Goal: Task Accomplishment & Management: Manage account settings

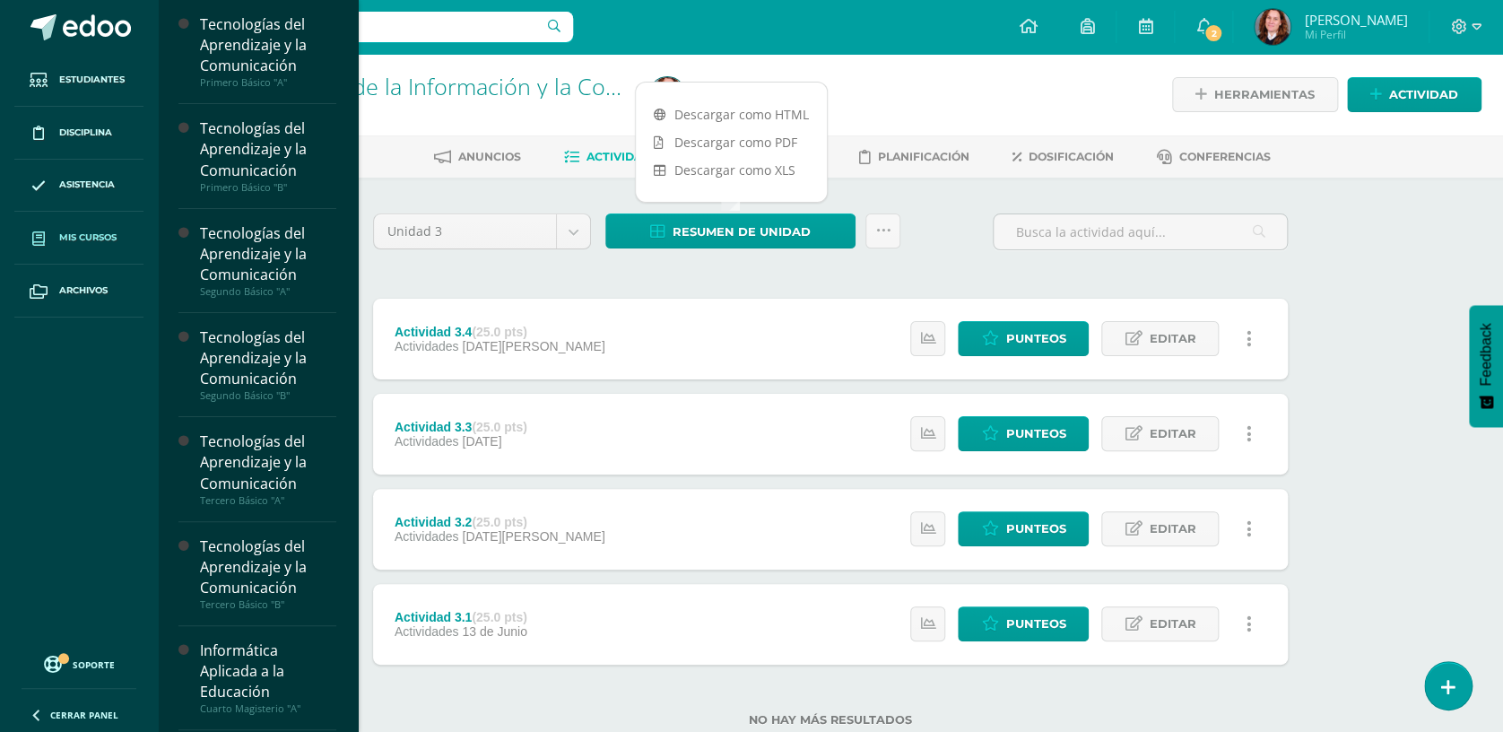
click at [85, 232] on span "Mis cursos" at bounding box center [87, 237] width 57 height 14
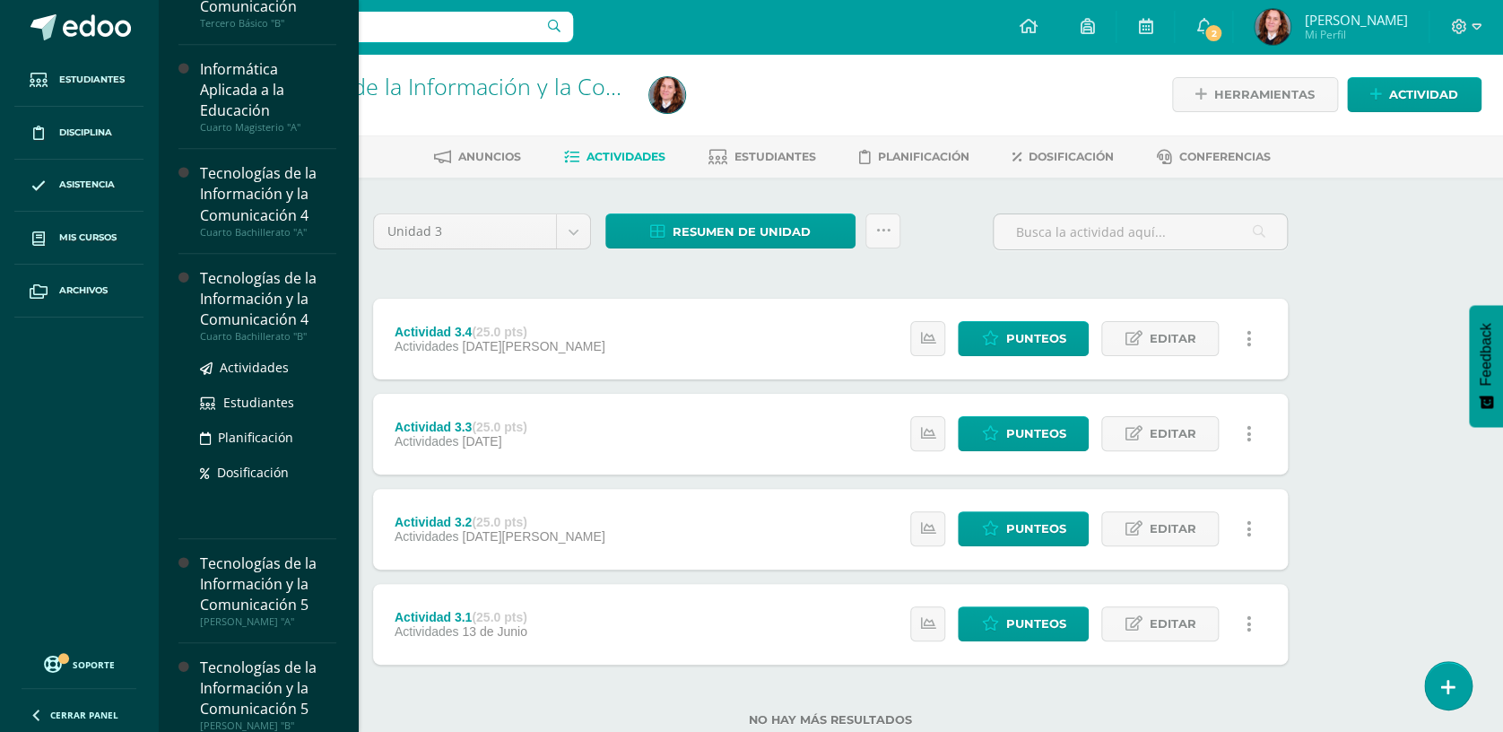
scroll to position [595, 0]
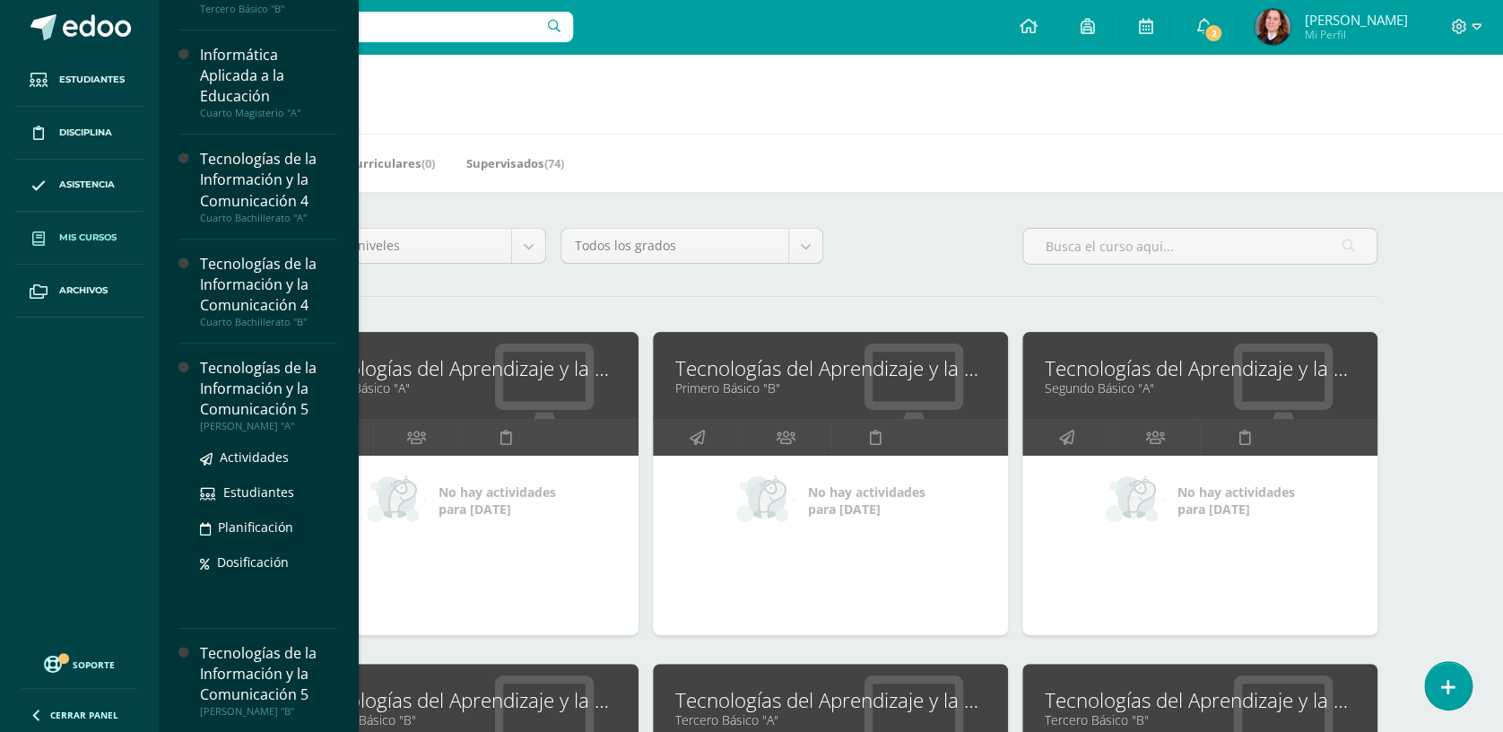
scroll to position [4, 0]
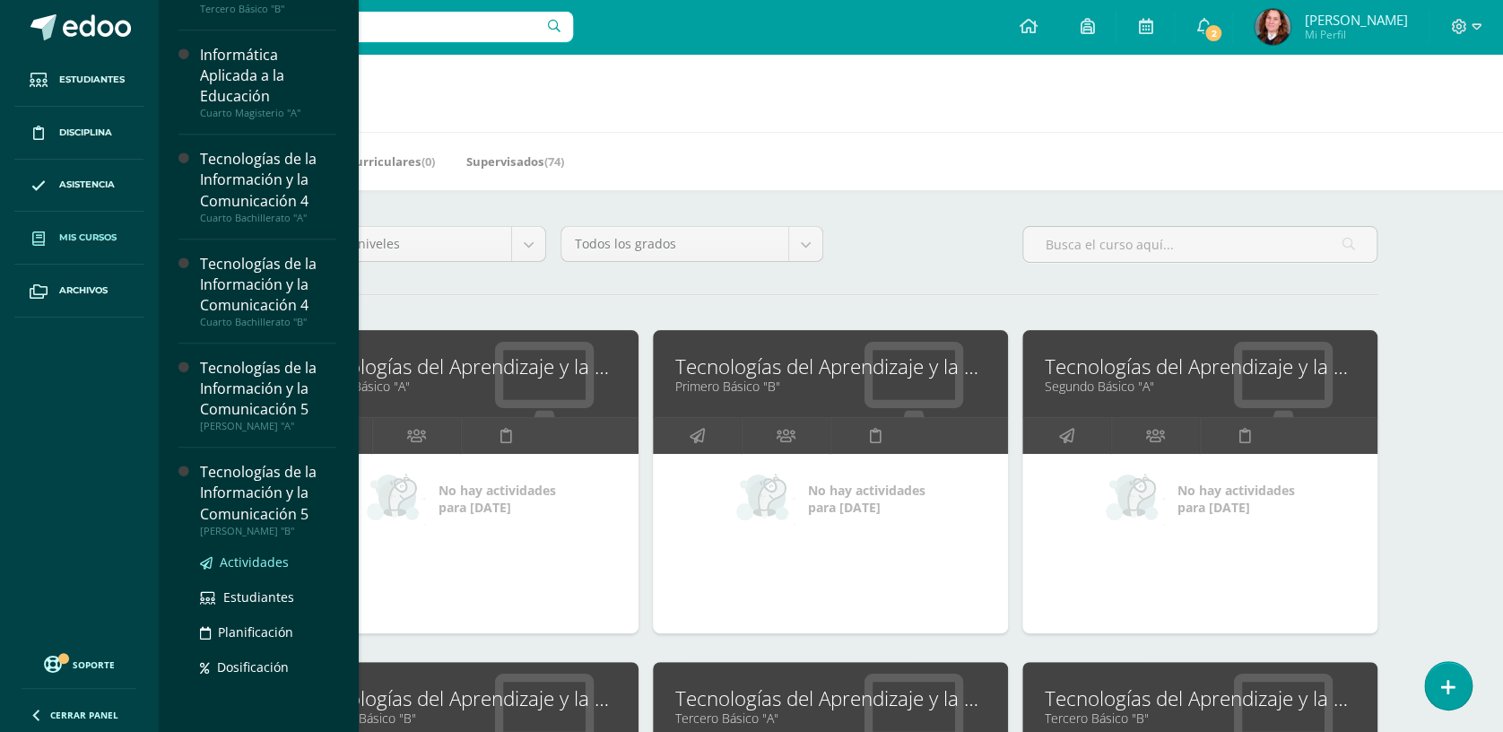
click at [243, 564] on span "Actividades" at bounding box center [254, 561] width 69 height 17
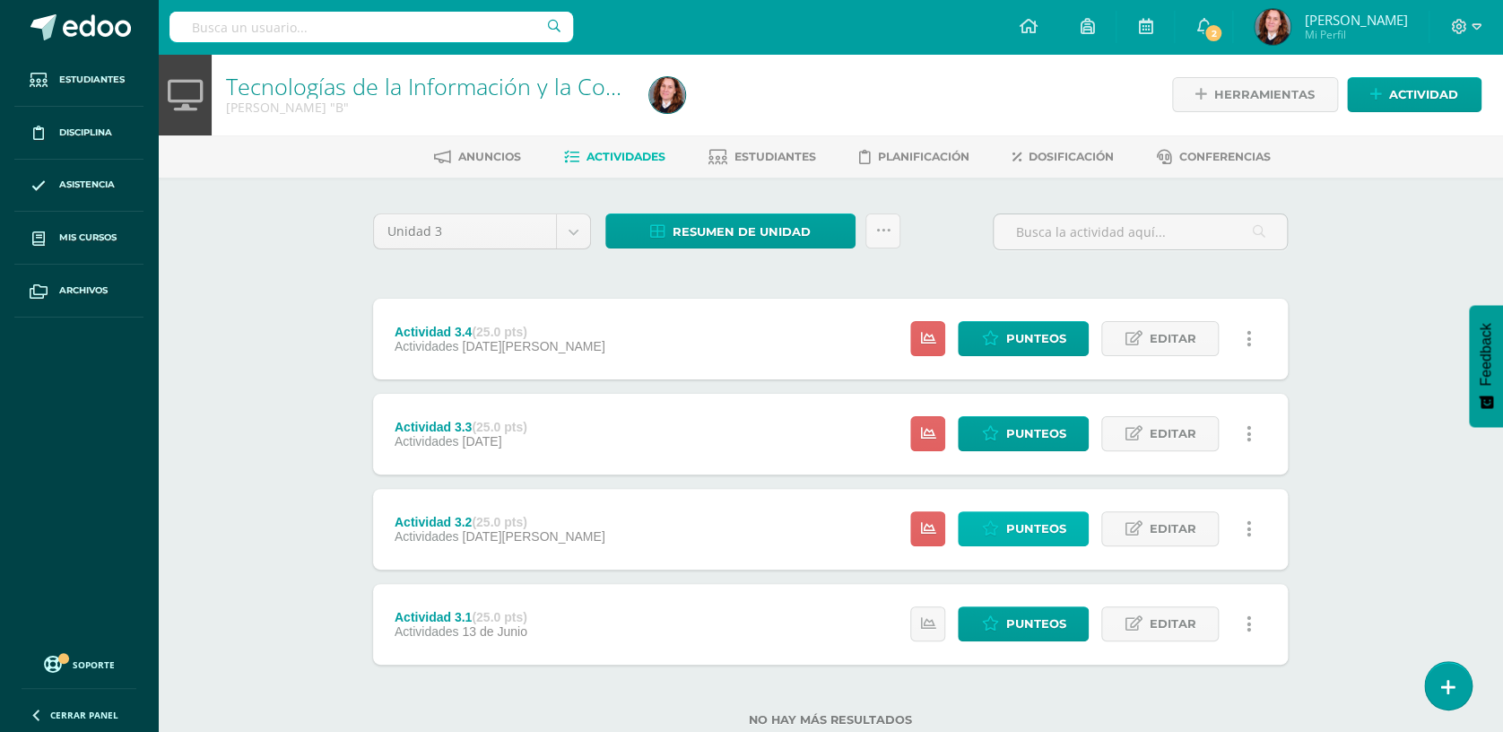
click at [1028, 531] on span "Punteos" at bounding box center [1035, 528] width 60 height 33
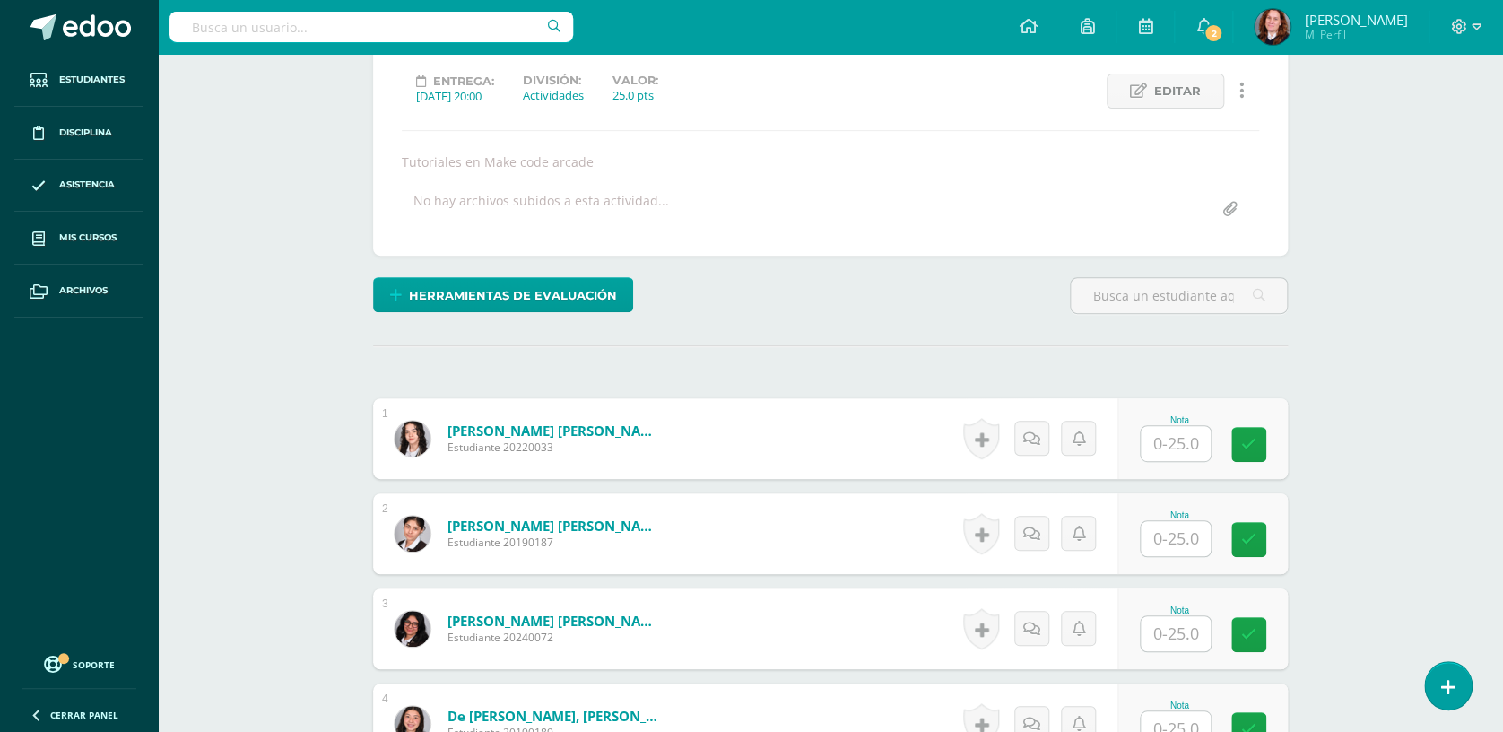
scroll to position [360, 0]
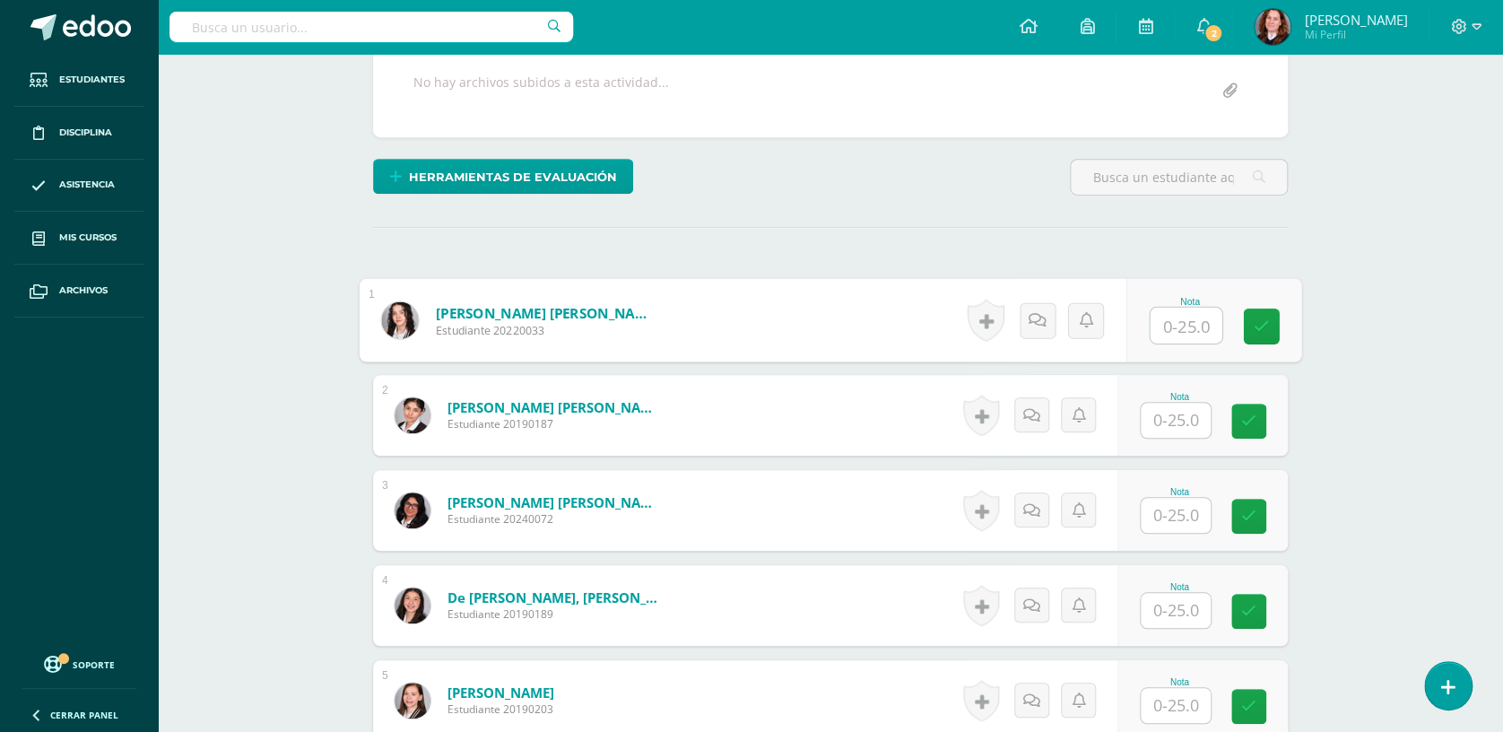
click at [1199, 335] on input "text" at bounding box center [1187, 326] width 72 height 36
drag, startPoint x: 1173, startPoint y: 312, endPoint x: 1178, endPoint y: 329, distance: 17.9
click at [1173, 311] on input "text" at bounding box center [1176, 325] width 70 height 35
type input "20"
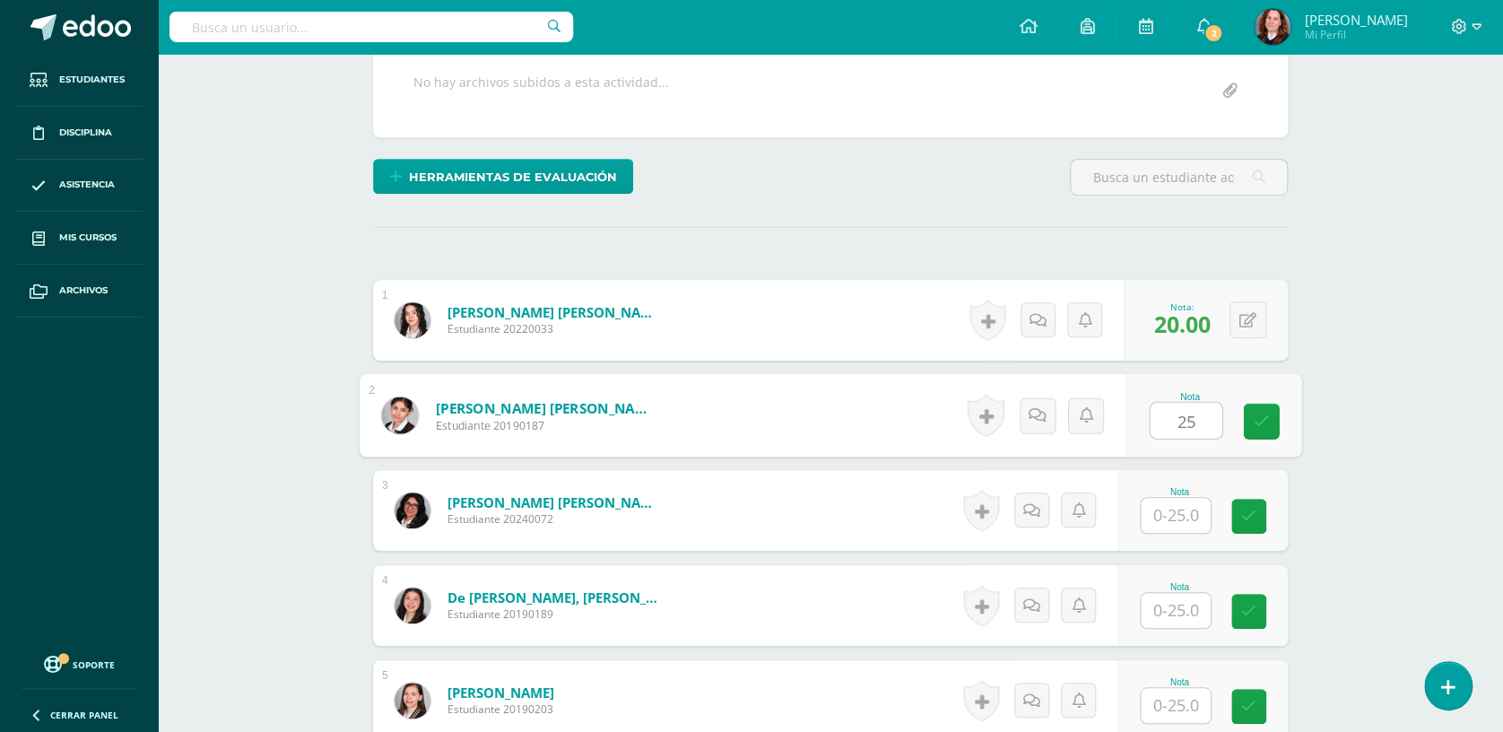
type input "25"
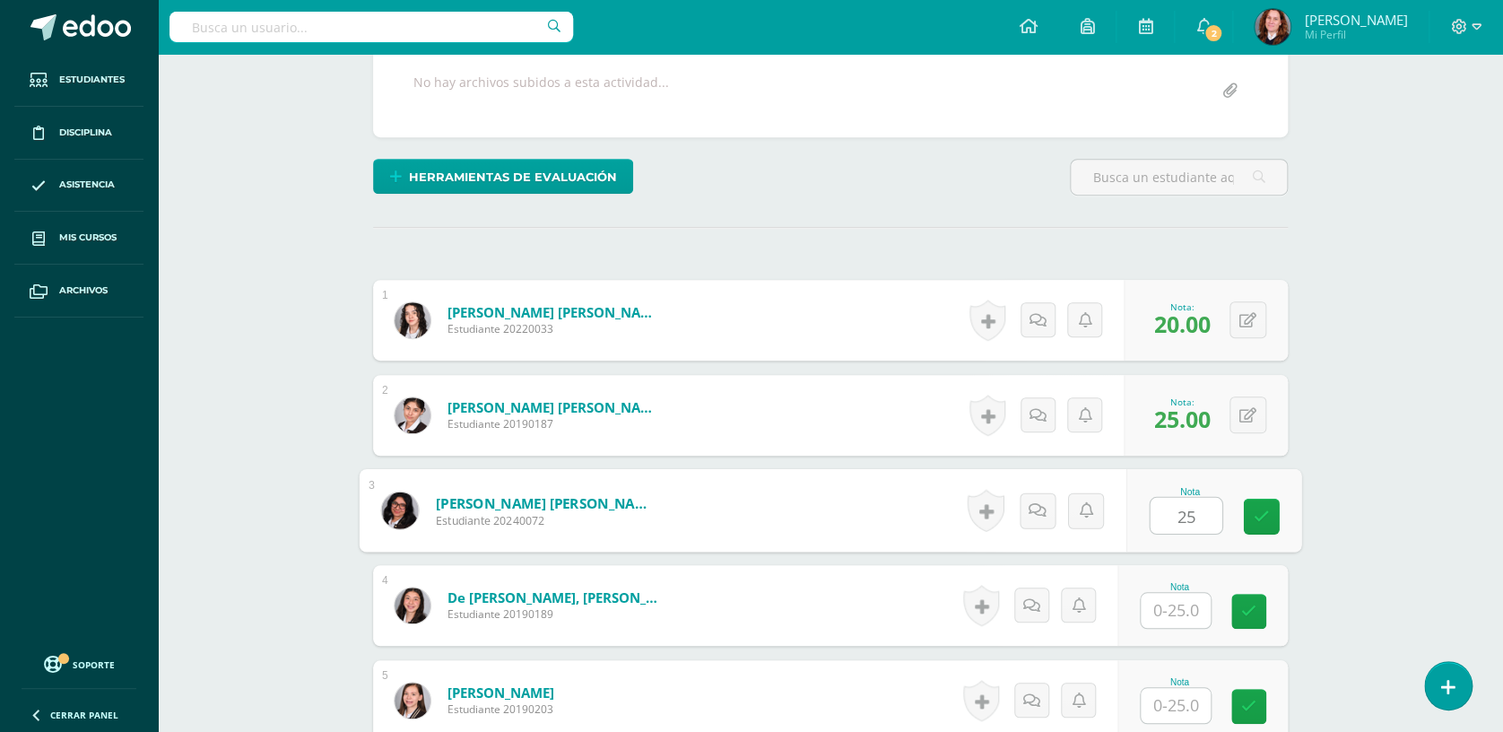
type input "25"
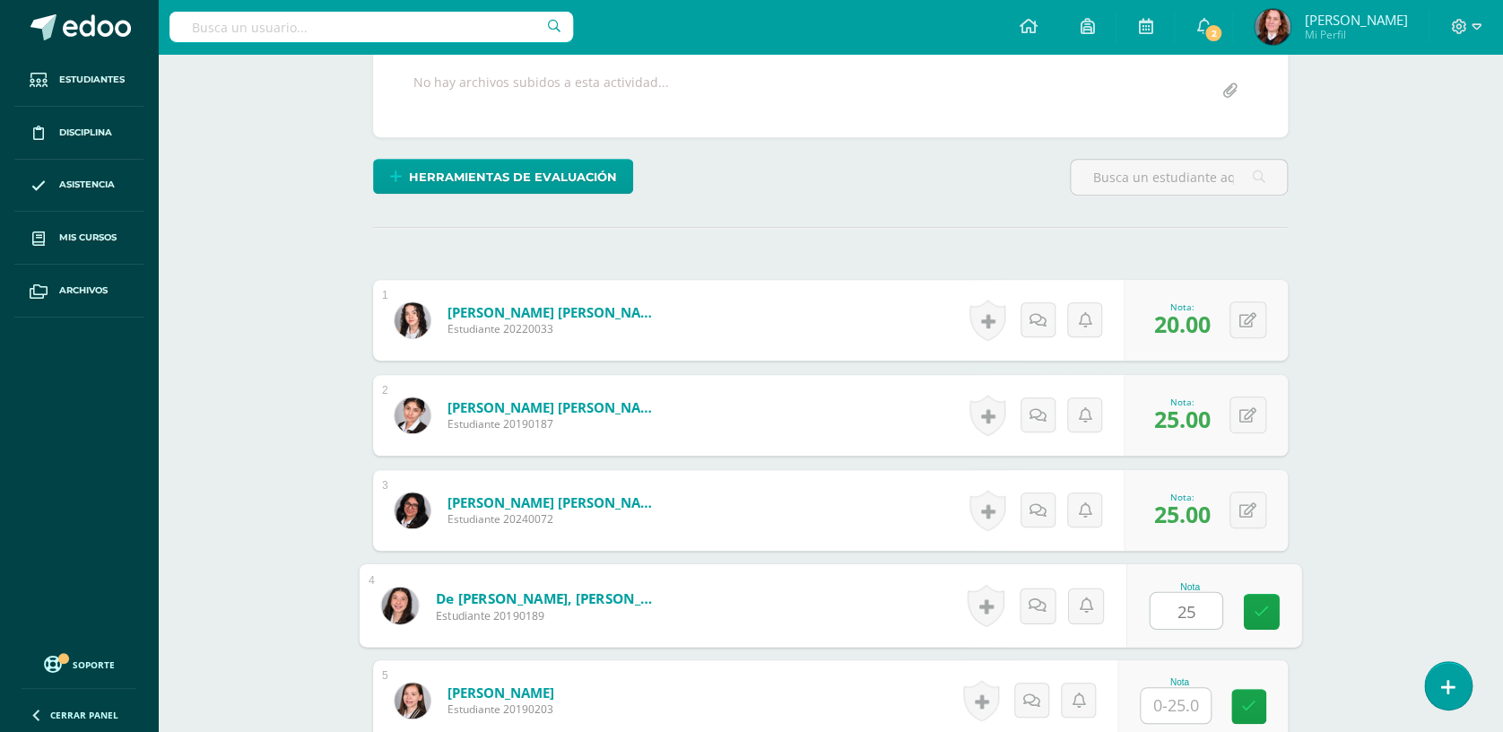
type input "25"
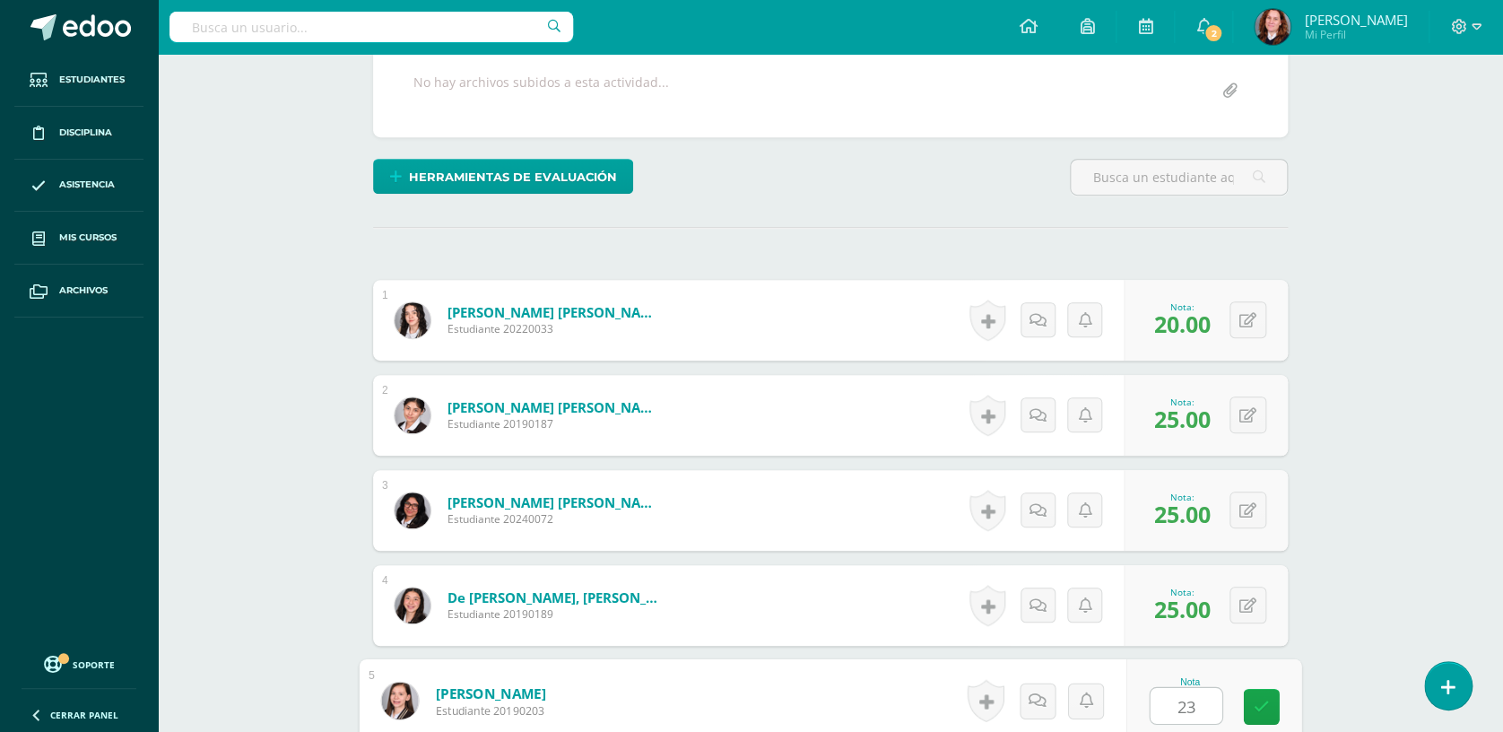
type input "23"
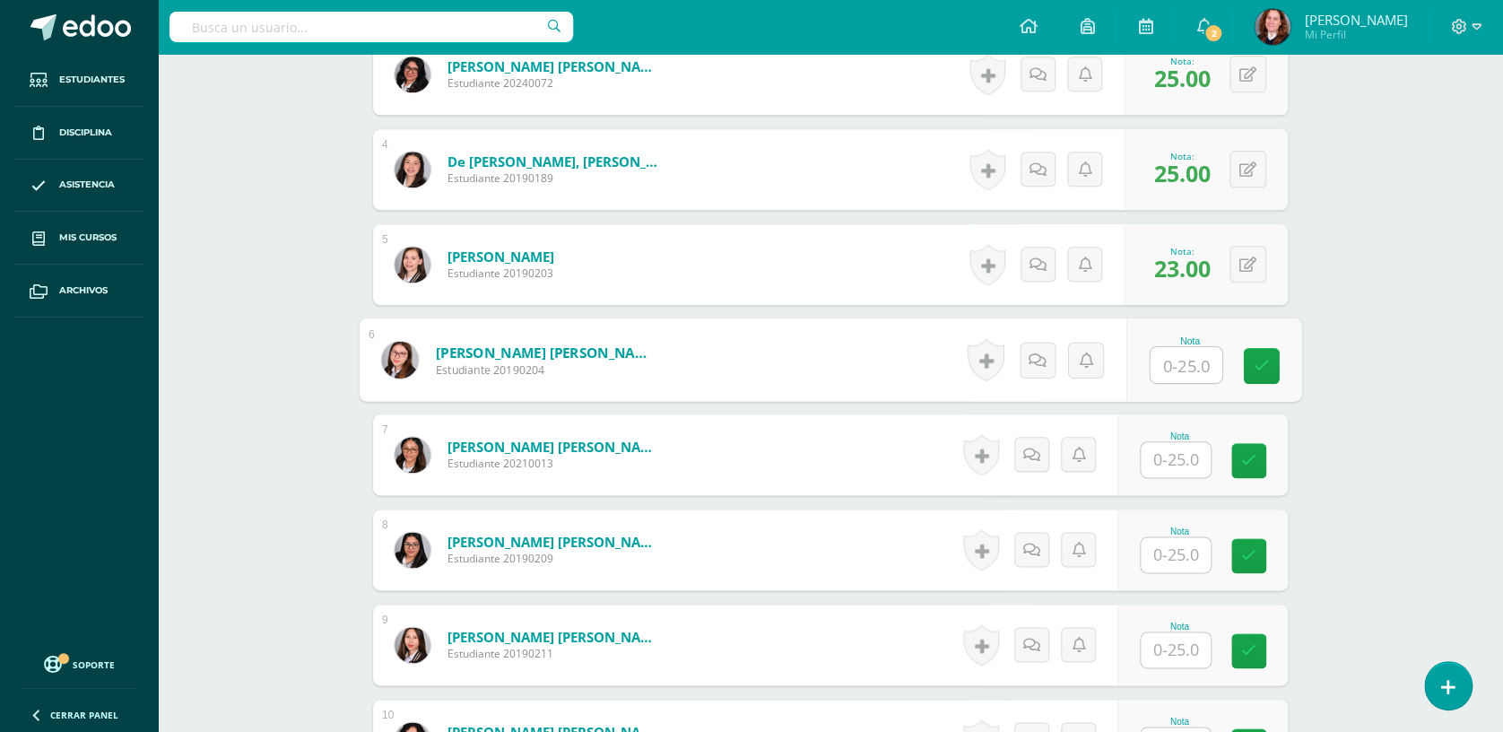
scroll to position [796, 0]
type input "25"
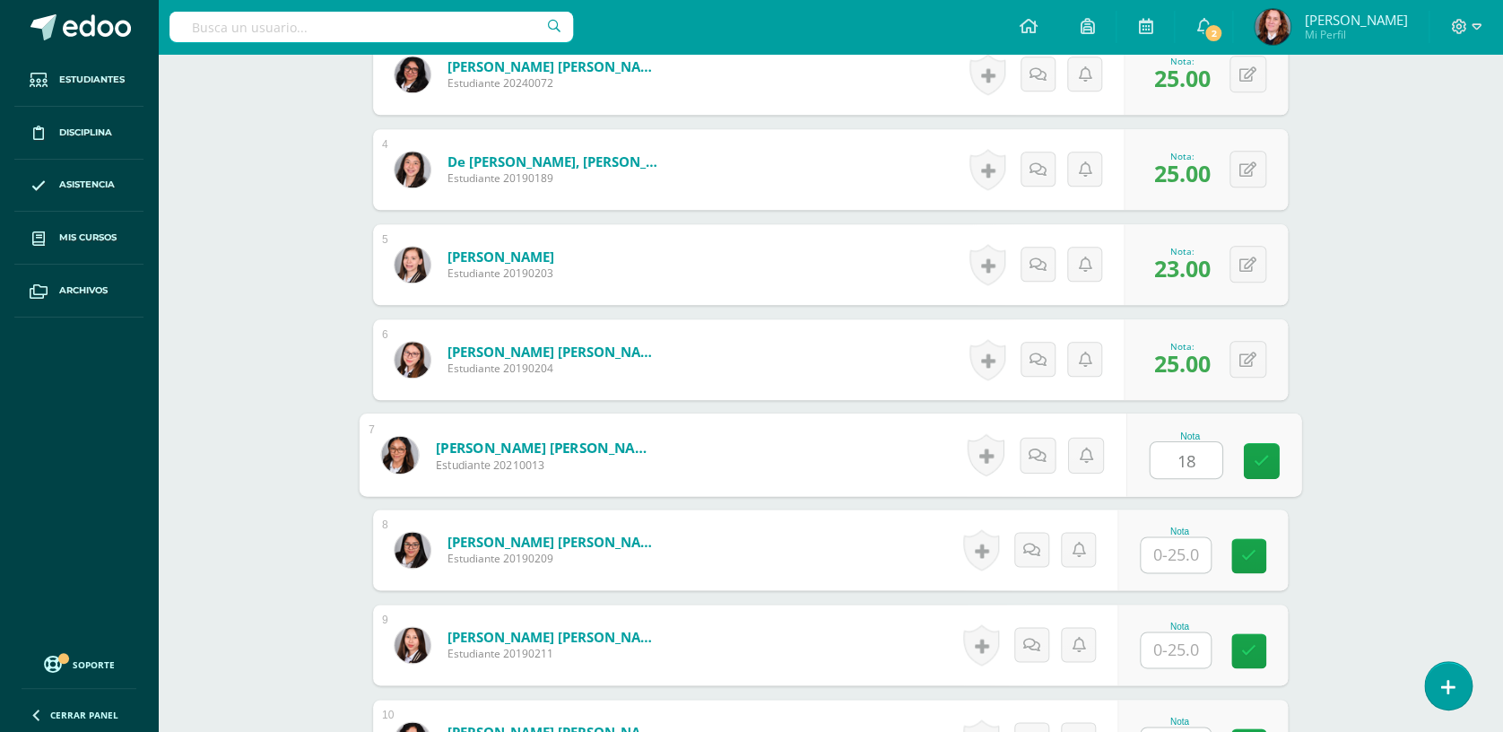
type input "18"
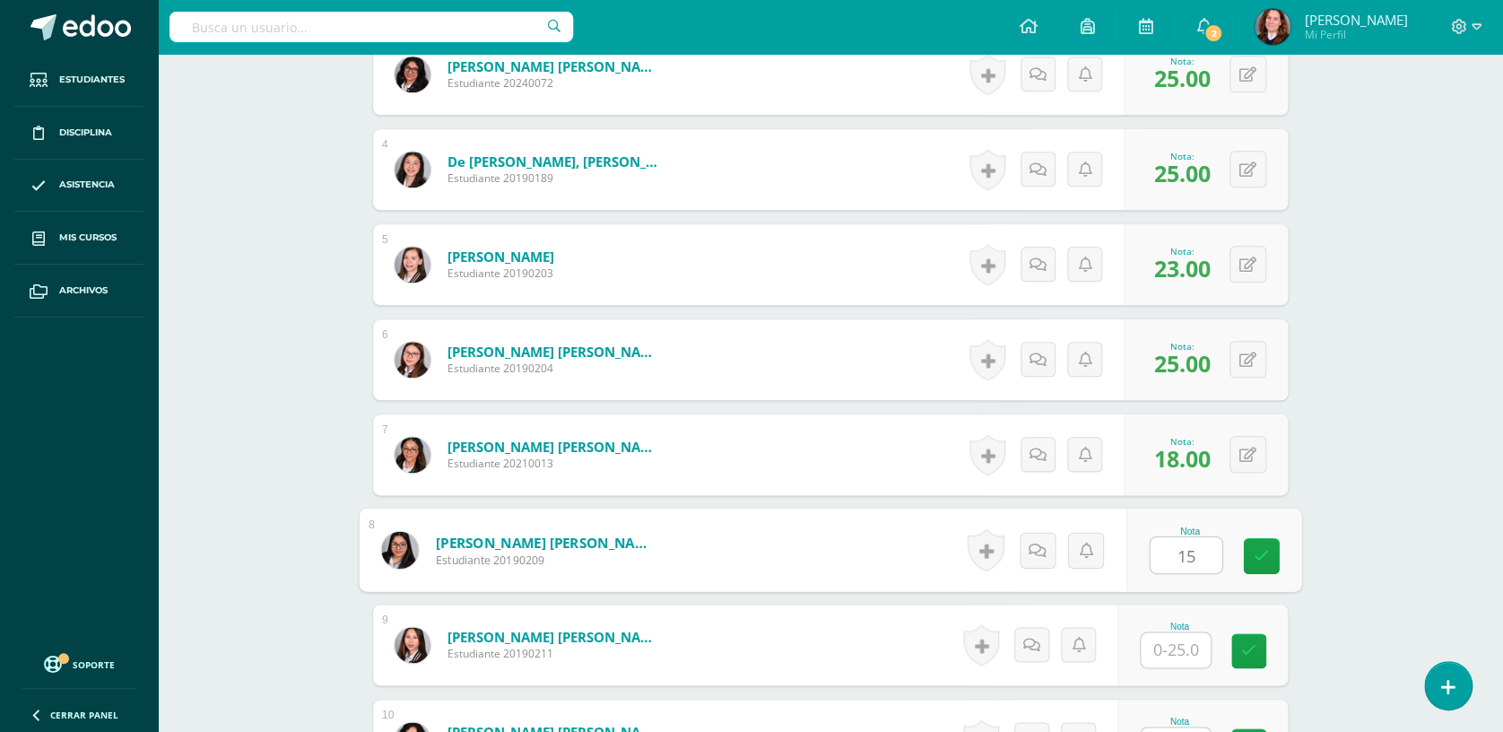
type input "15"
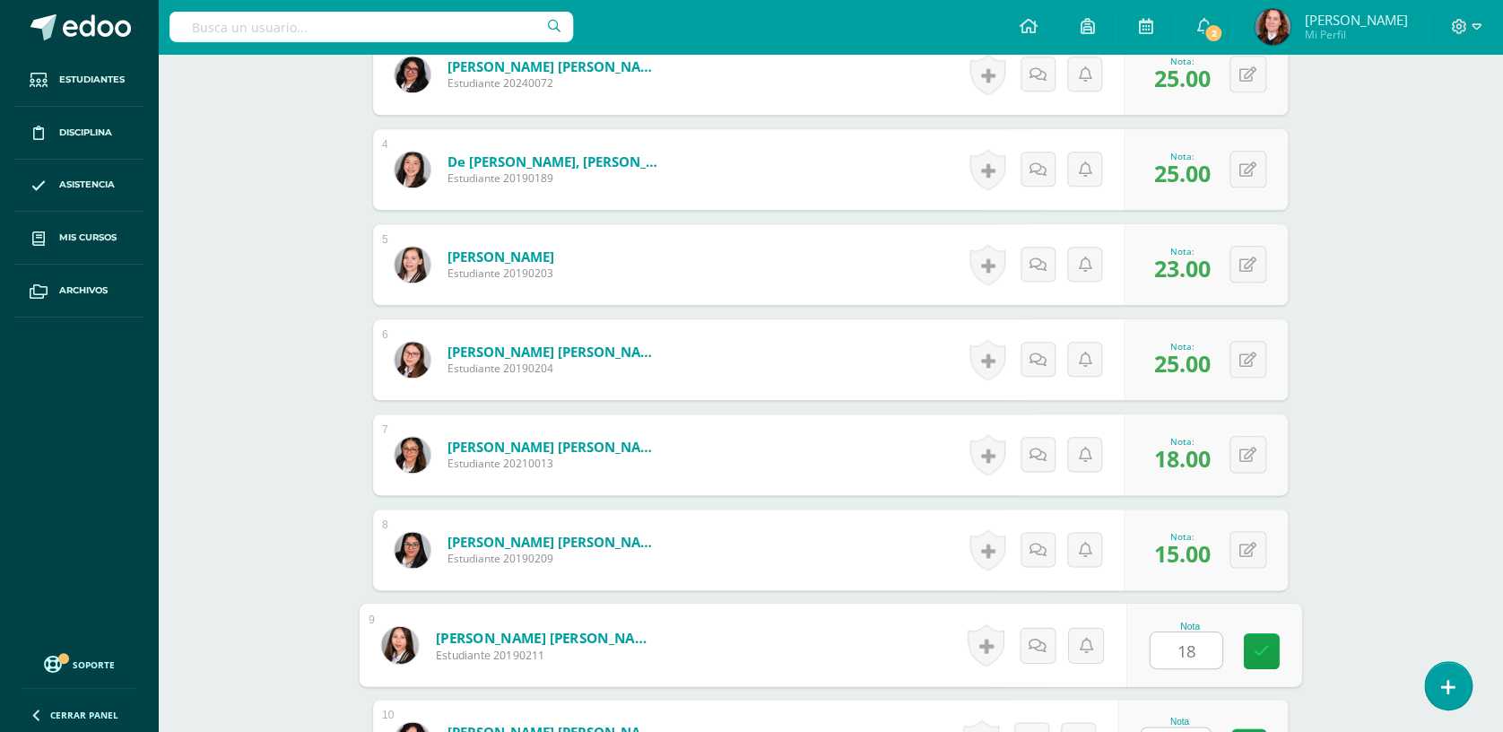
type input "18"
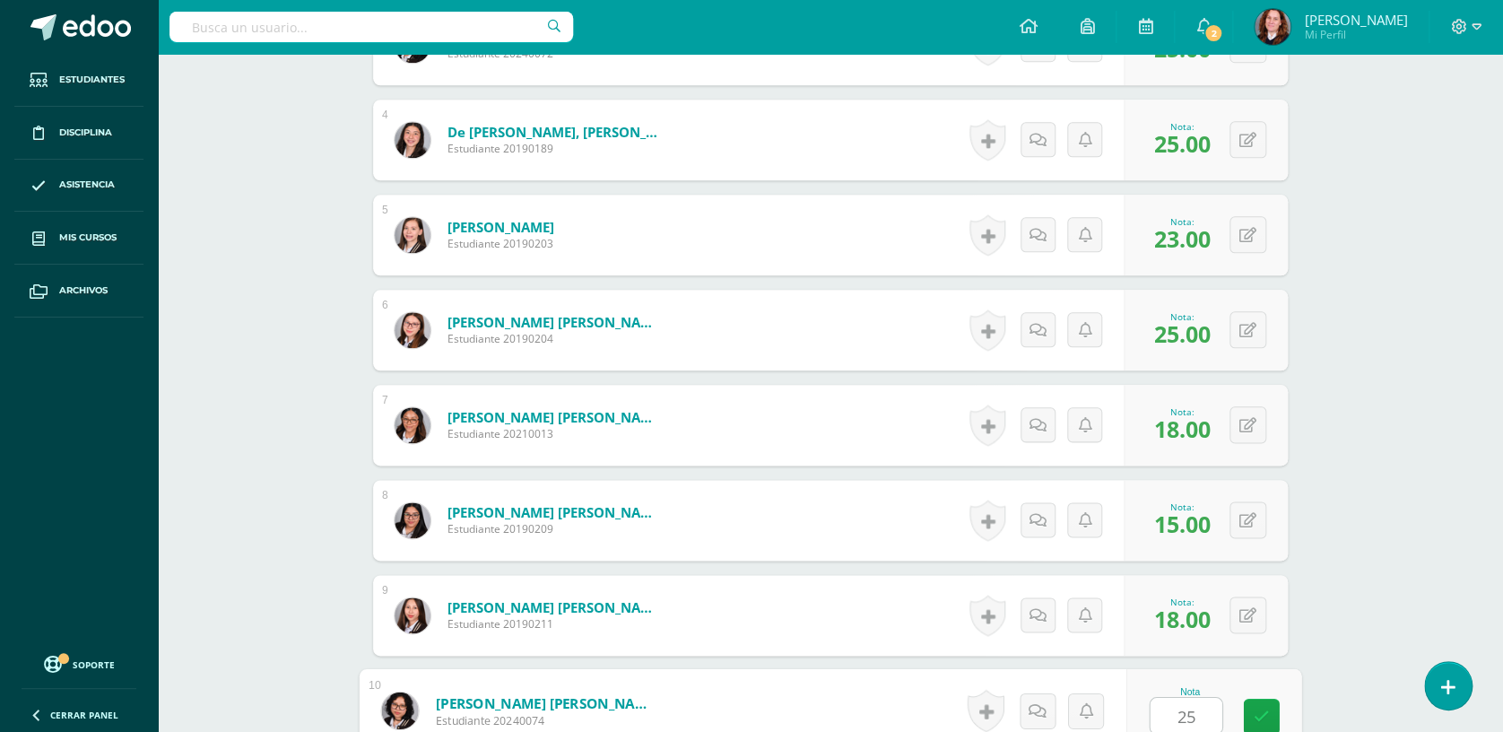
type input "25"
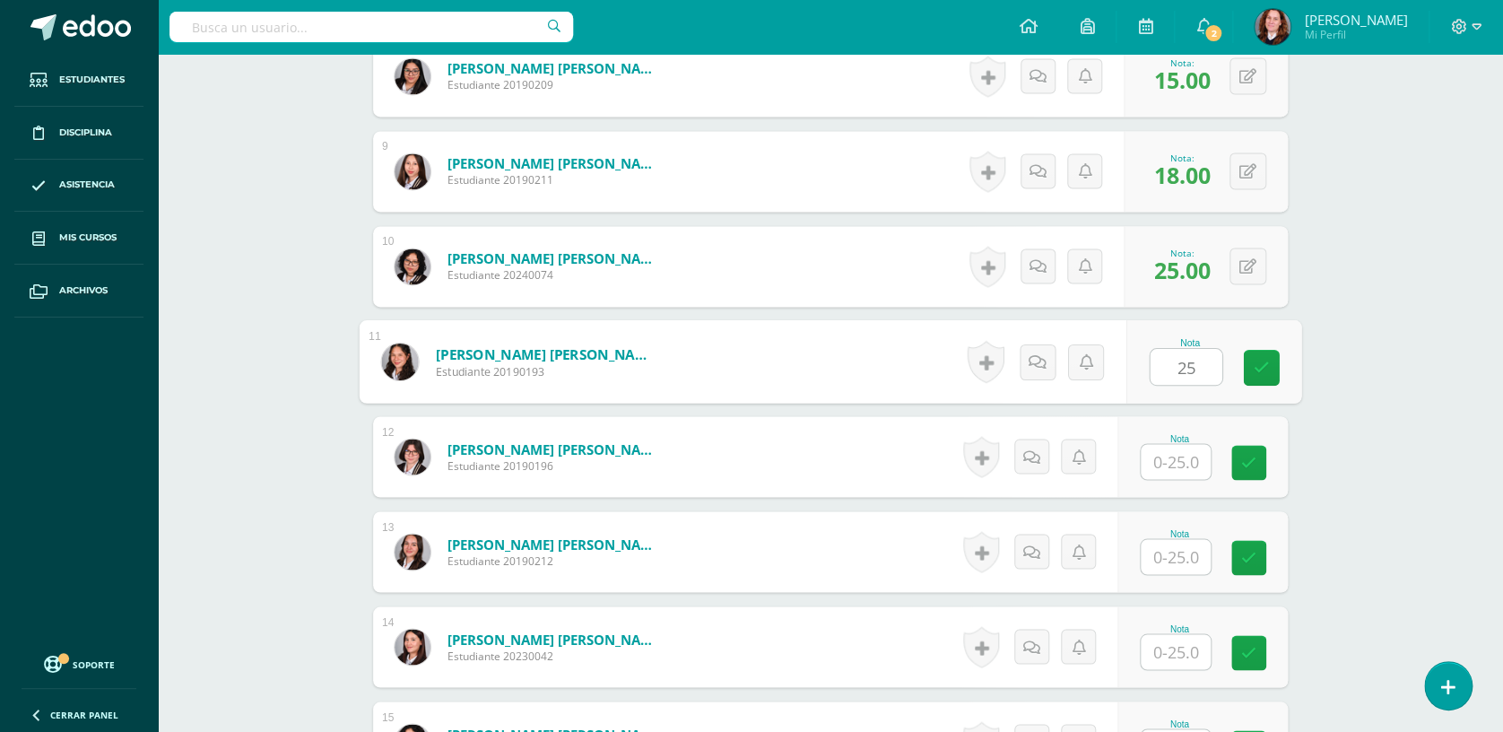
type input "25"
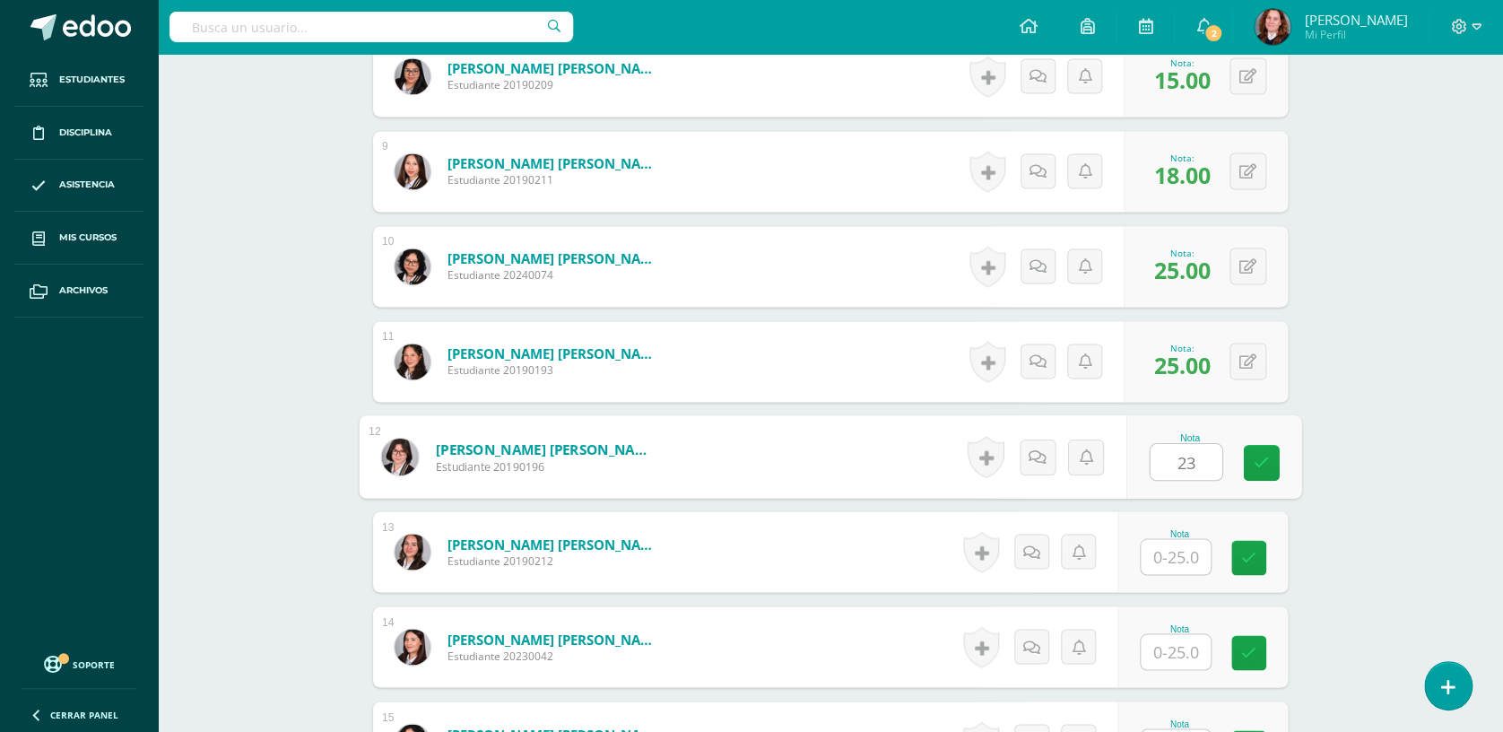
type input "23"
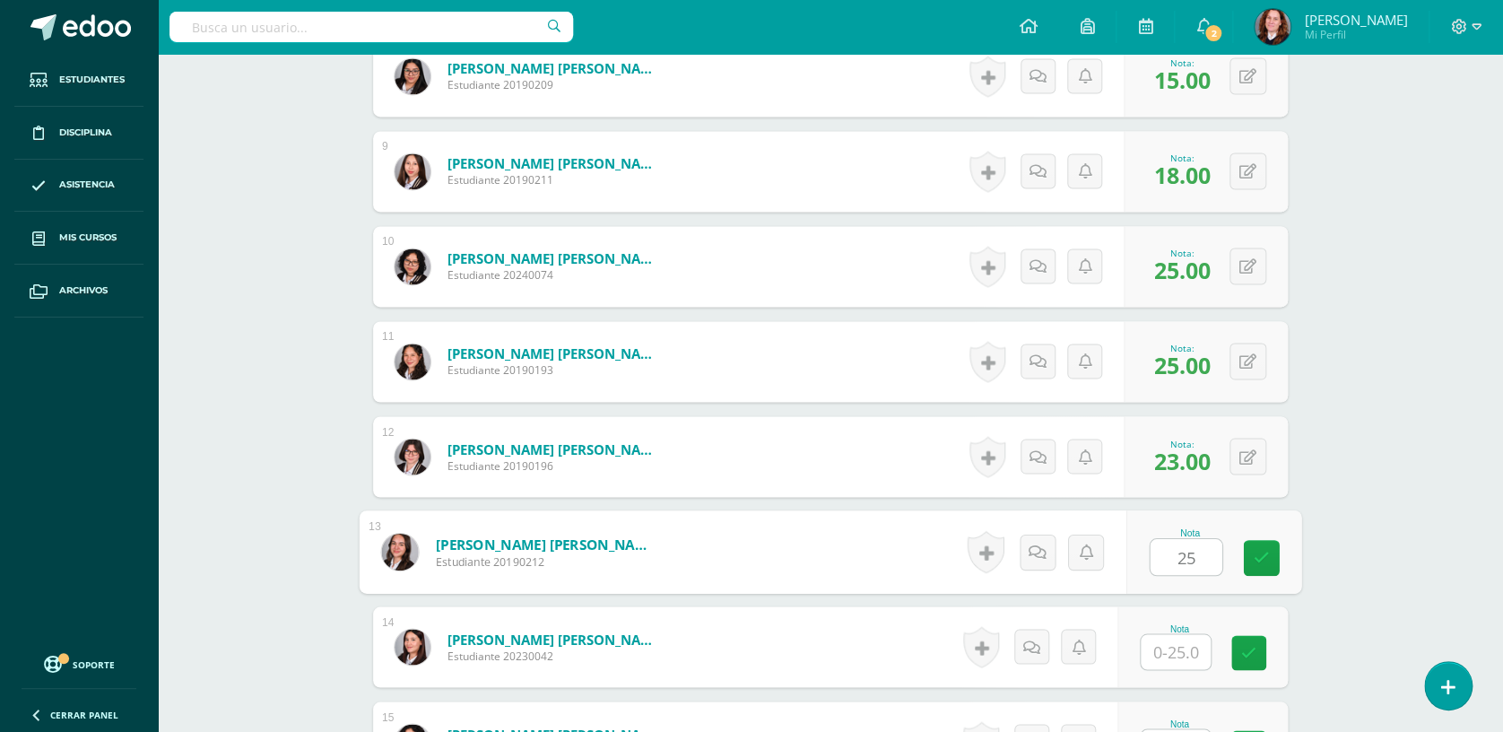
type input "25"
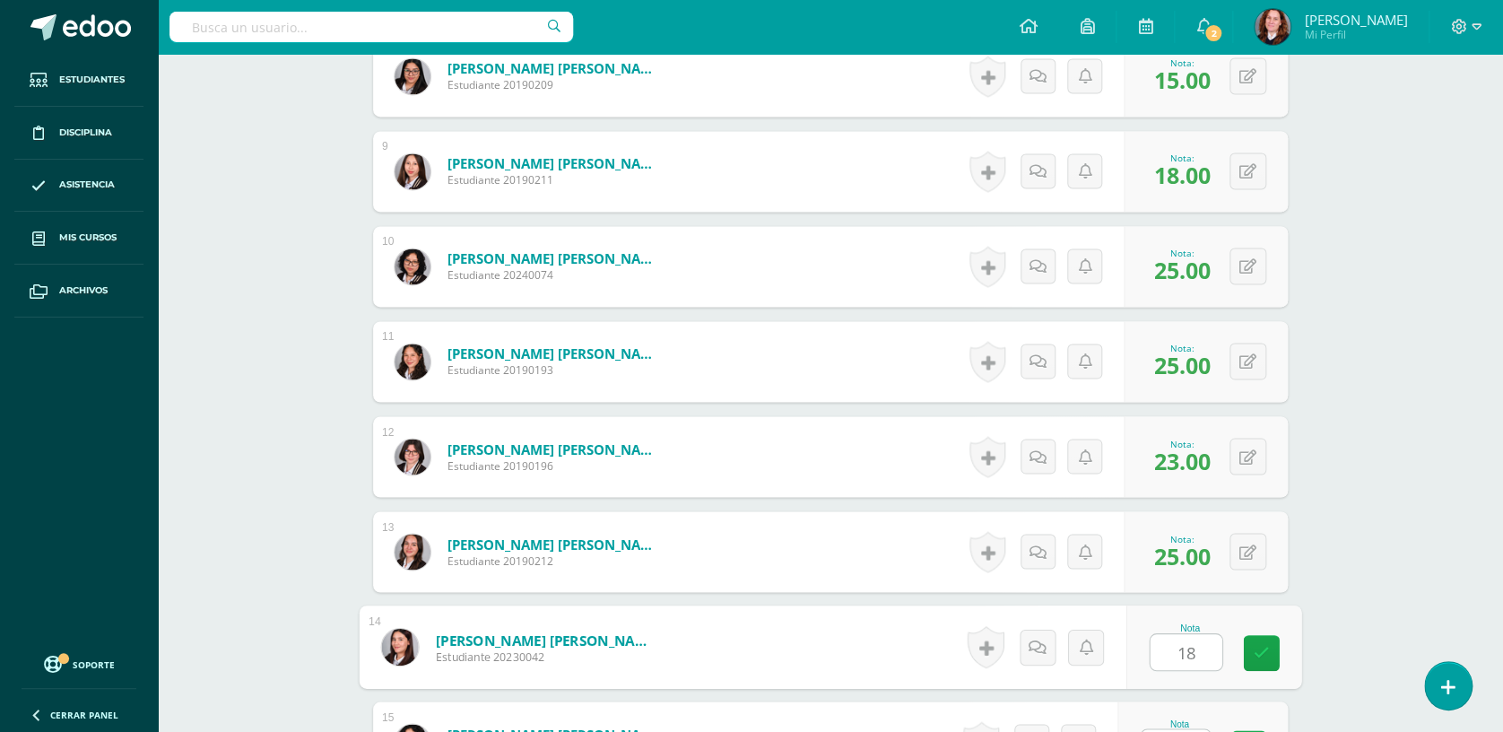
type input "18"
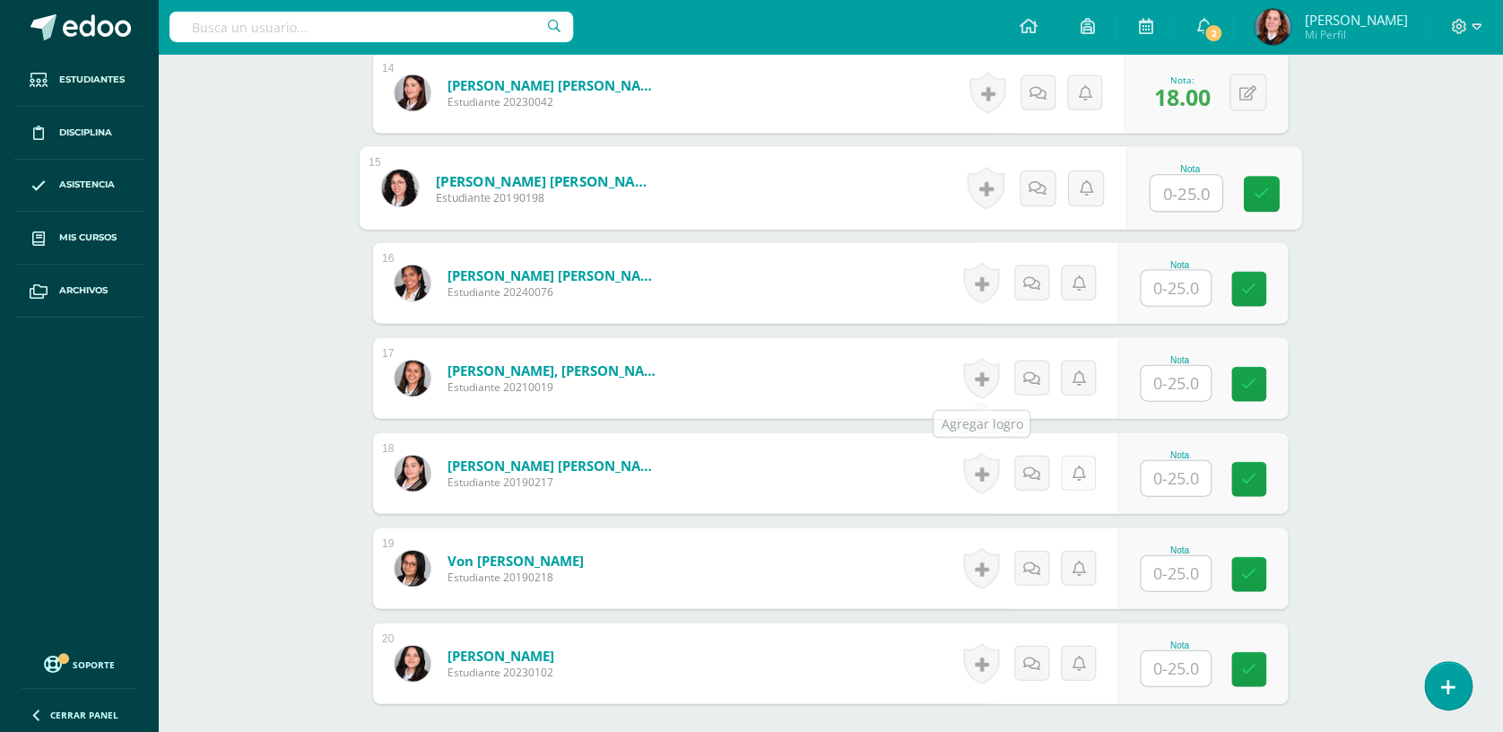
scroll to position [1824, 0]
type input "25"
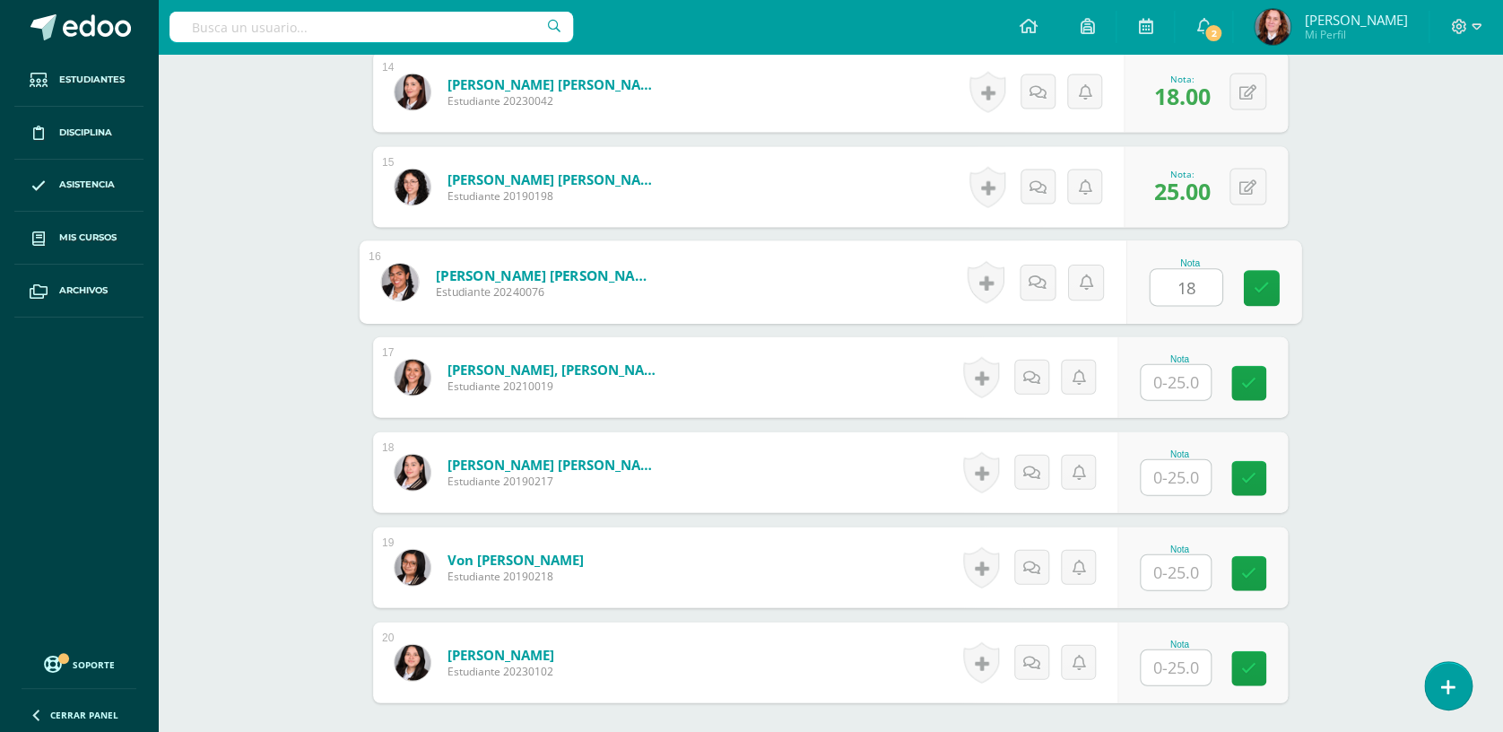
type input "18"
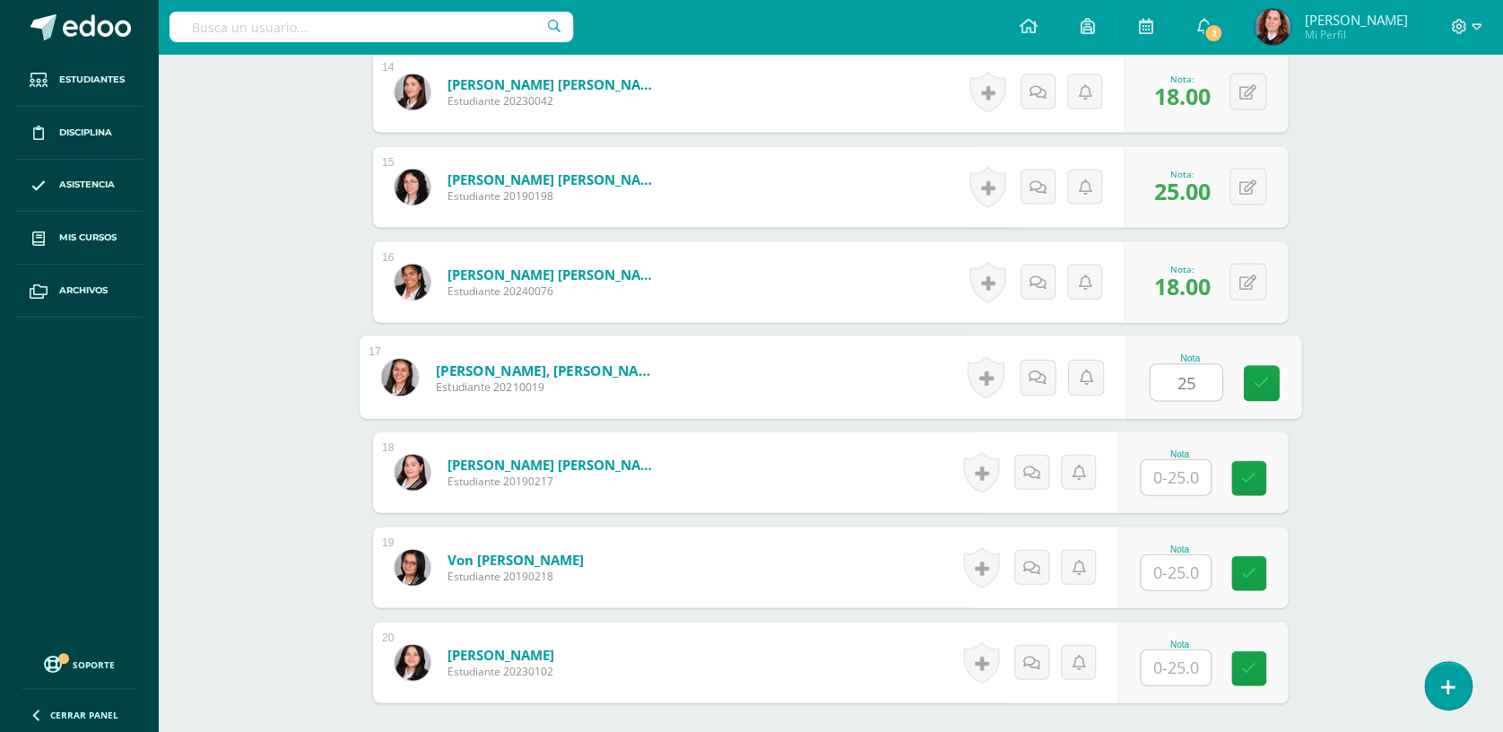
type input "25"
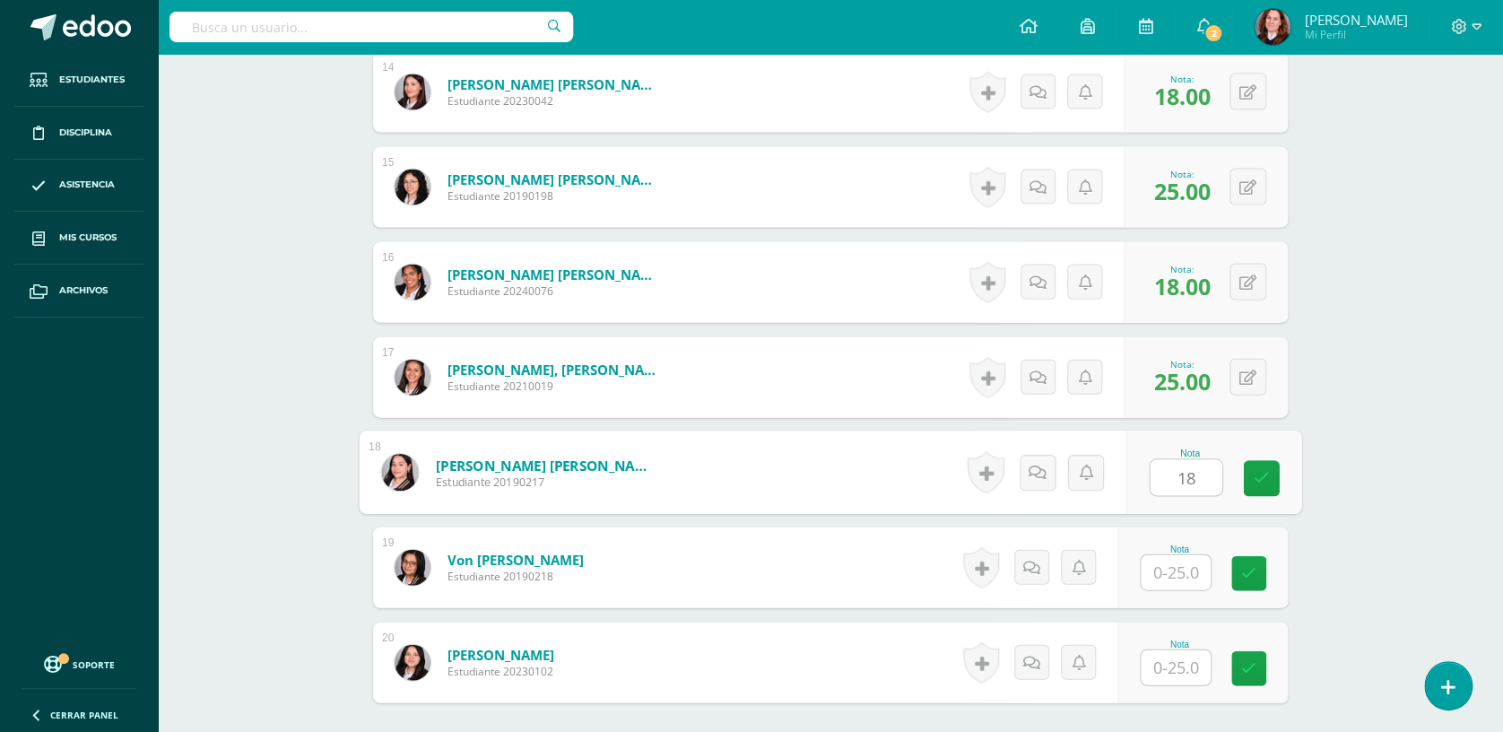
type input "18"
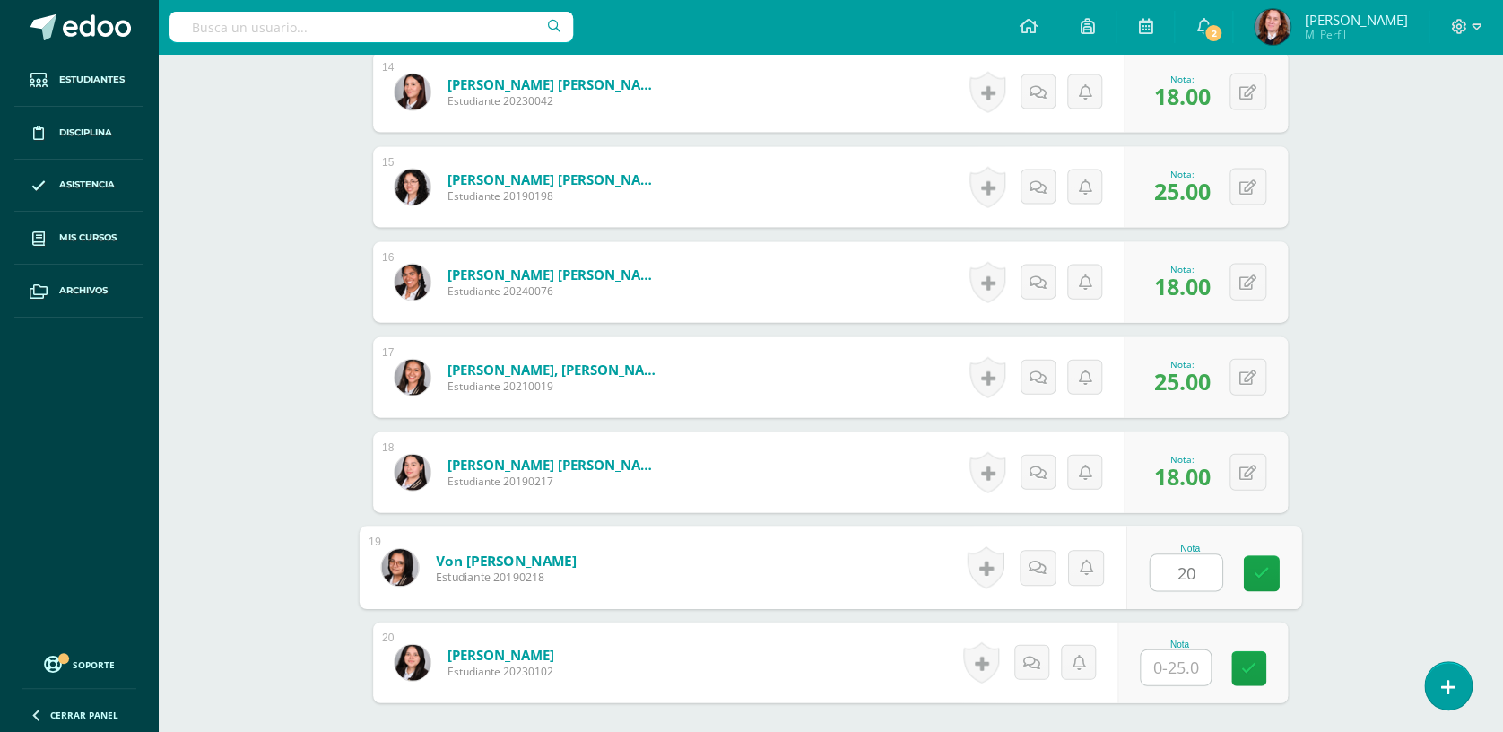
type input "20"
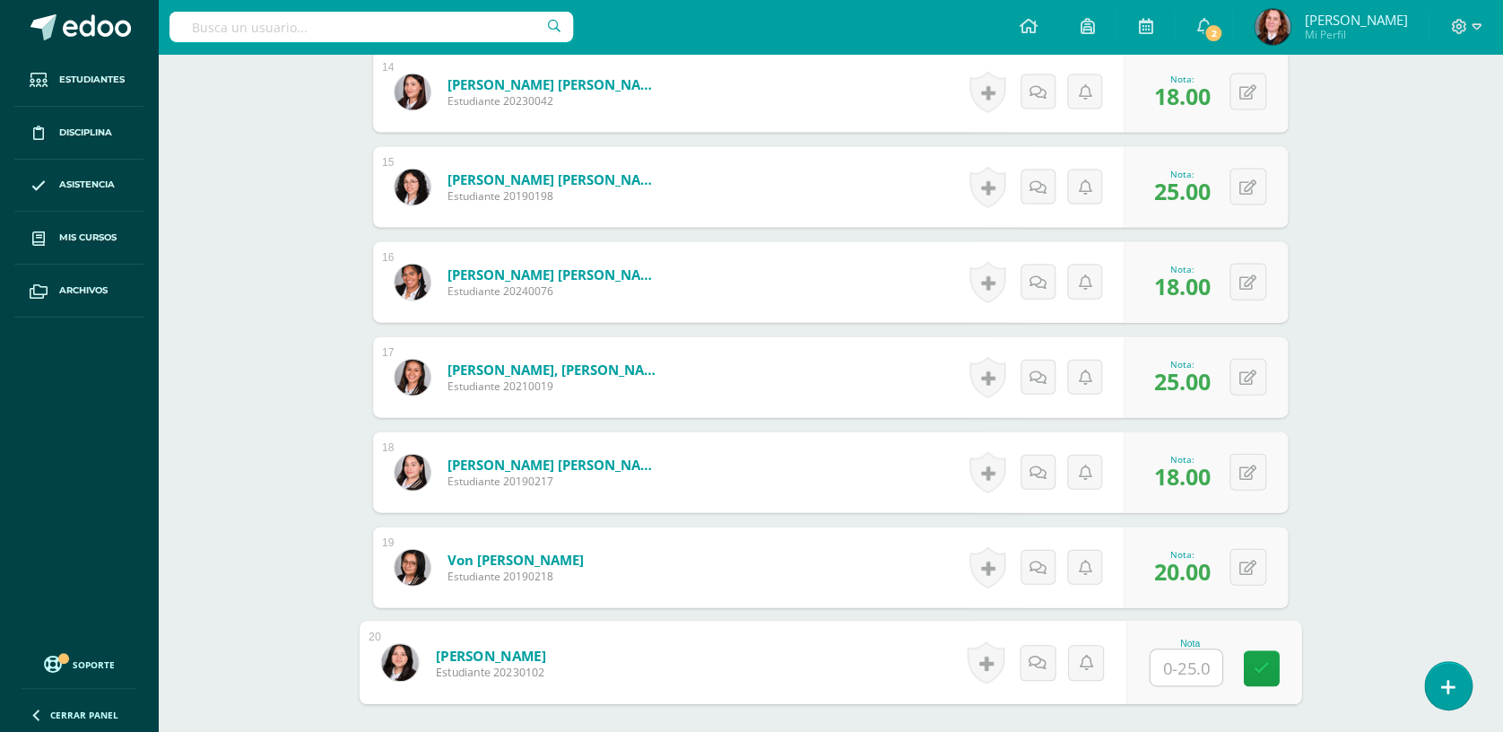
type input "0"
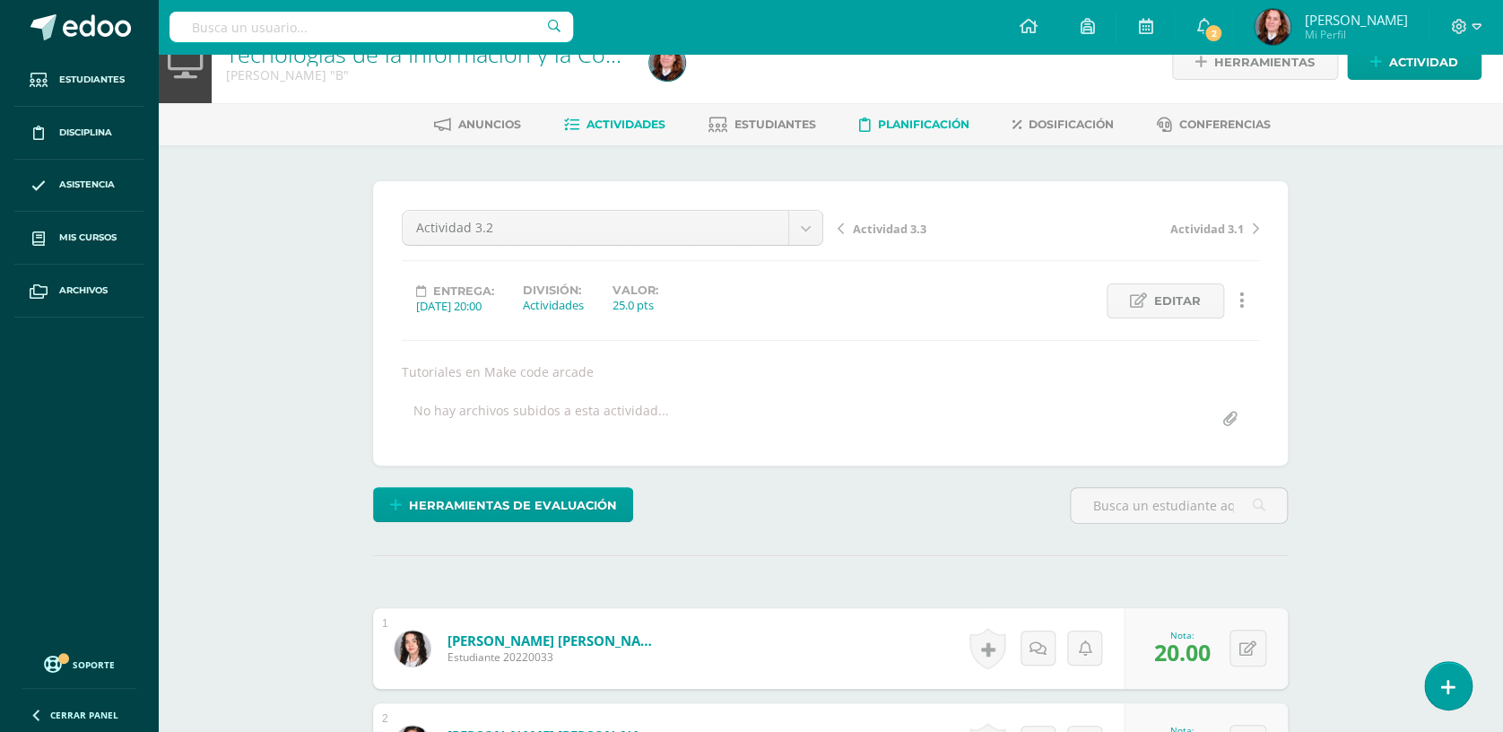
scroll to position [0, 0]
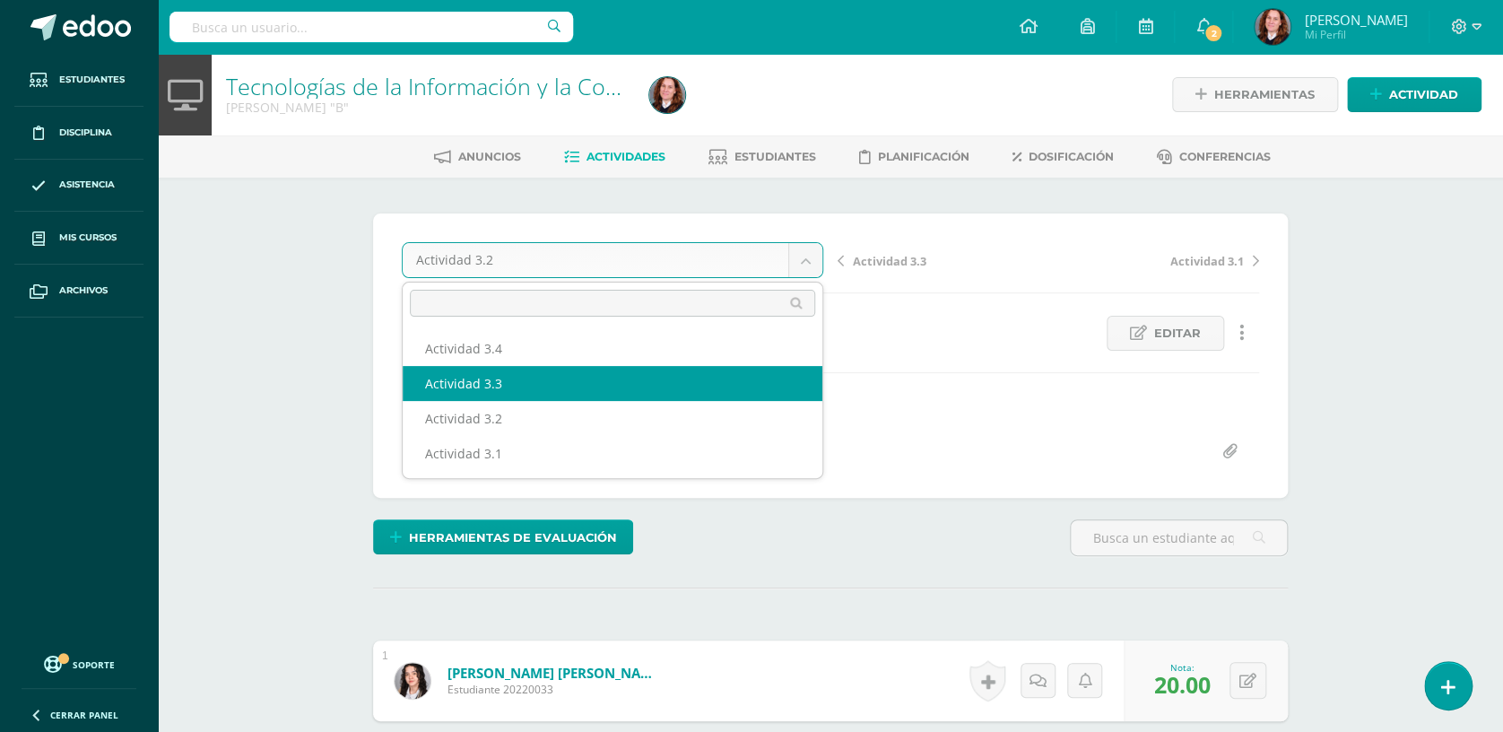
select select "/dashboard/teacher/grade-activity/104194/"
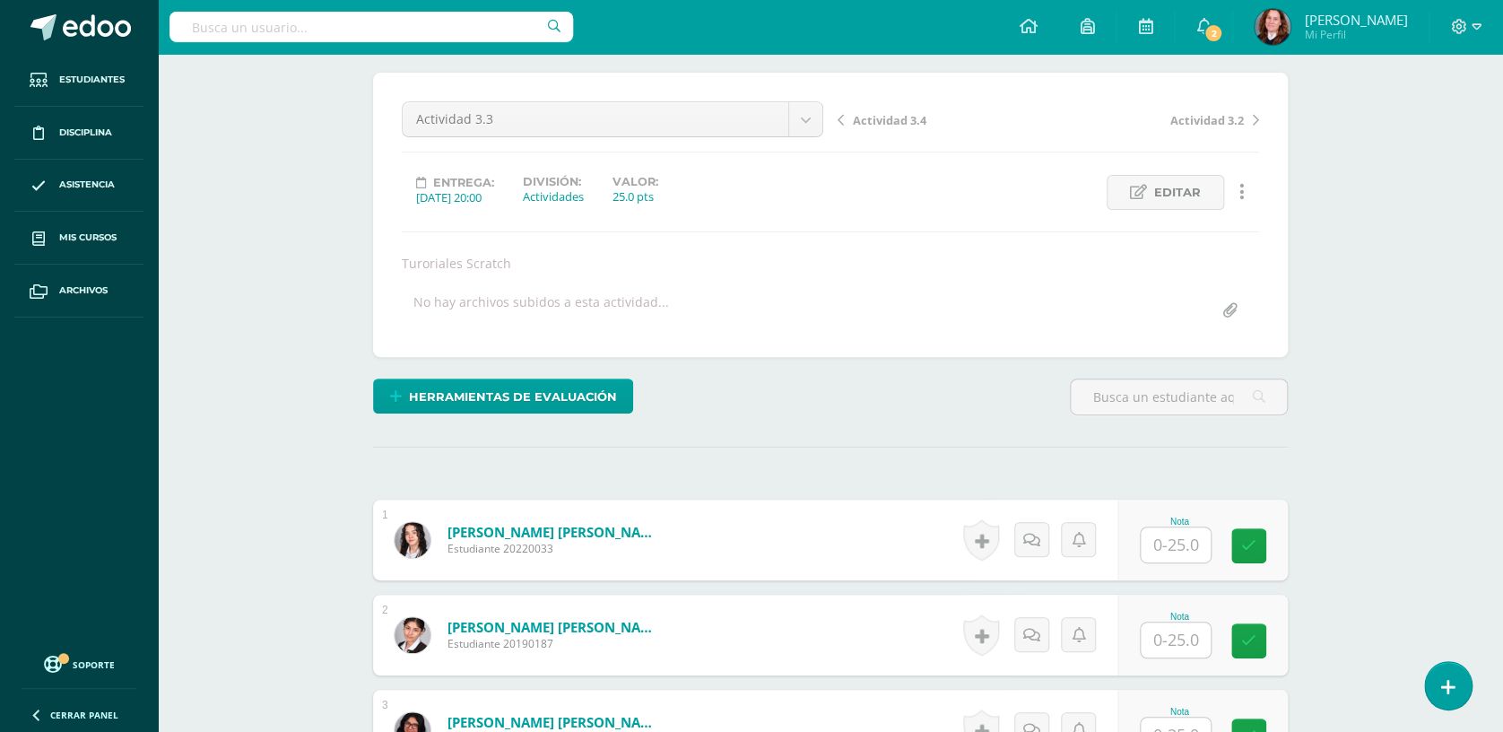
scroll to position [142, 0]
click at [1169, 549] on input "text" at bounding box center [1176, 543] width 70 height 35
type input "25"
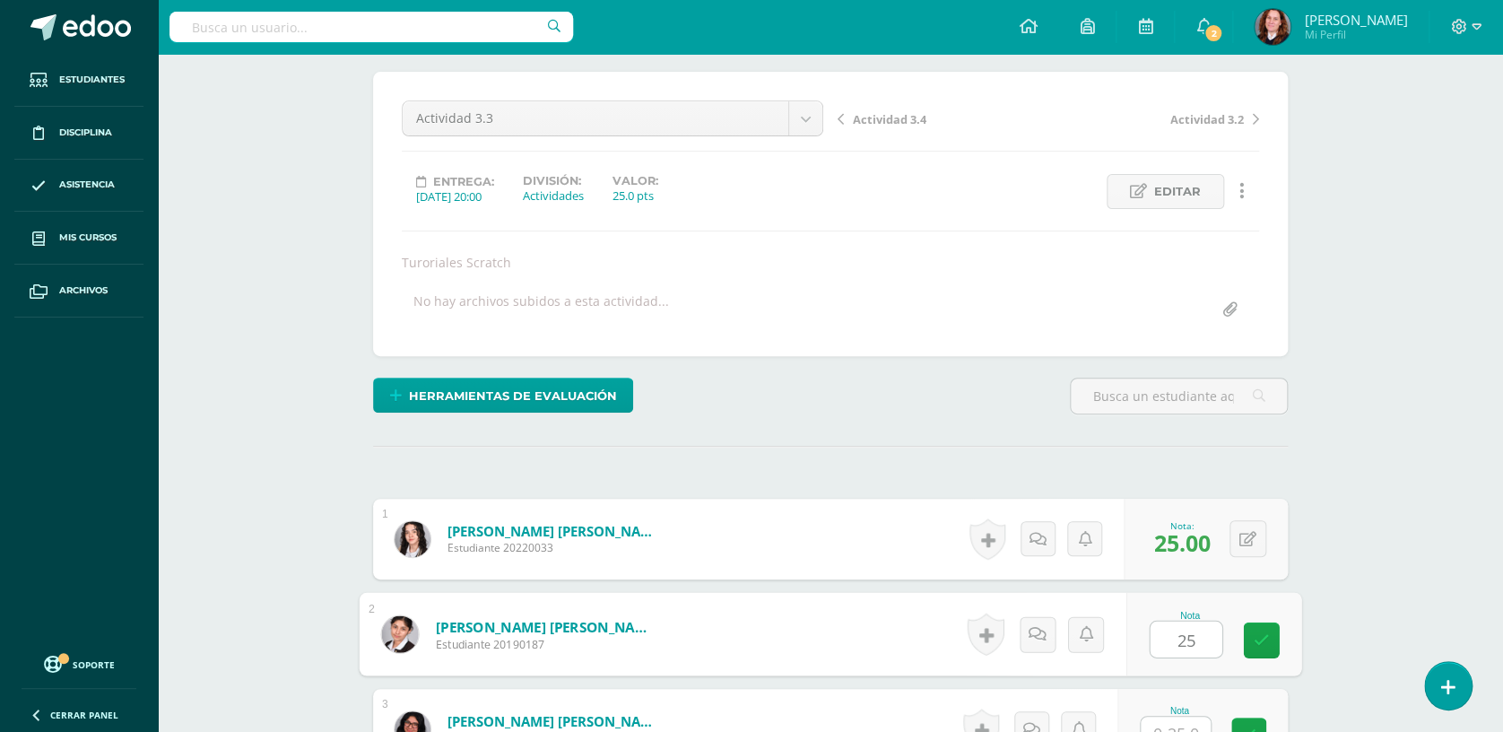
type input "25"
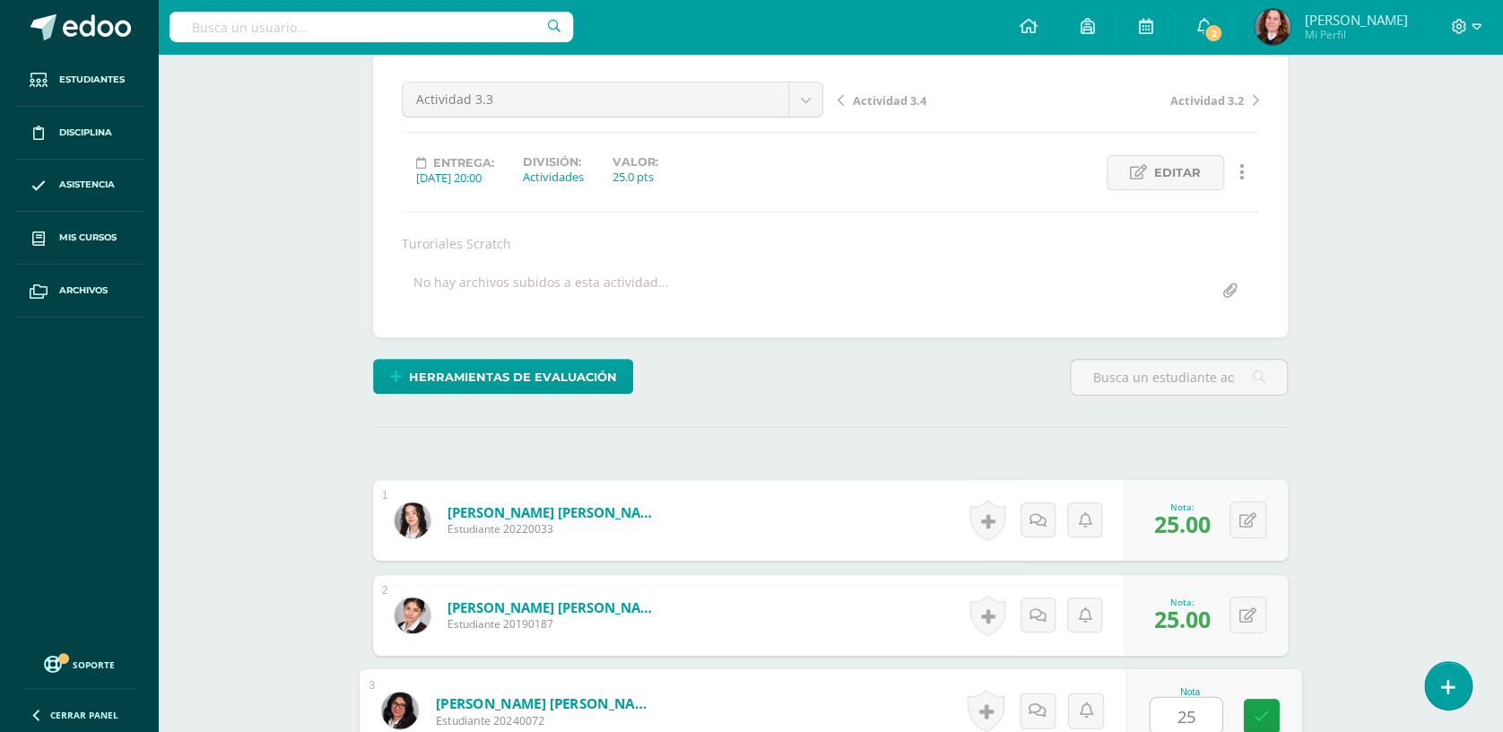
type input "25"
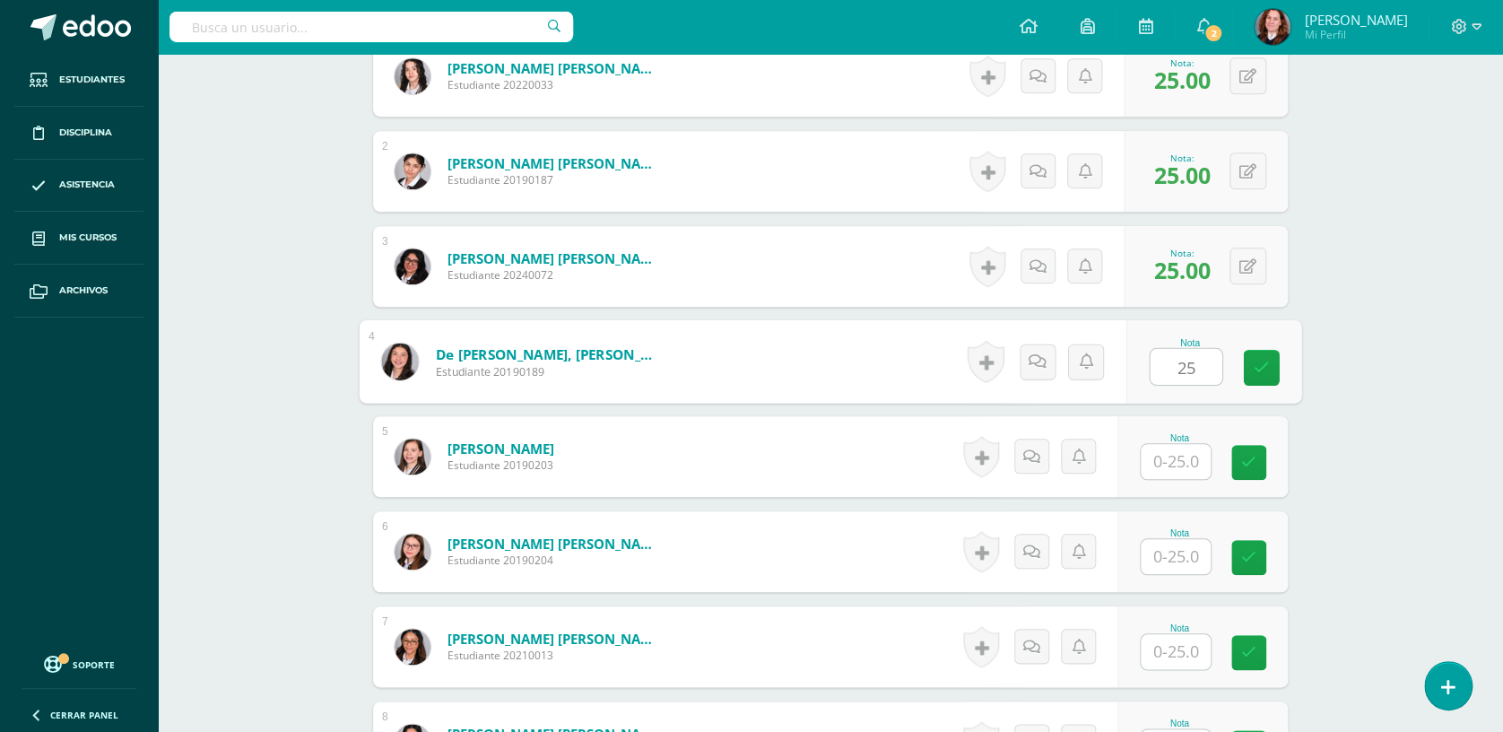
type input "25"
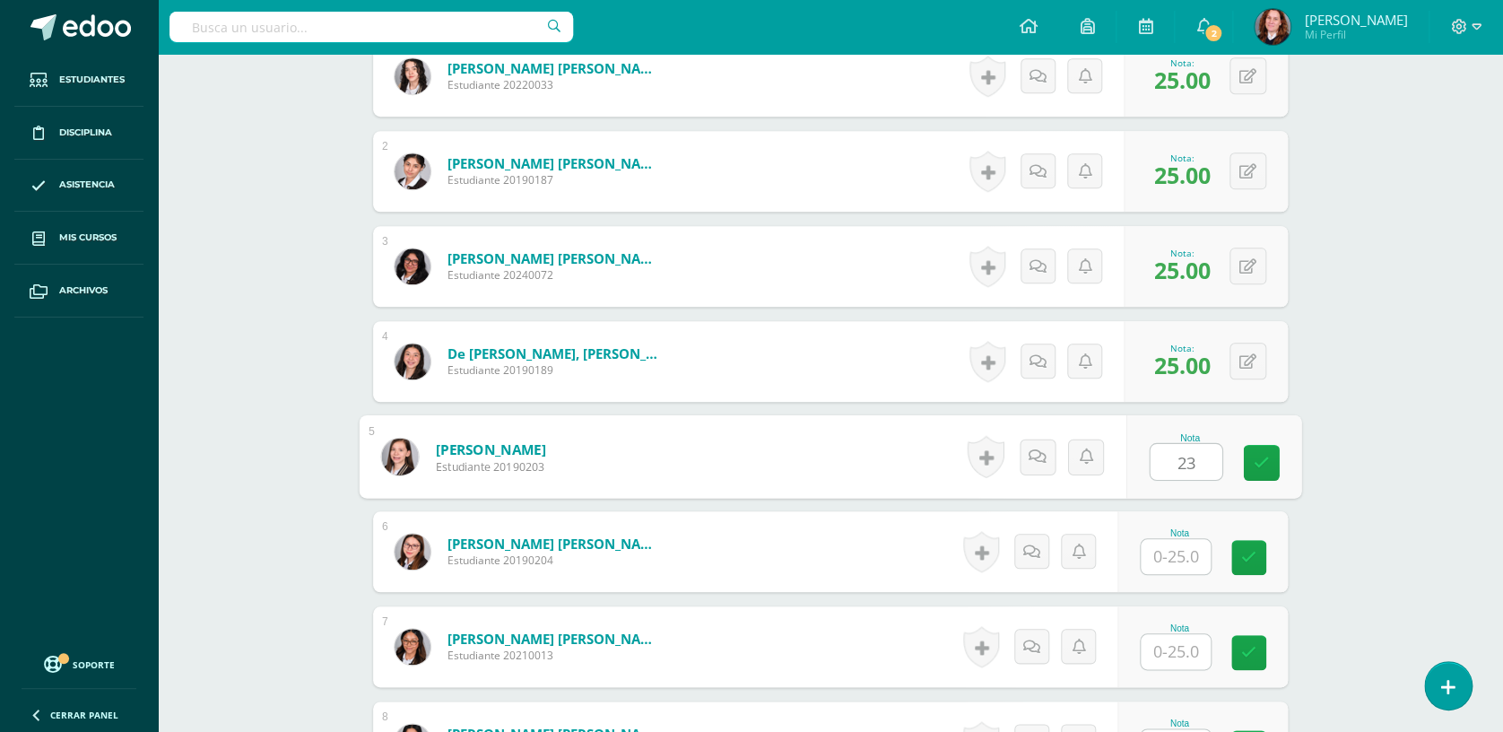
type input "23"
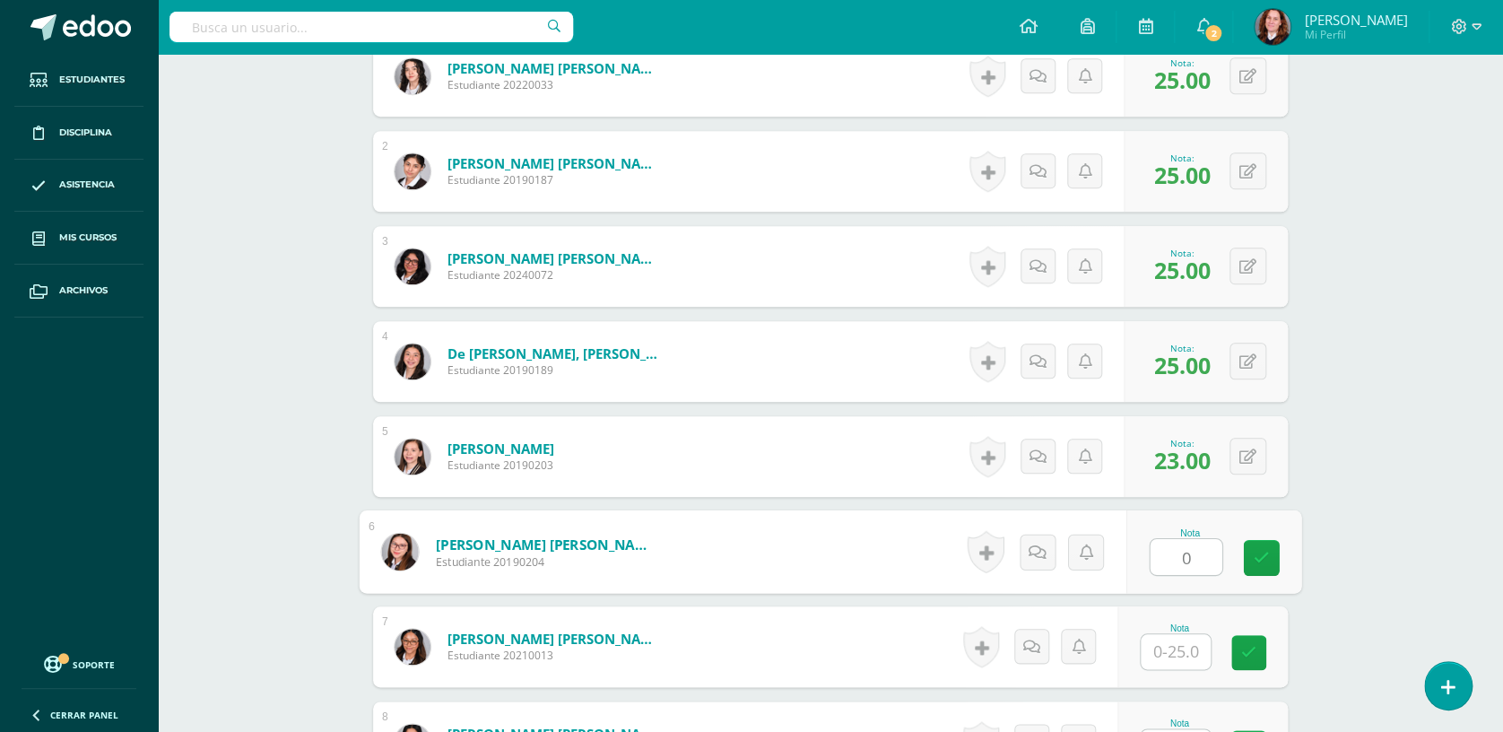
type input "0"
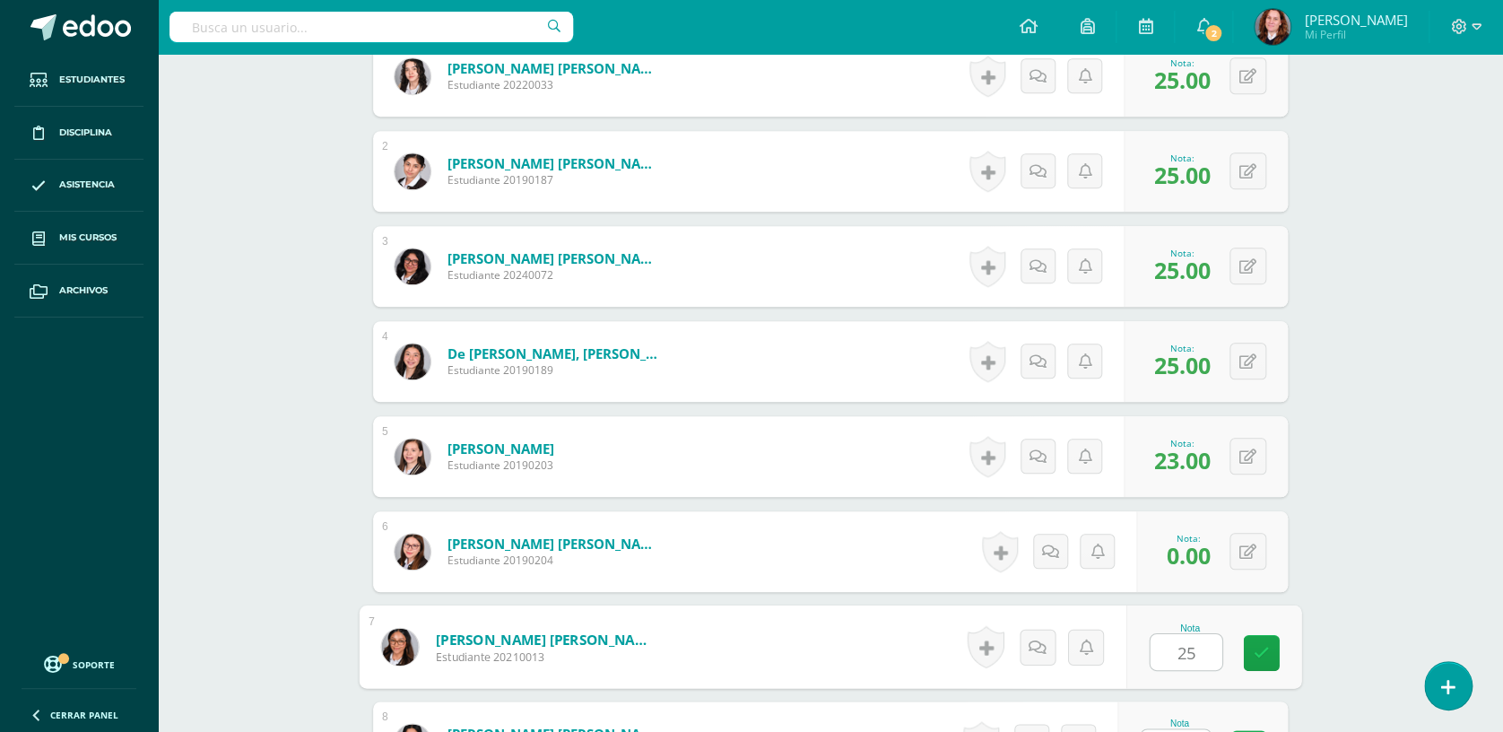
type input "25"
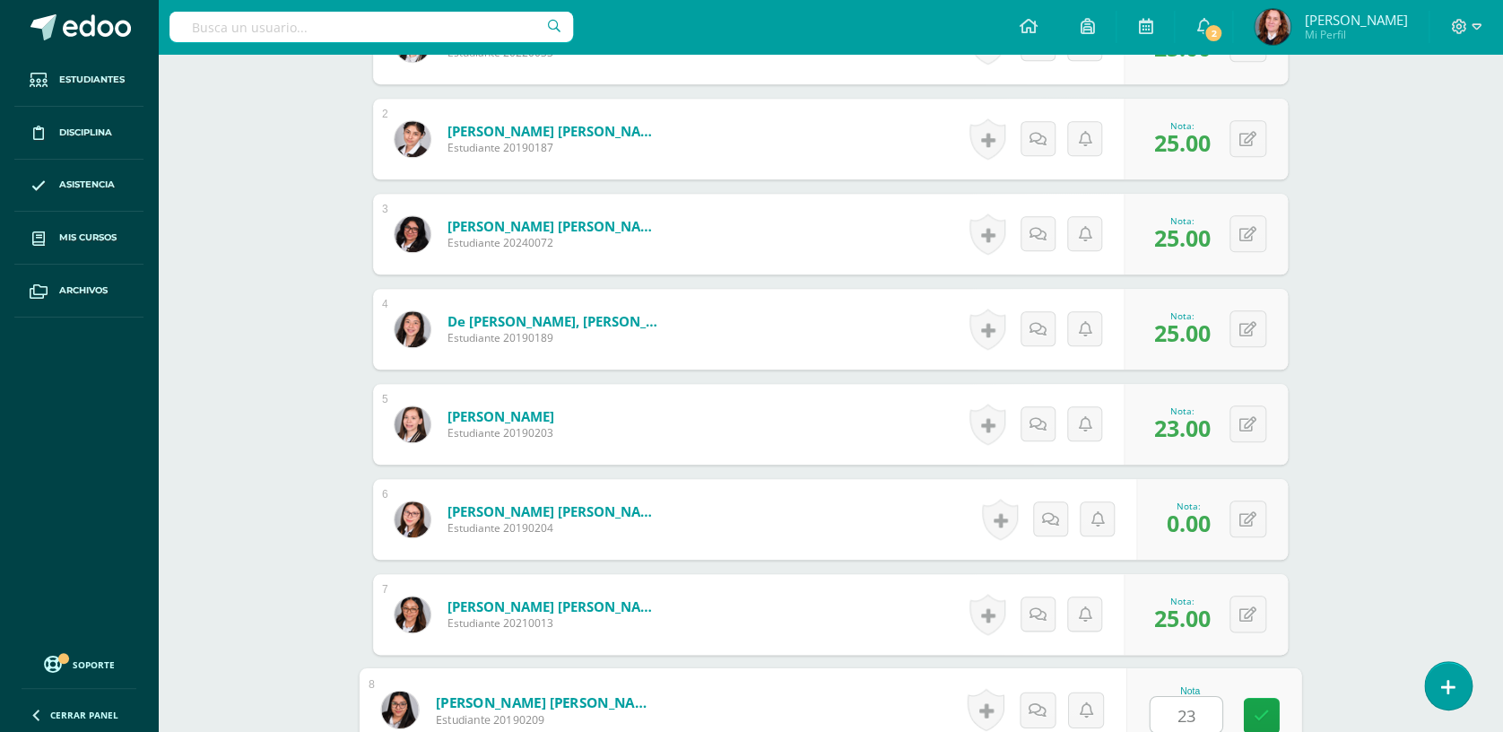
type input "23"
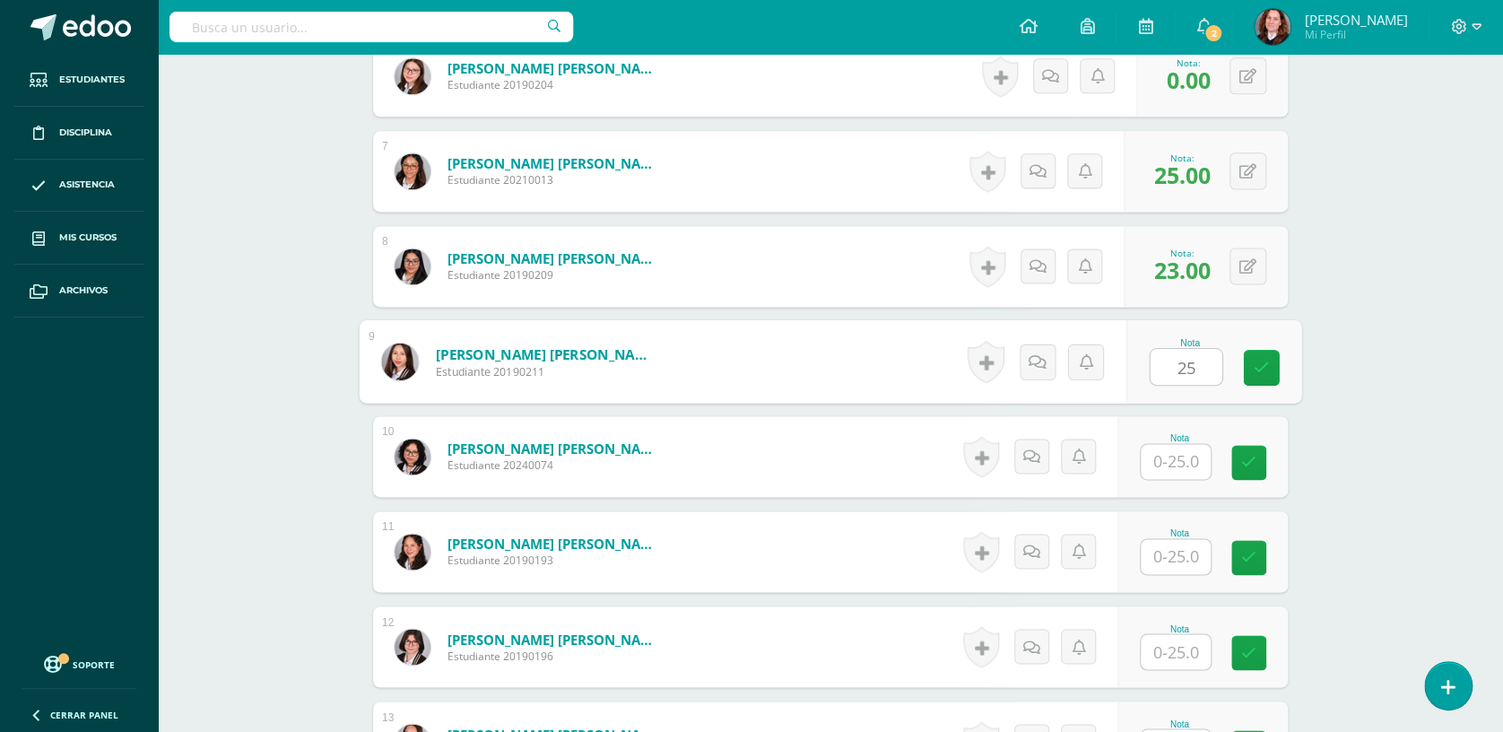
type input "25"
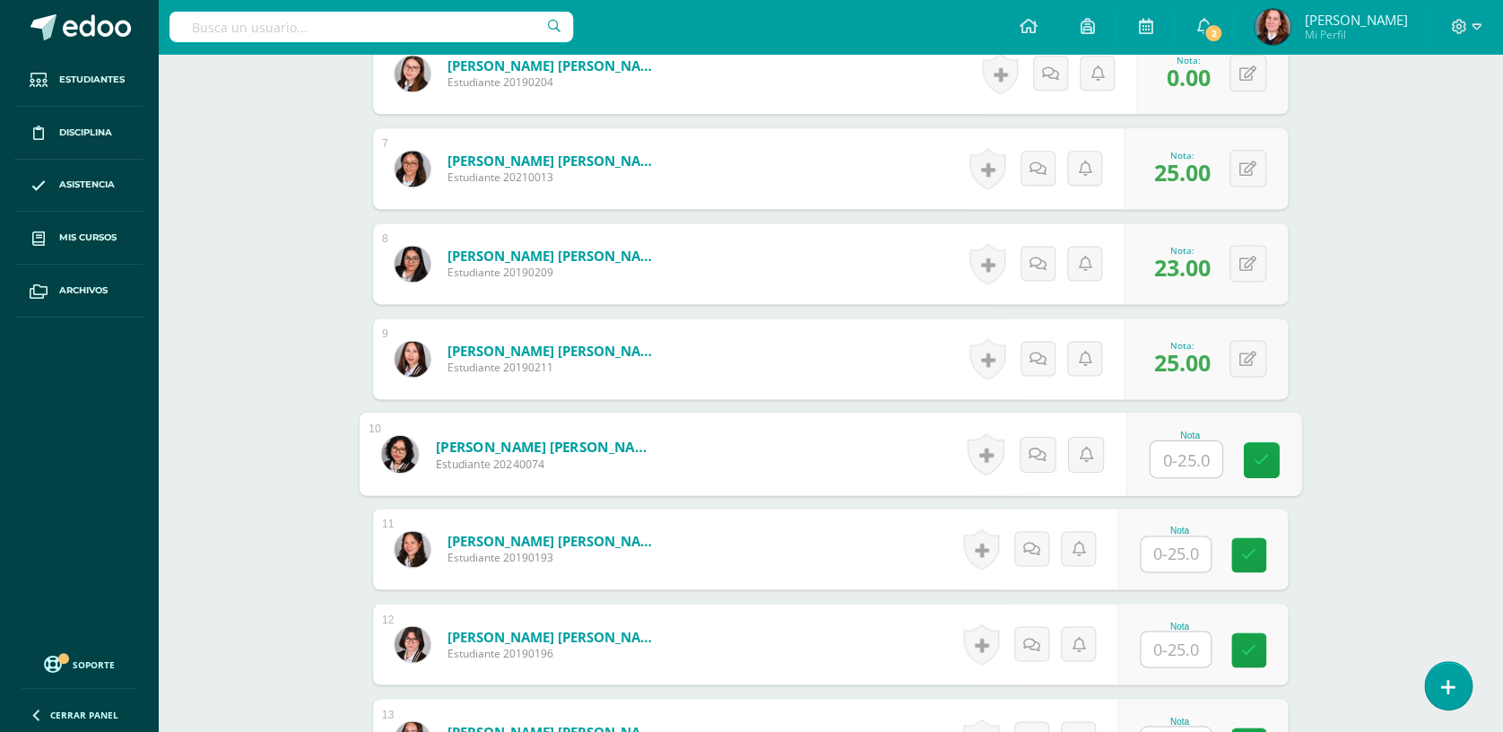
scroll to position [1083, 0]
type input "25"
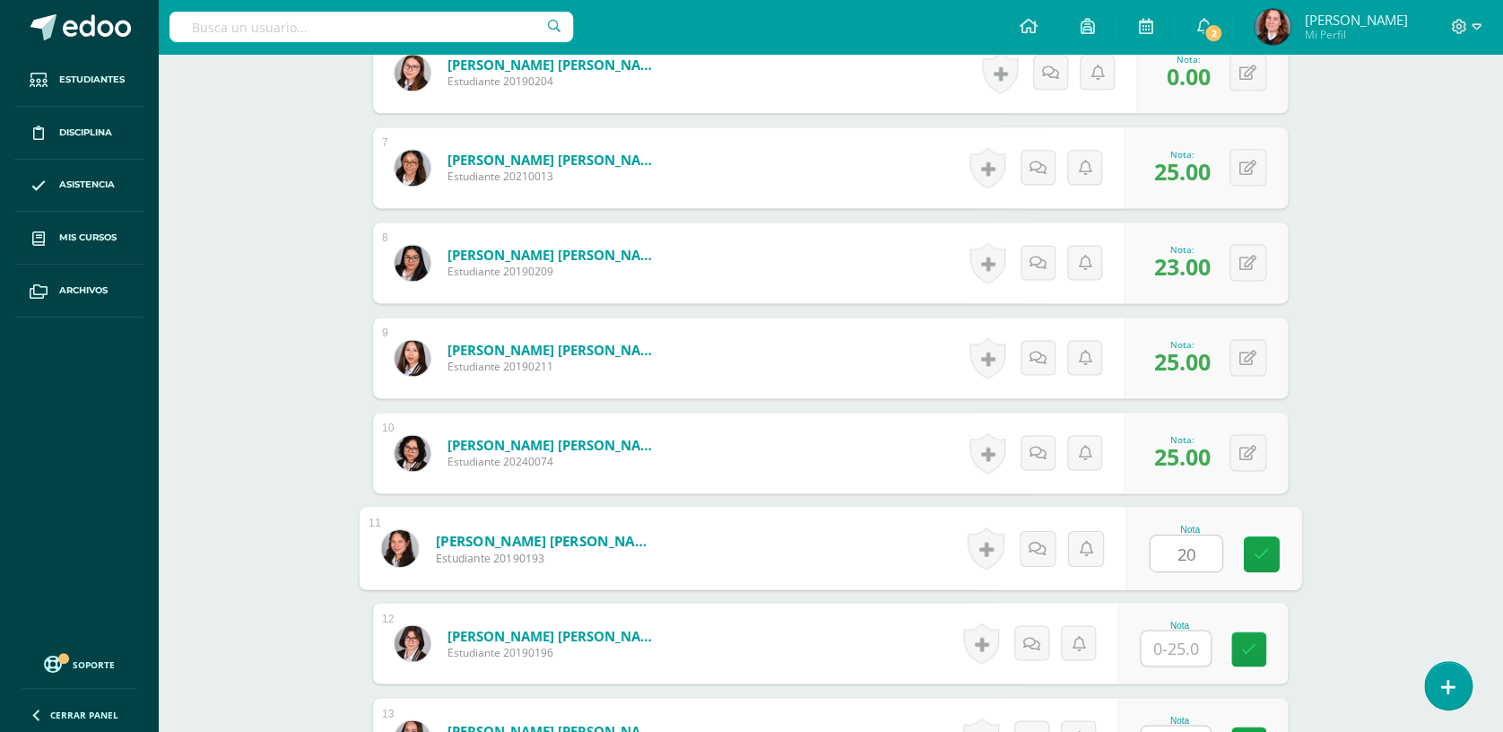
type input "20"
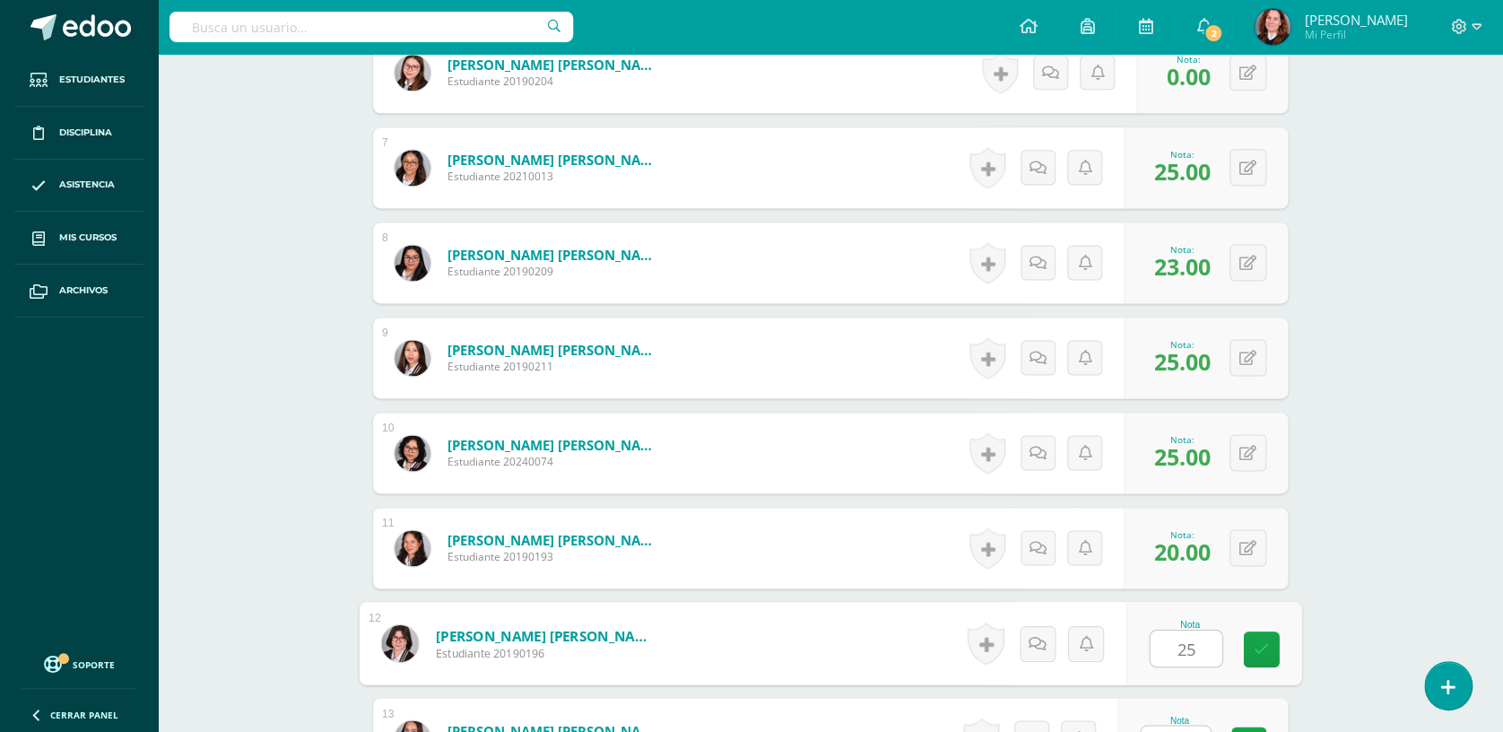
type input "25"
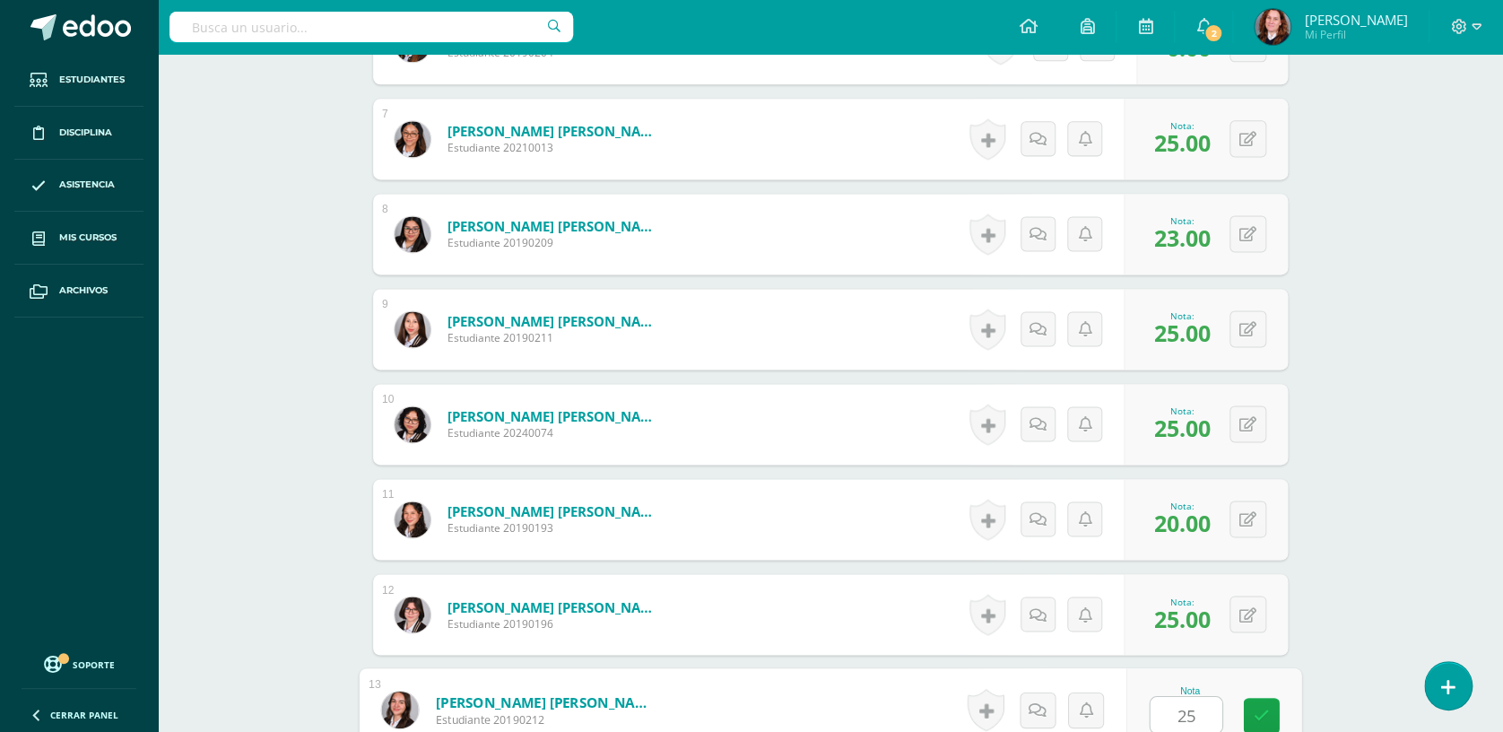
type input "25"
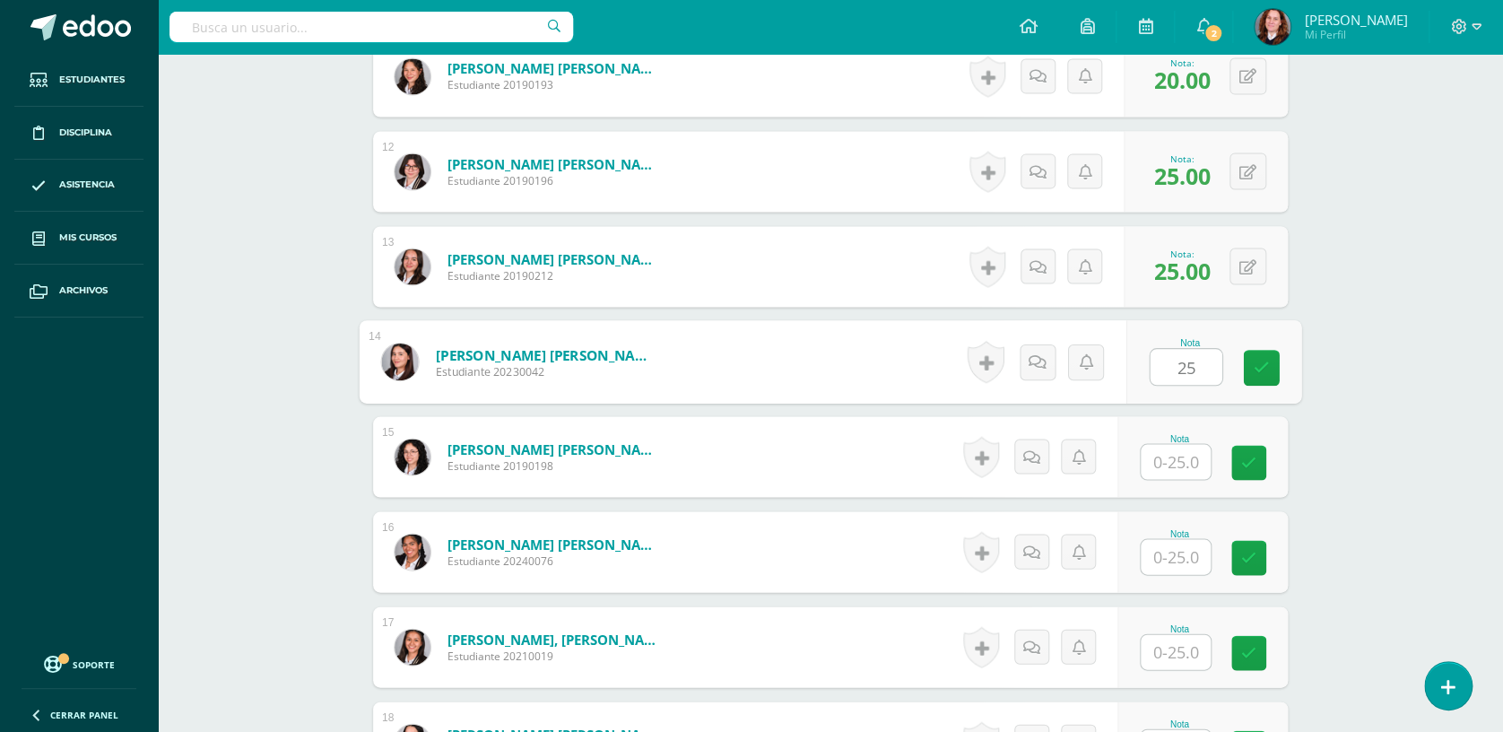
type input "25"
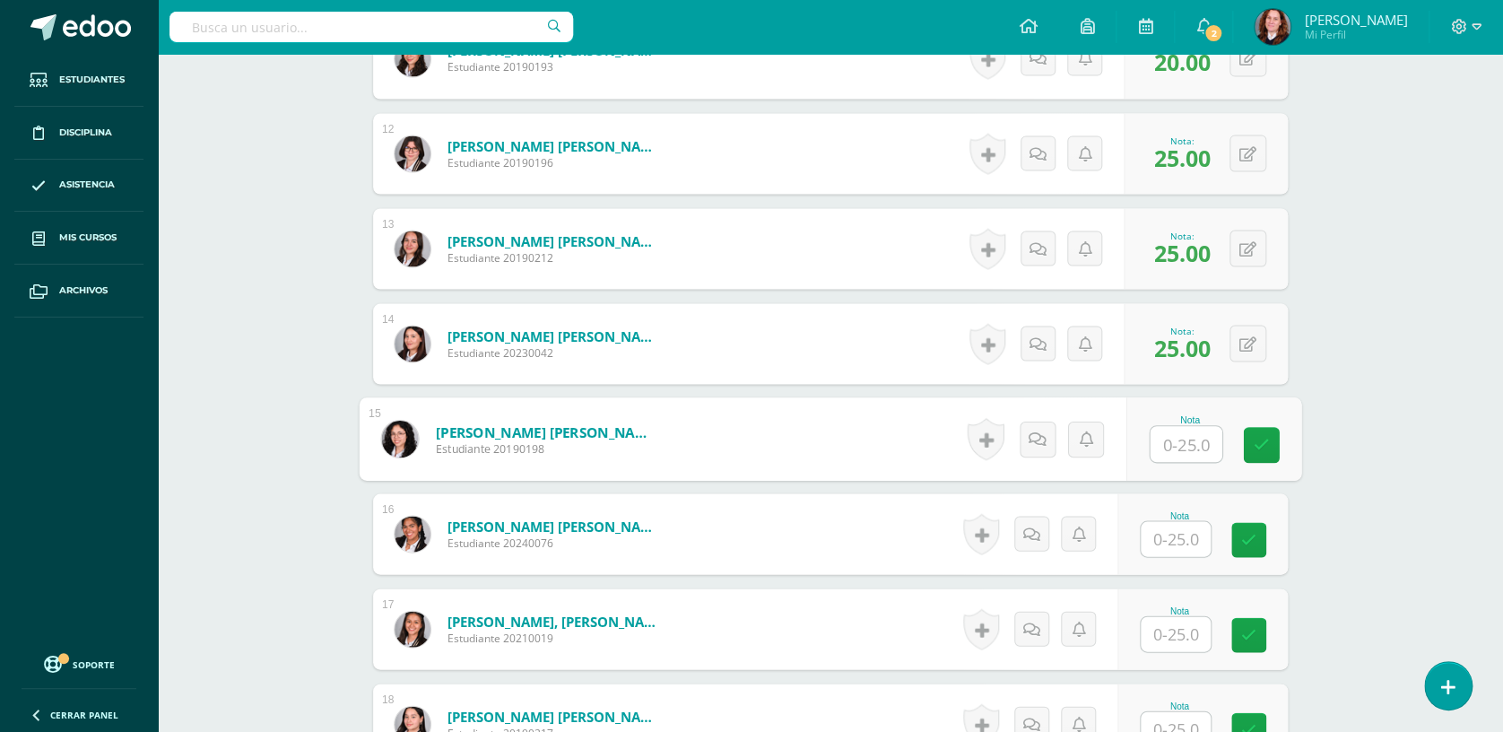
scroll to position [1574, 0]
type input "25"
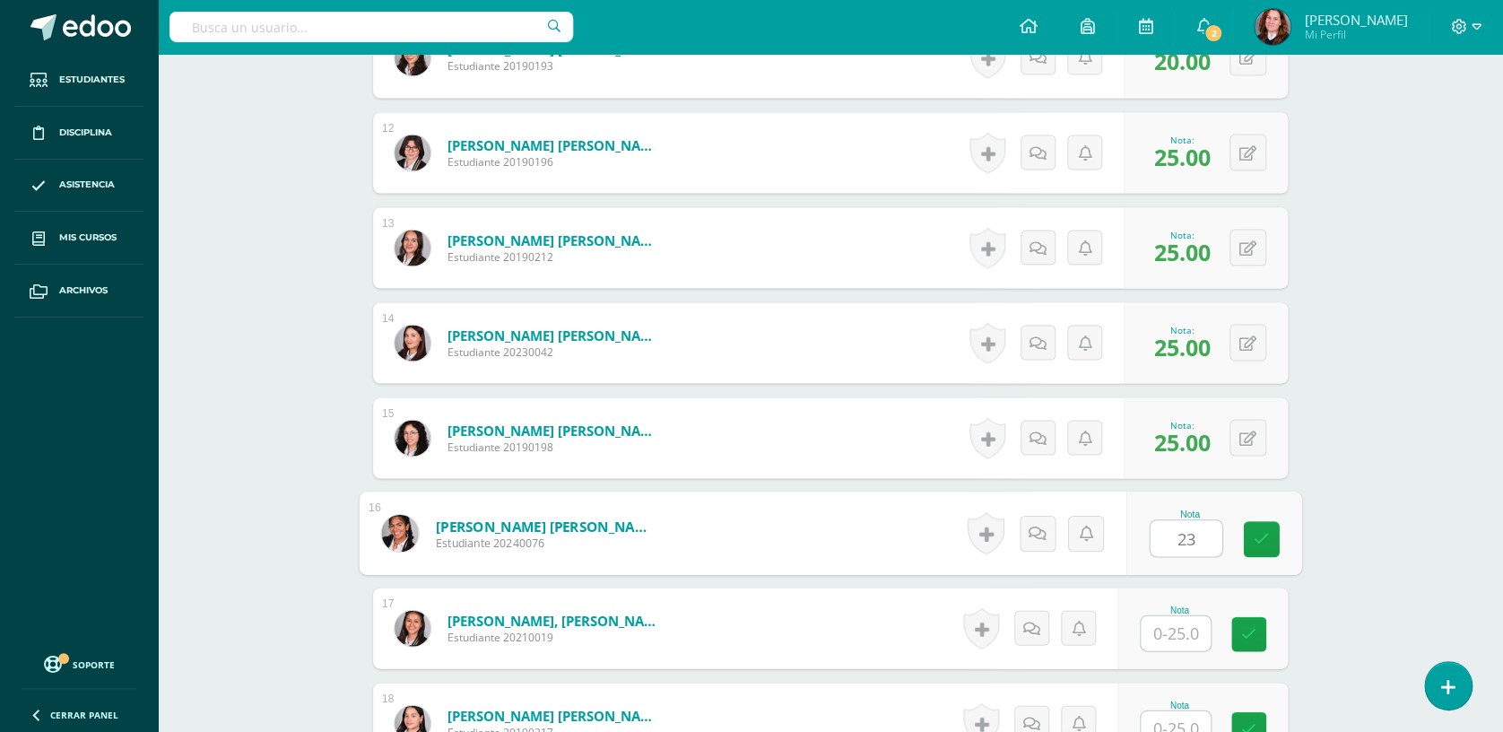
type input "23"
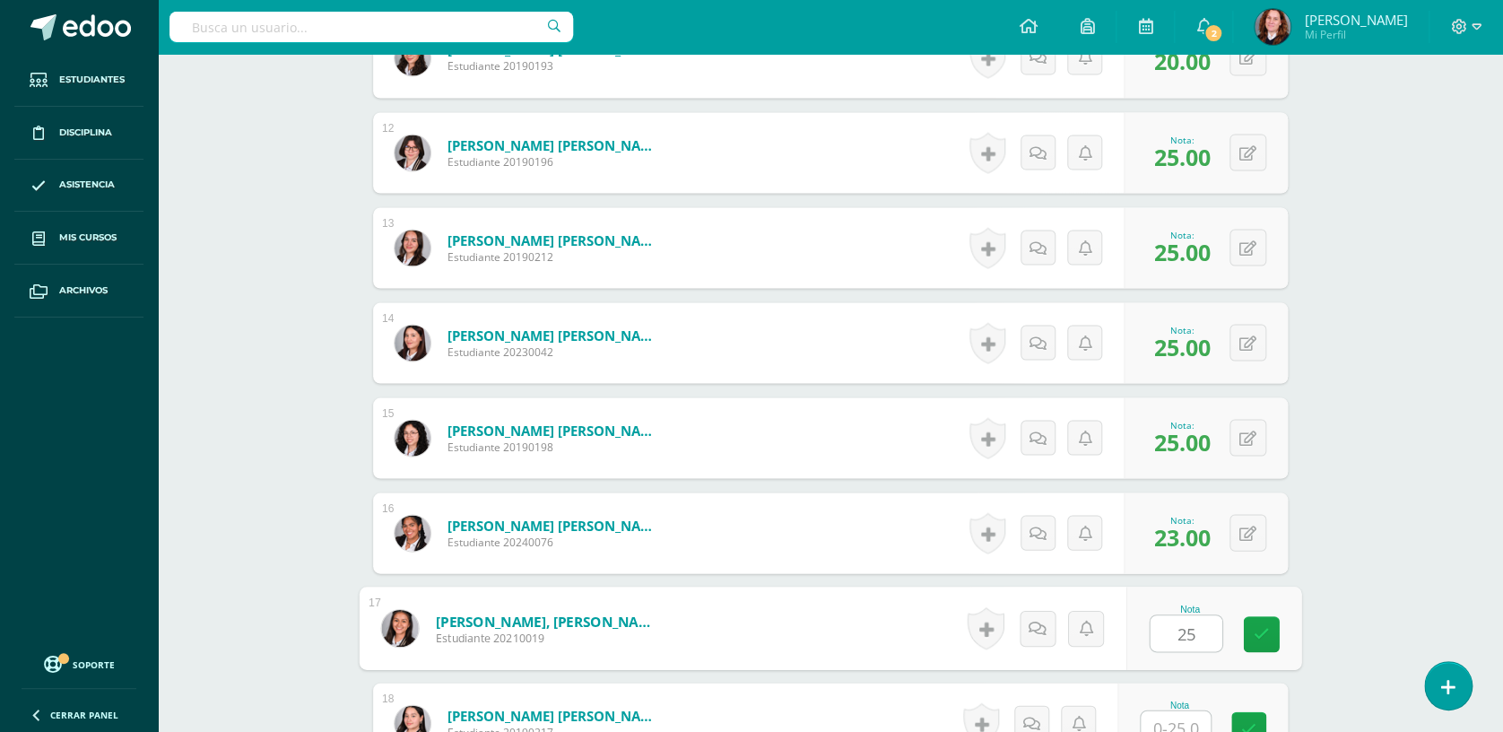
type input "25"
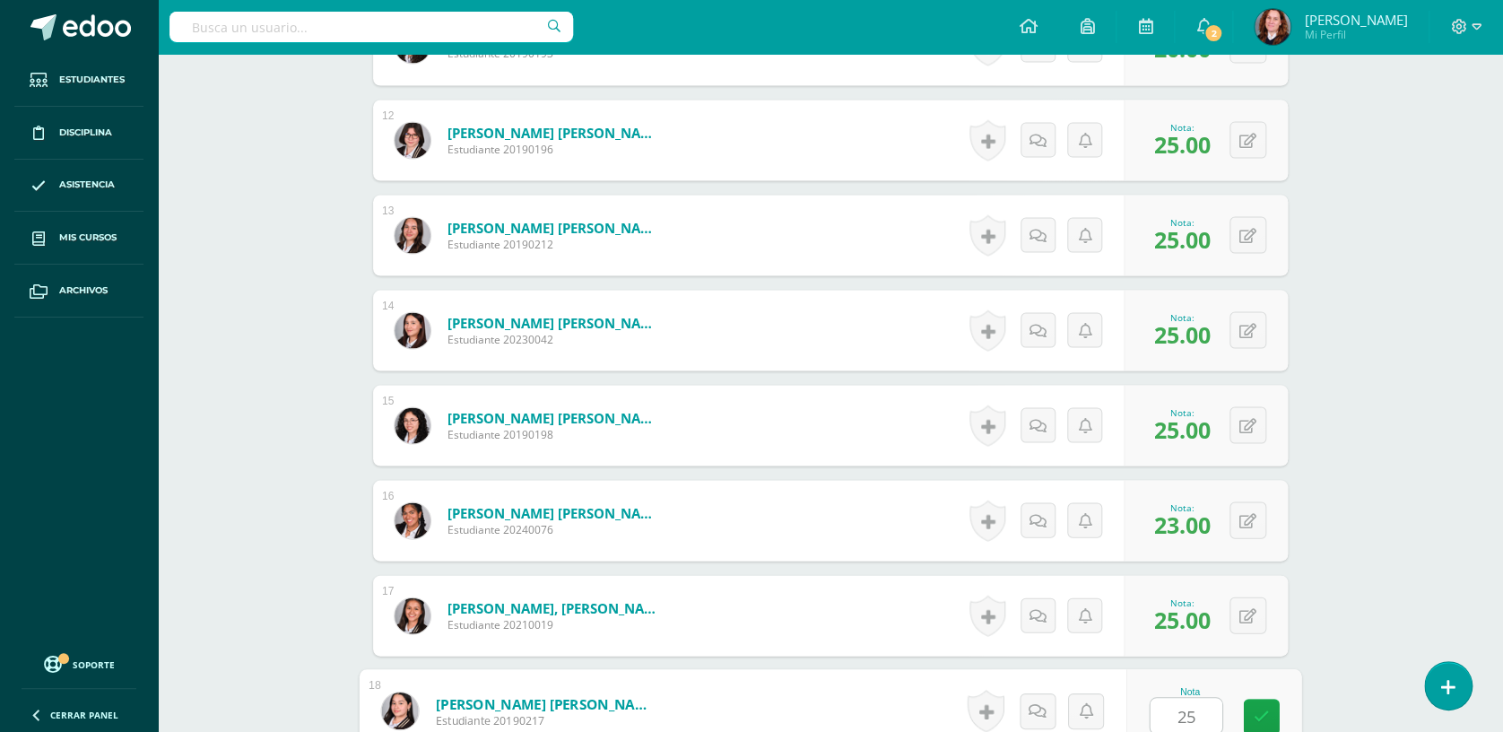
type input "25"
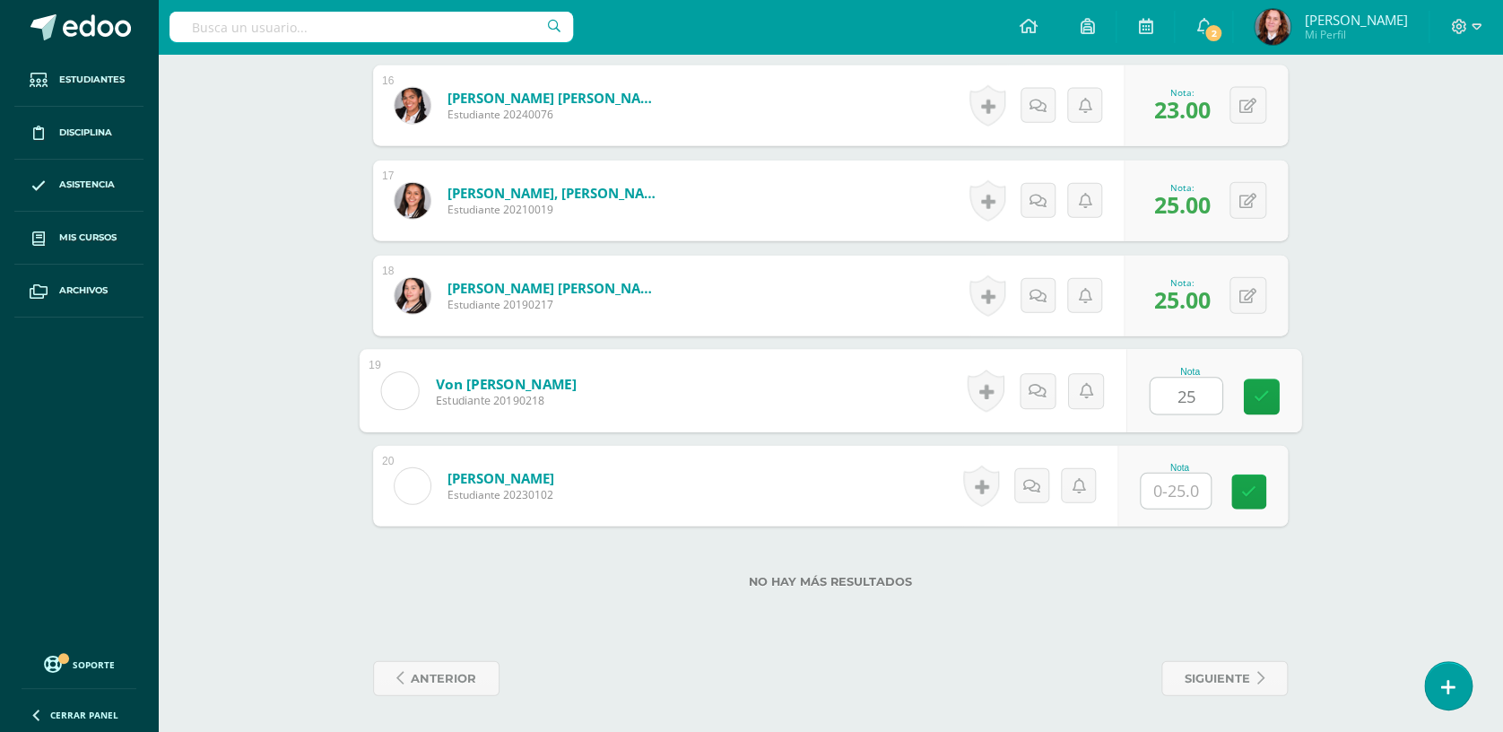
type input "25"
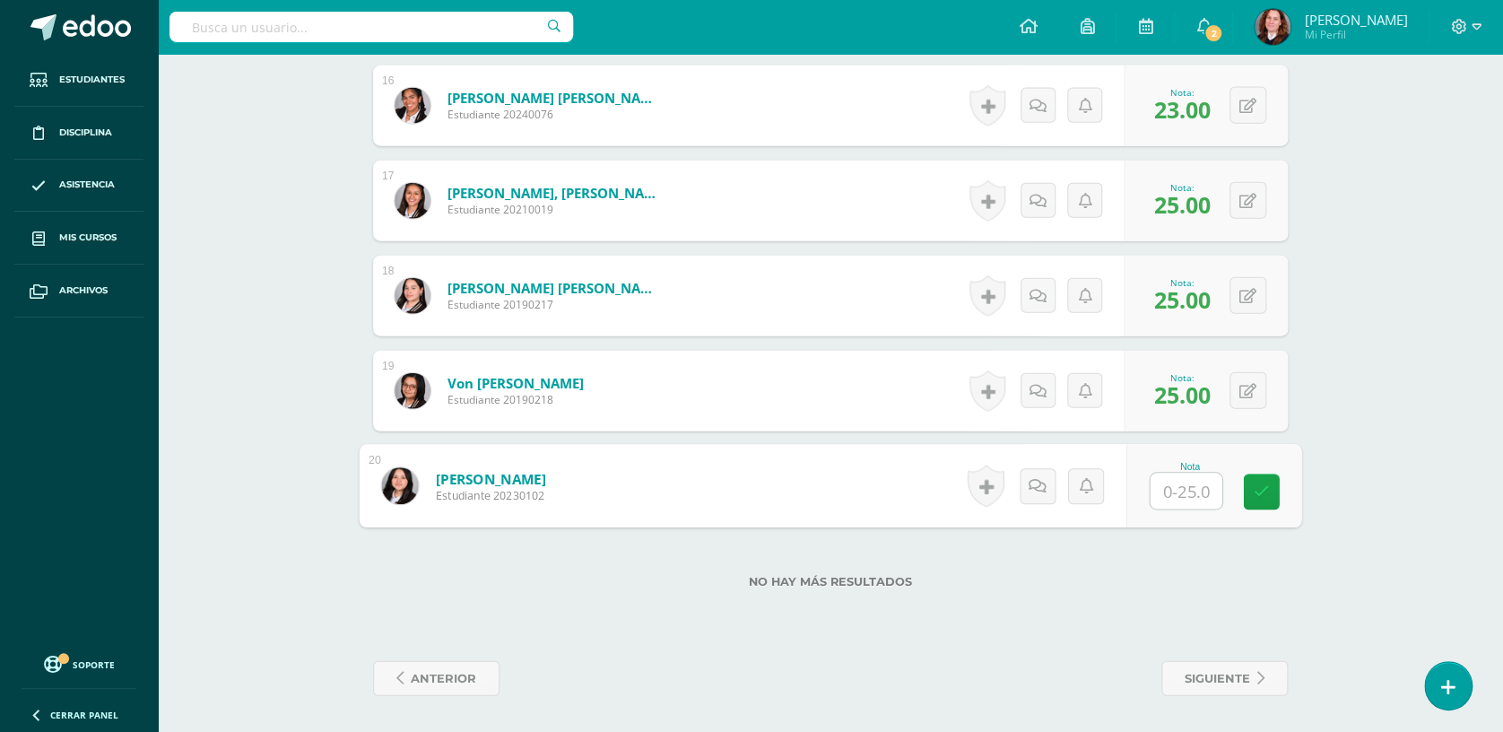
type input "8"
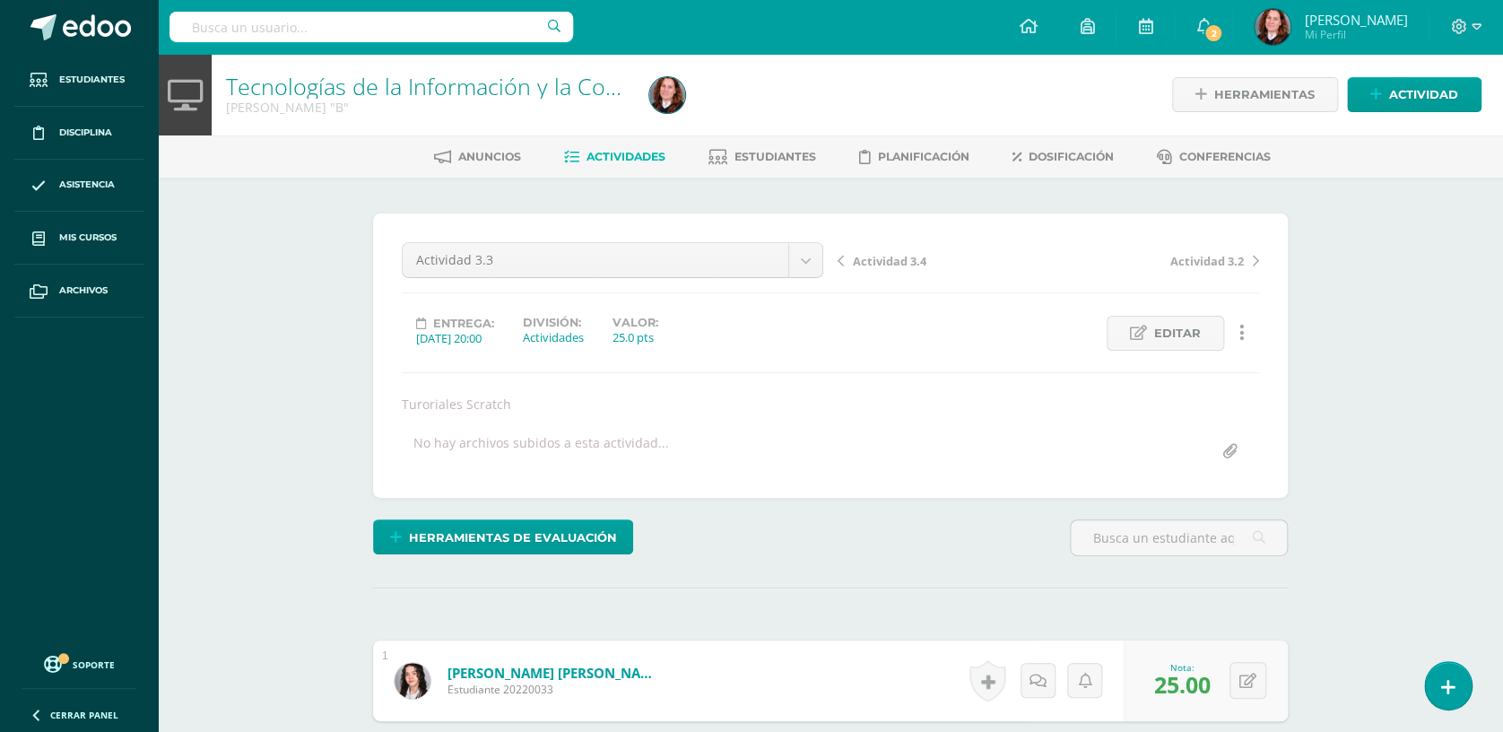
scroll to position [0, 0]
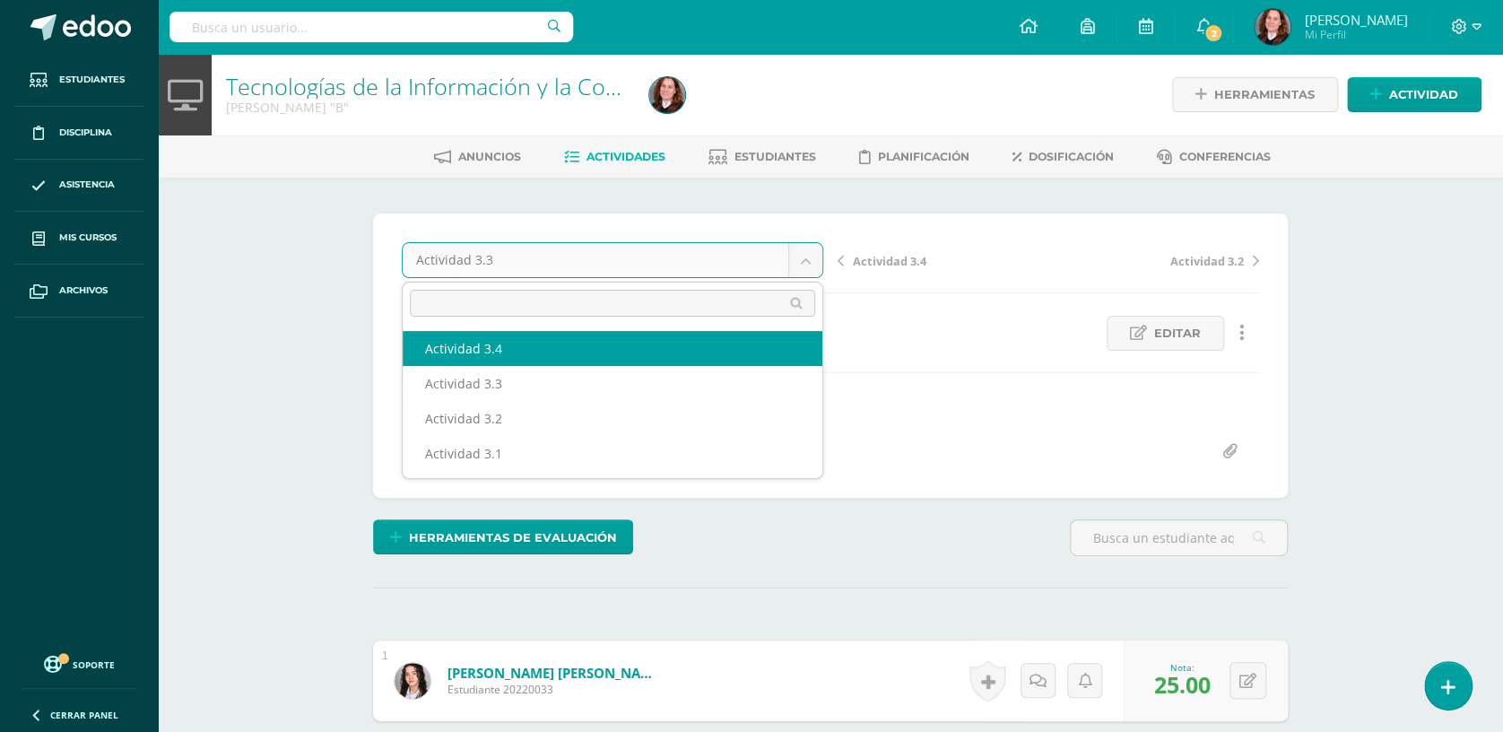
select select "/dashboard/teacher/grade-activity/104193/"
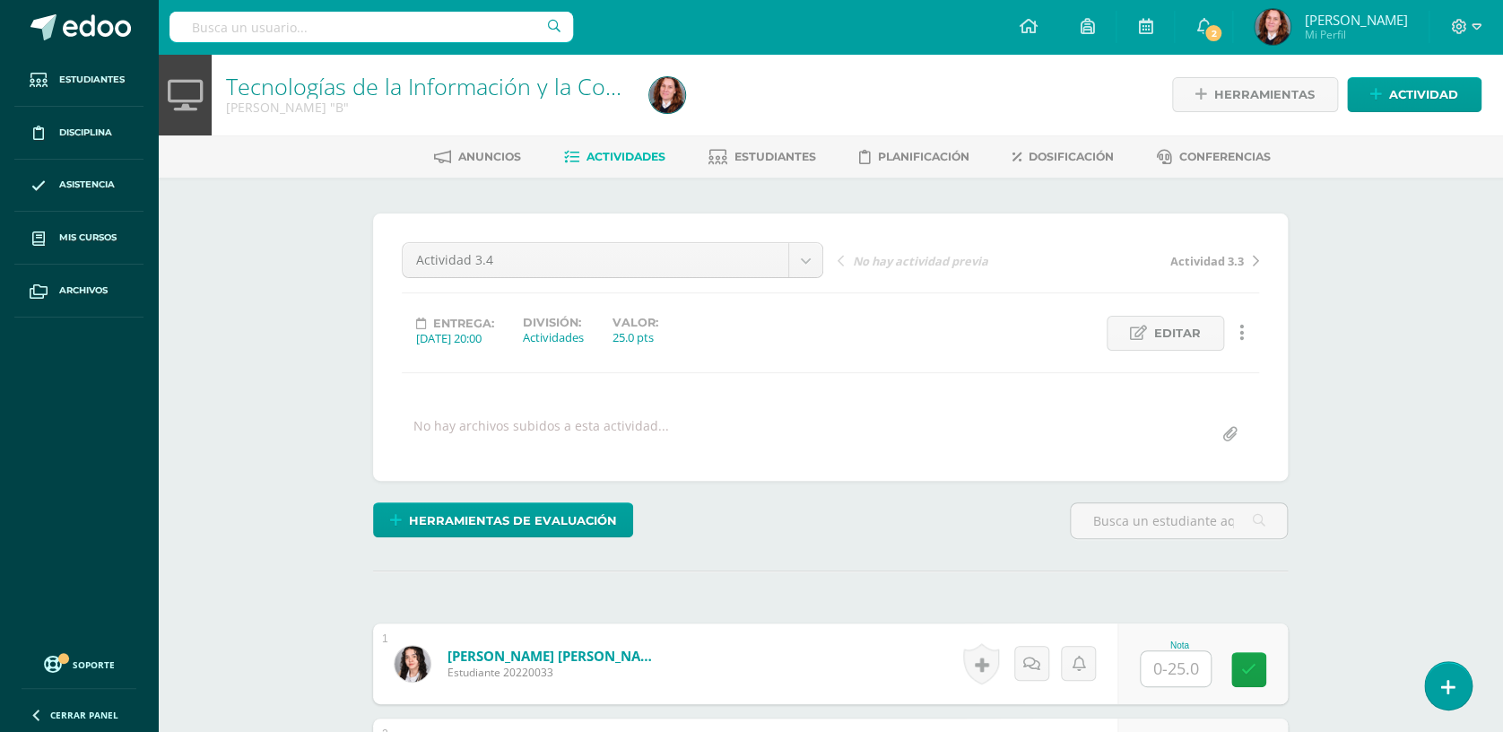
click at [1188, 657] on input "text" at bounding box center [1176, 668] width 70 height 35
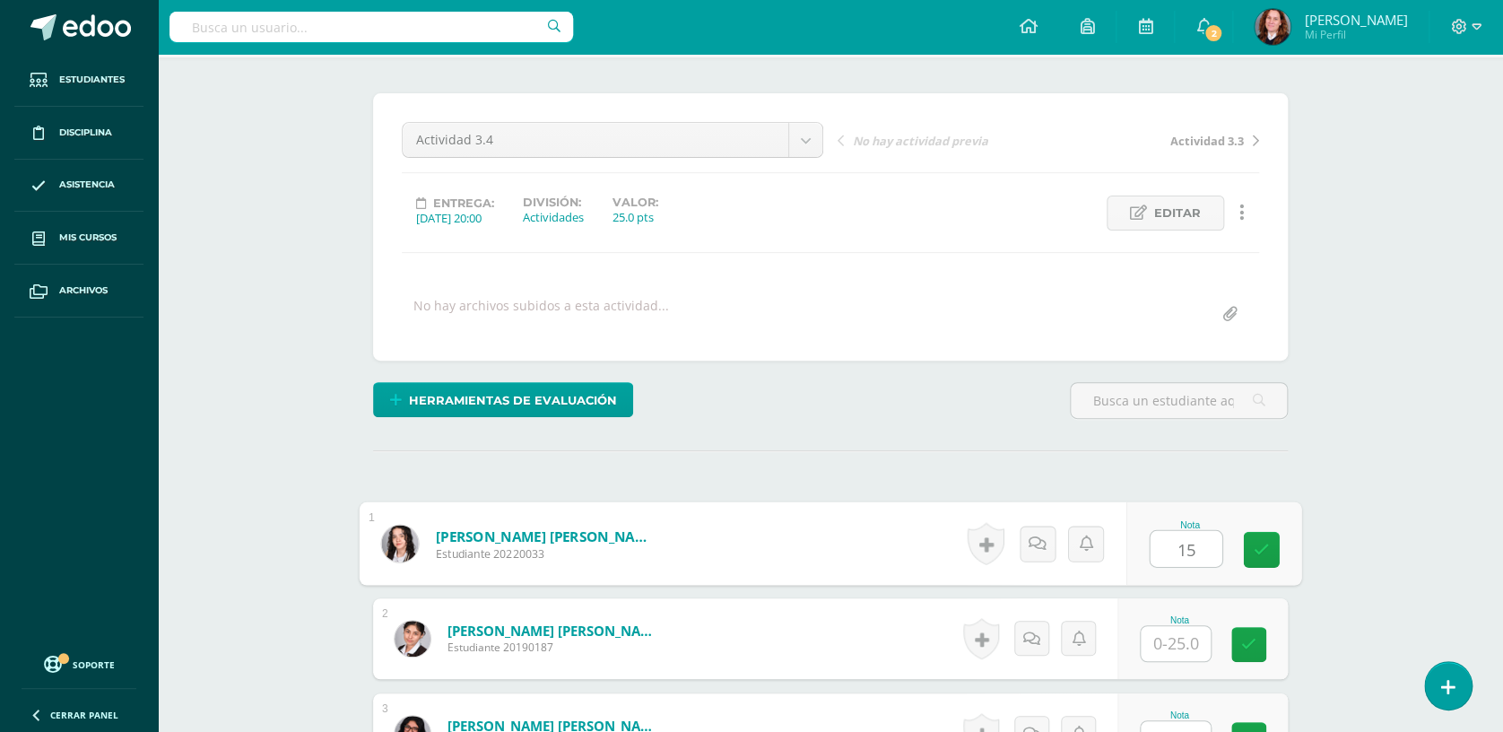
scroll to position [121, 0]
type input "15"
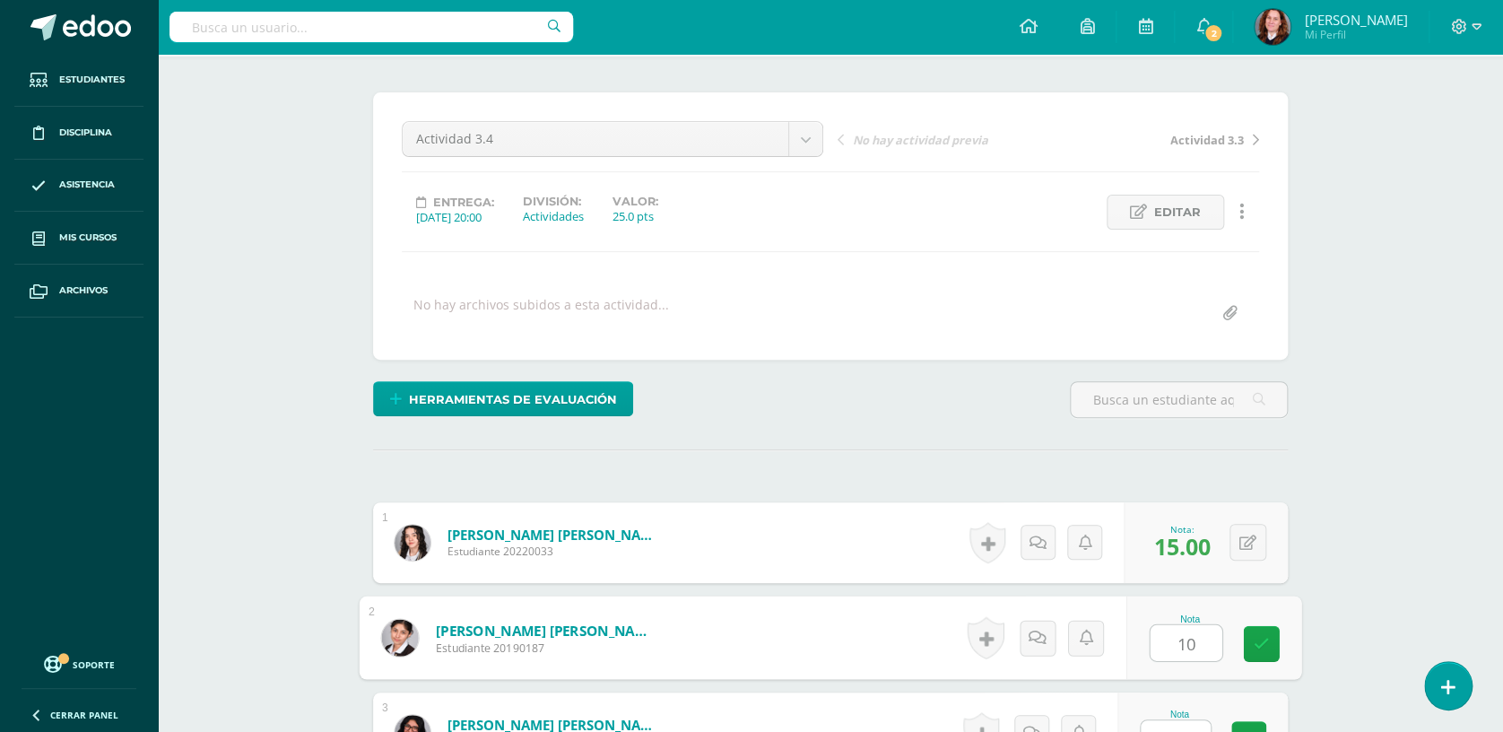
type input "10"
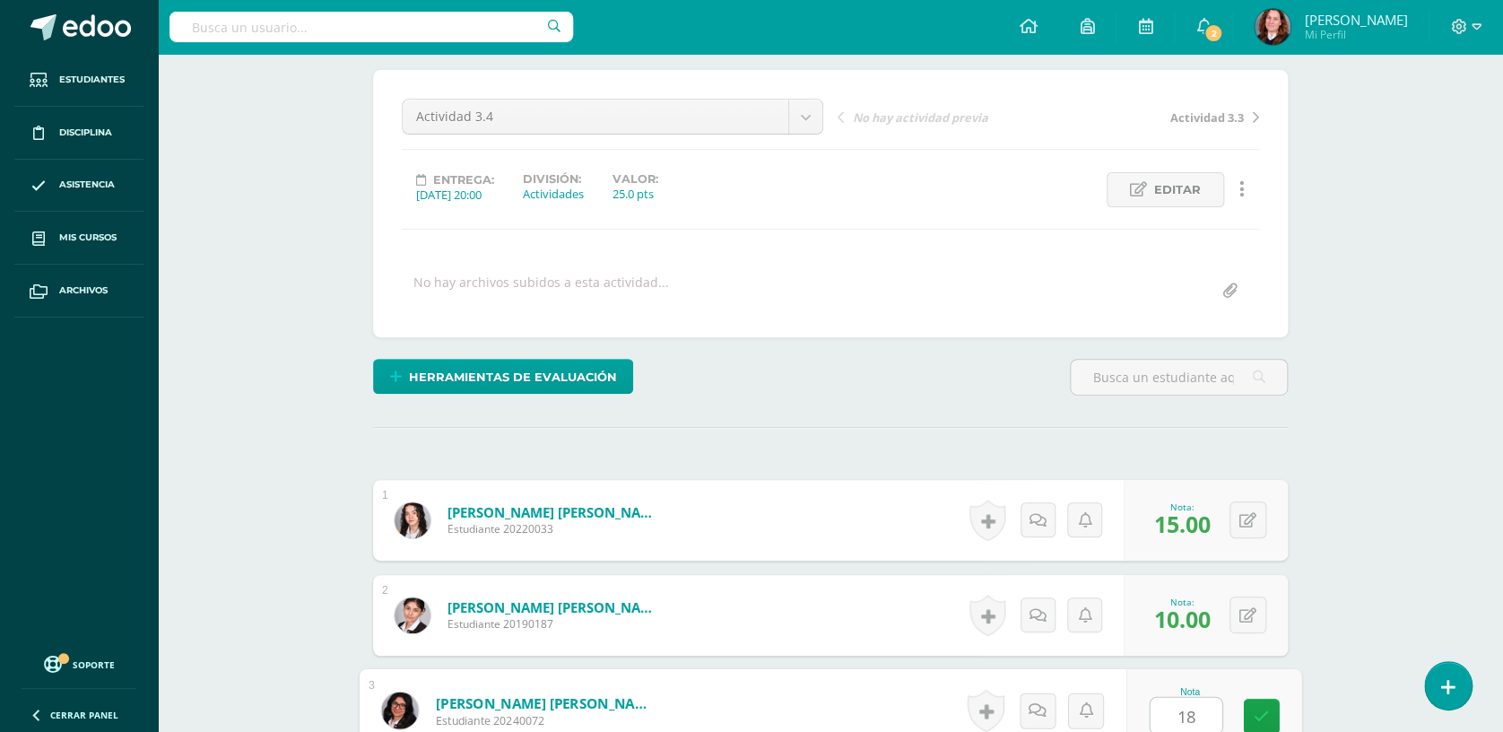
type input "18"
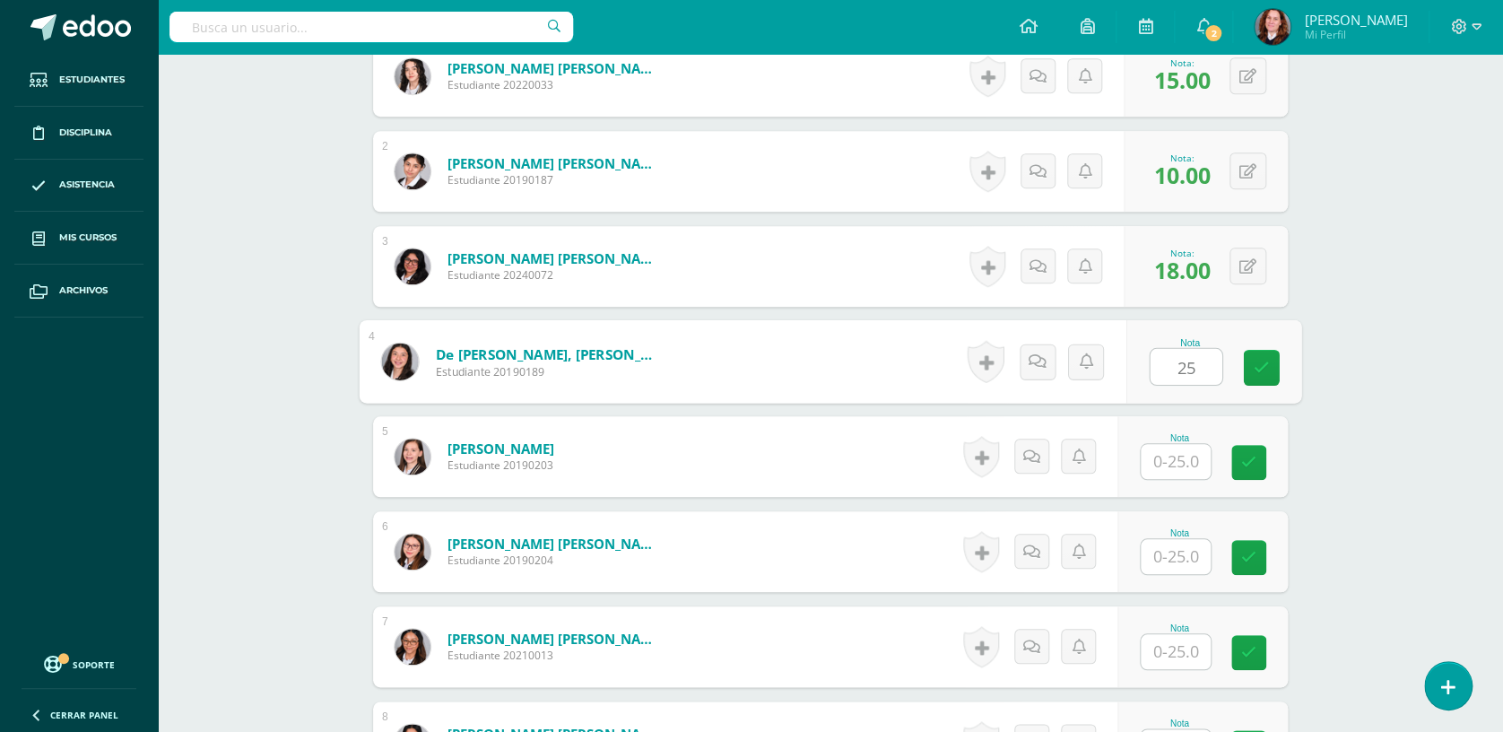
type input "25"
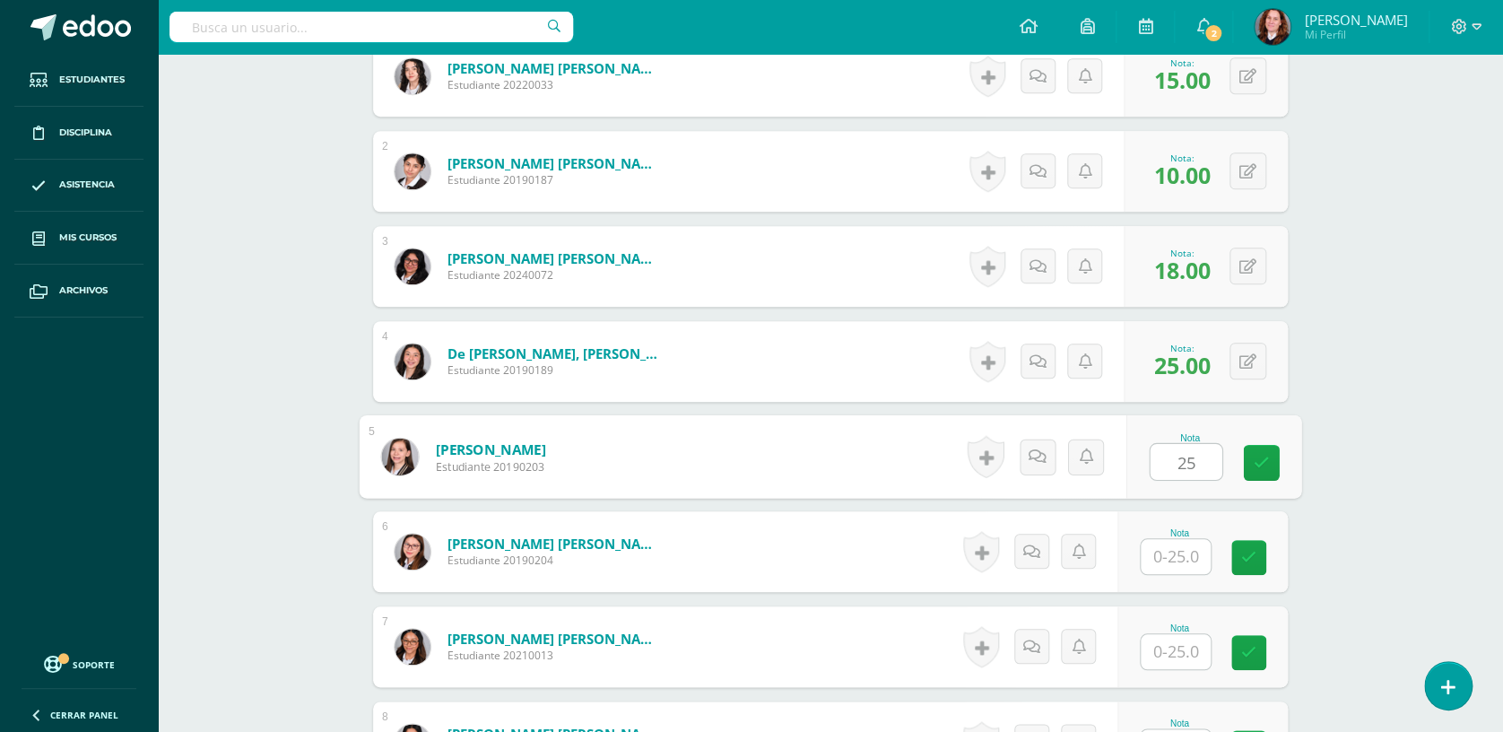
type input "25"
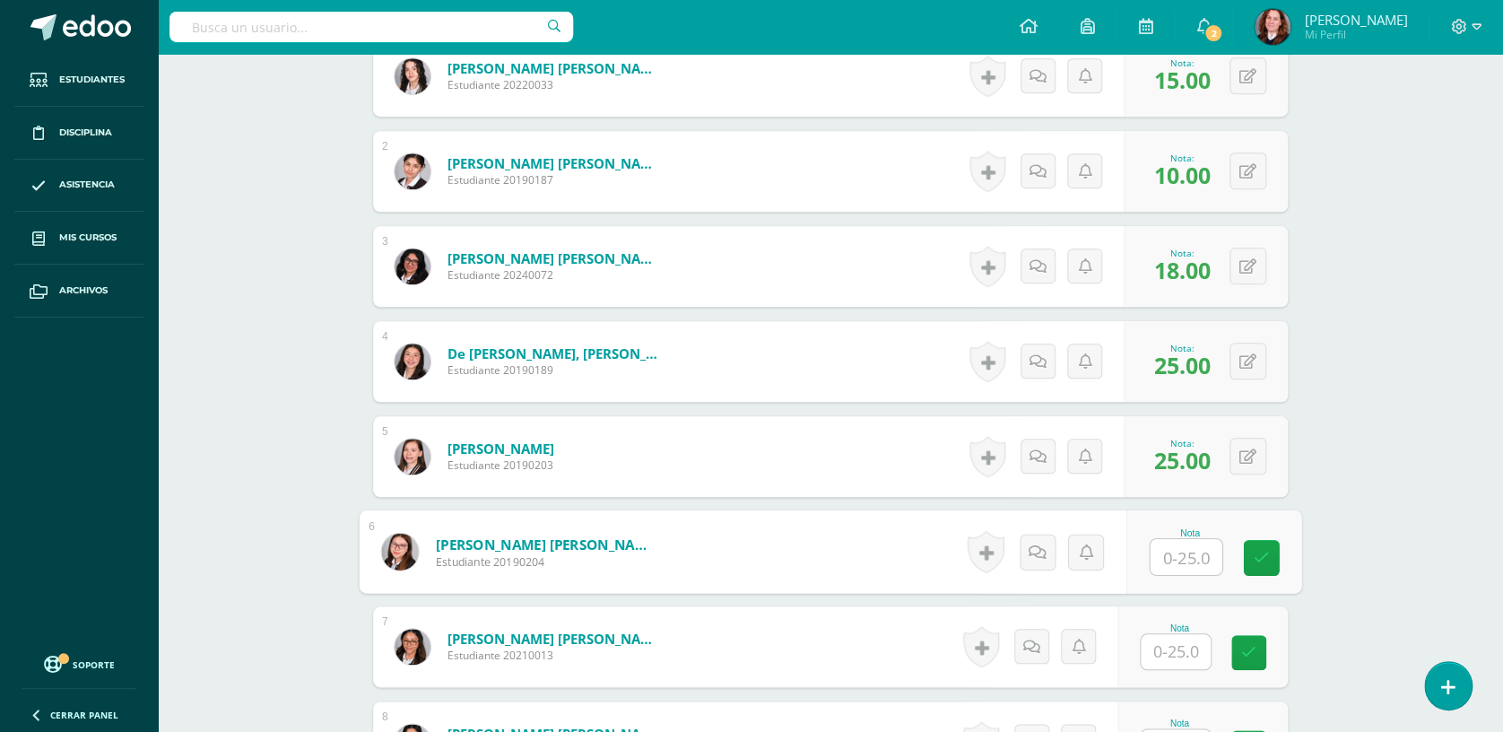
scroll to position [588, 0]
type input "23"
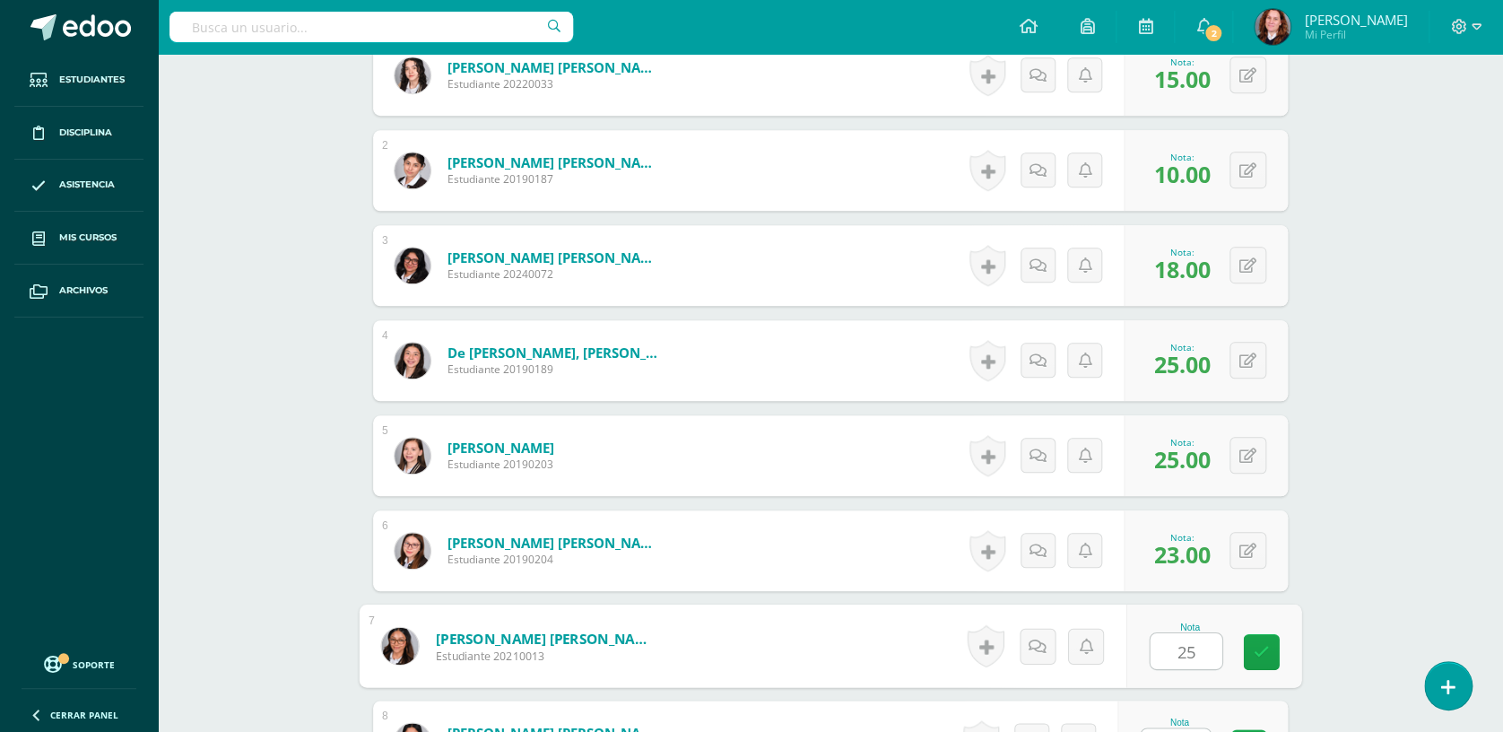
type input "25"
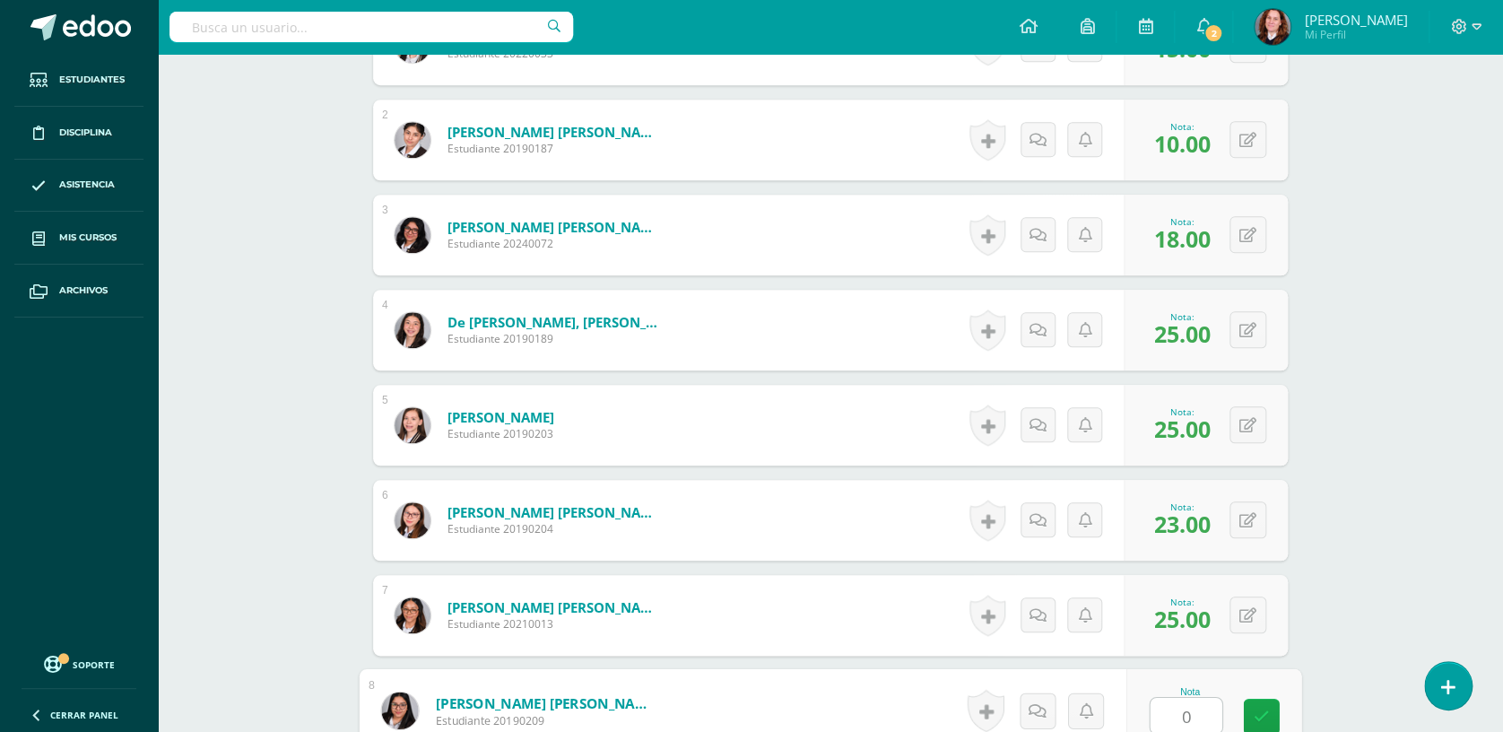
type input "0"
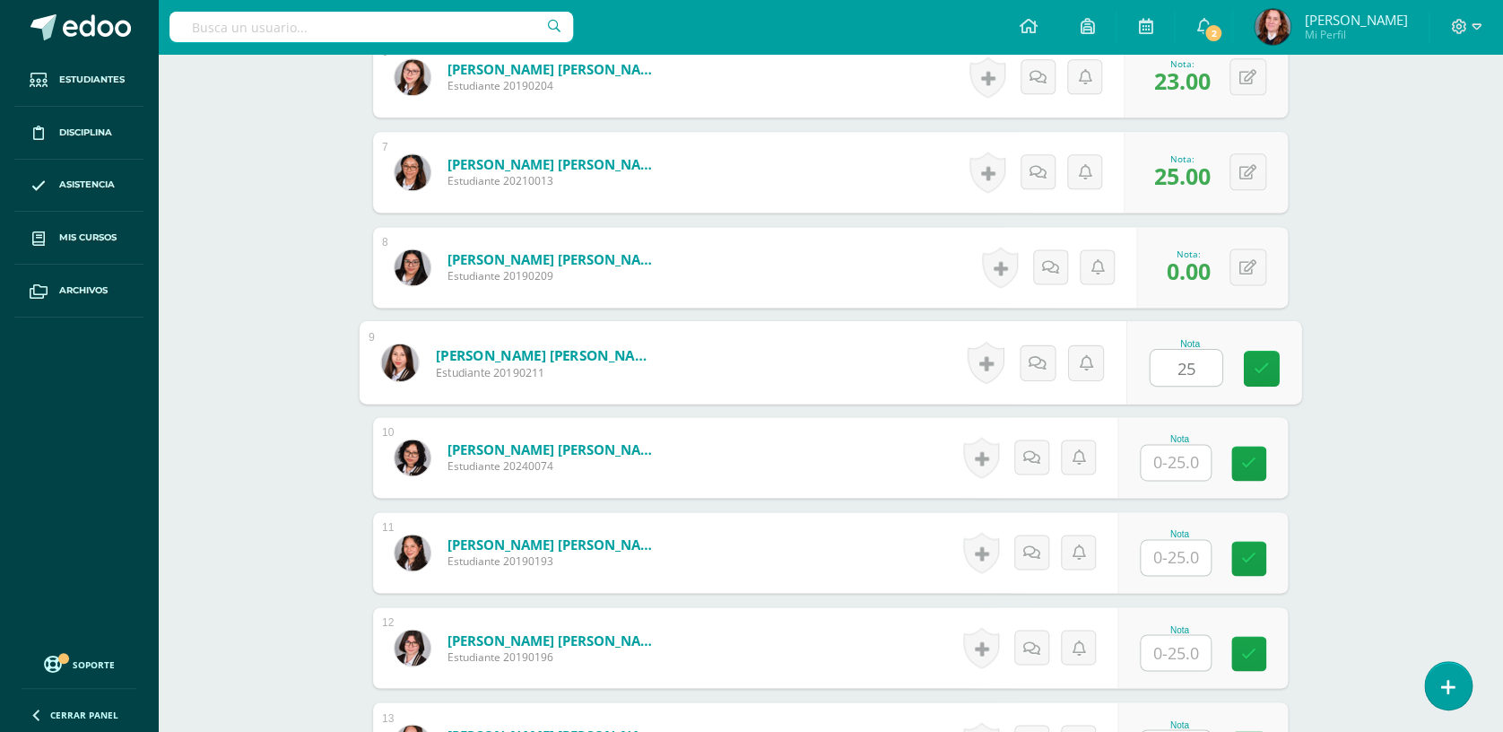
type input "25"
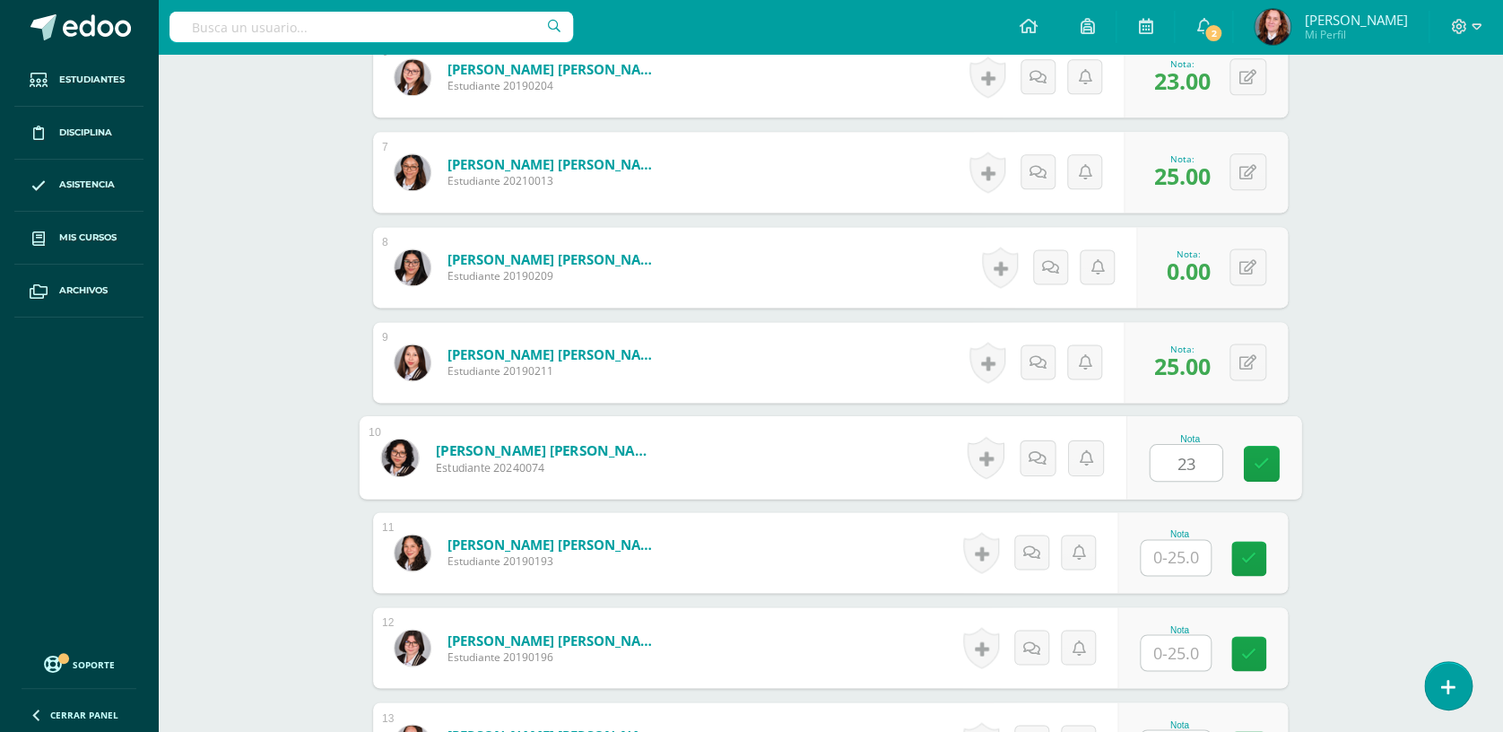
type input "23"
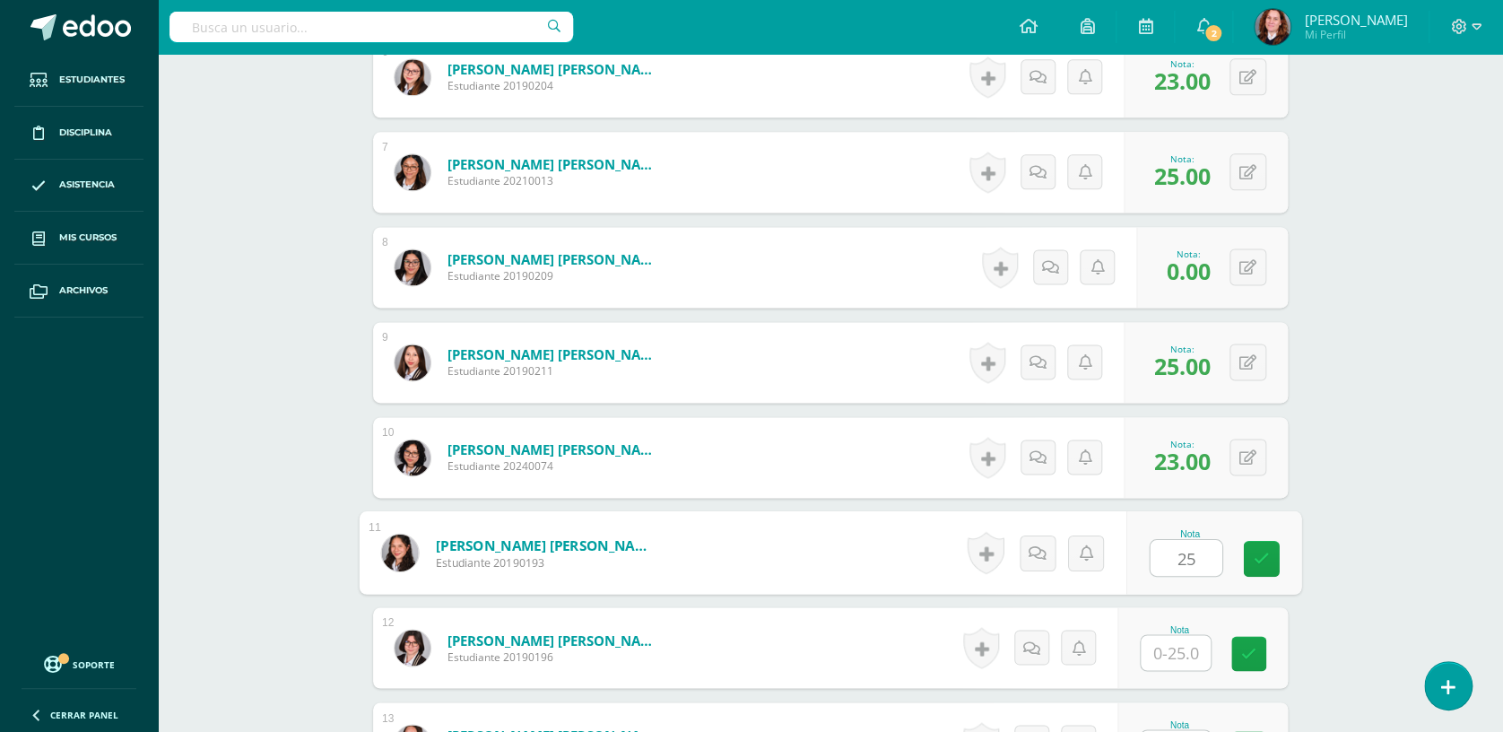
type input "25"
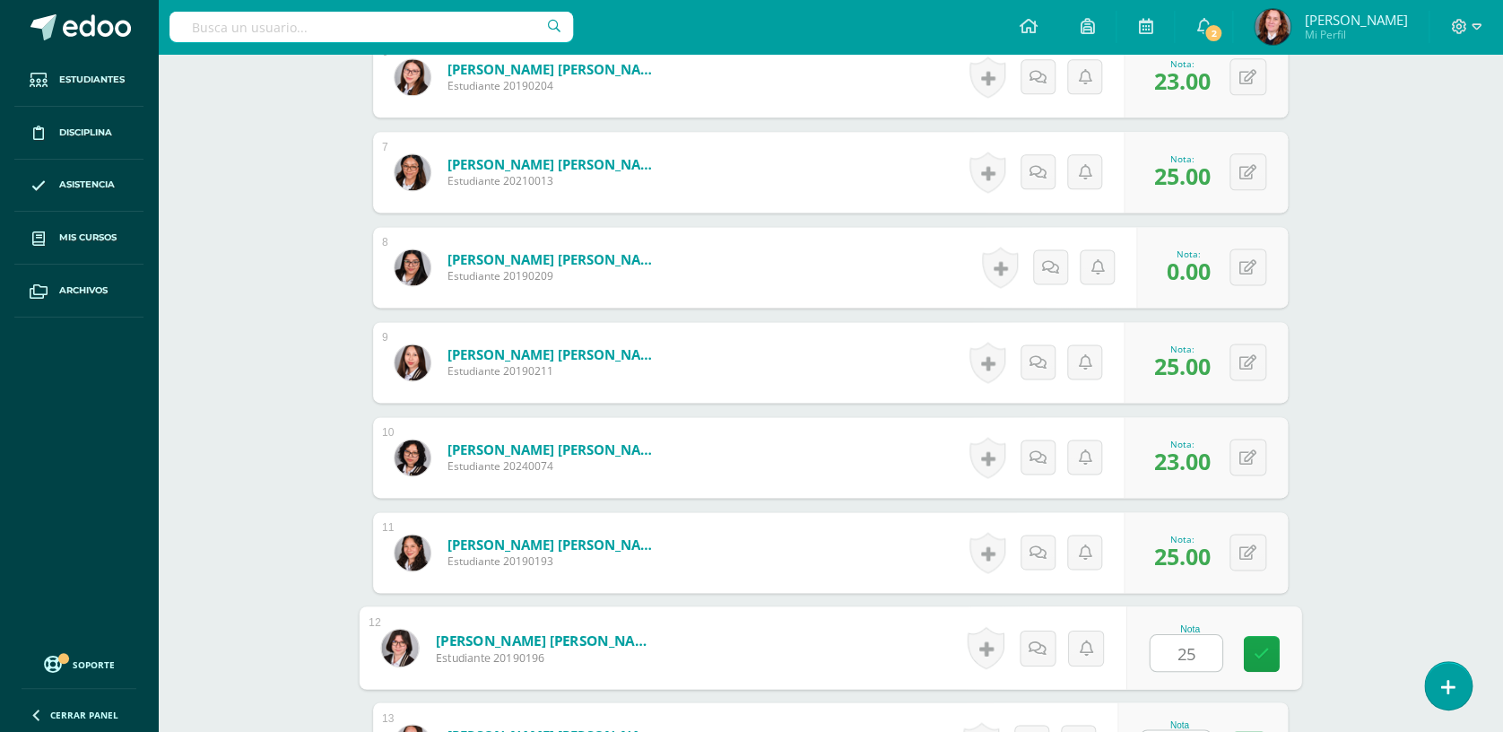
type input "25"
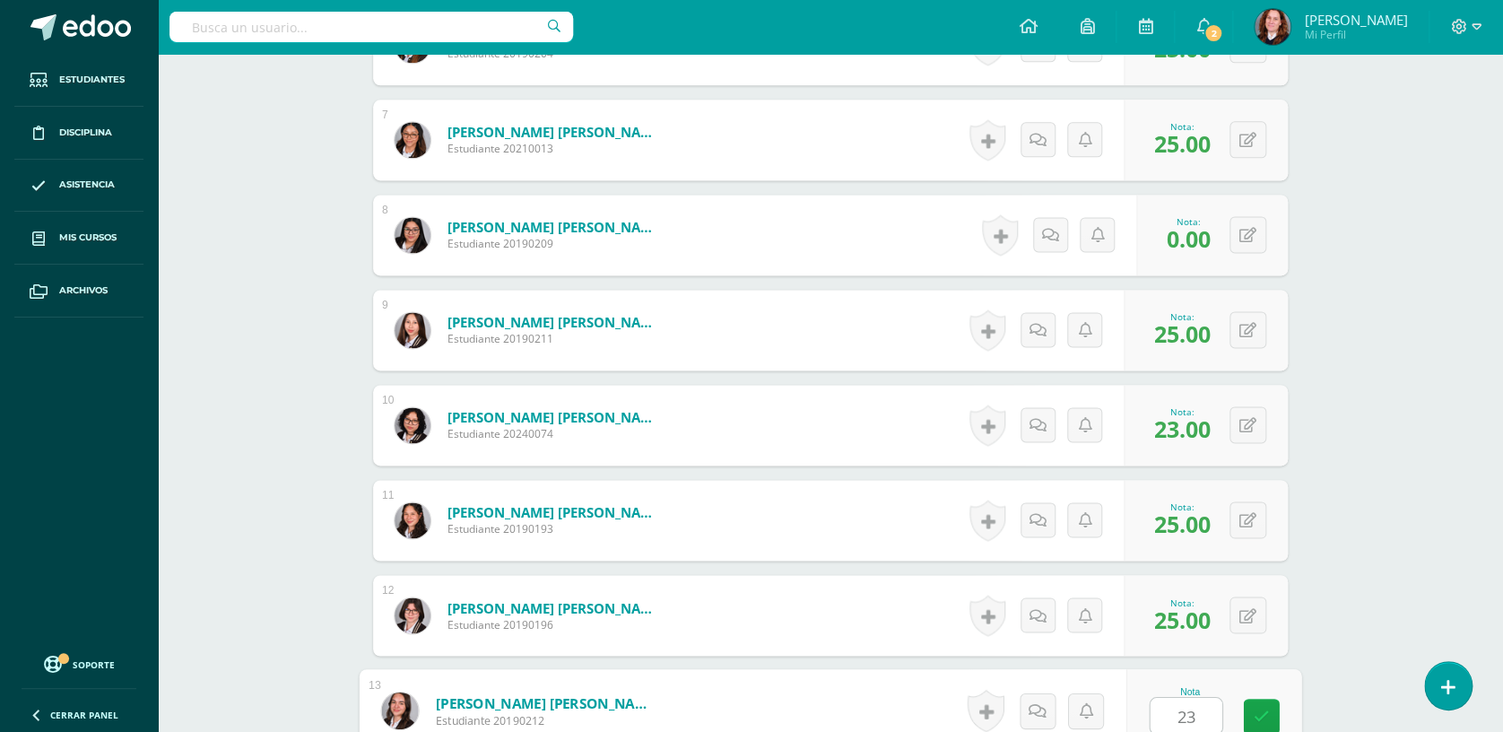
type input "23"
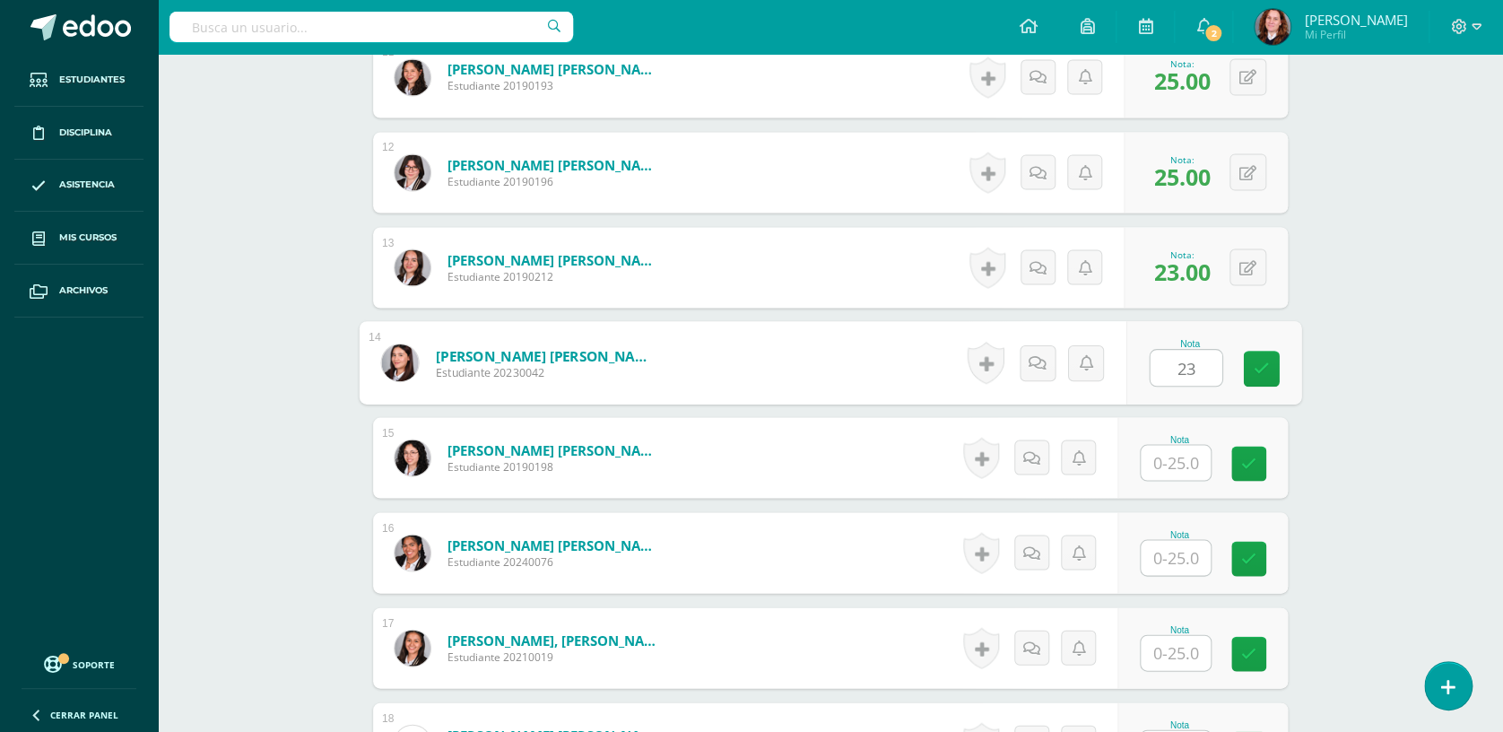
type input "23"
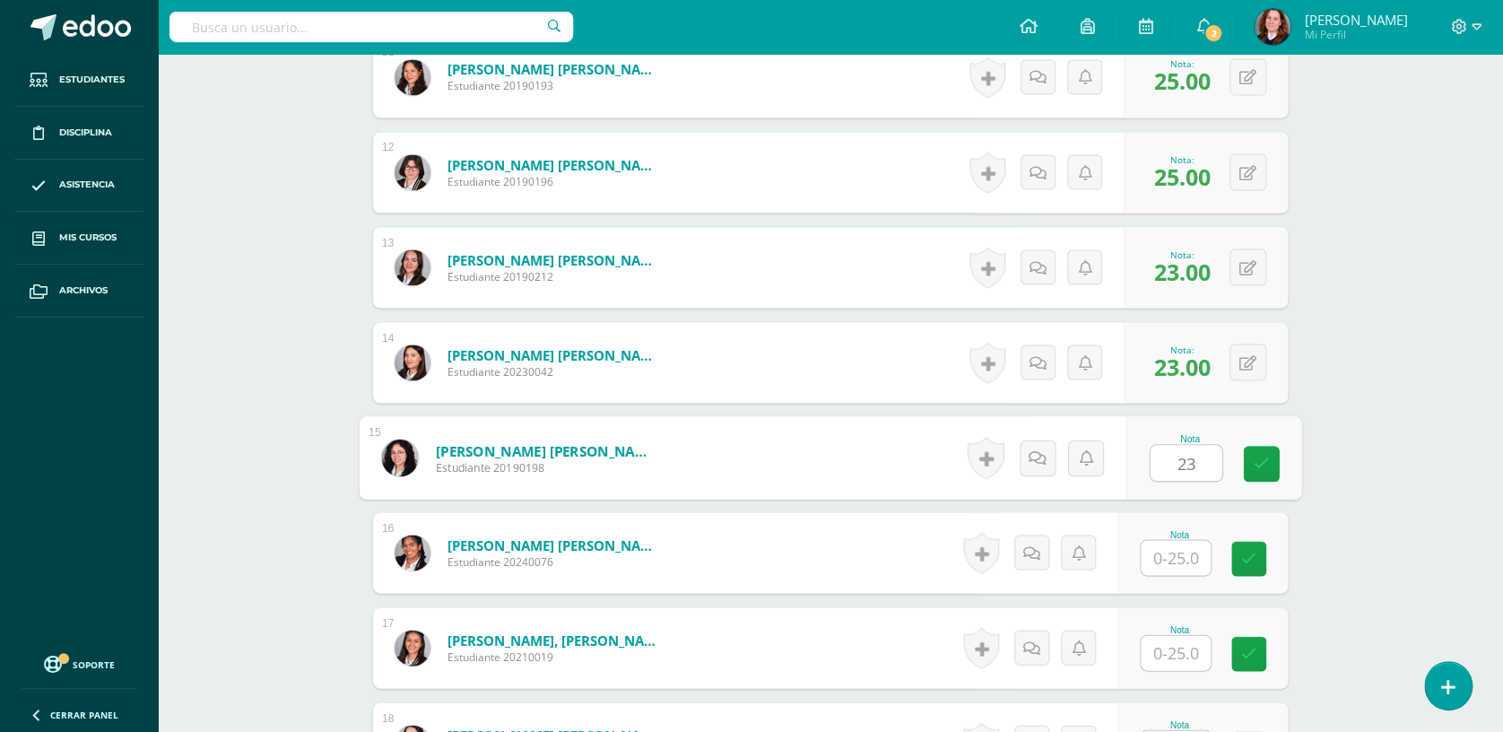
type input "23"
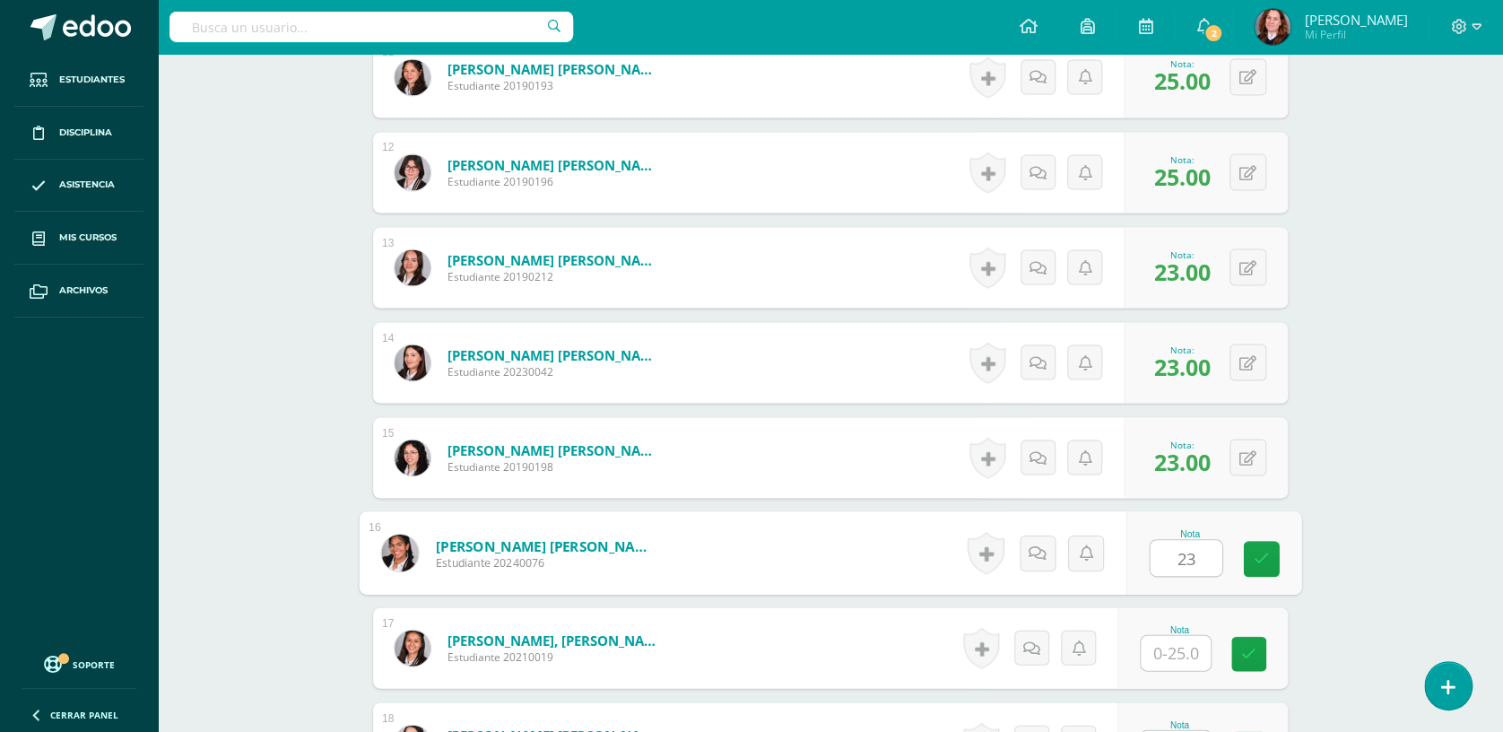
type input "23"
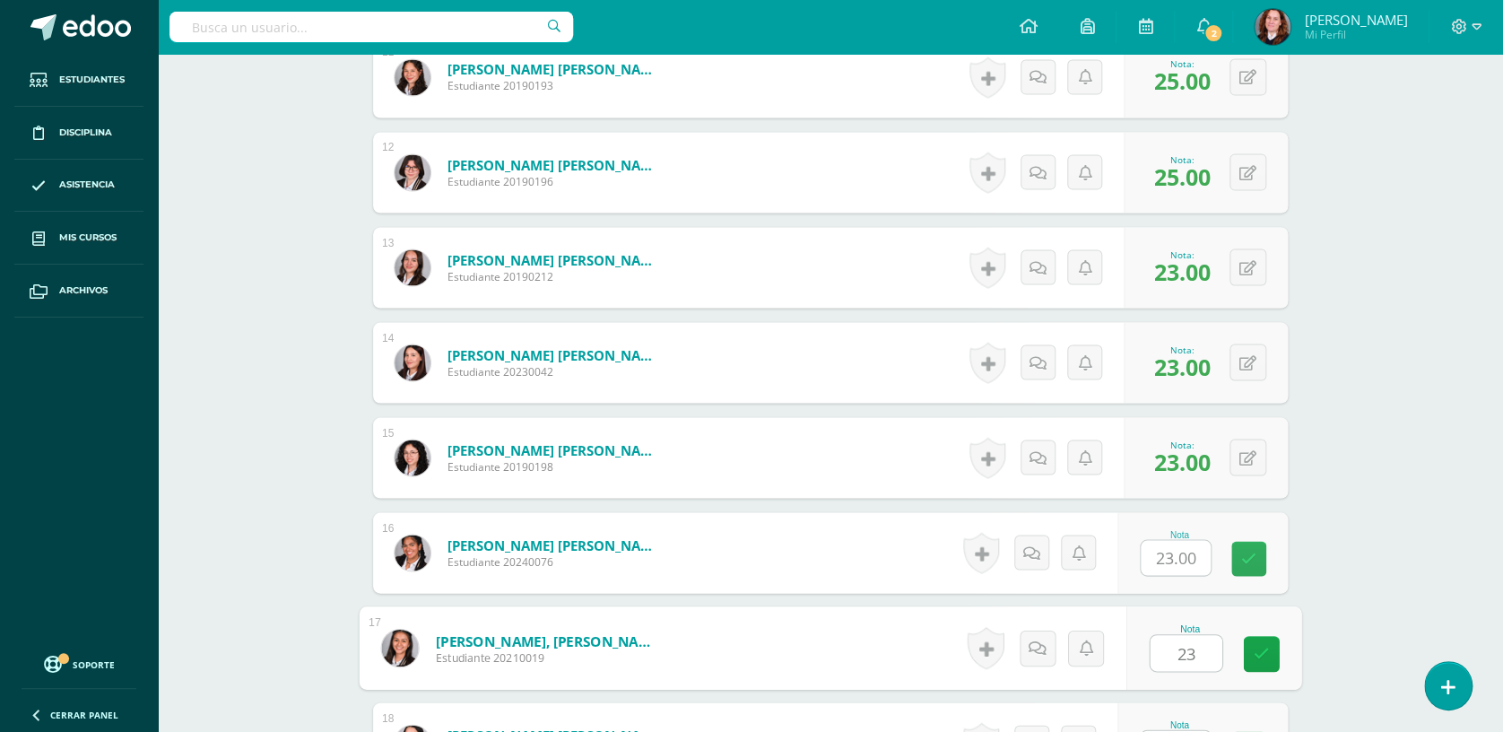
type input "23"
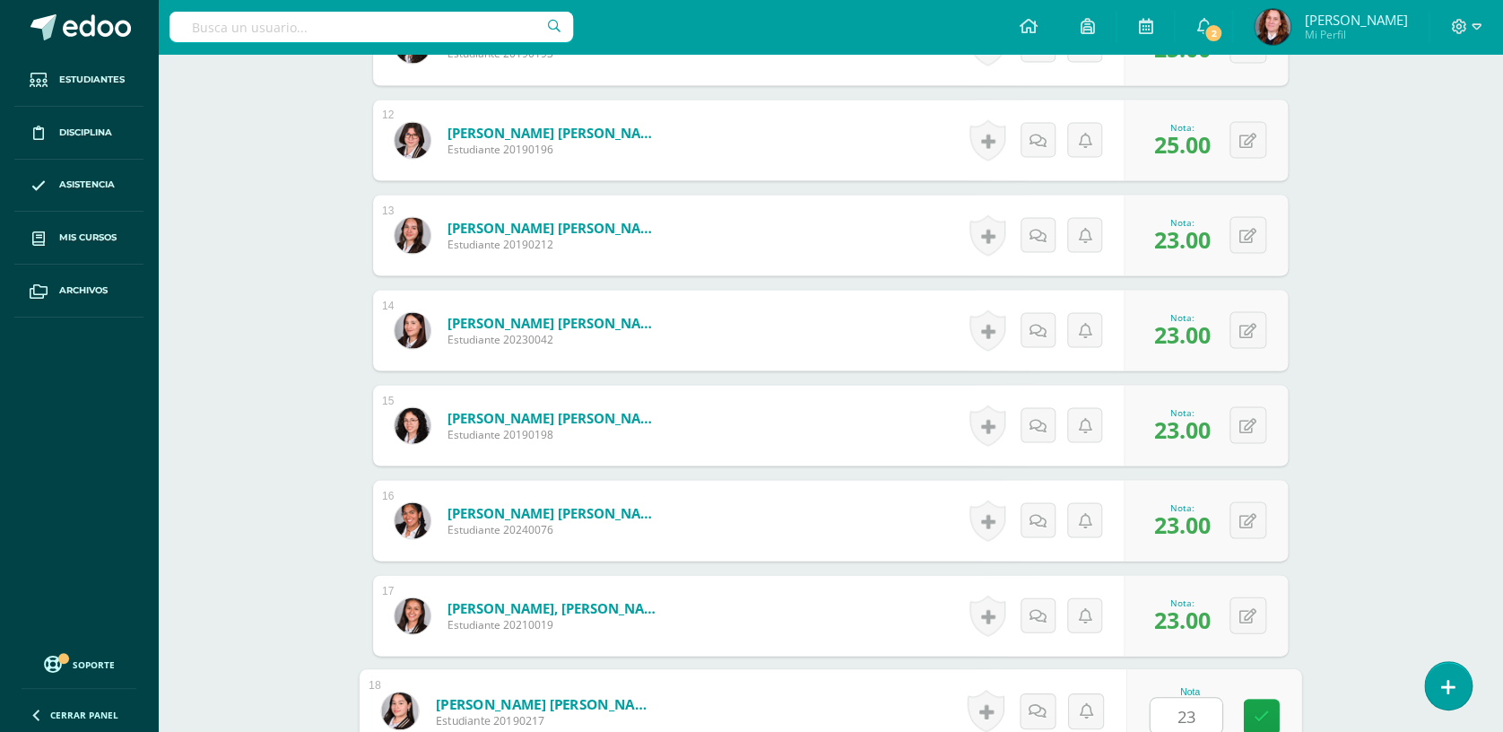
type input "23"
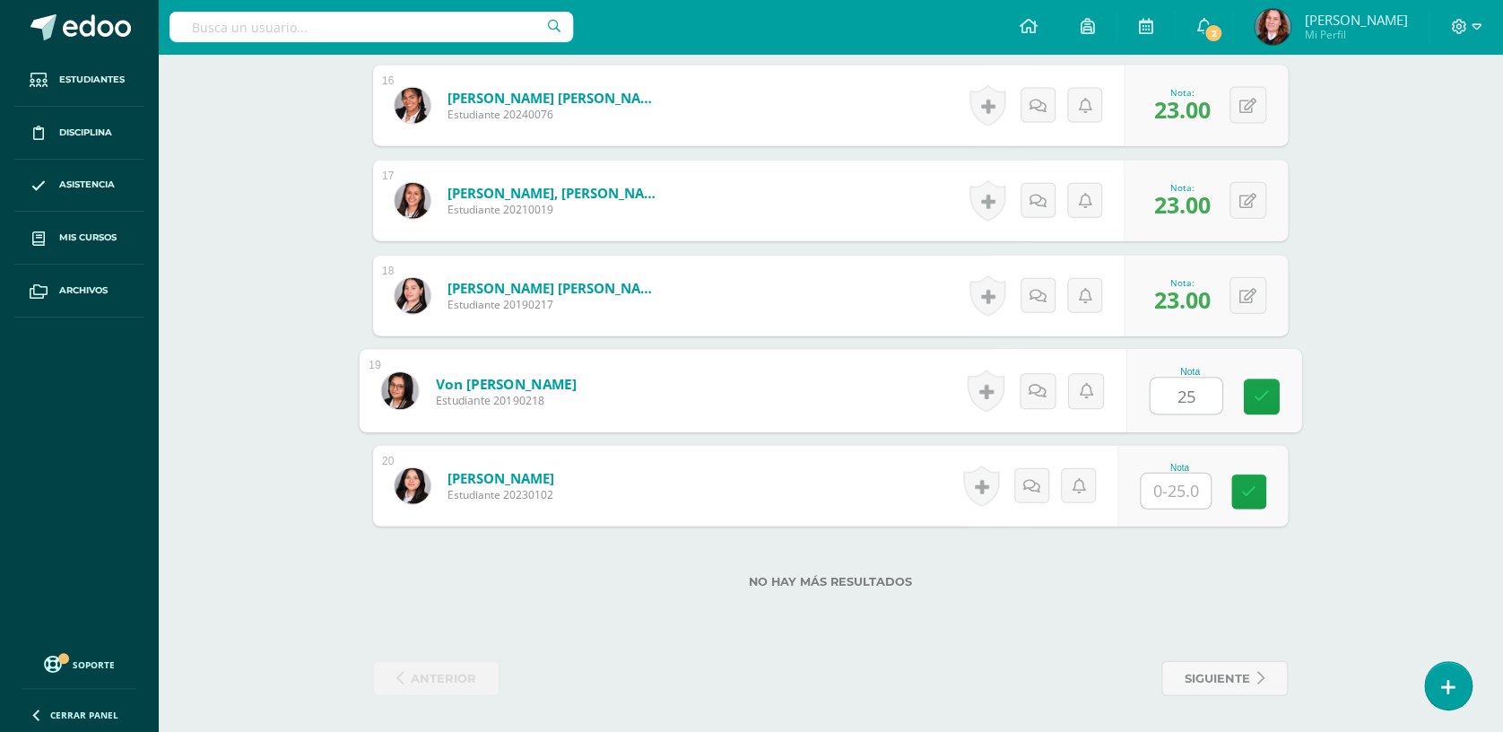
type input "25"
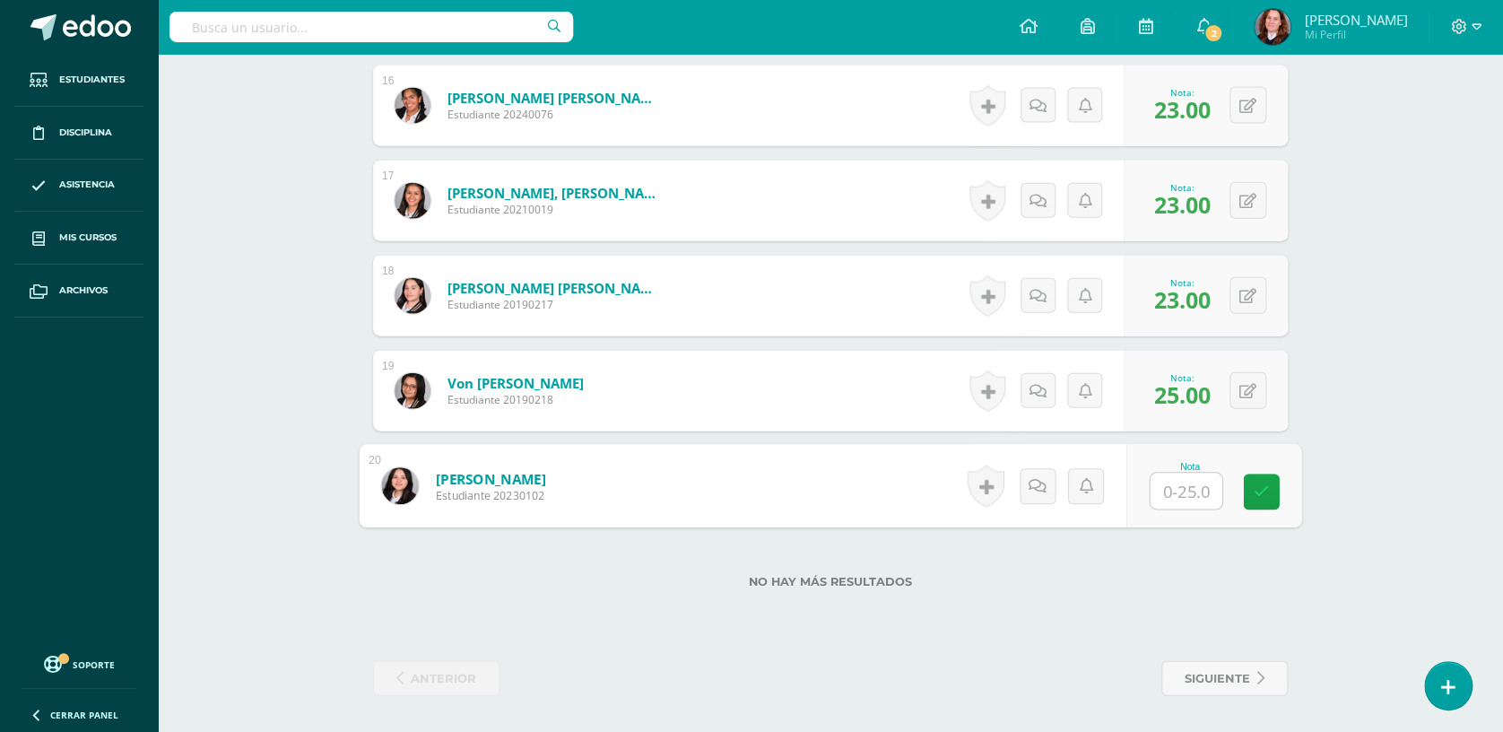
type input "0"
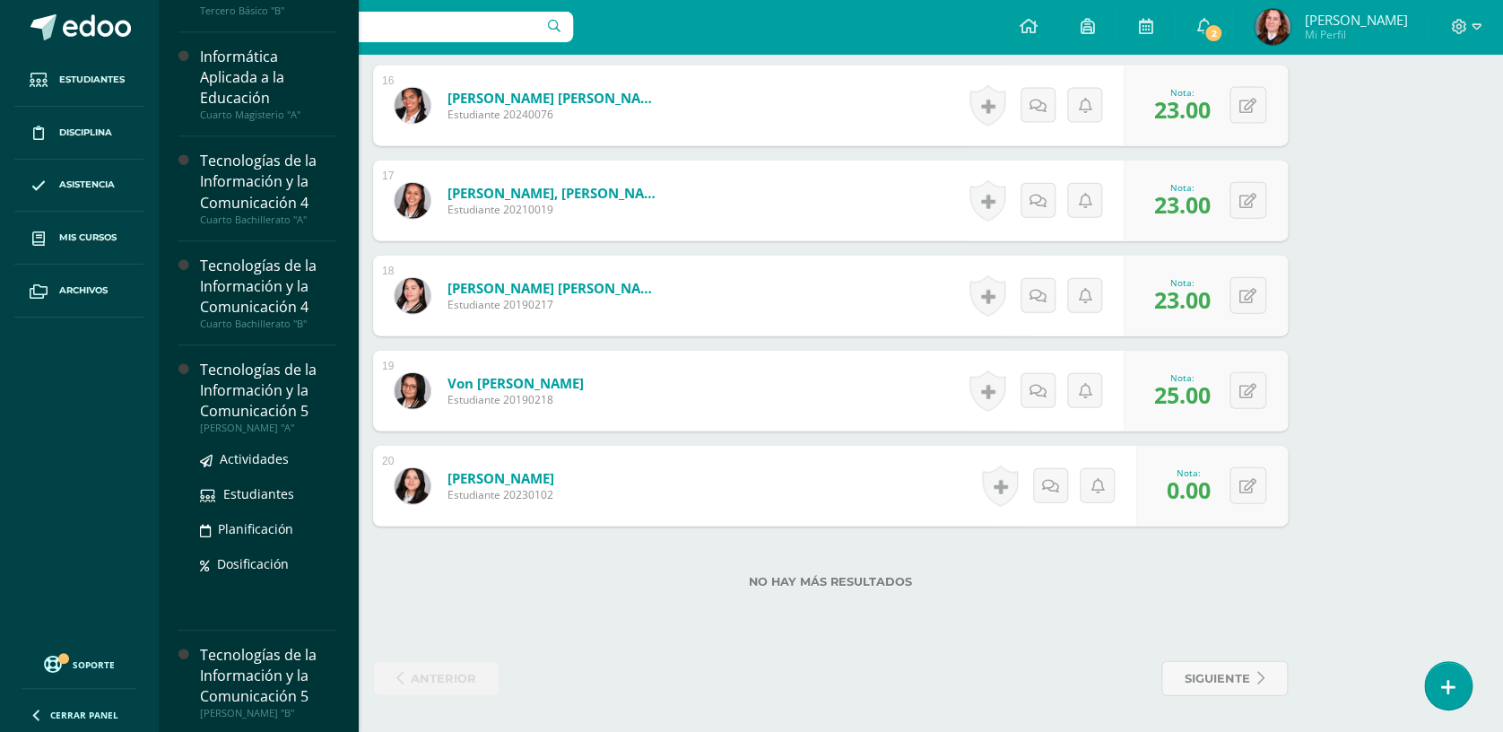
scroll to position [595, 0]
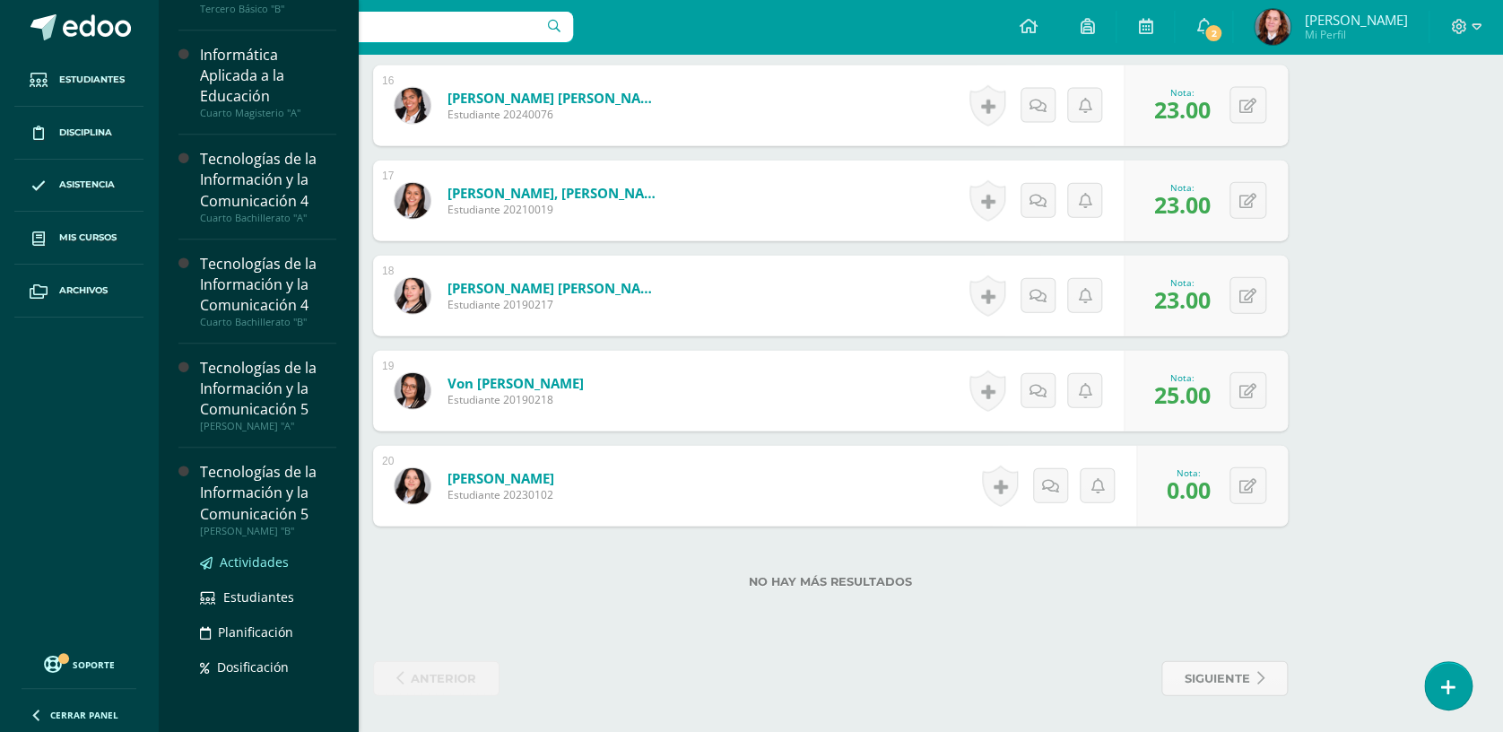
click at [265, 557] on span "Actividades" at bounding box center [254, 561] width 69 height 17
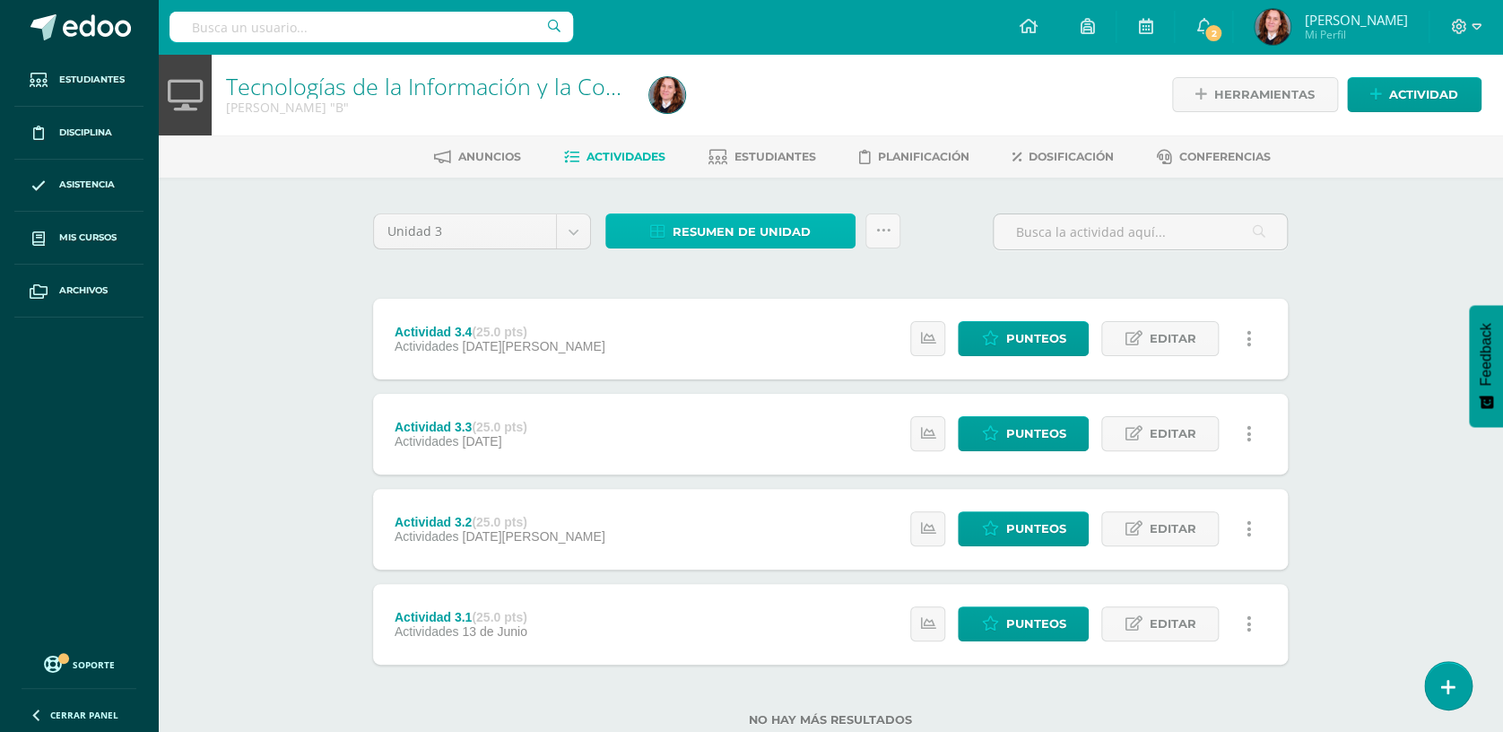
click at [732, 233] on span "Resumen de unidad" at bounding box center [742, 231] width 138 height 33
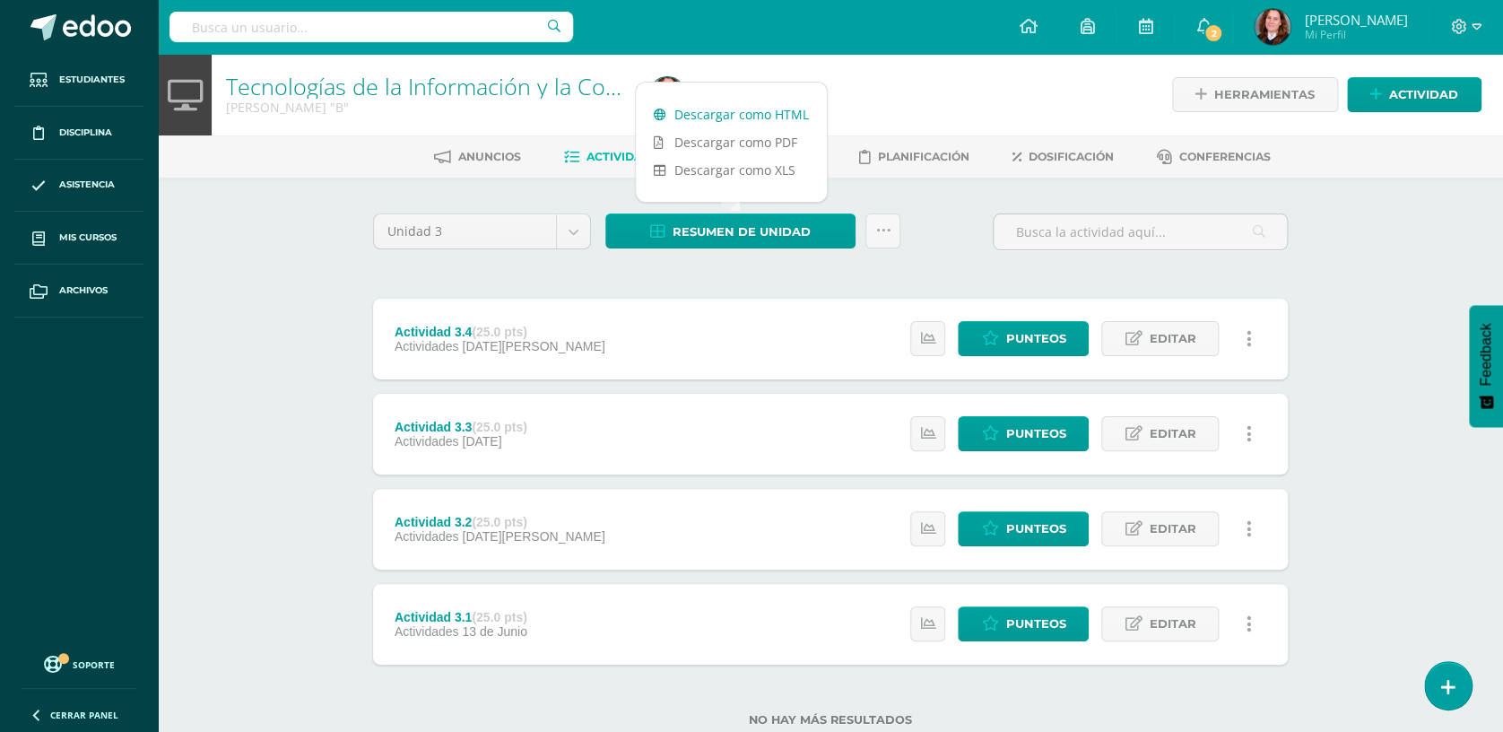
click at [807, 104] on link "Descargar como HTML" at bounding box center [731, 114] width 191 height 28
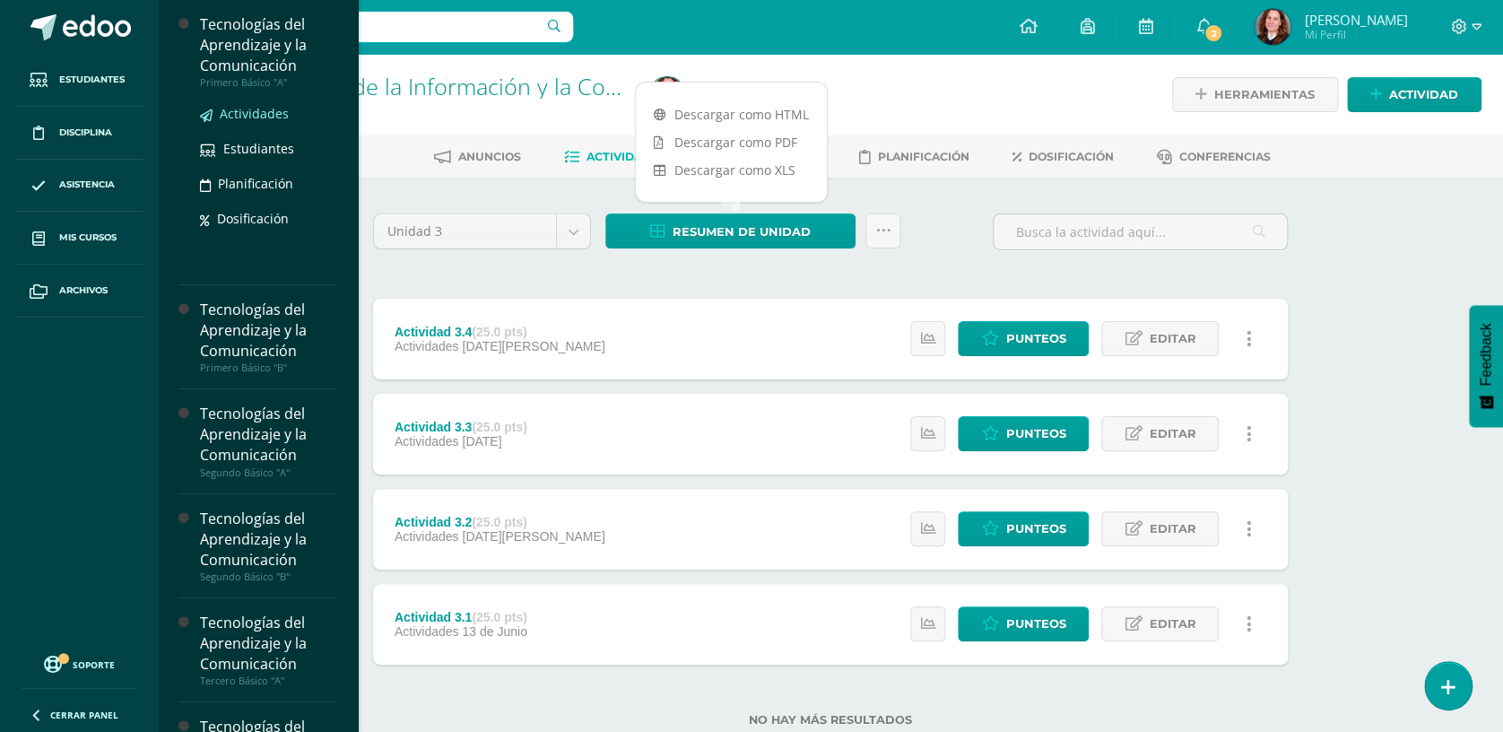
click at [267, 105] on span "Actividades" at bounding box center [254, 113] width 69 height 17
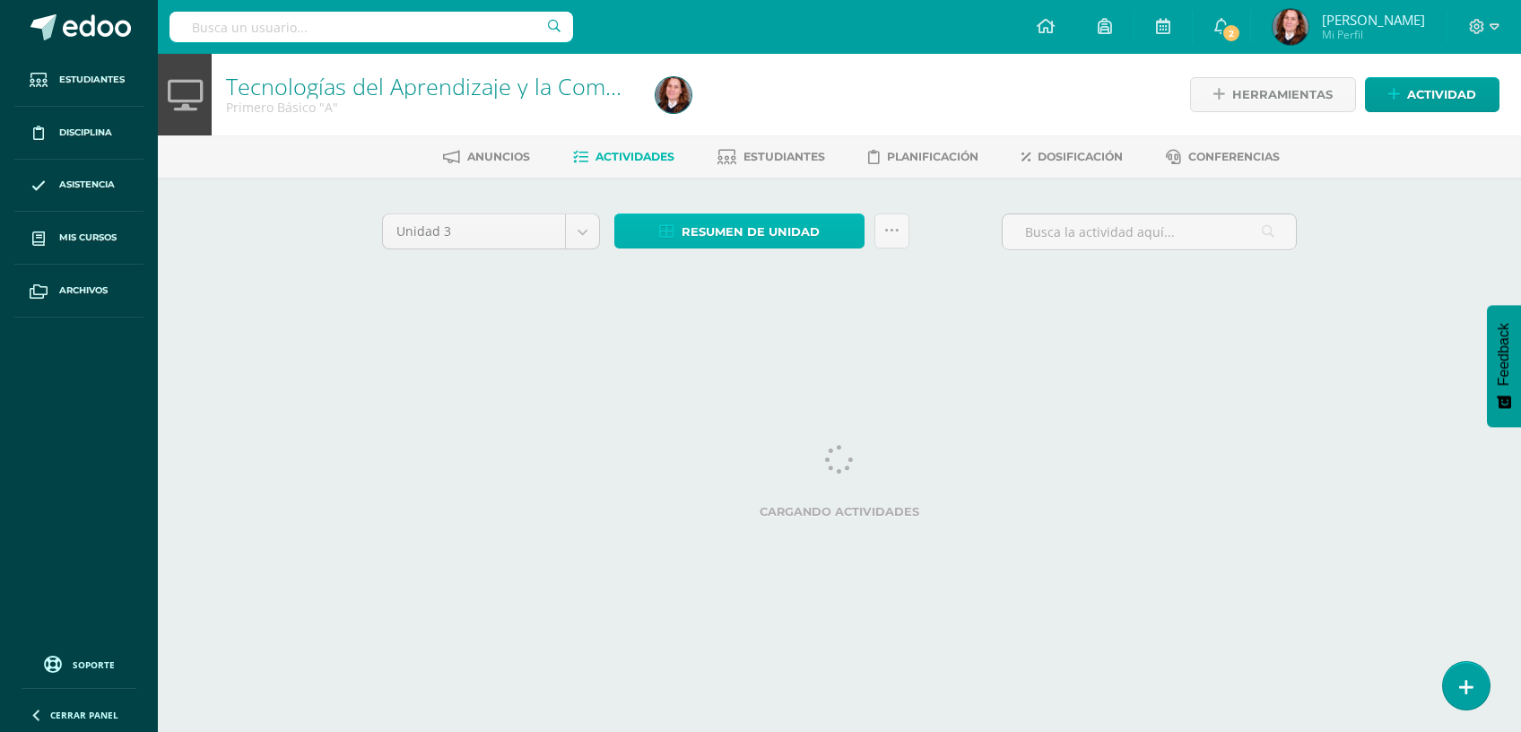
click at [834, 230] on link "Resumen de unidad" at bounding box center [739, 230] width 250 height 35
click at [722, 334] on html "Estudiantes Disciplina Asistencia Mis cursos Archivos Soporte Centro de ayuda Ú…" at bounding box center [760, 167] width 1521 height 334
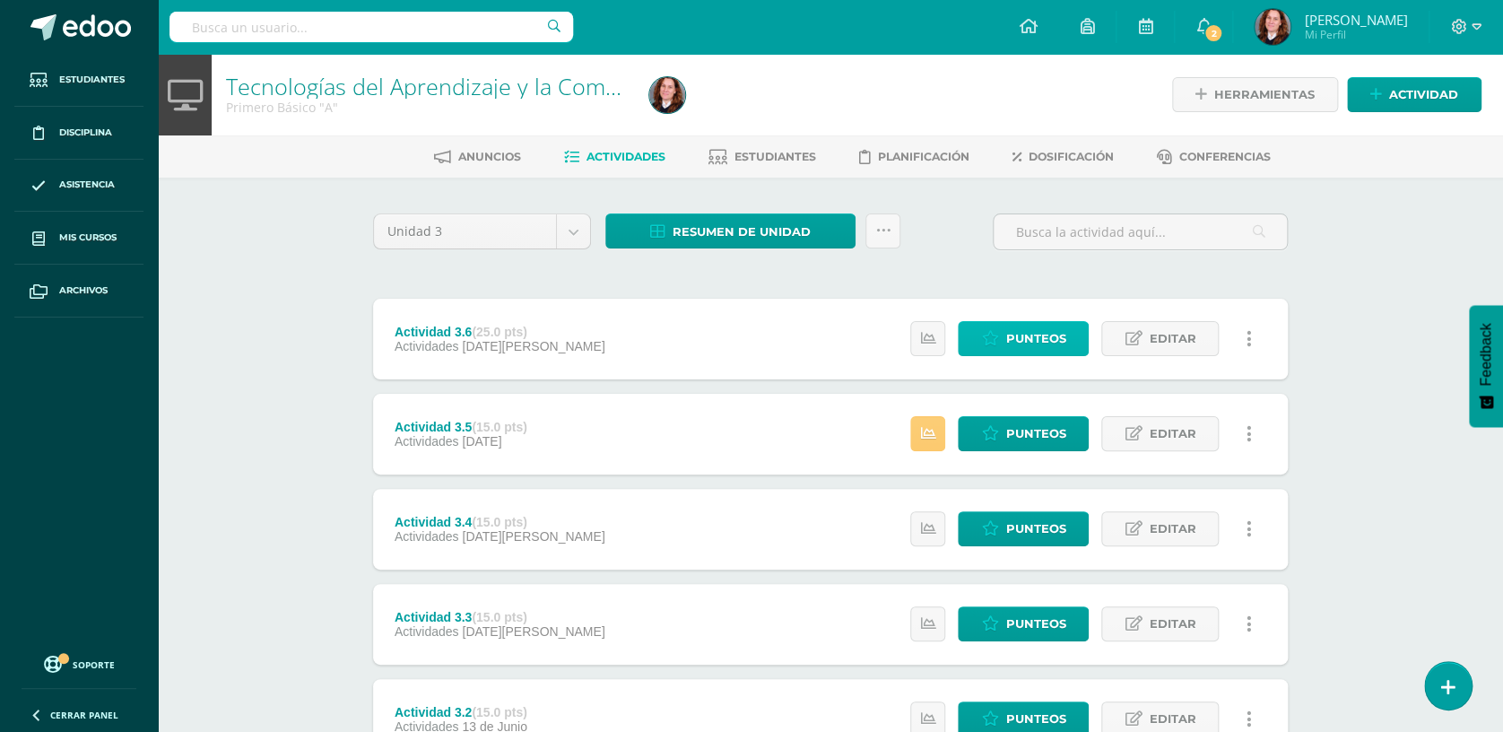
click at [998, 344] on icon at bounding box center [989, 338] width 17 height 15
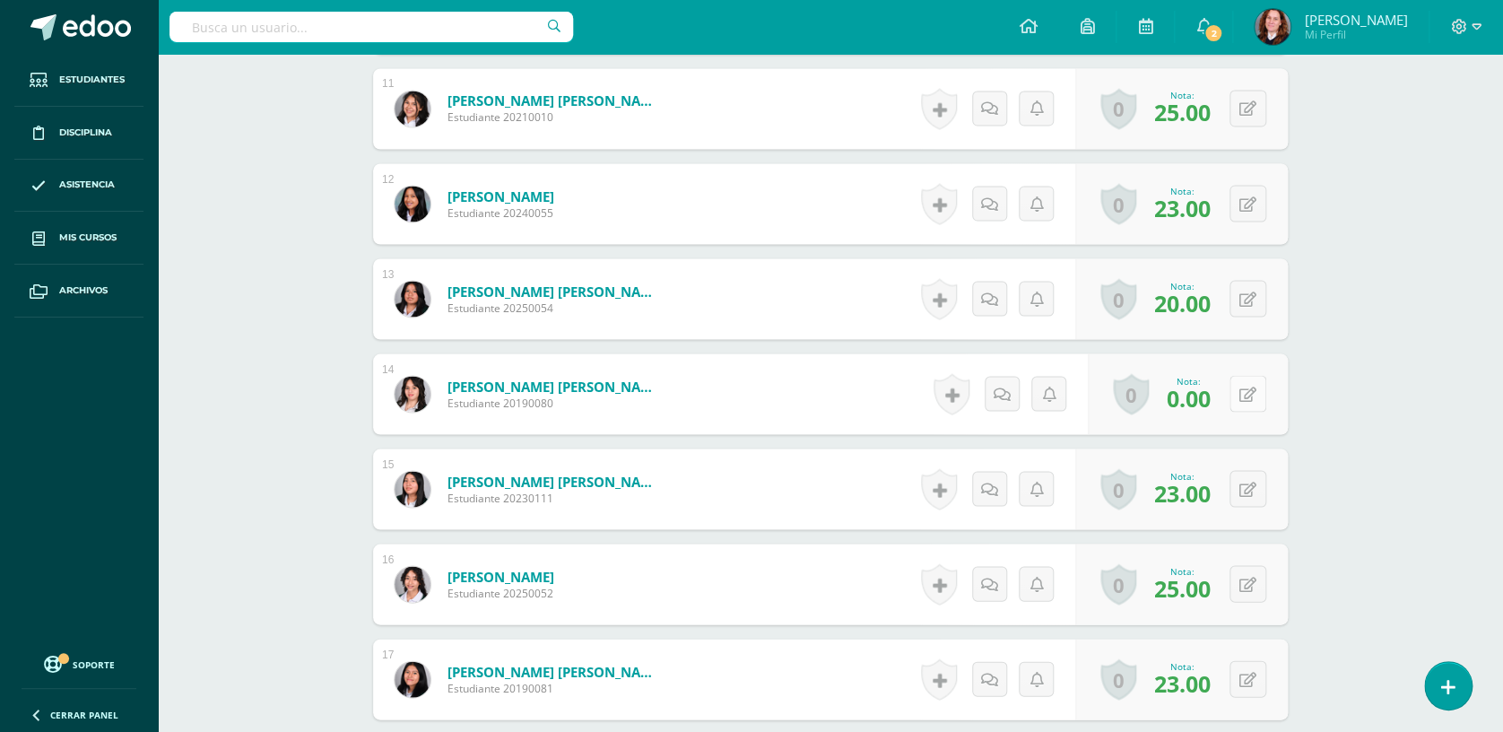
scroll to position [1524, 0]
click at [1257, 395] on button at bounding box center [1247, 392] width 37 height 37
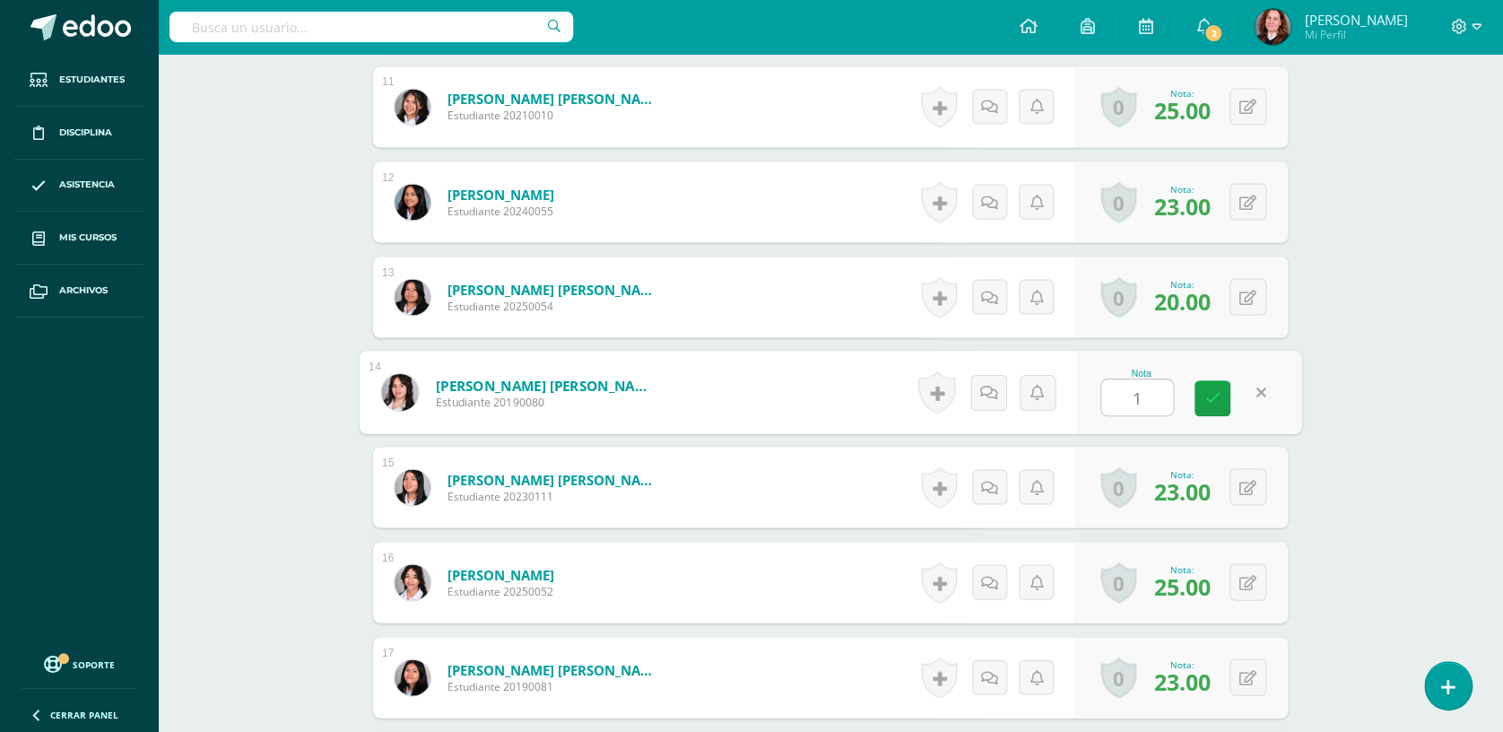
type input "10"
click at [1204, 391] on icon at bounding box center [1212, 397] width 16 height 15
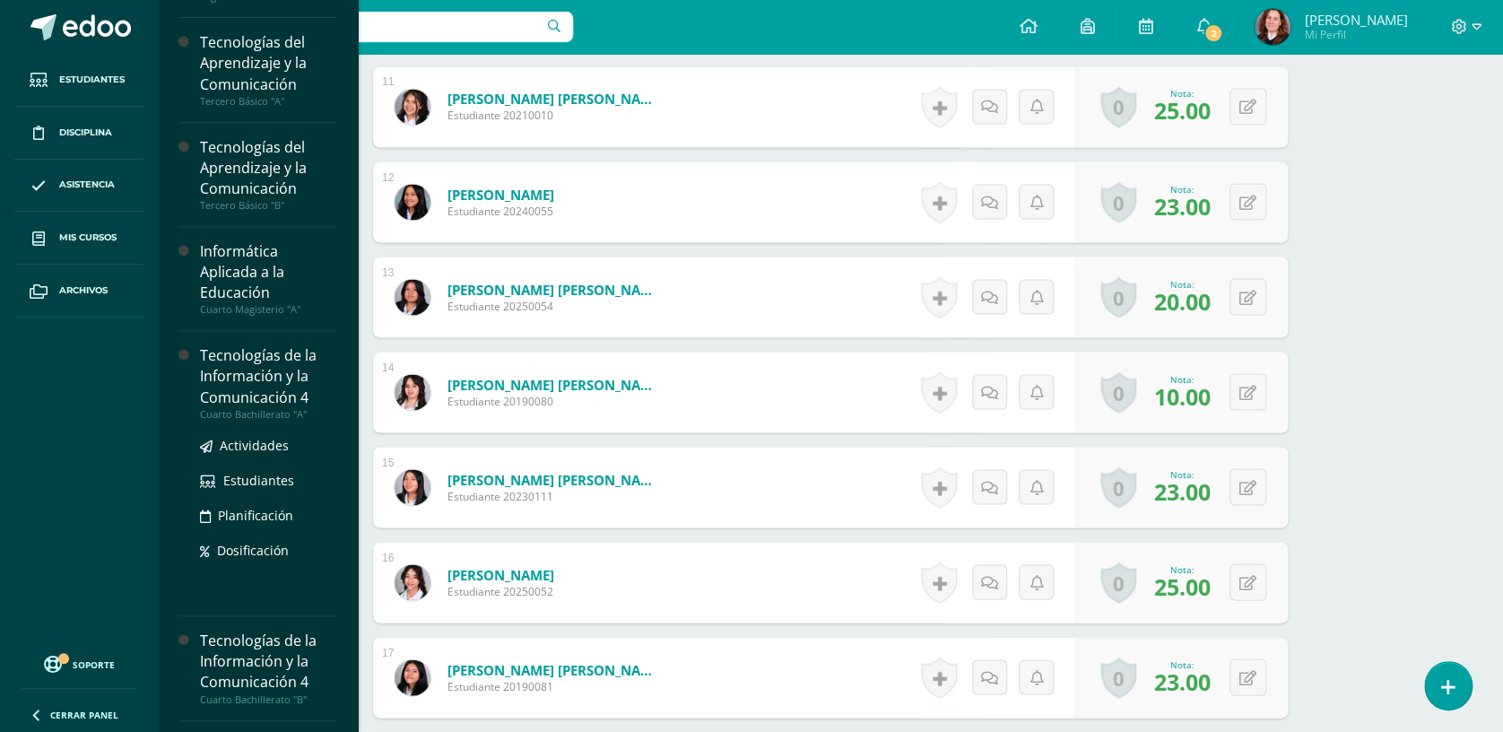
scroll to position [400, 0]
click at [243, 441] on span "Actividades" at bounding box center [254, 444] width 69 height 17
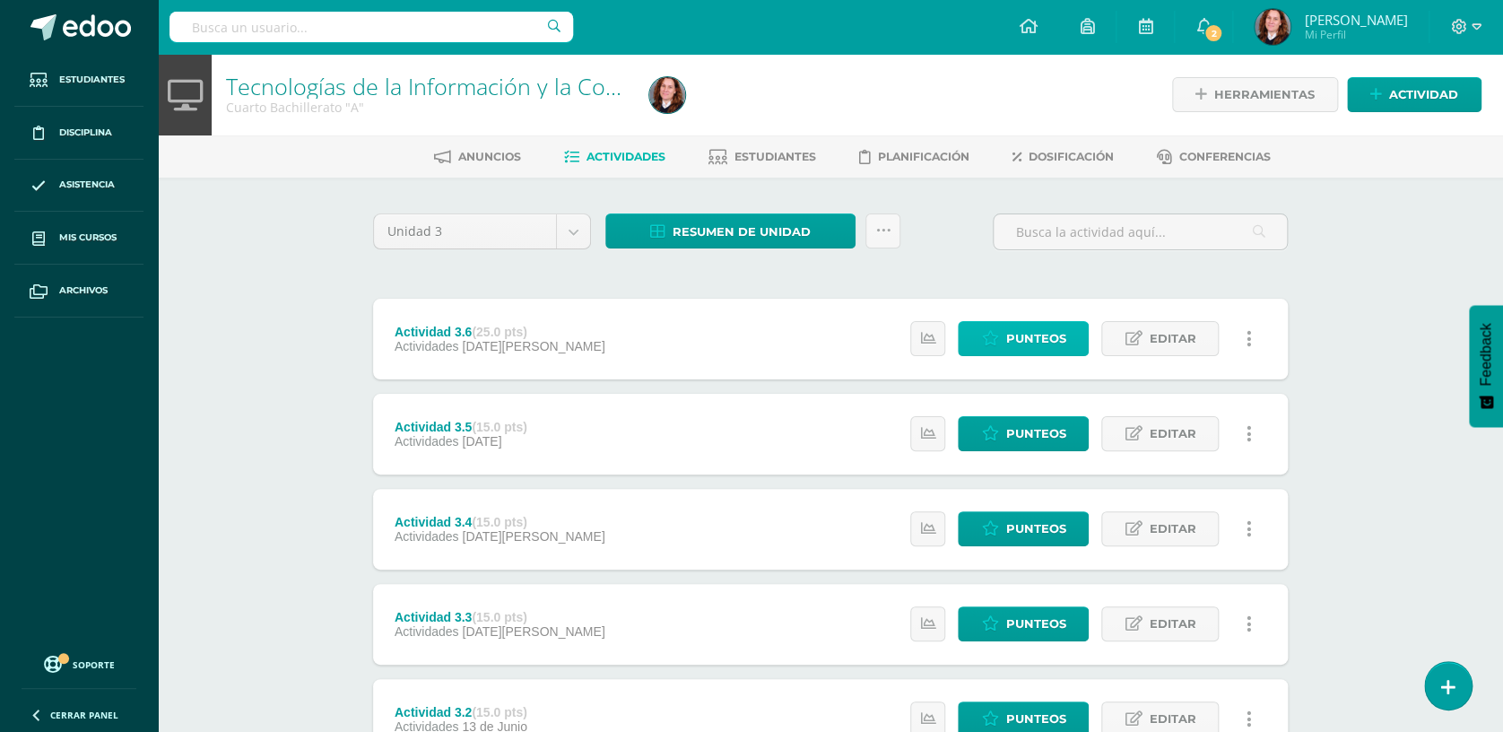
click at [1029, 345] on span "Punteos" at bounding box center [1035, 338] width 60 height 33
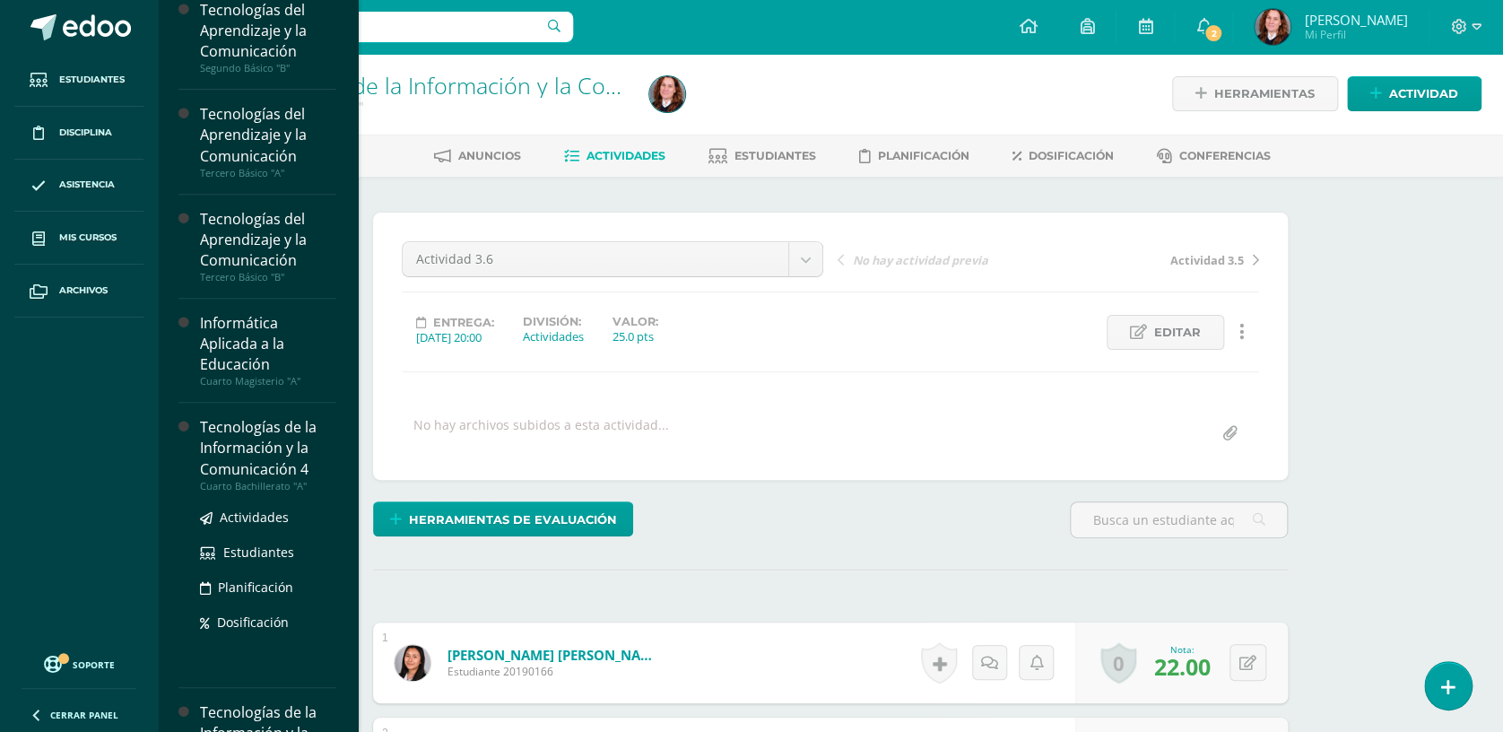
scroll to position [328, 0]
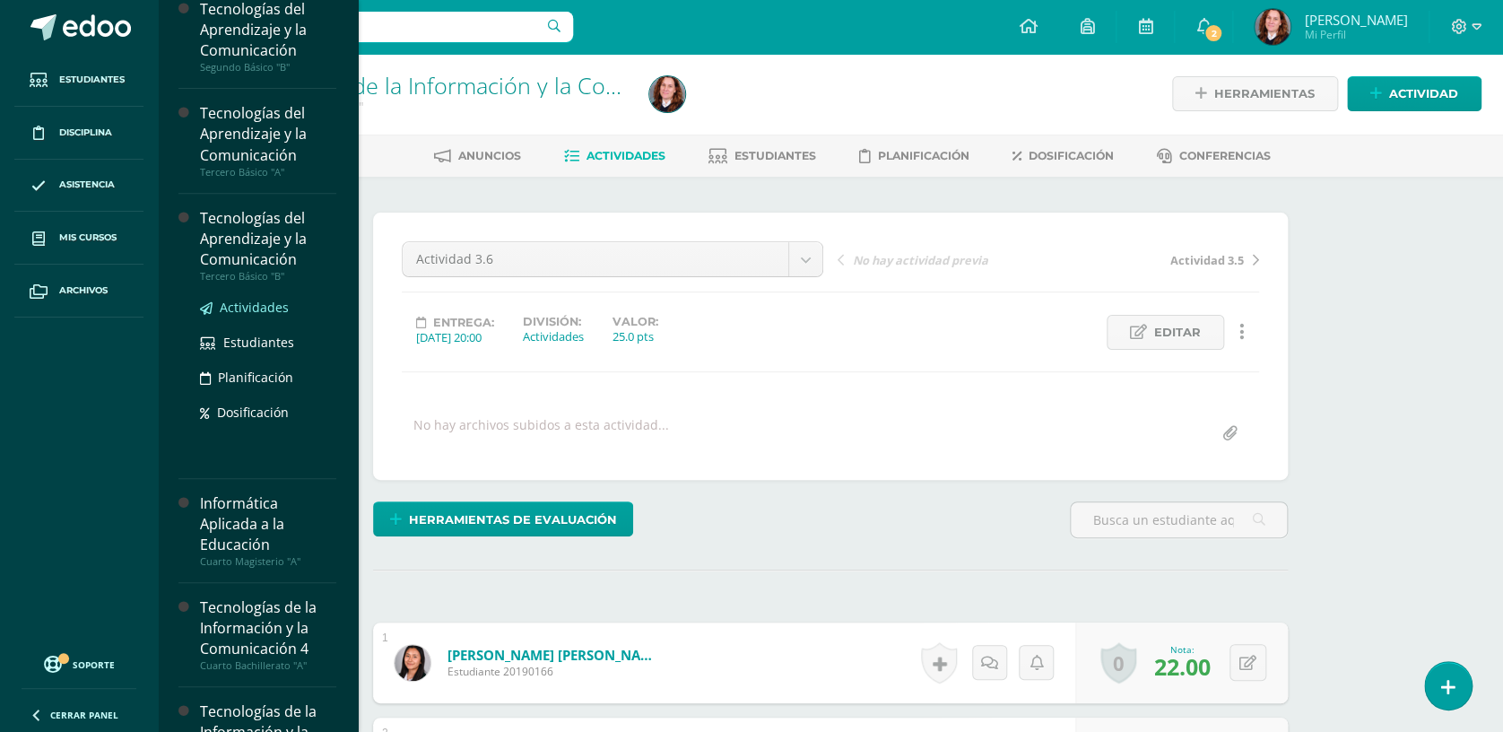
click at [264, 297] on link "Actividades" at bounding box center [268, 307] width 136 height 21
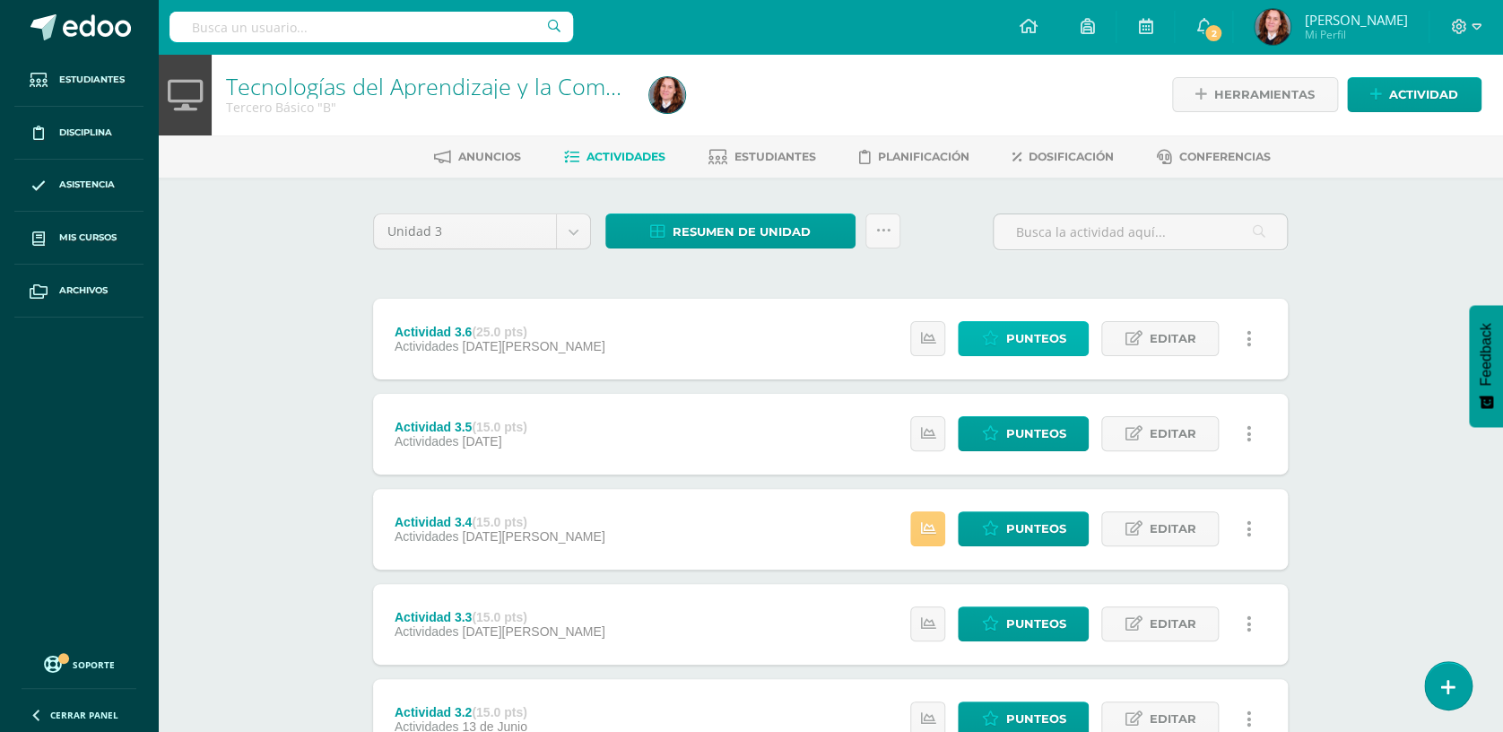
click at [1050, 343] on span "Punteos" at bounding box center [1035, 338] width 60 height 33
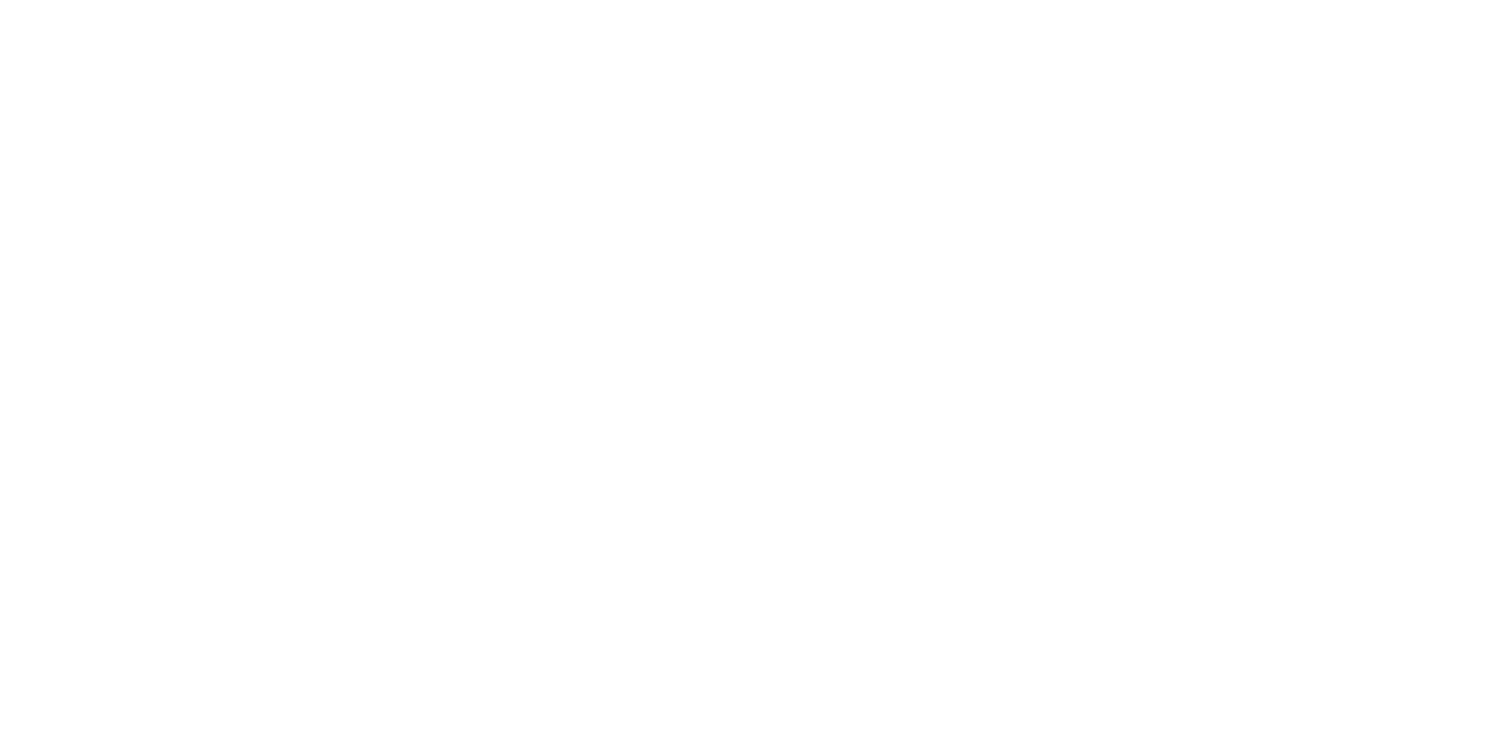
click at [0, 0] on html at bounding box center [0, 0] width 0 height 0
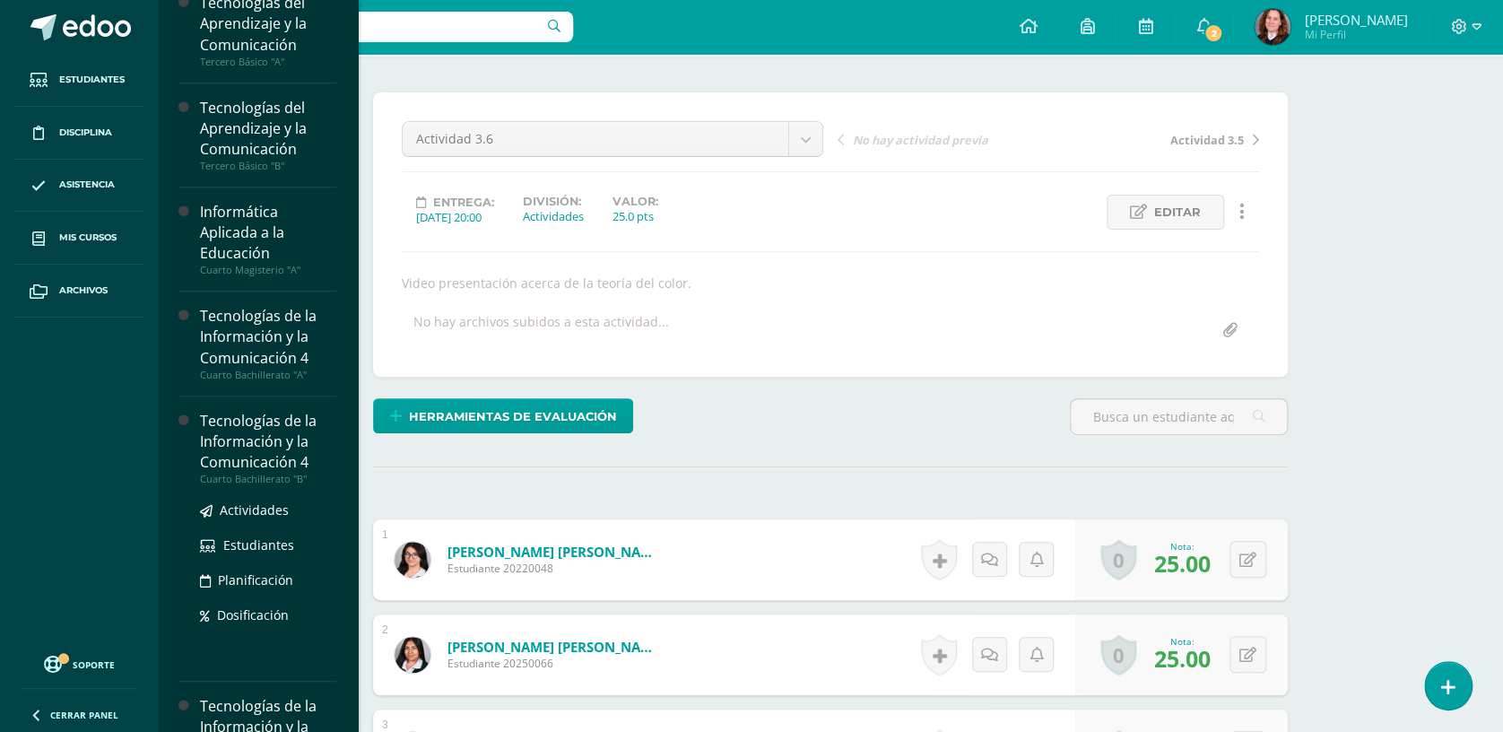
scroll to position [439, 0]
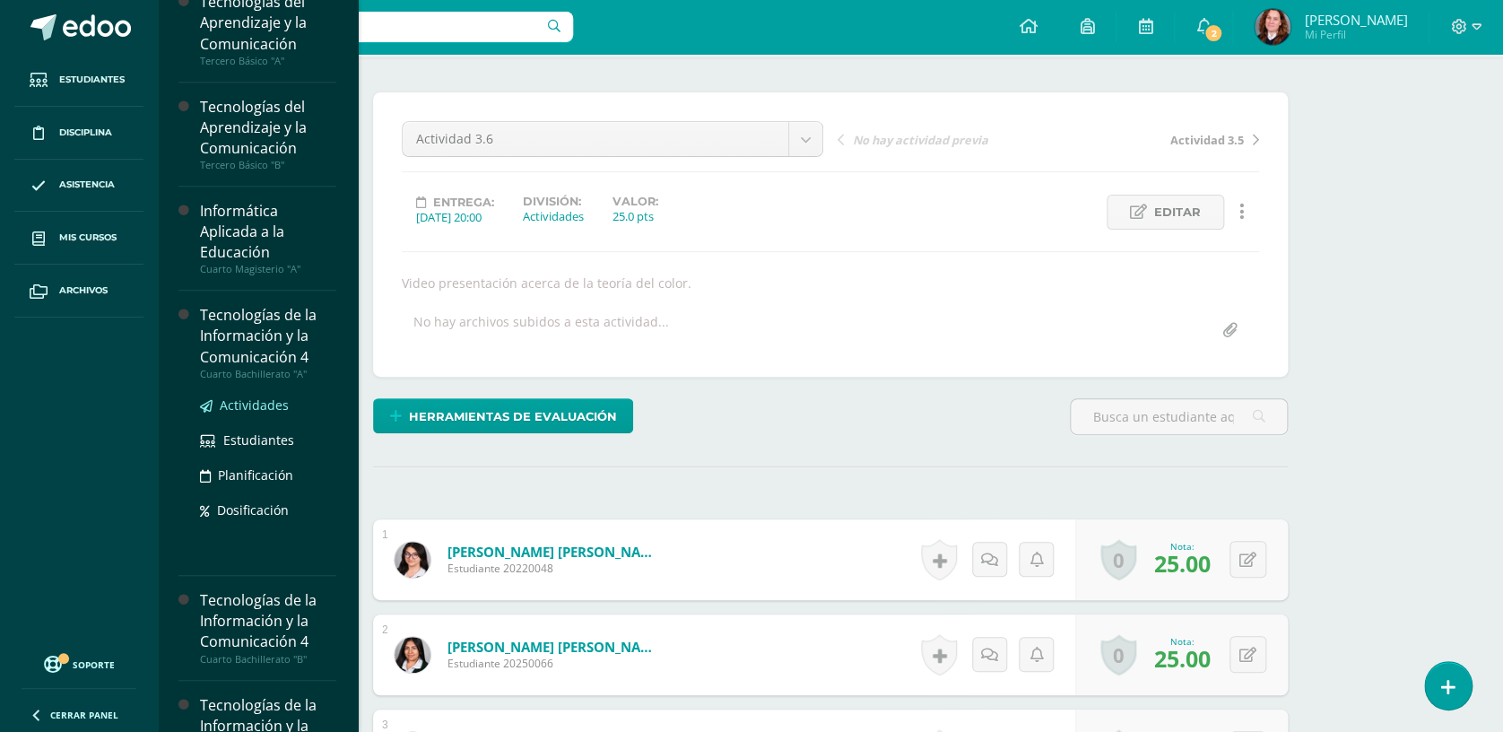
click at [265, 396] on span "Actividades" at bounding box center [254, 404] width 69 height 17
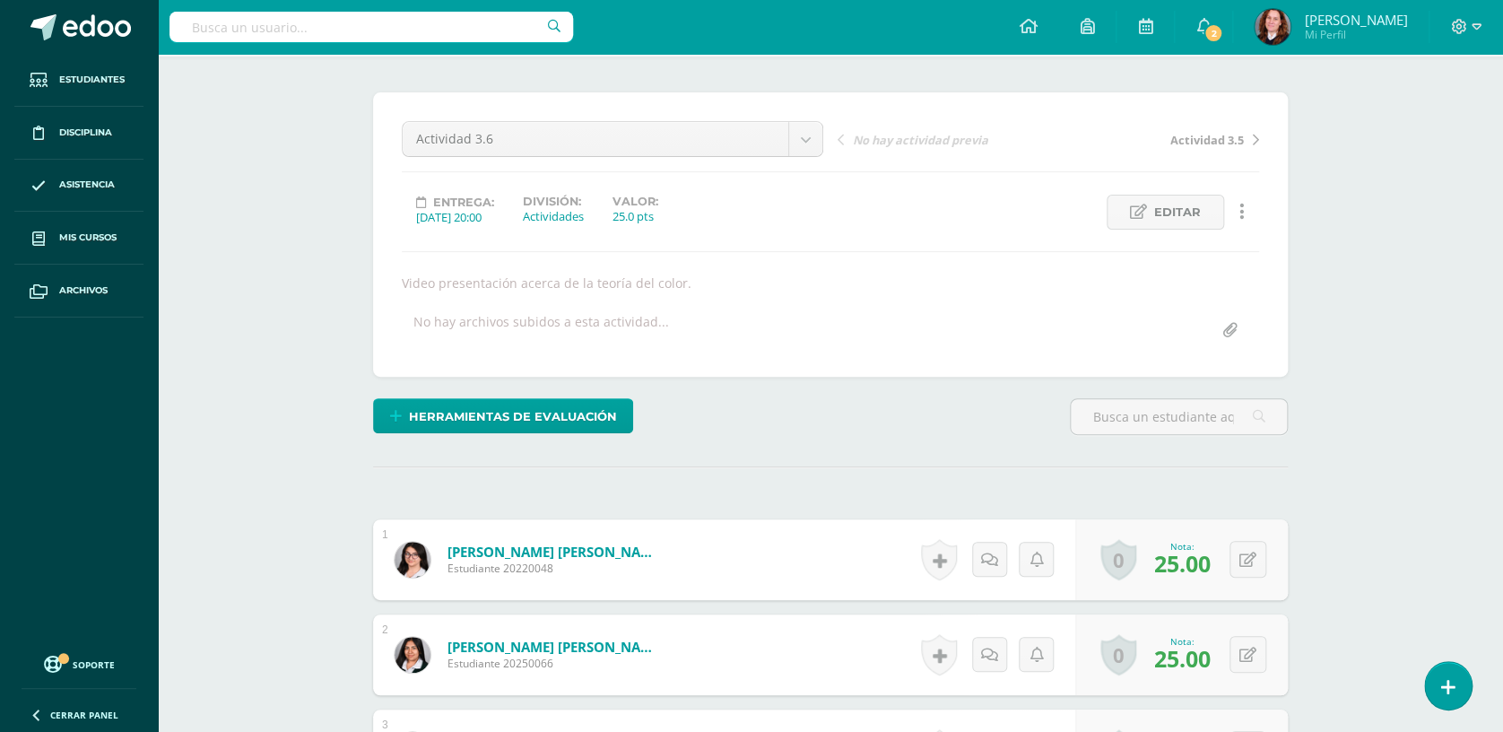
scroll to position [414, 0]
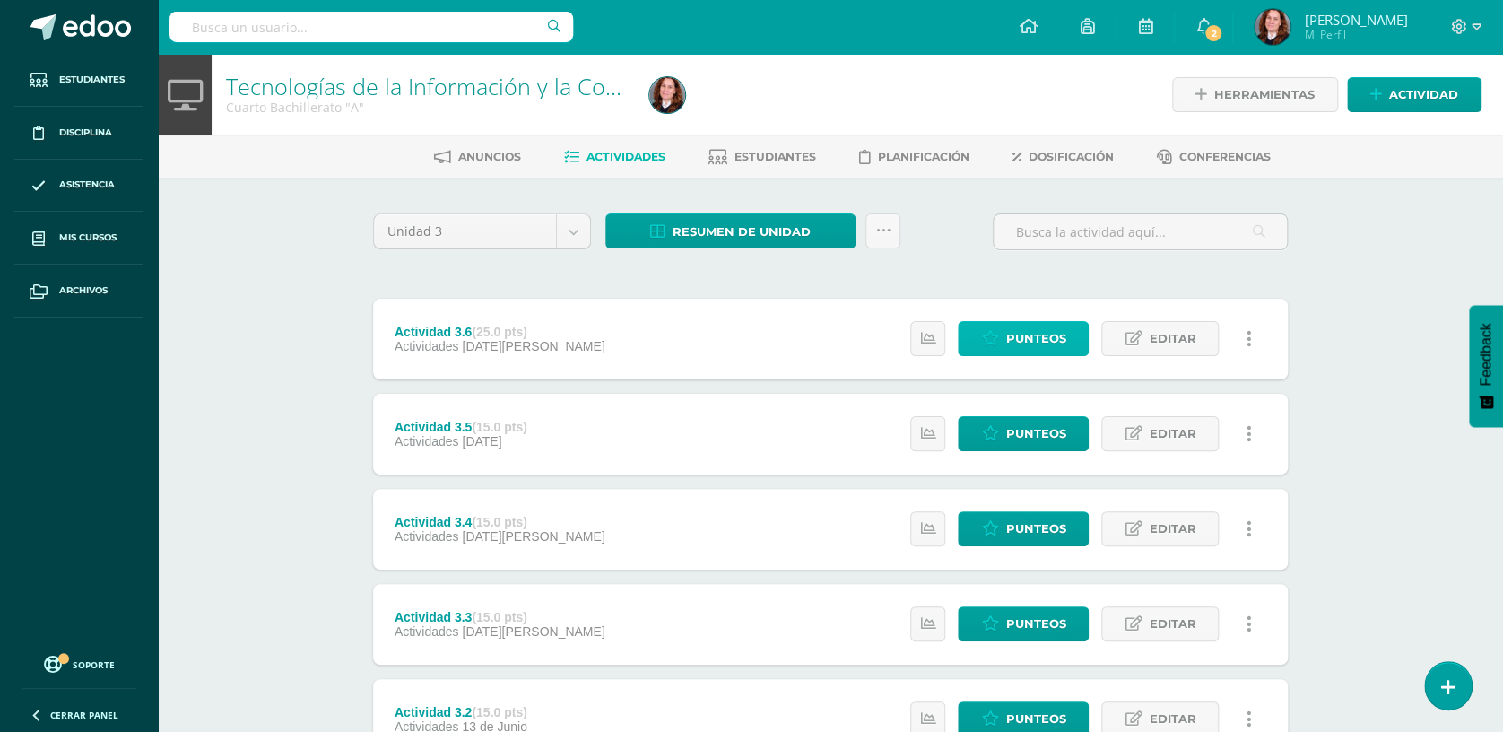
click at [1056, 324] on span "Punteos" at bounding box center [1035, 338] width 60 height 33
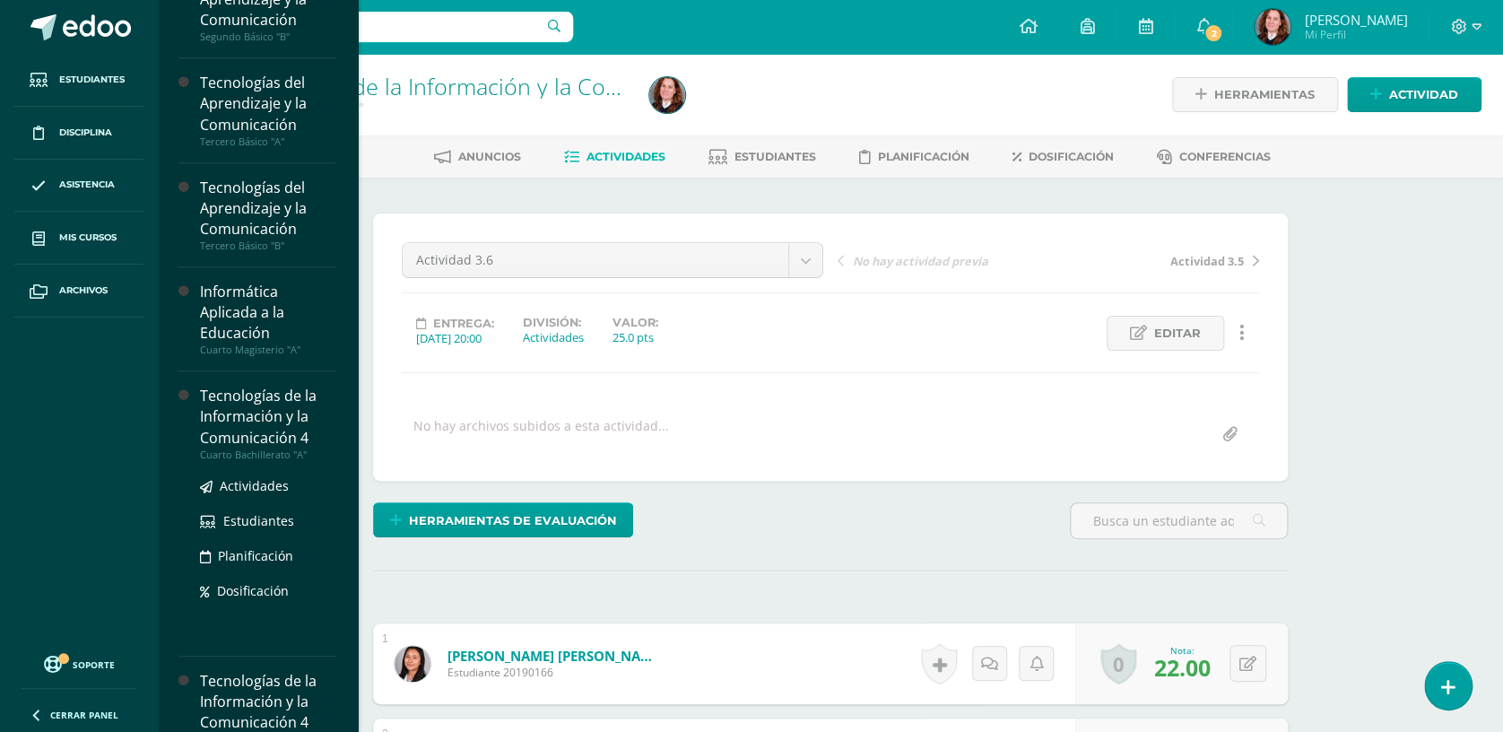
scroll to position [1, 0]
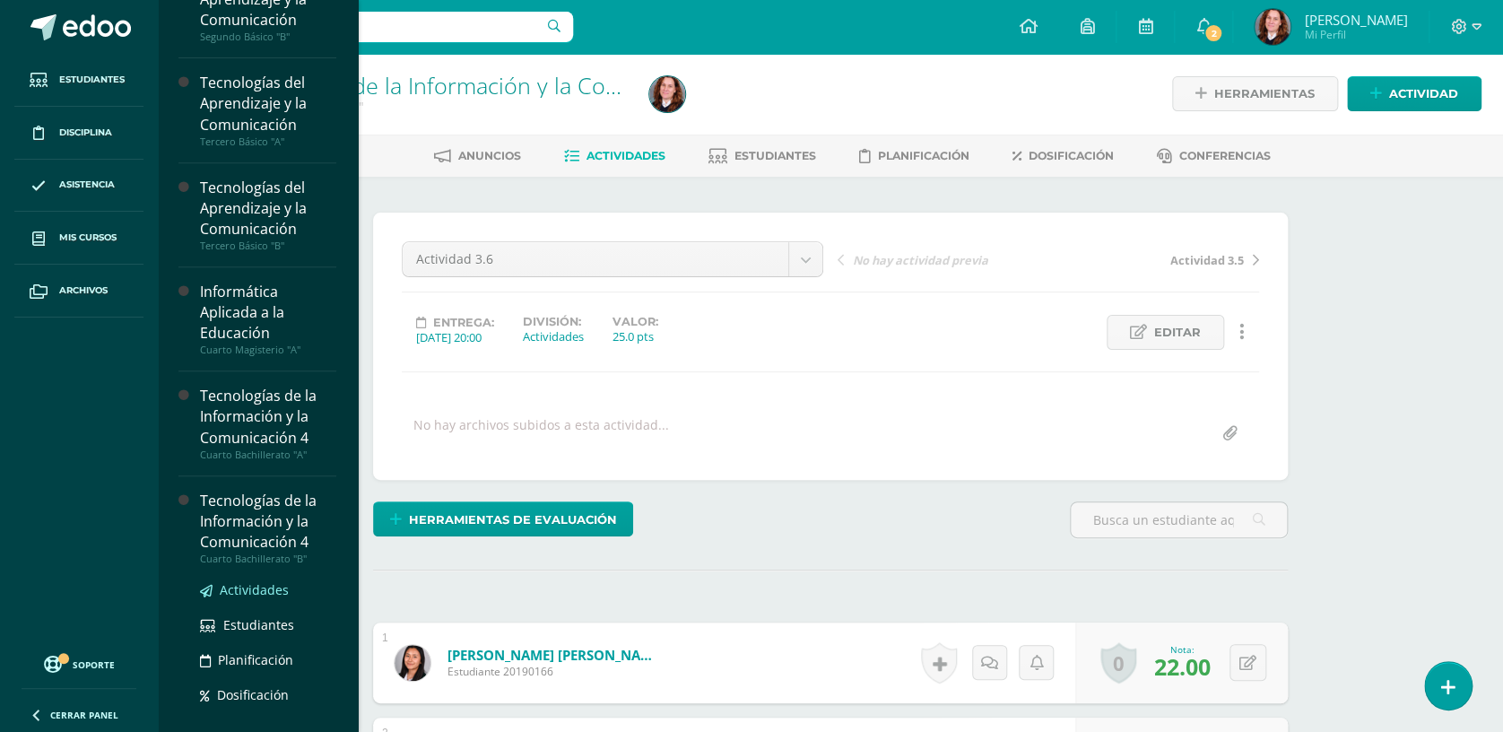
click at [260, 587] on span "Actividades" at bounding box center [254, 589] width 69 height 17
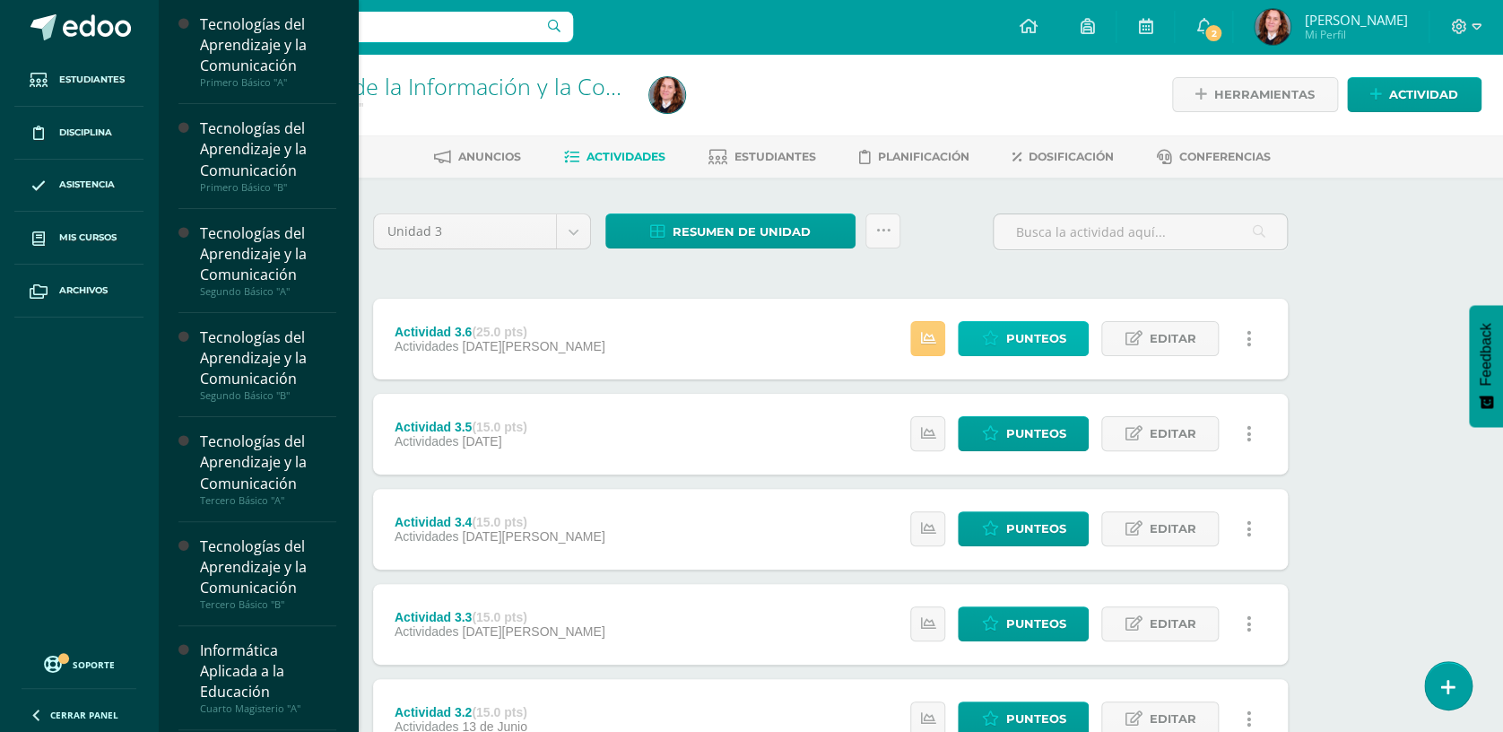
click at [1005, 321] on link "Punteos" at bounding box center [1023, 338] width 131 height 35
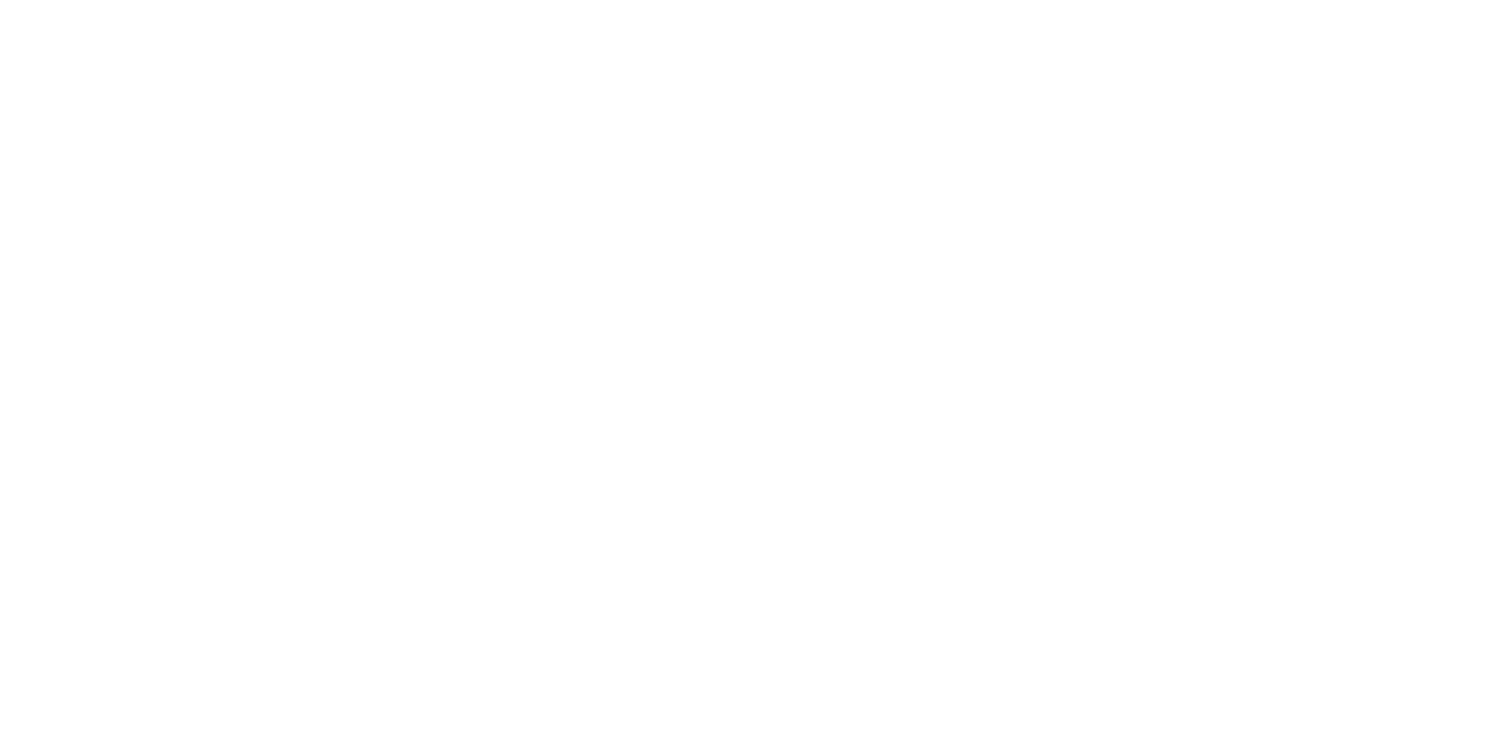
click at [0, 0] on html at bounding box center [0, 0] width 0 height 0
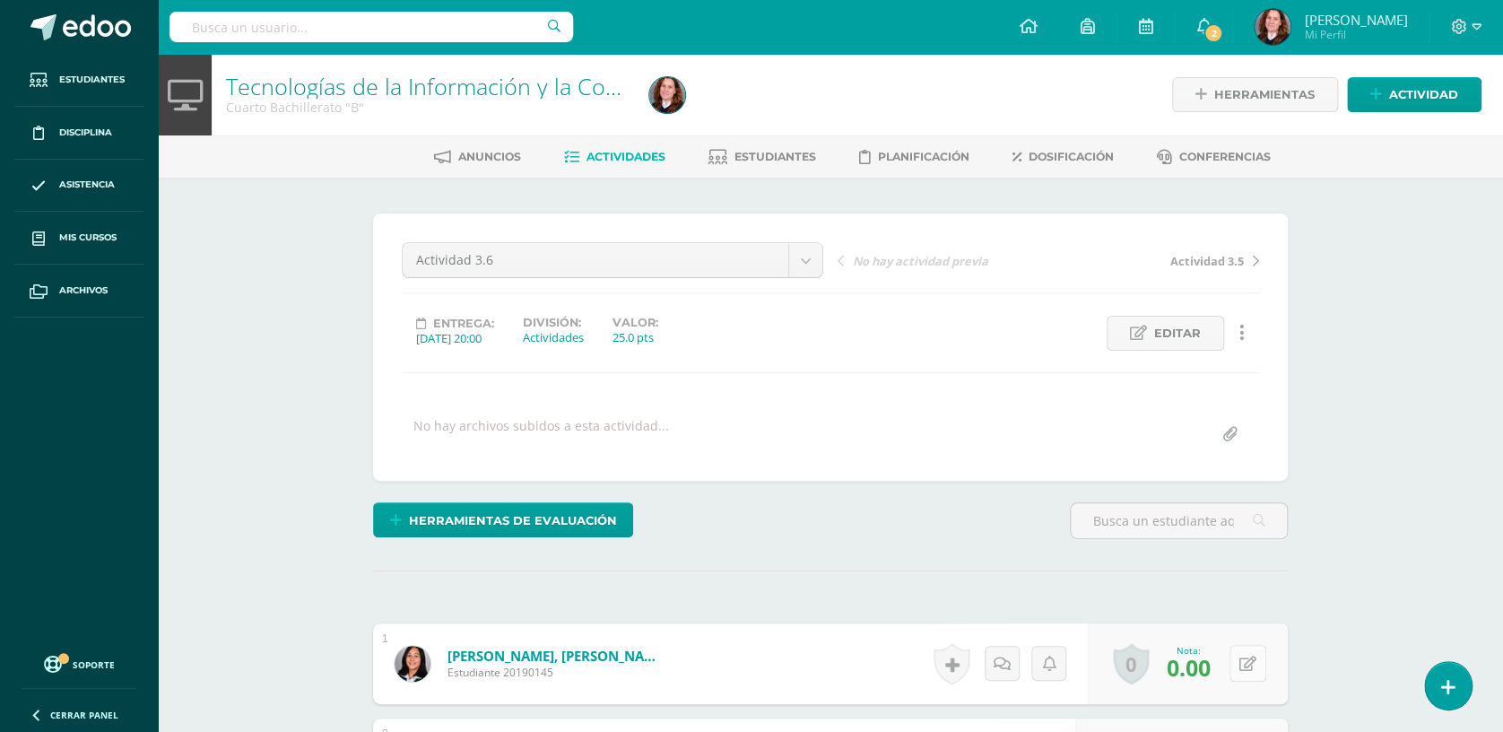
click at [1245, 669] on button at bounding box center [1247, 663] width 37 height 37
type input "15"
click at [1217, 652] on link at bounding box center [1212, 670] width 36 height 36
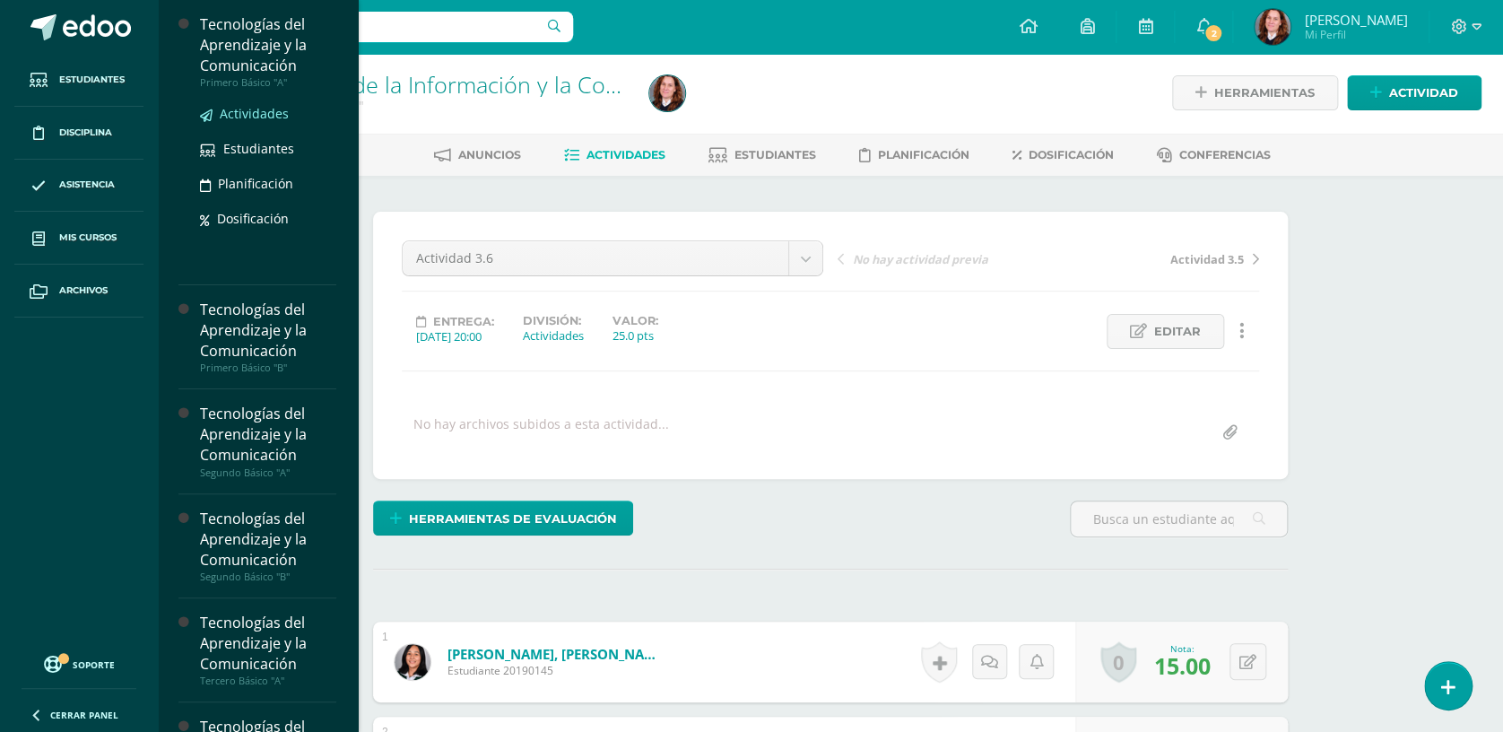
click at [273, 113] on span "Actividades" at bounding box center [254, 113] width 69 height 17
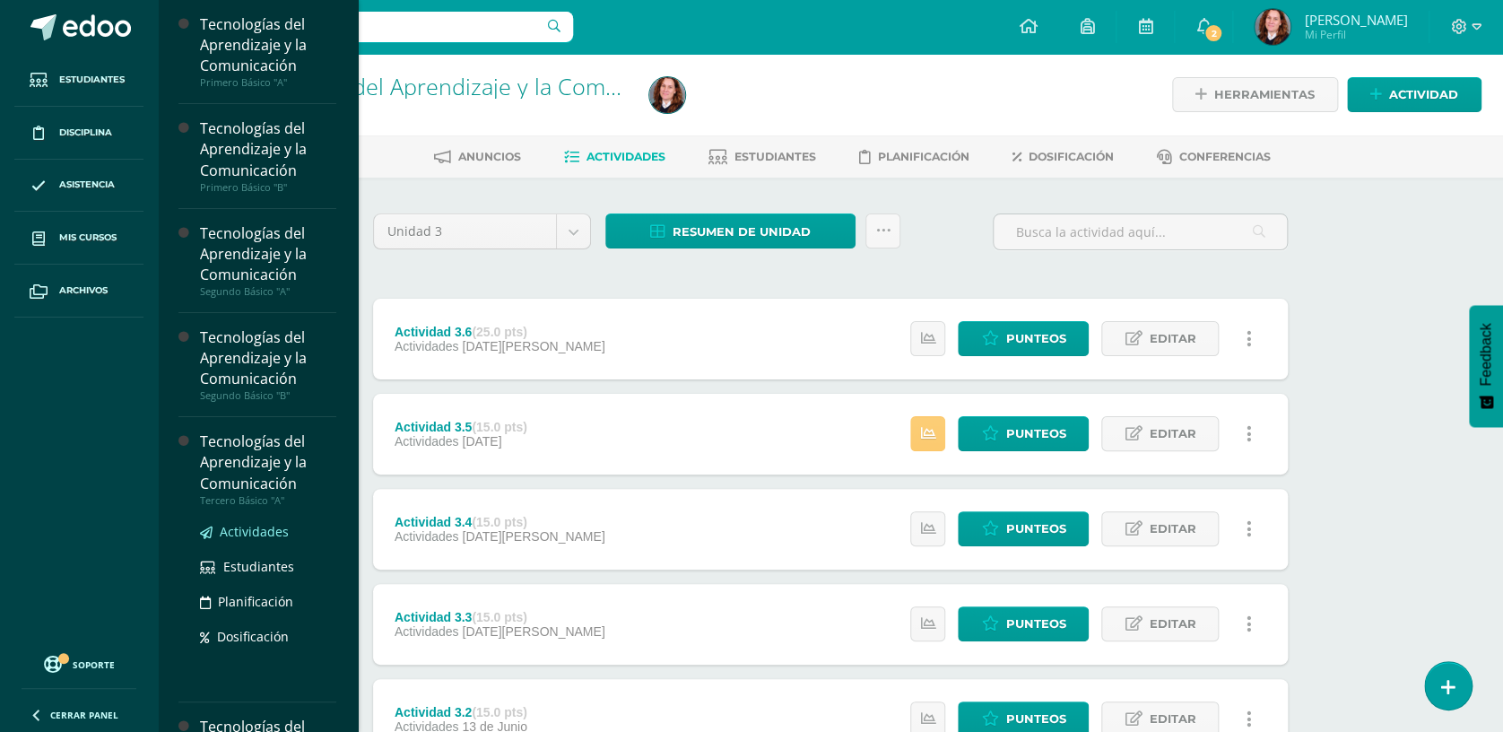
click at [255, 528] on span "Actividades" at bounding box center [254, 531] width 69 height 17
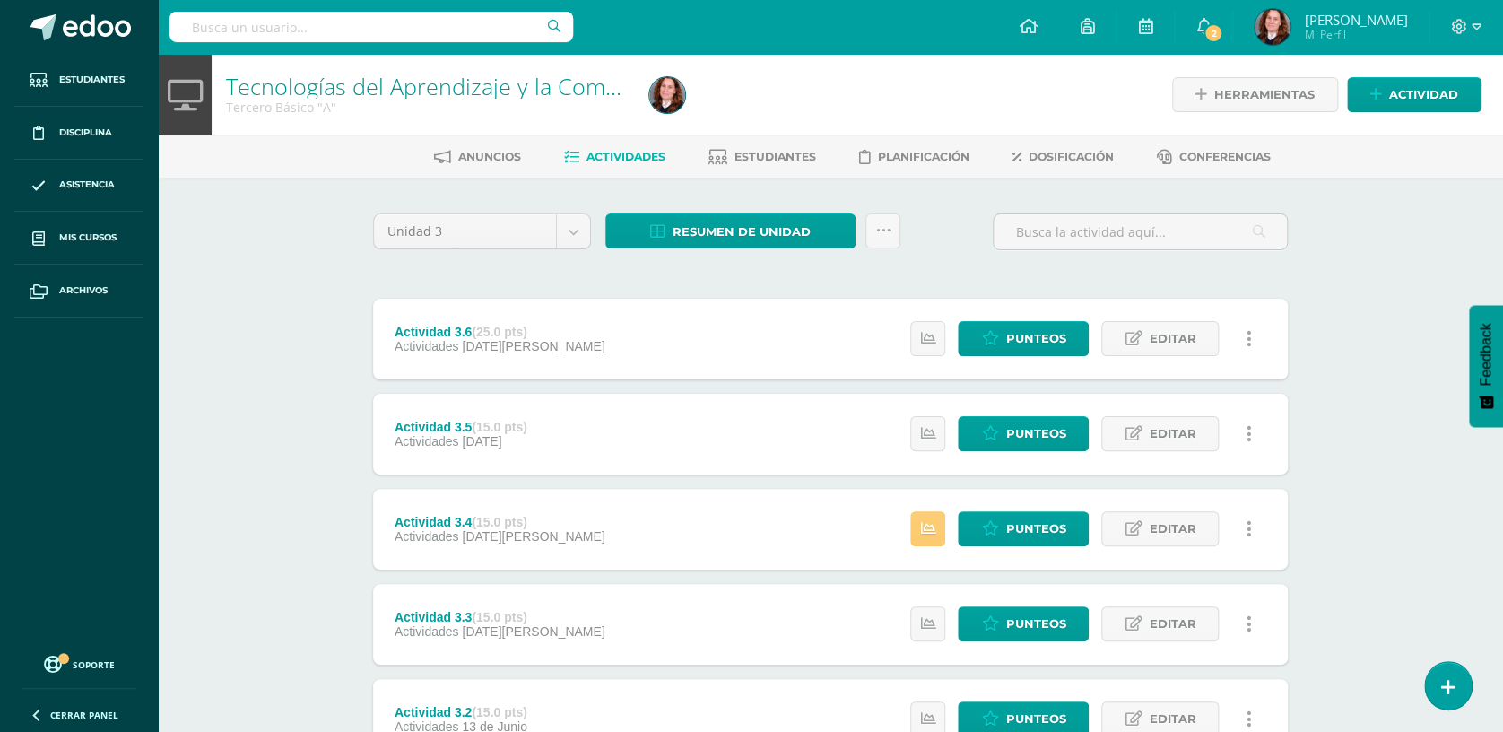
click at [756, 139] on div "Anuncios Actividades Estudiantes Planificación Dosificación Conferencias" at bounding box center [852, 156] width 1388 height 42
click at [756, 152] on span "Estudiantes" at bounding box center [775, 156] width 82 height 13
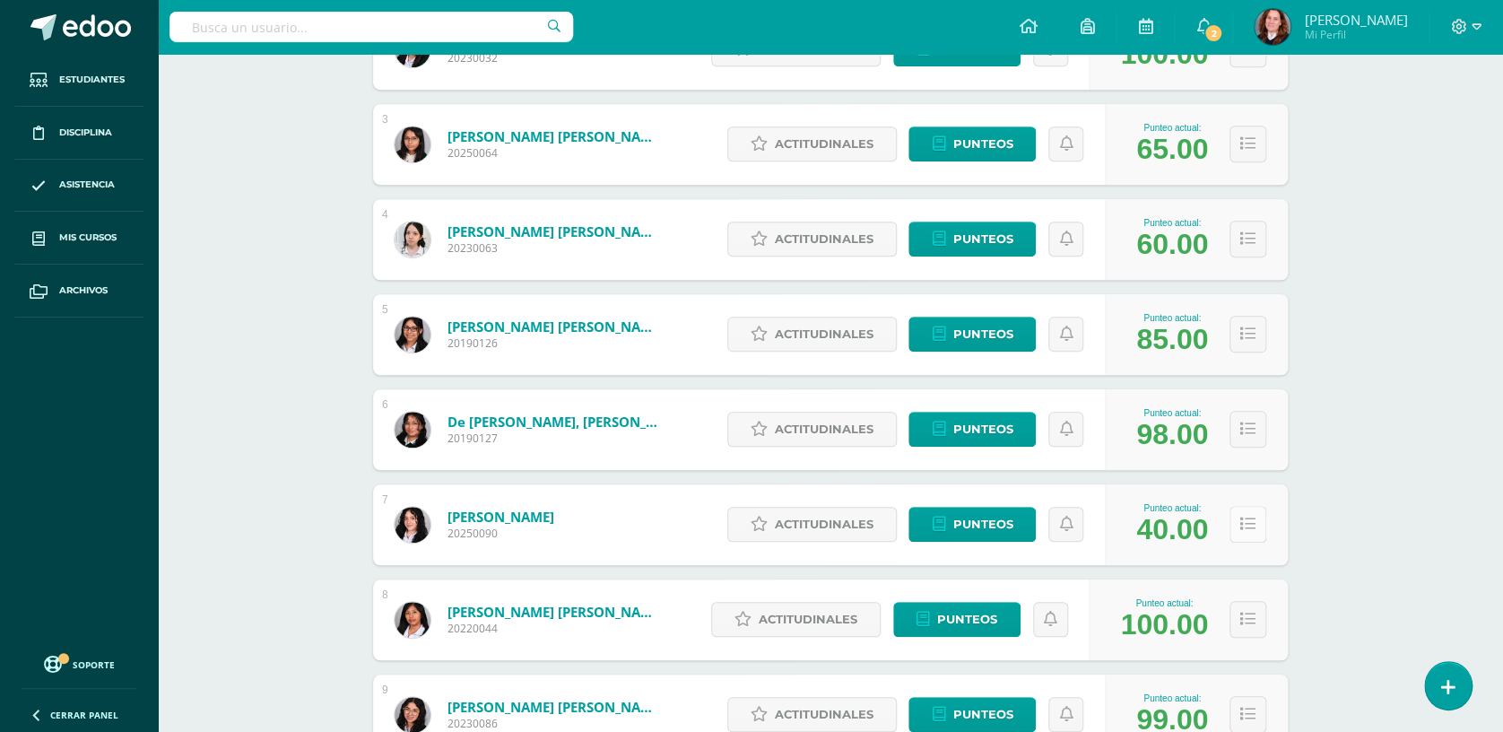
scroll to position [477, 0]
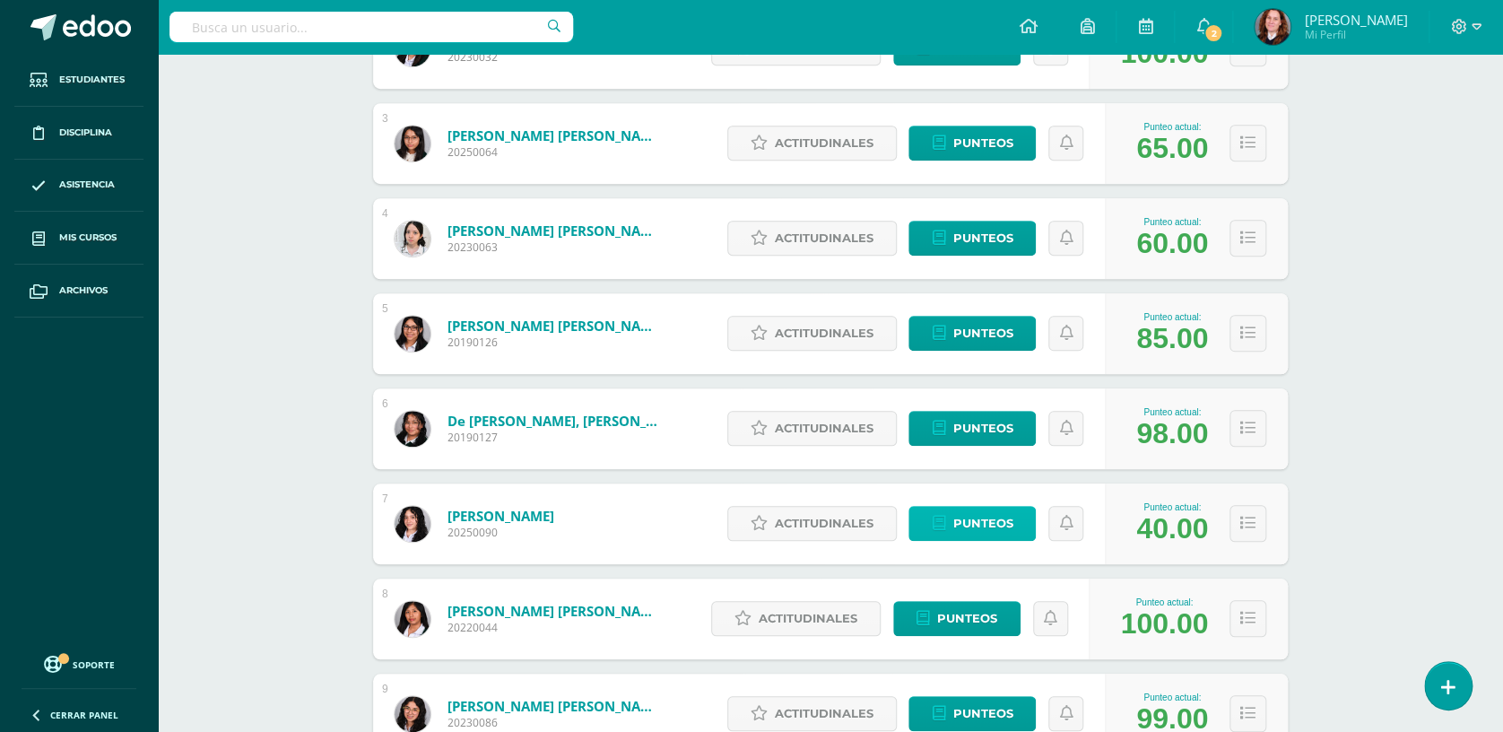
click at [954, 523] on span "Punteos" at bounding box center [982, 523] width 60 height 33
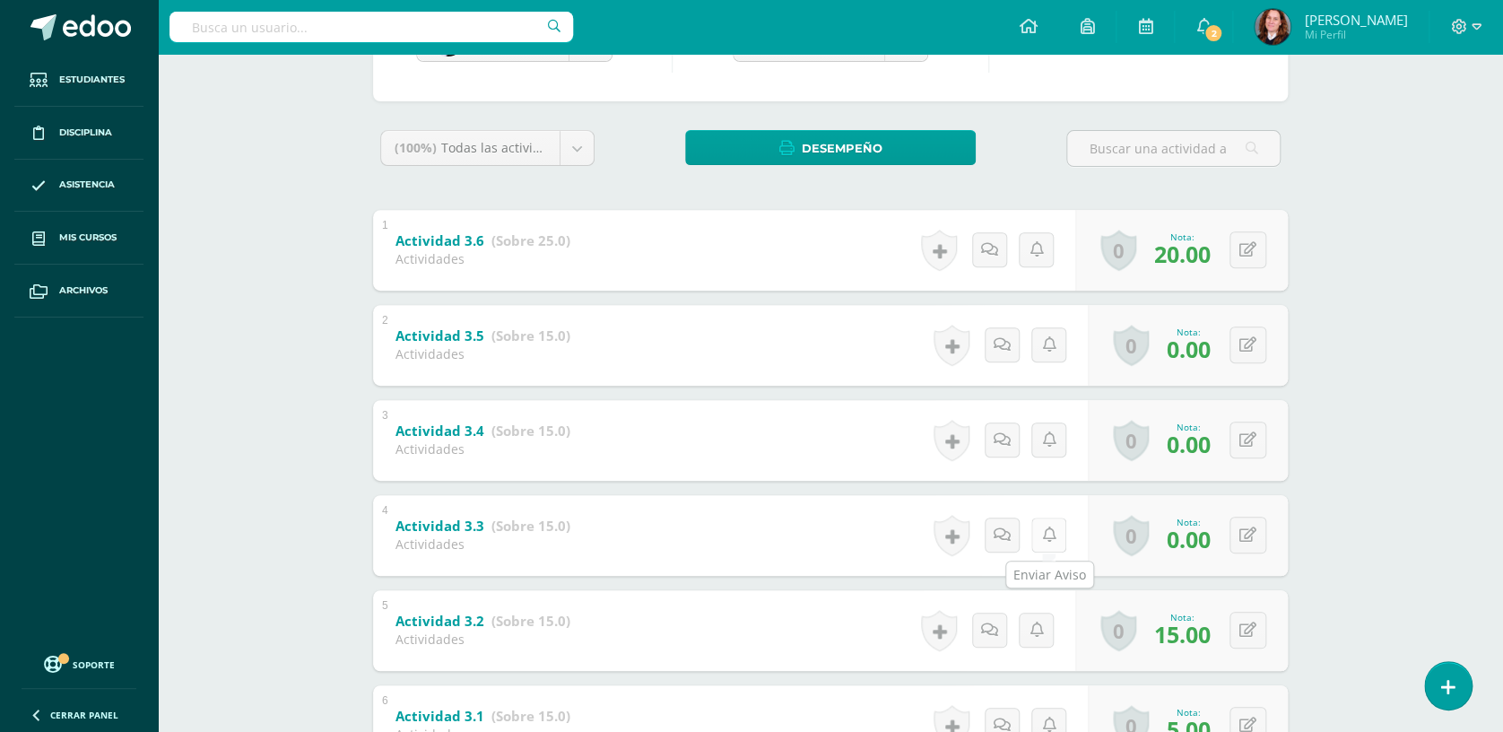
scroll to position [239, 0]
click at [1259, 346] on button at bounding box center [1247, 344] width 37 height 37
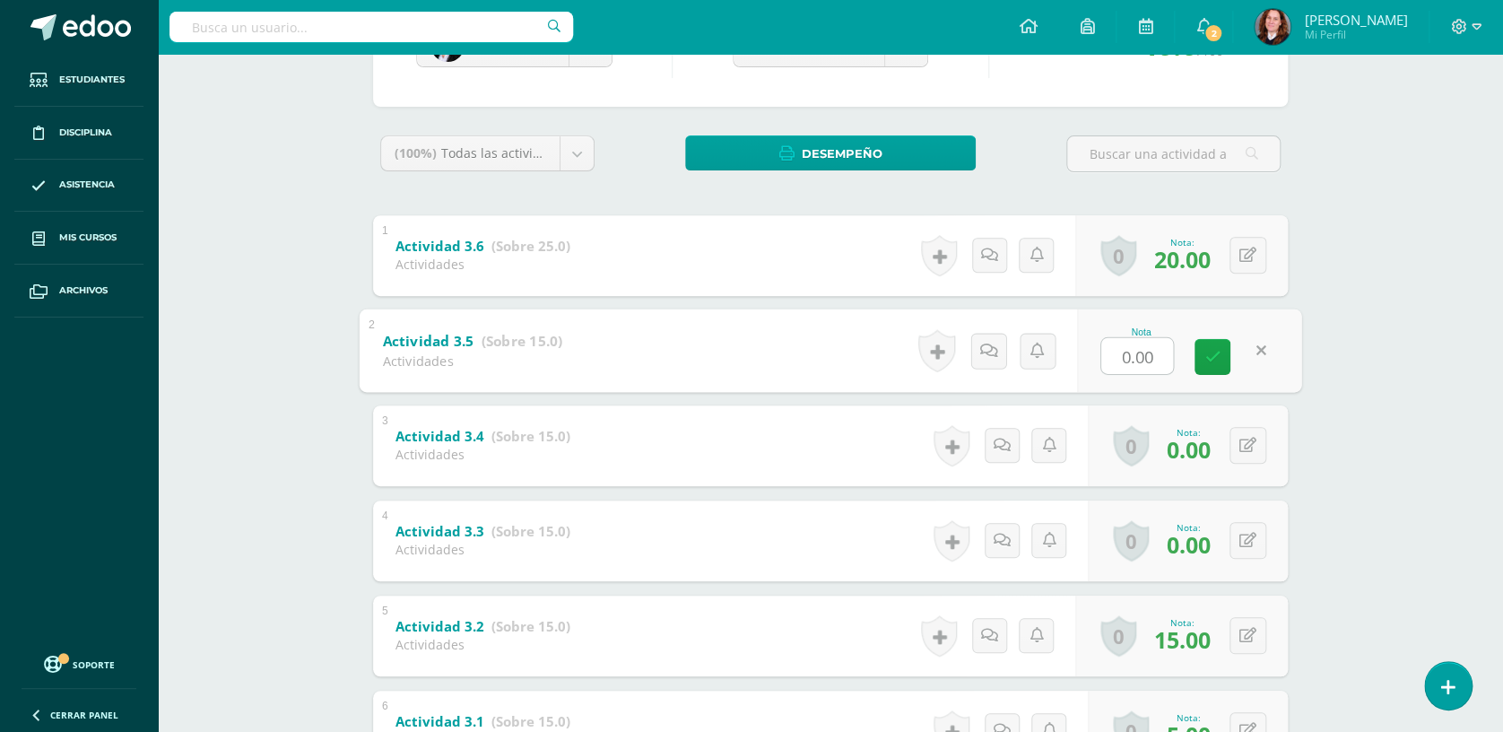
scroll to position [234, 0]
type input "8"
click at [1207, 347] on icon at bounding box center [1212, 354] width 16 height 15
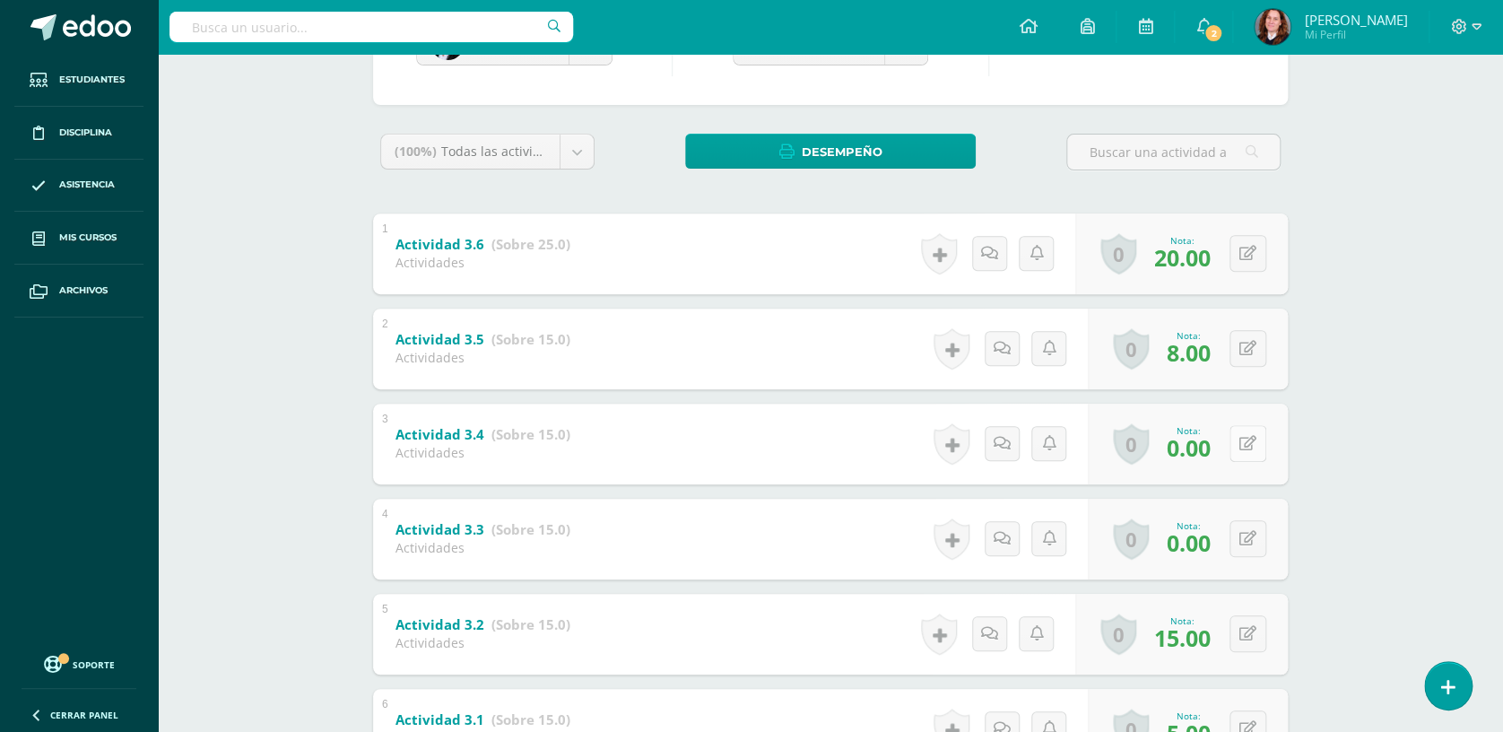
click at [1254, 439] on icon at bounding box center [1247, 443] width 17 height 15
type input "8"
click at [1234, 529] on div "0 Logros Logros obtenidos Aún no hay logros agregados Nota: 0.00" at bounding box center [1188, 539] width 200 height 81
click at [1260, 533] on icon at bounding box center [1261, 538] width 18 height 15
type input "8"
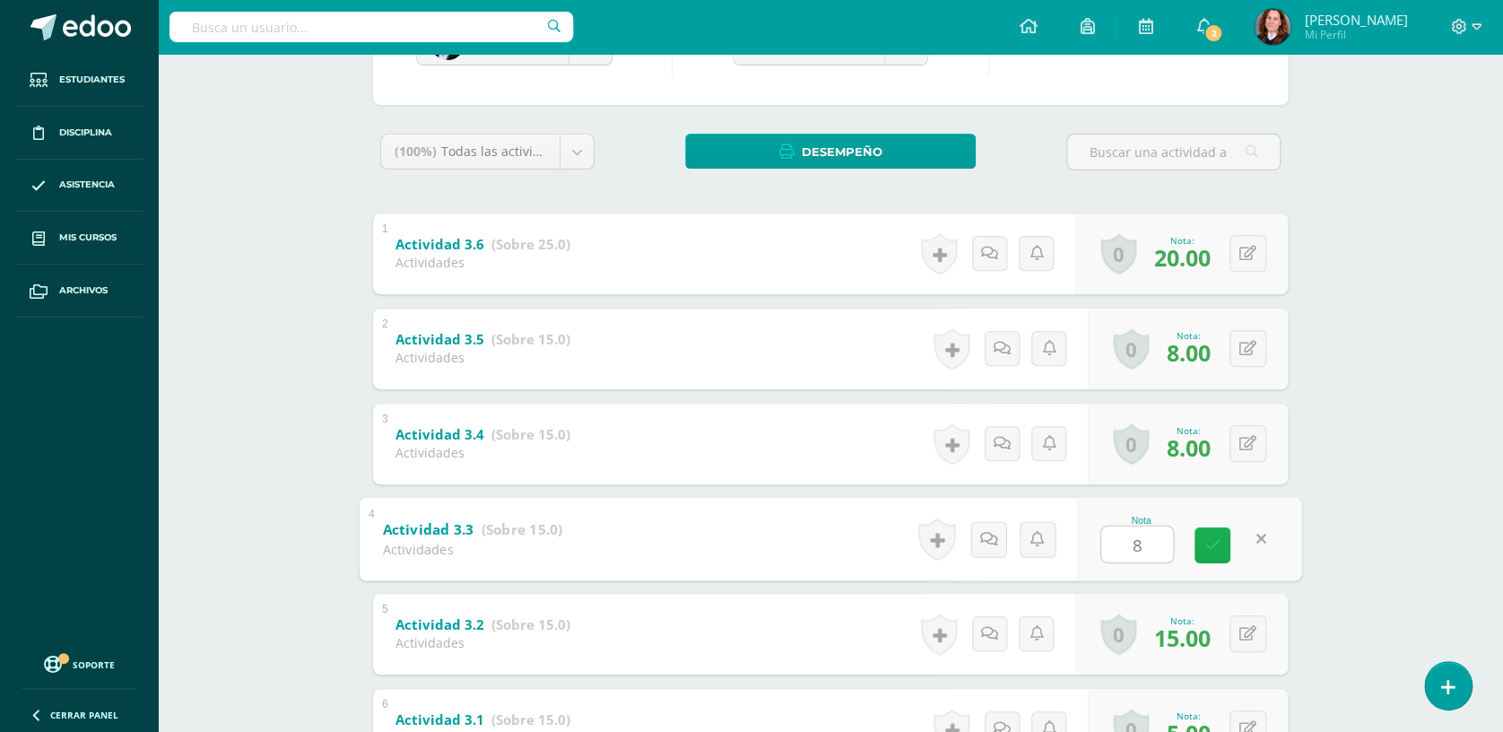
click at [1212, 546] on icon at bounding box center [1212, 544] width 16 height 15
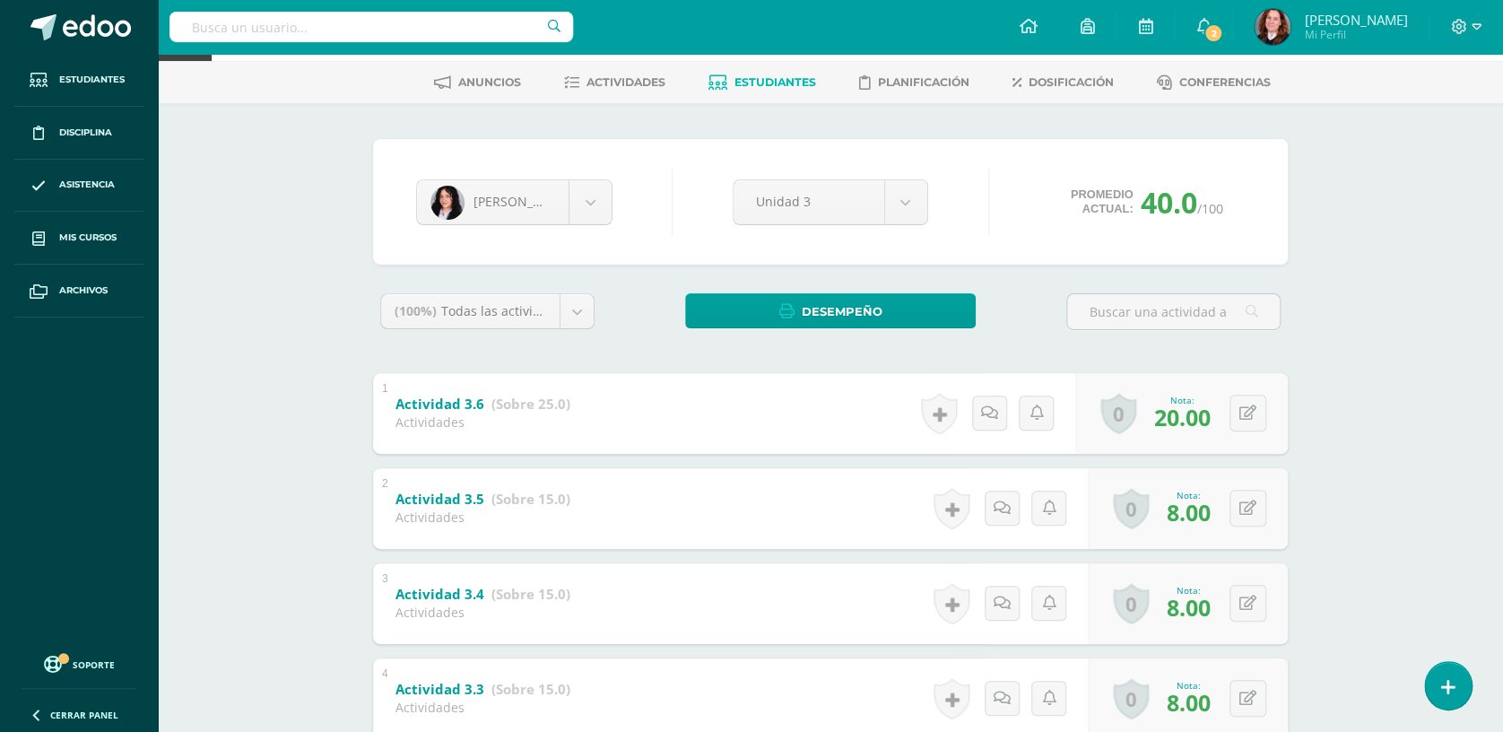
scroll to position [0, 0]
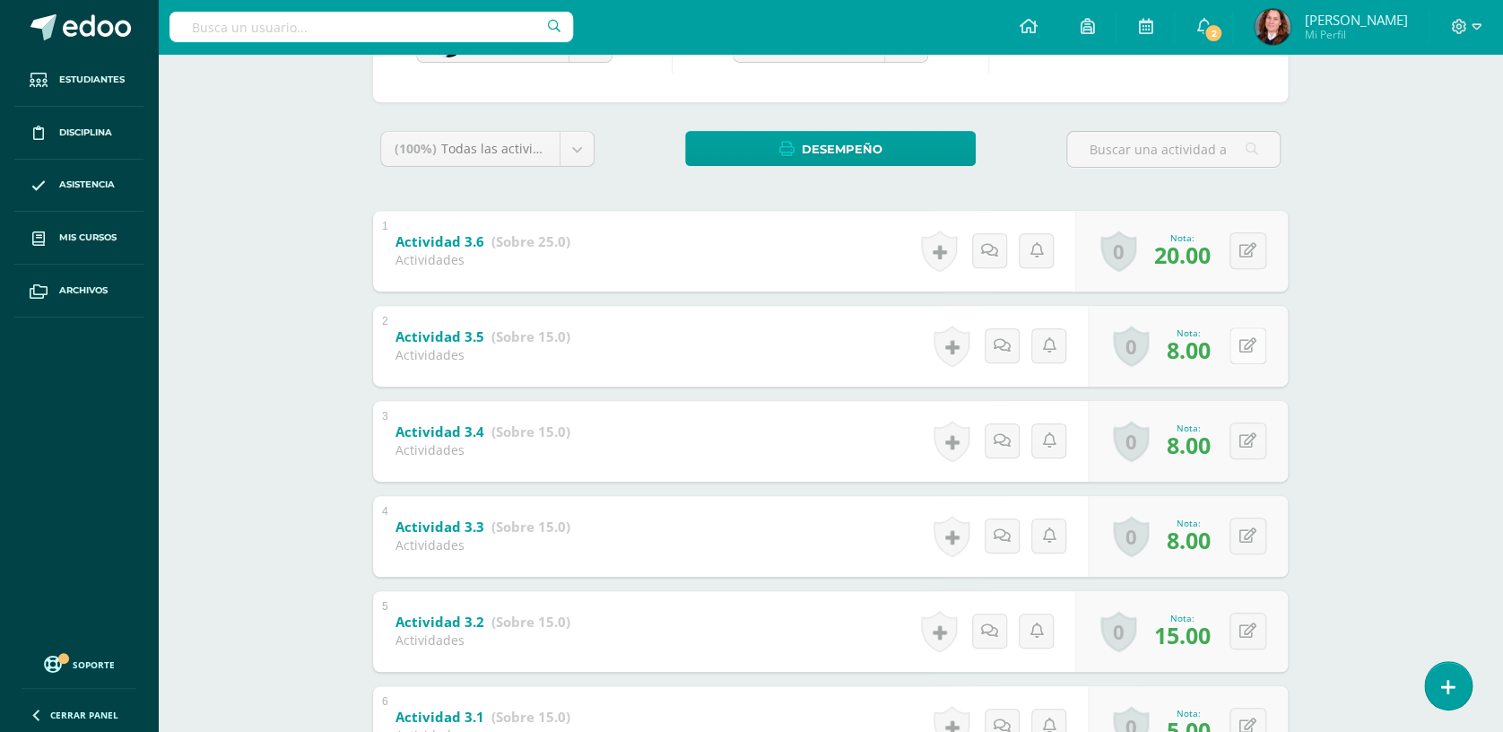
scroll to position [237, 0]
click at [1252, 338] on icon at bounding box center [1261, 345] width 18 height 15
type input "9"
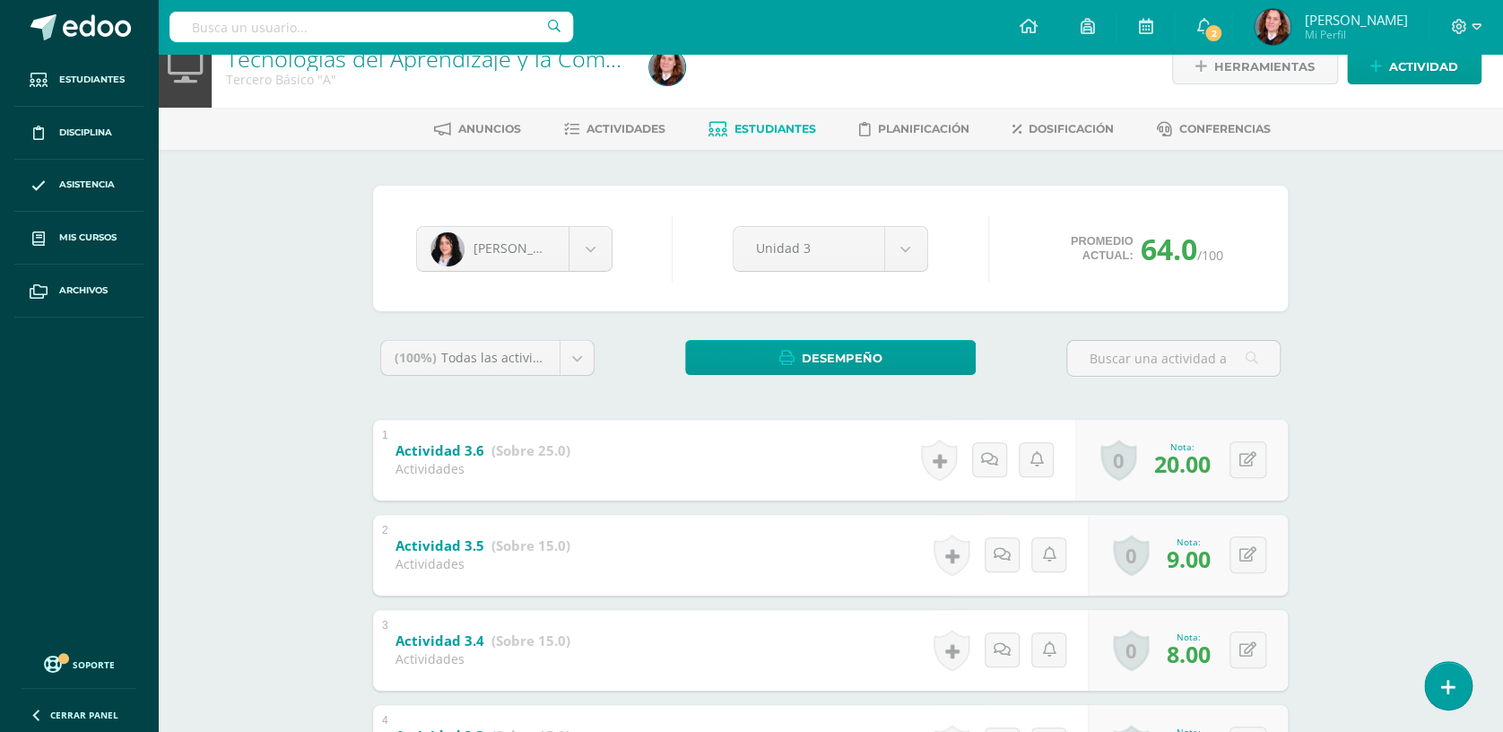
scroll to position [0, 0]
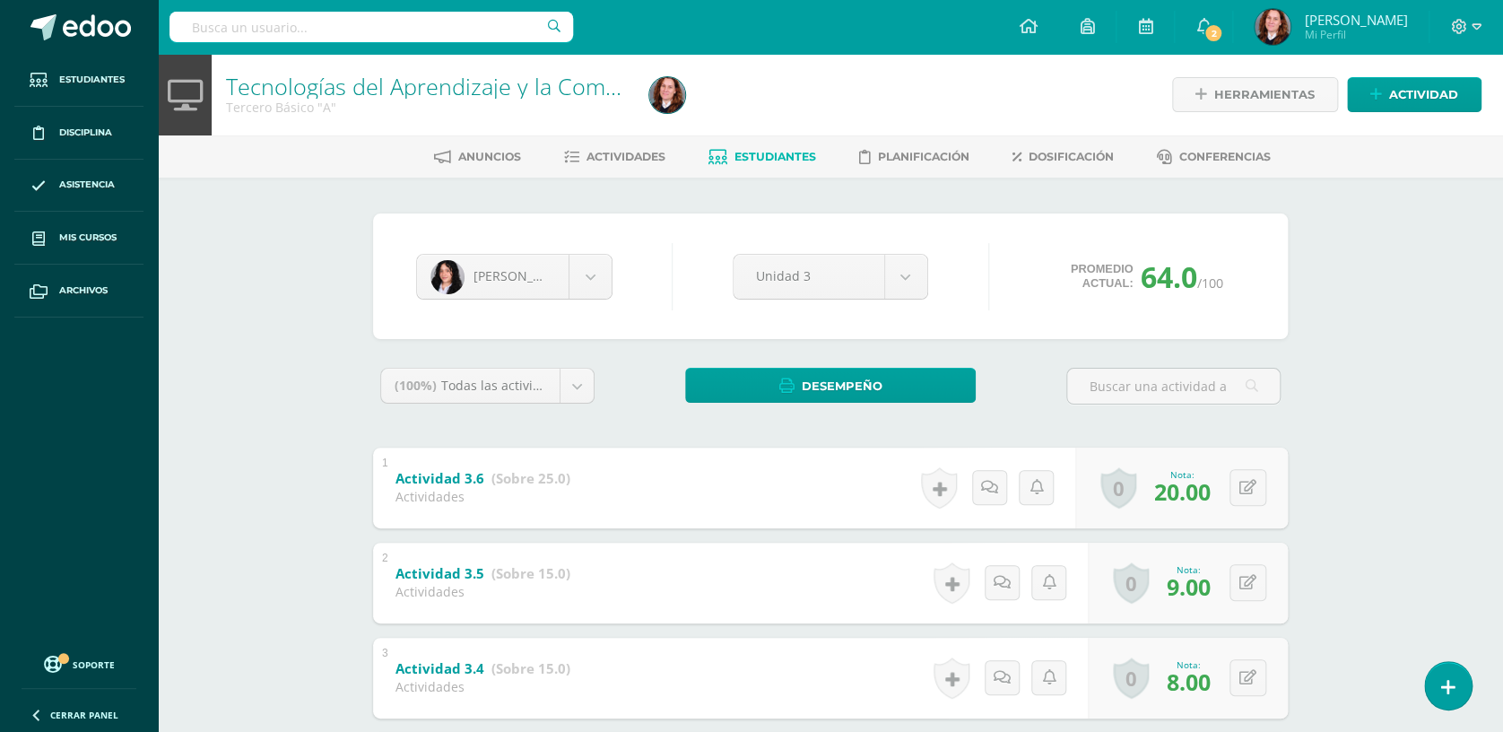
click at [743, 158] on span "Estudiantes" at bounding box center [775, 156] width 82 height 13
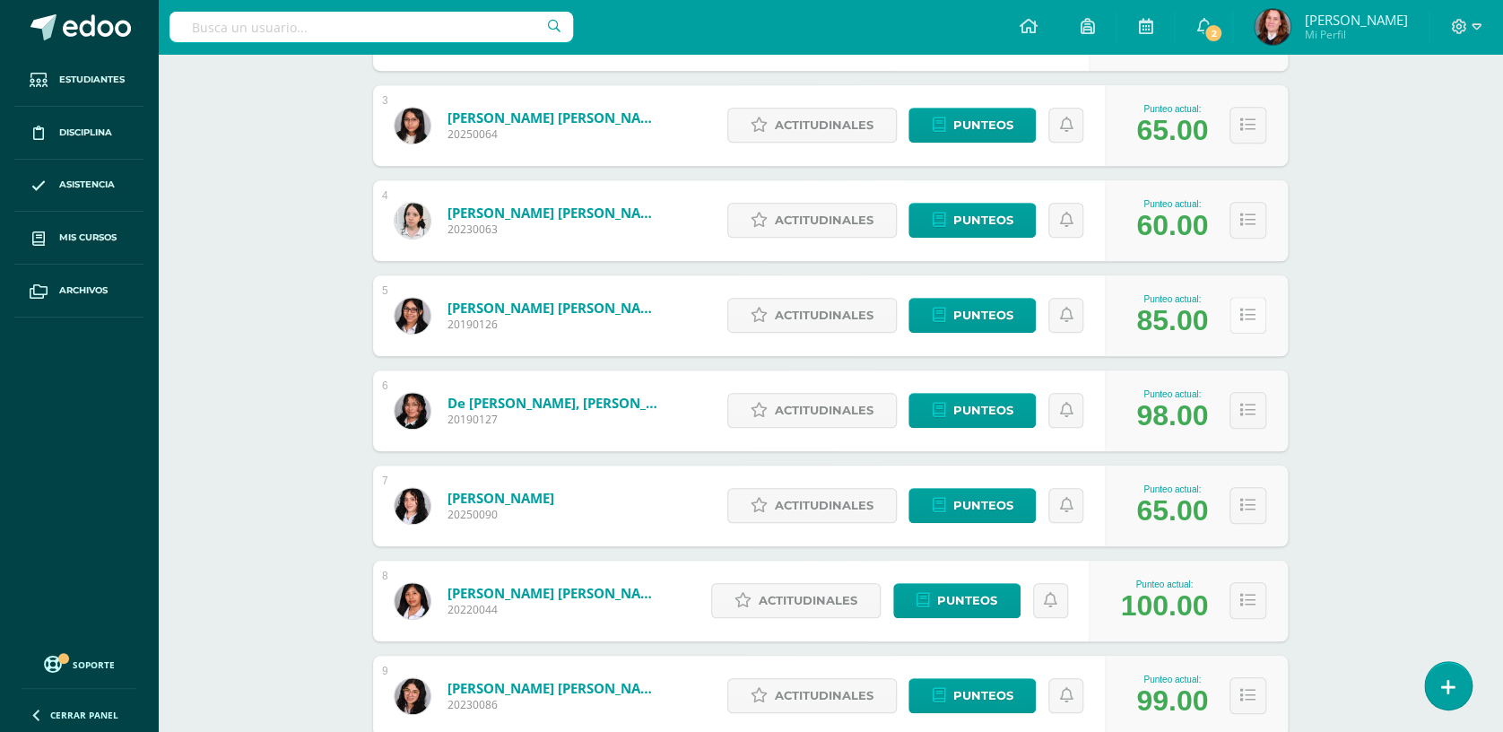
scroll to position [495, 0]
click at [1256, 504] on button at bounding box center [1247, 505] width 37 height 37
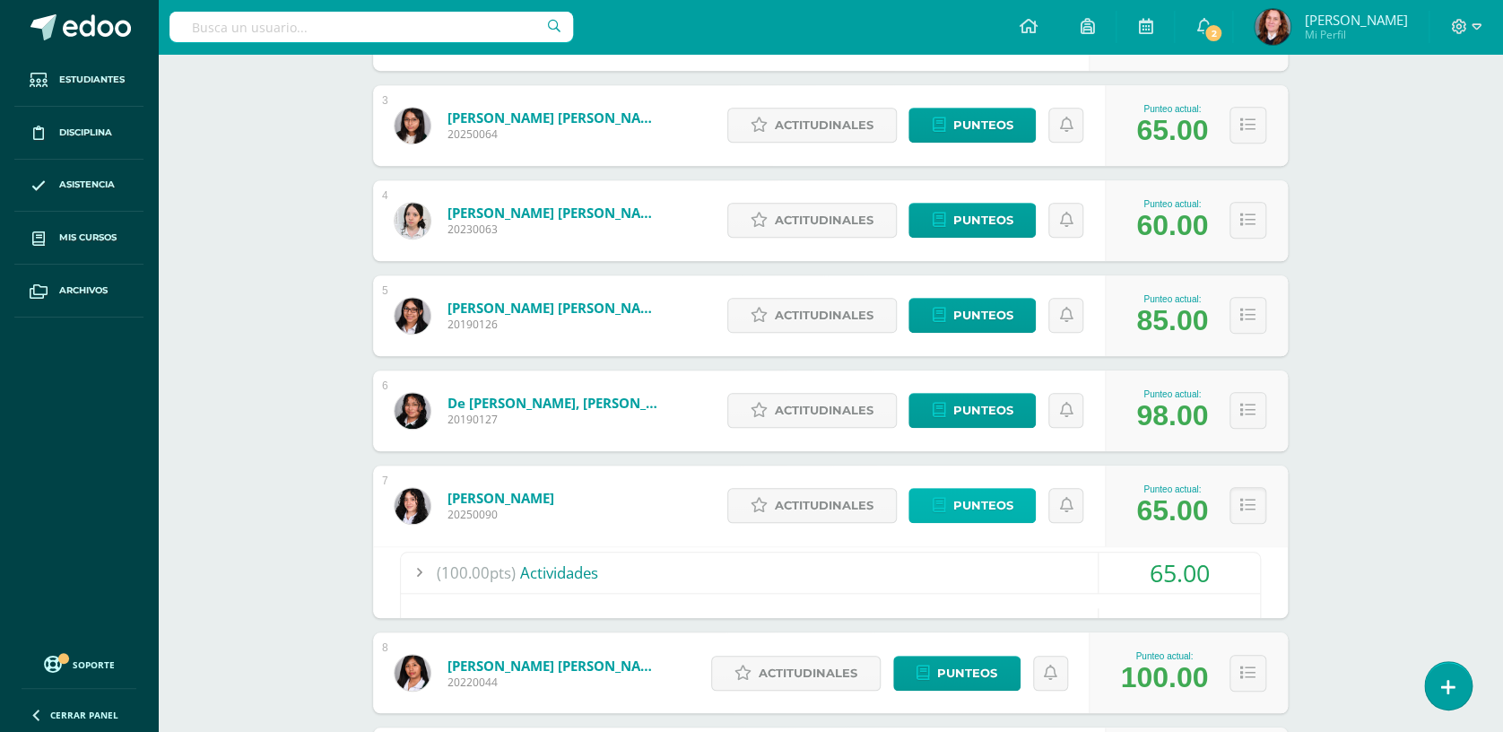
click at [978, 512] on span "Punteos" at bounding box center [982, 505] width 60 height 33
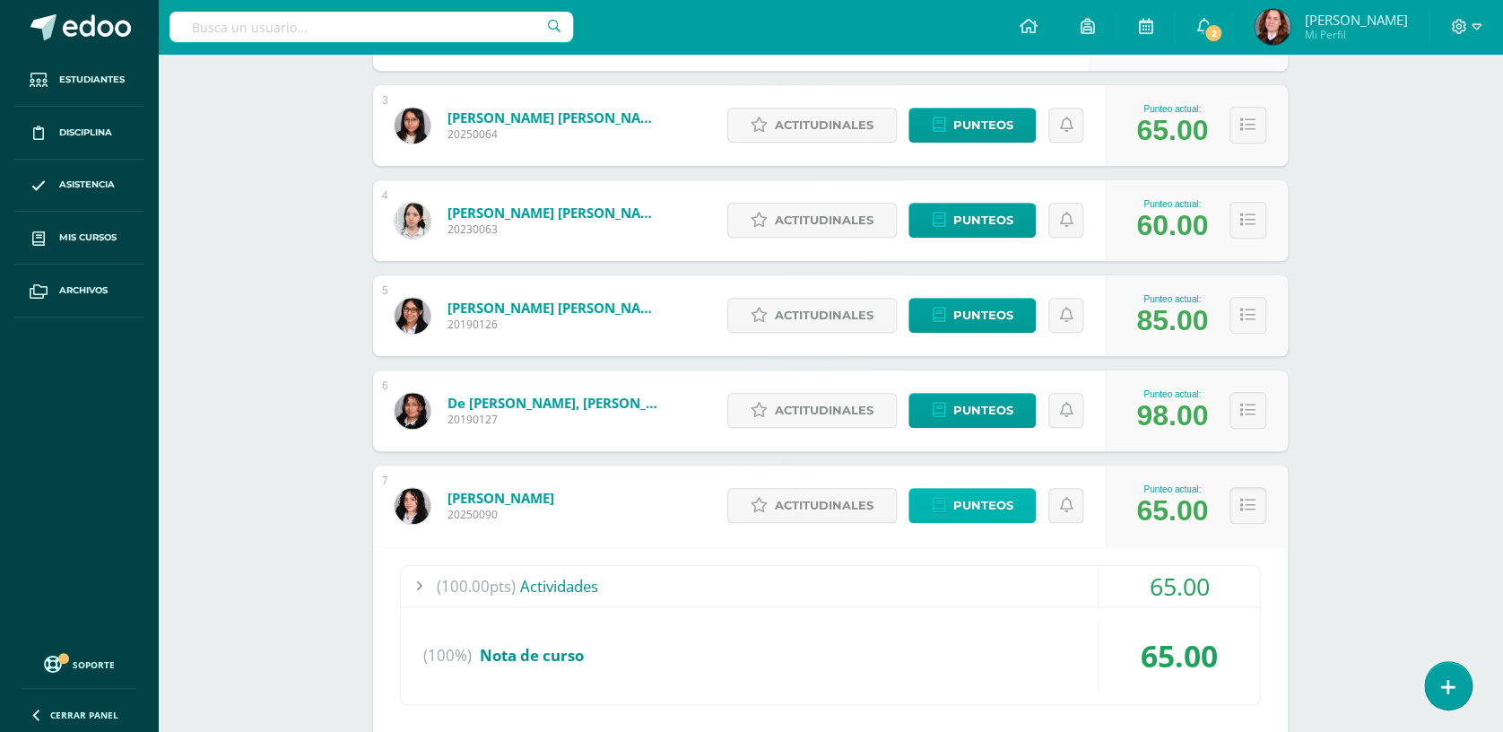
click at [951, 503] on link "Punteos" at bounding box center [971, 505] width 127 height 35
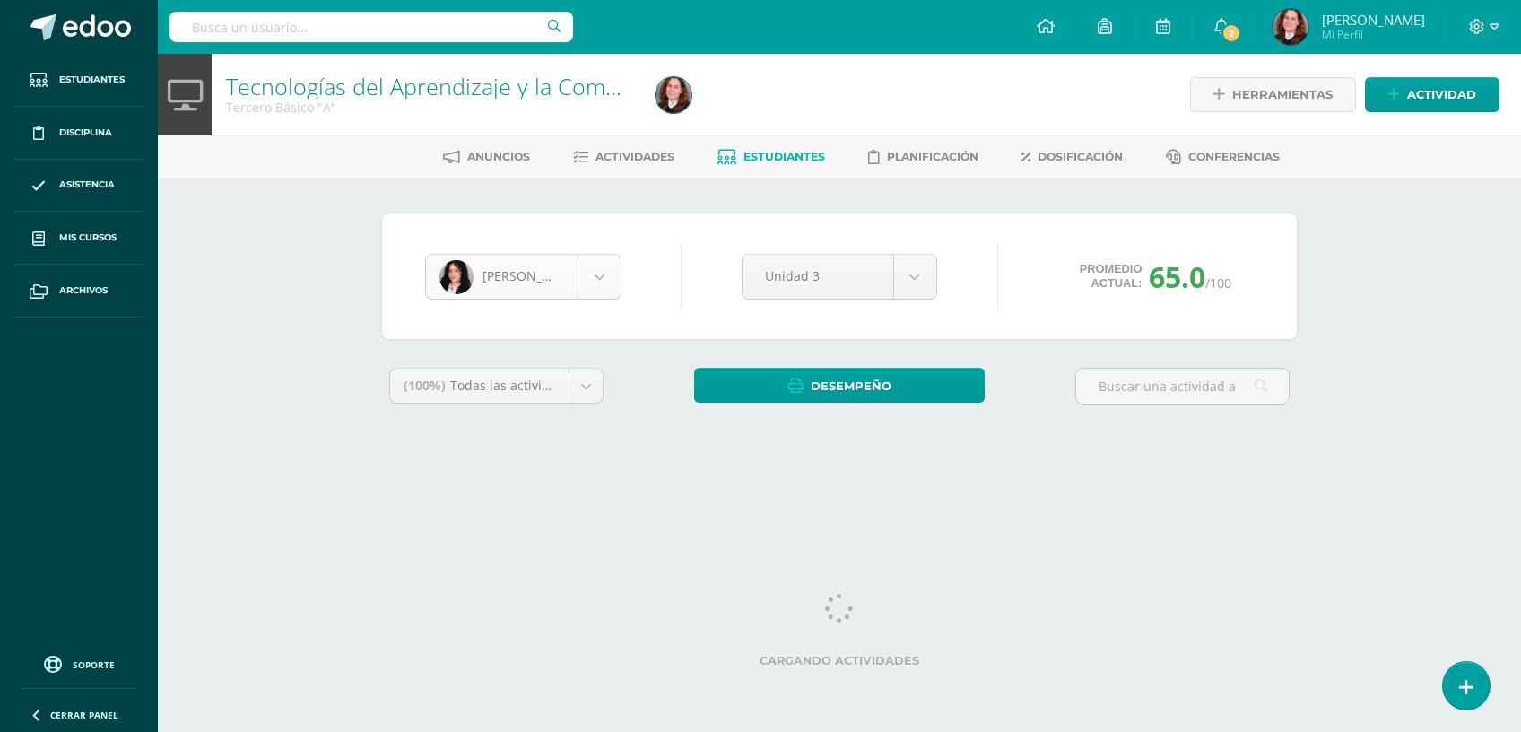
click at [588, 256] on body "Estudiantes Disciplina Asistencia Mis cursos Archivos Soporte Centro de ayuda Ú…" at bounding box center [760, 241] width 1521 height 483
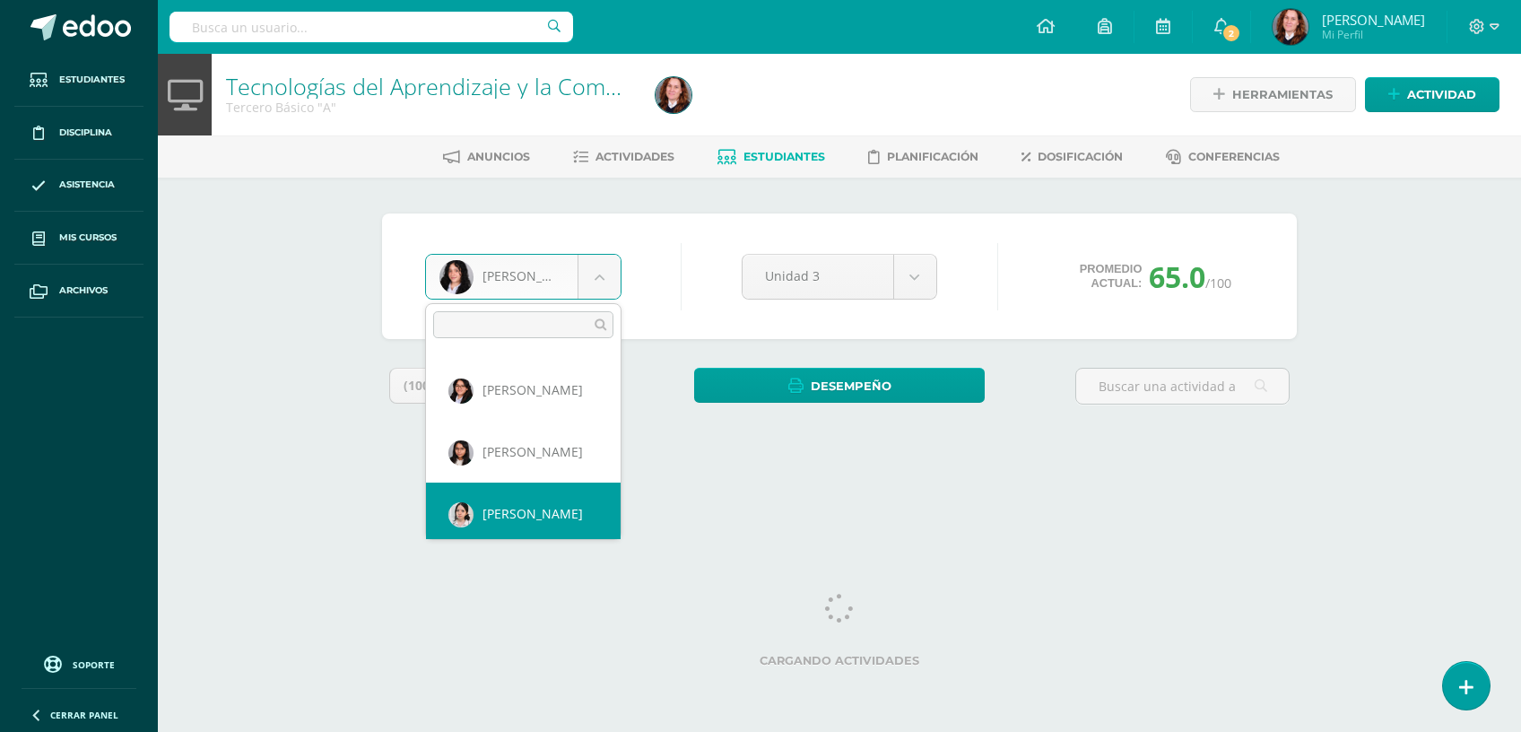
scroll to position [54, 0]
select select "757"
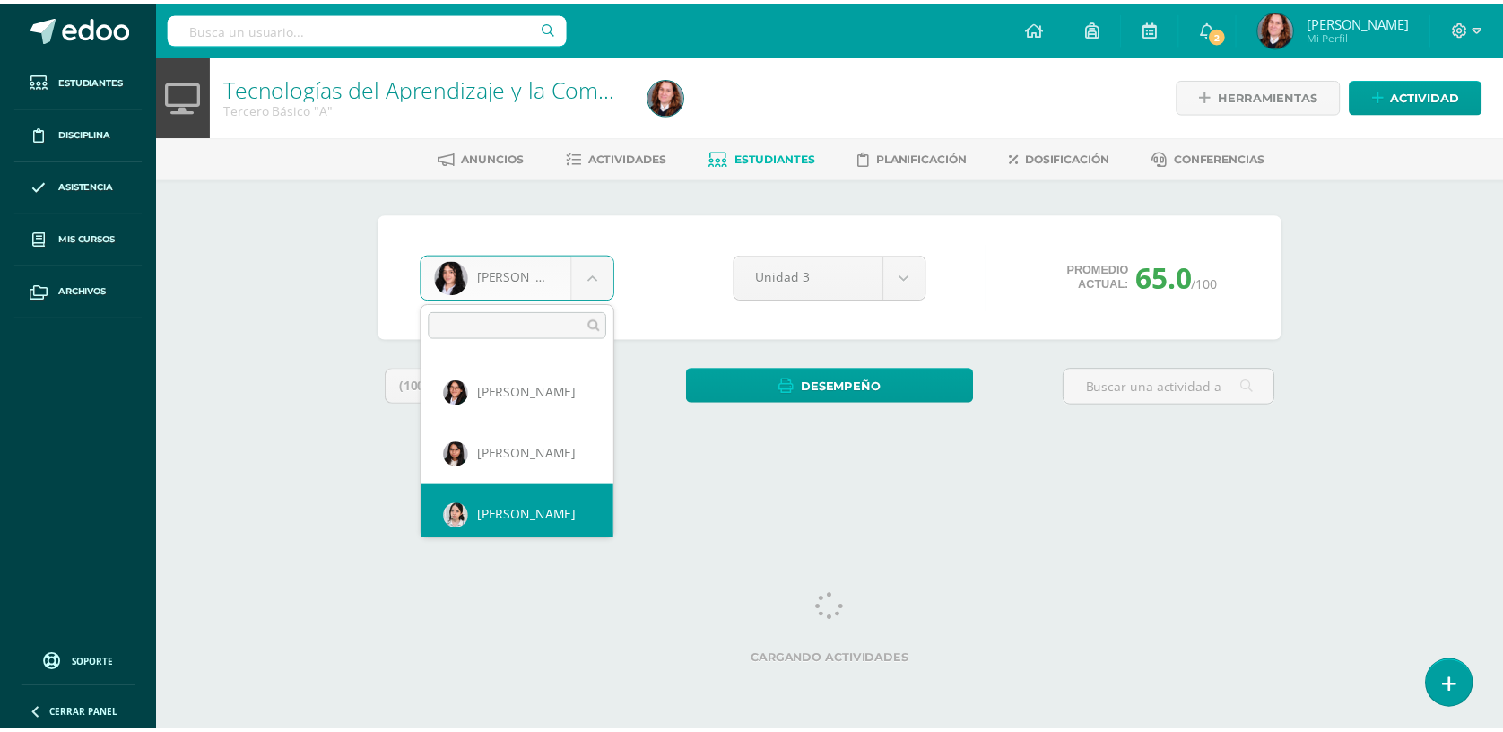
scroll to position [0, 0]
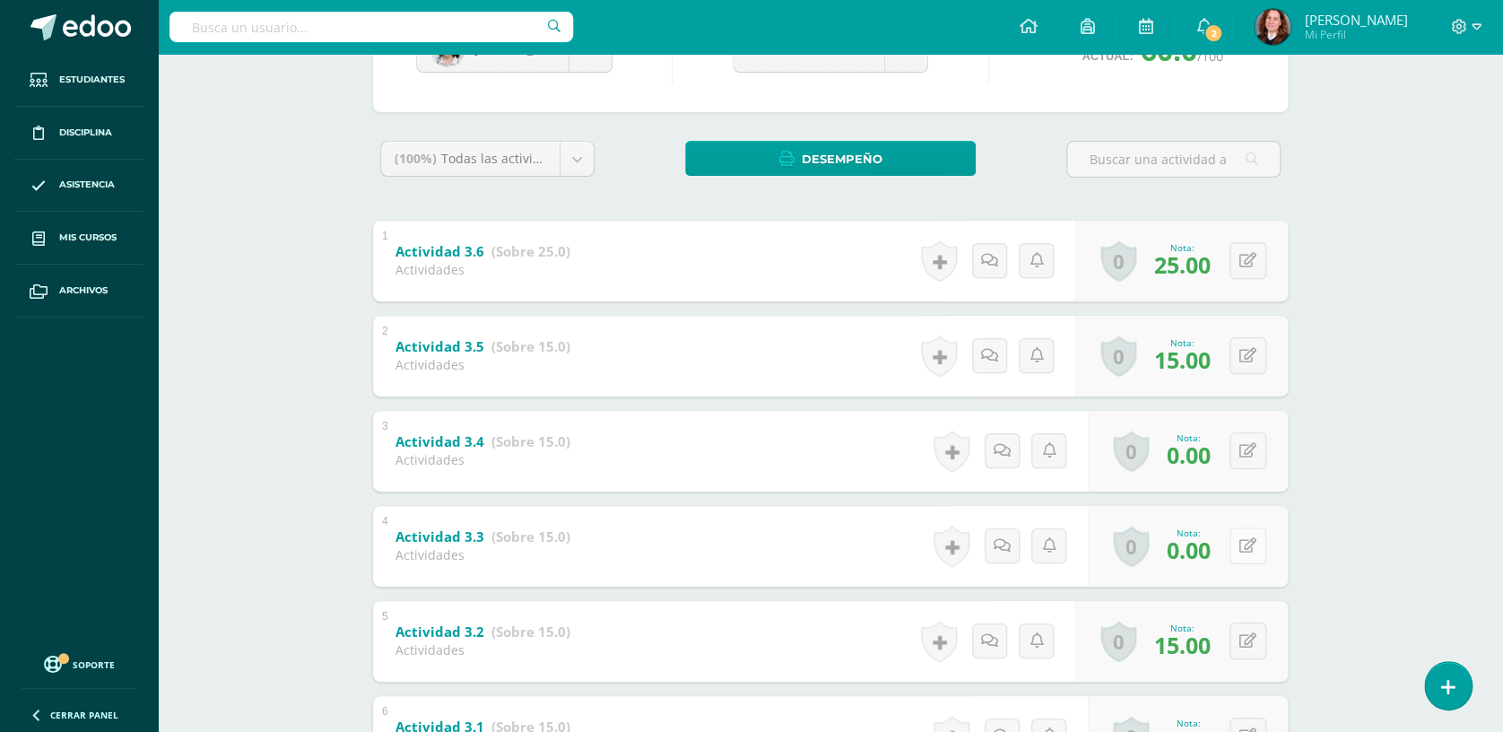
click at [1241, 552] on button at bounding box center [1247, 545] width 37 height 37
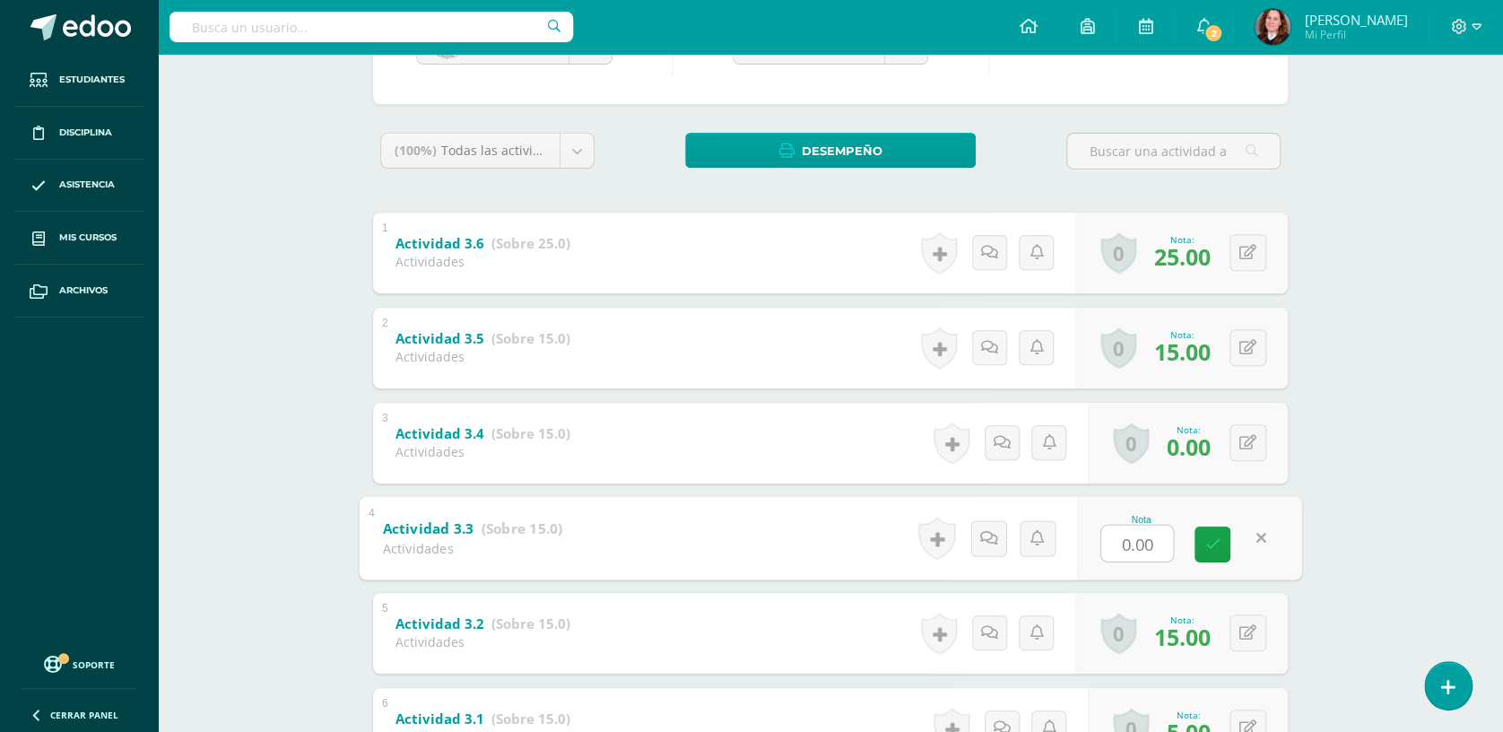
scroll to position [236, 0]
type input "5"
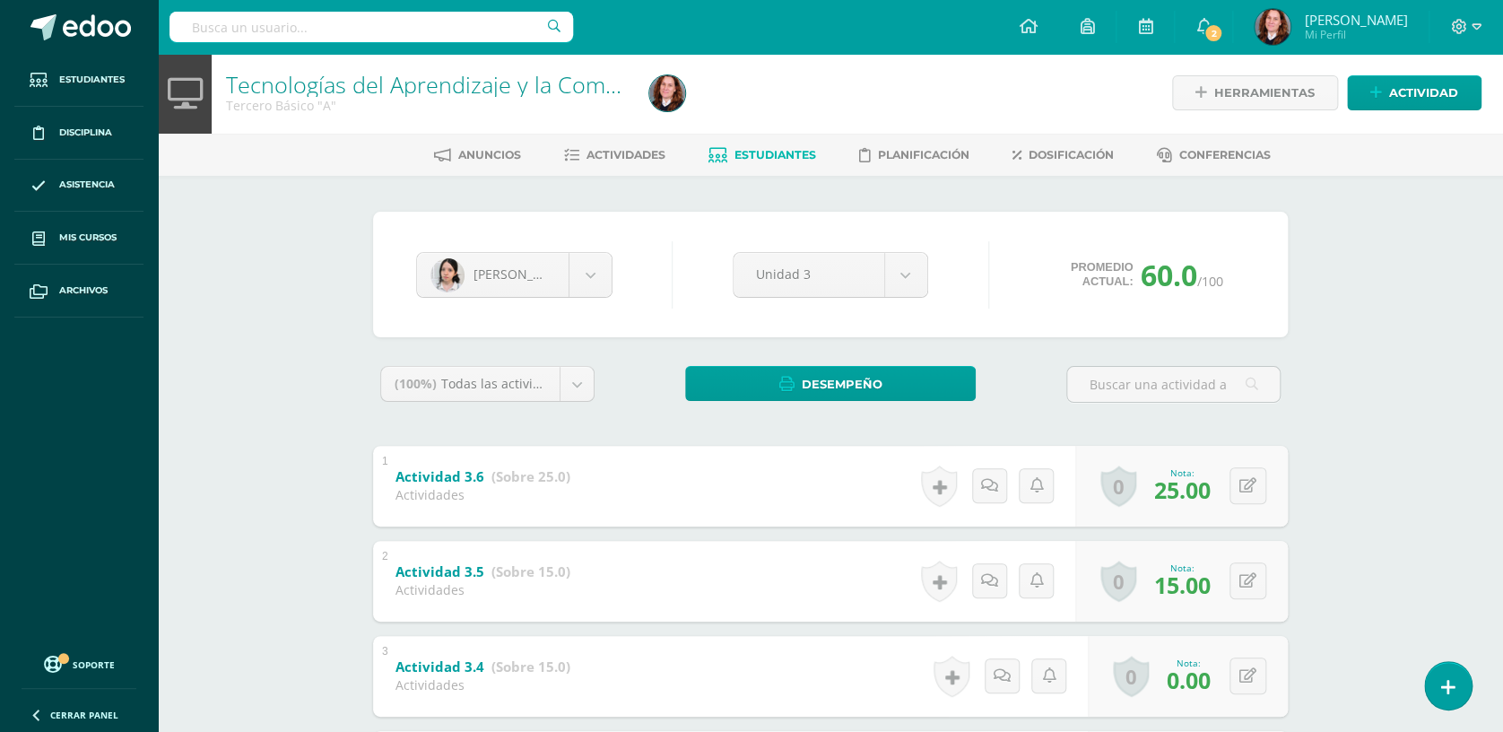
scroll to position [0, 0]
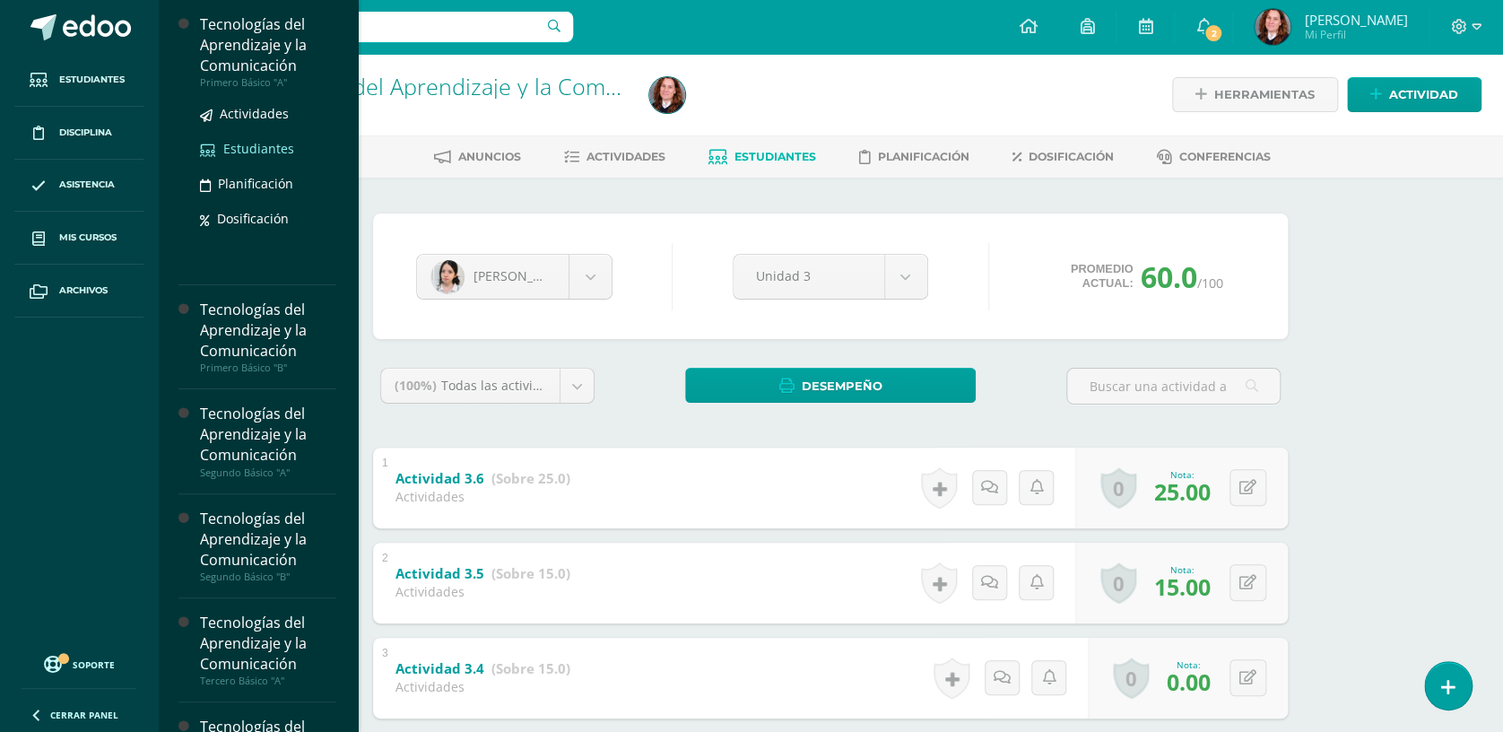
click at [271, 146] on span "Estudiantes" at bounding box center [258, 148] width 71 height 17
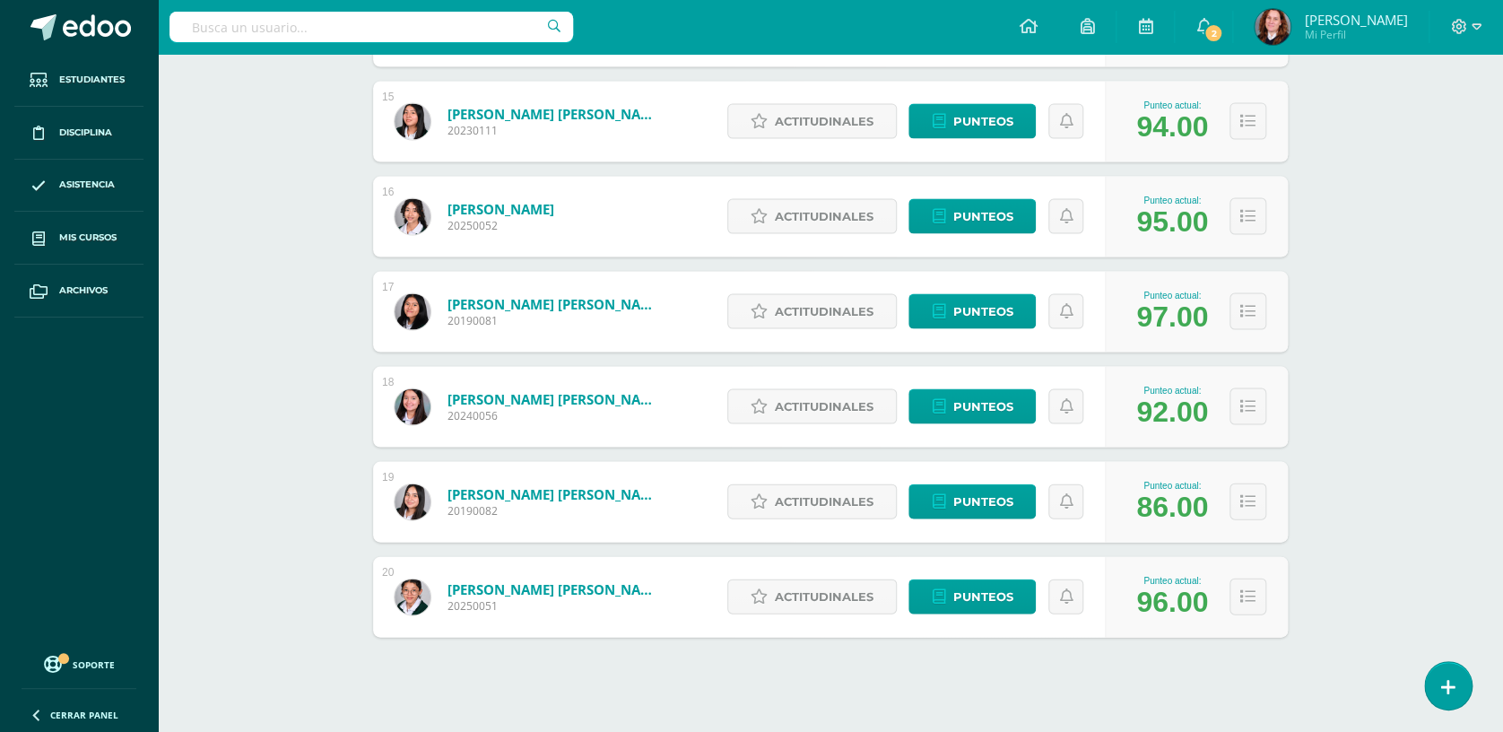
scroll to position [1657, 0]
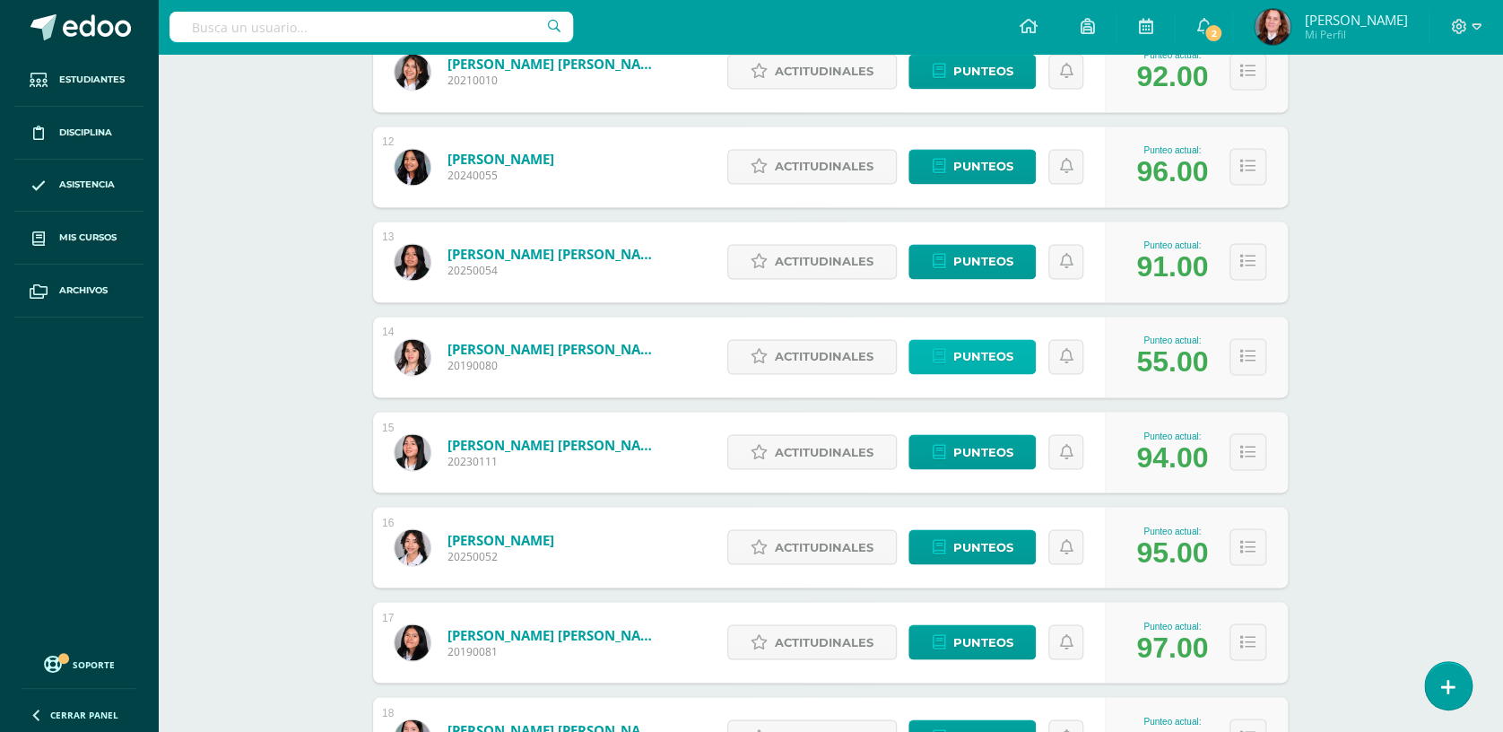
click at [1004, 347] on span "Punteos" at bounding box center [982, 356] width 60 height 33
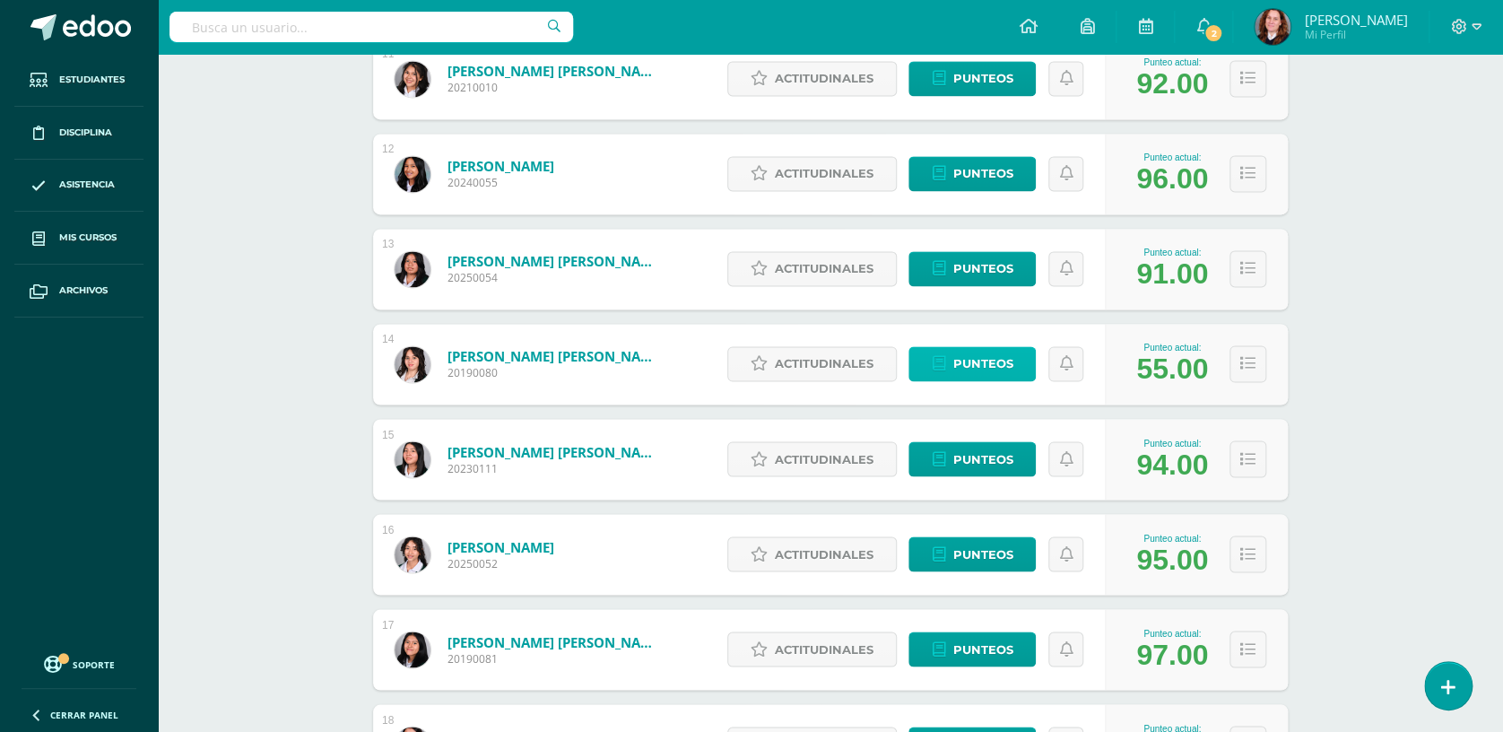
scroll to position [1301, 0]
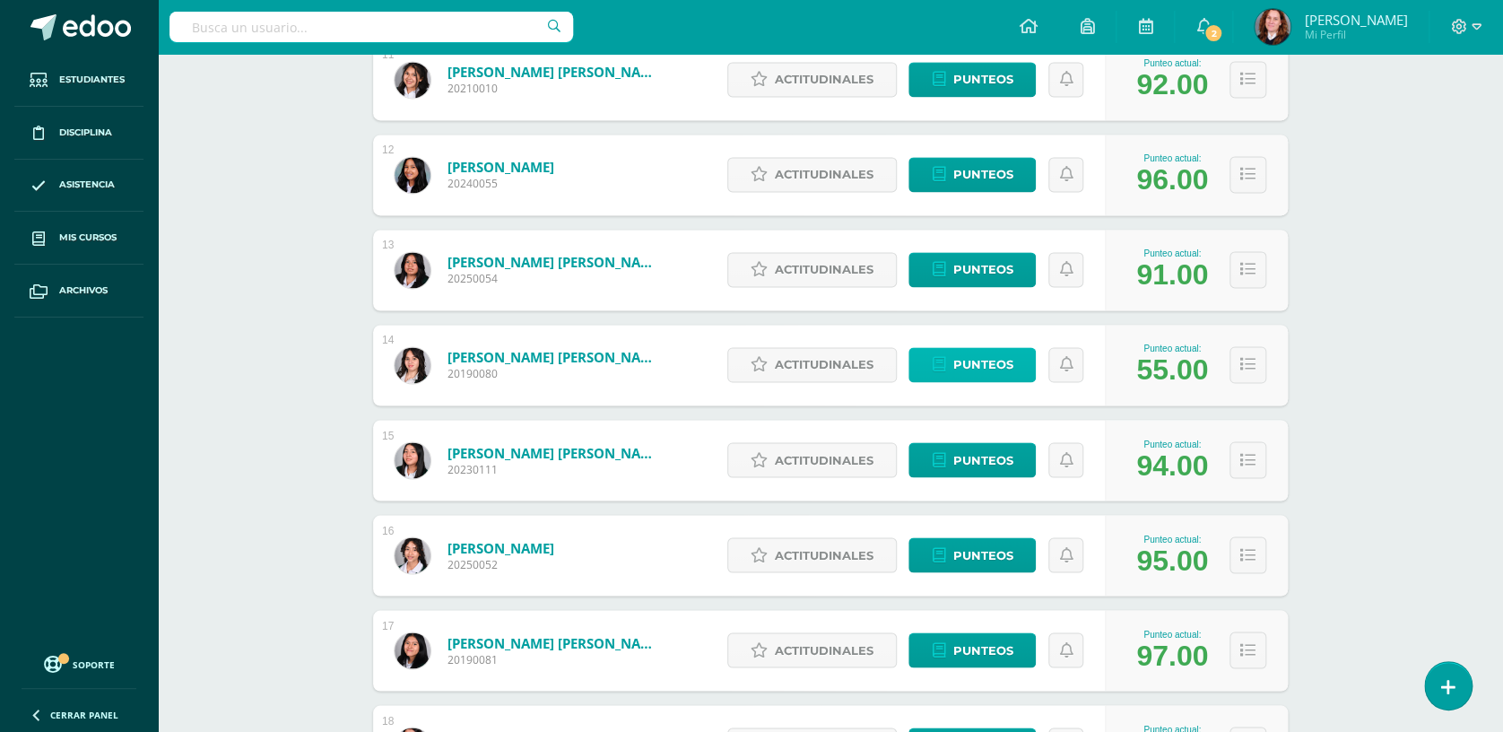
click at [1012, 360] on span "Punteos" at bounding box center [982, 364] width 60 height 33
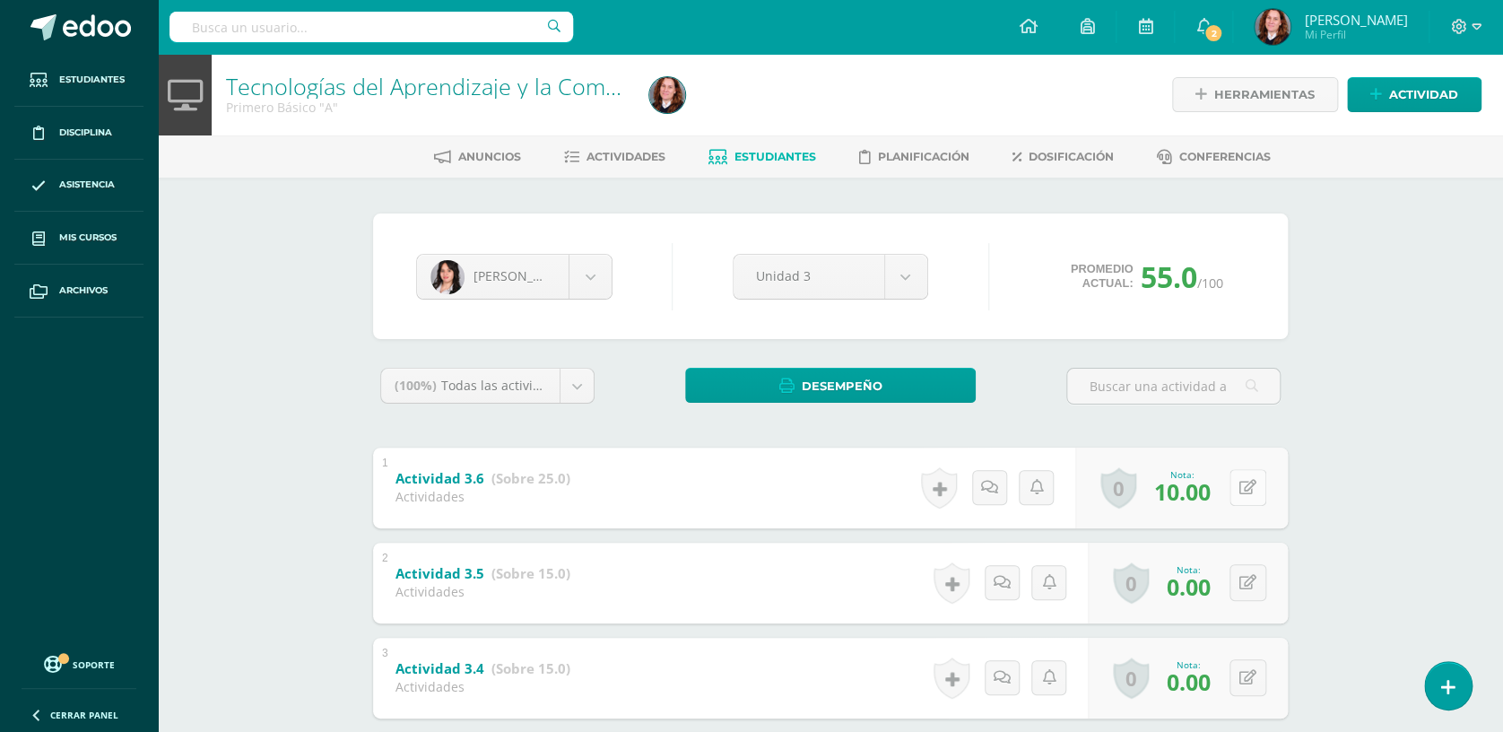
click at [1252, 480] on icon at bounding box center [1247, 487] width 17 height 15
type input "15"
click at [1252, 580] on icon at bounding box center [1261, 582] width 18 height 15
type input "5"
click at [1199, 584] on link at bounding box center [1212, 588] width 36 height 36
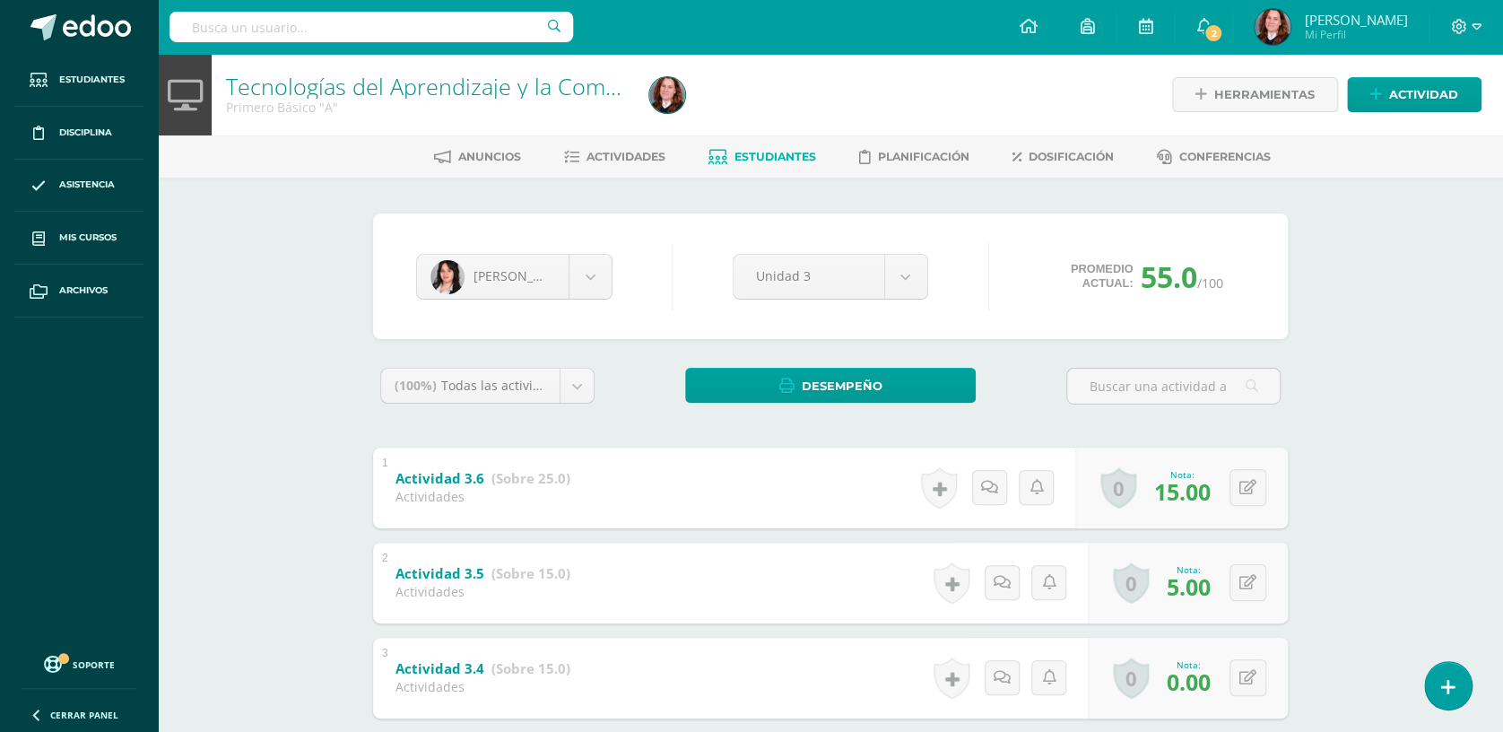
click at [777, 148] on link "Estudiantes" at bounding box center [762, 157] width 108 height 29
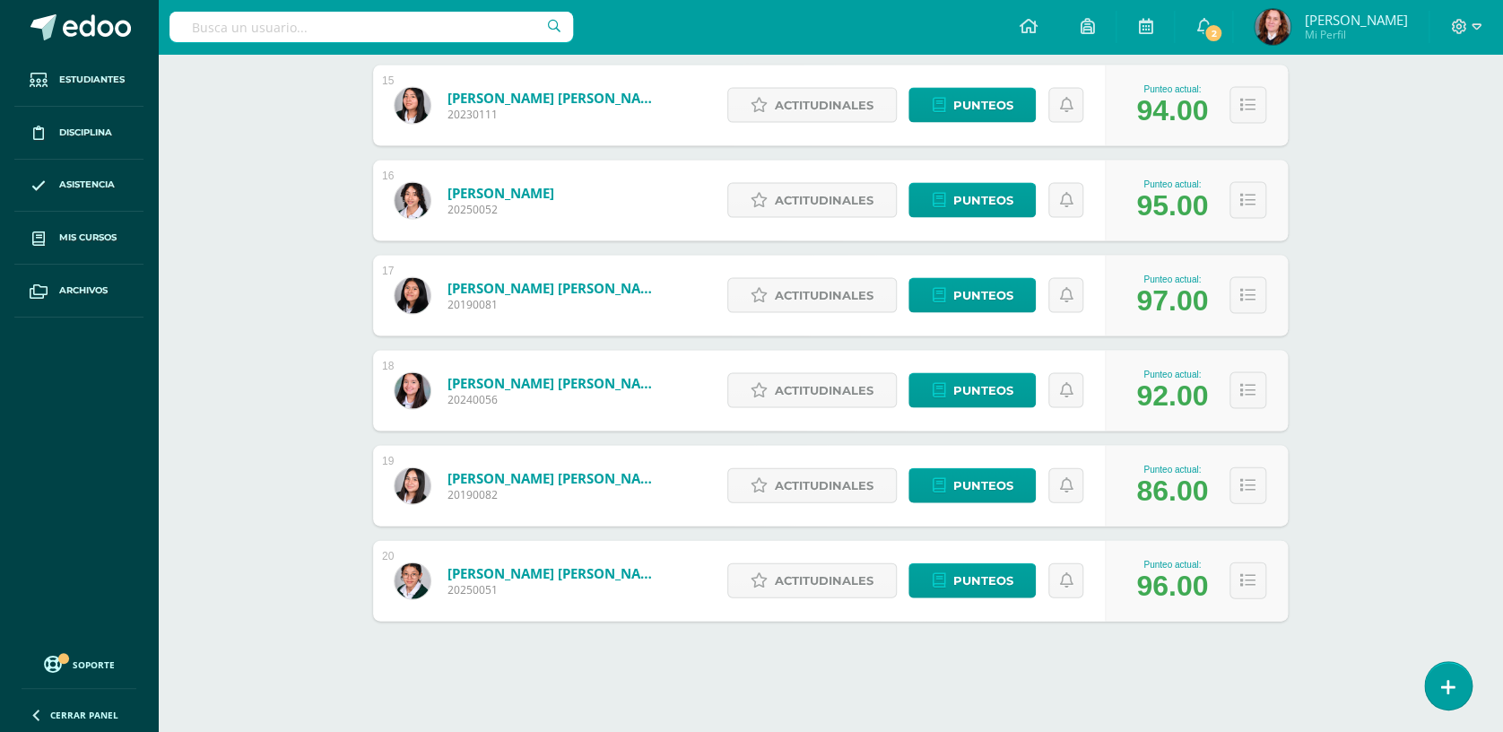
scroll to position [1657, 0]
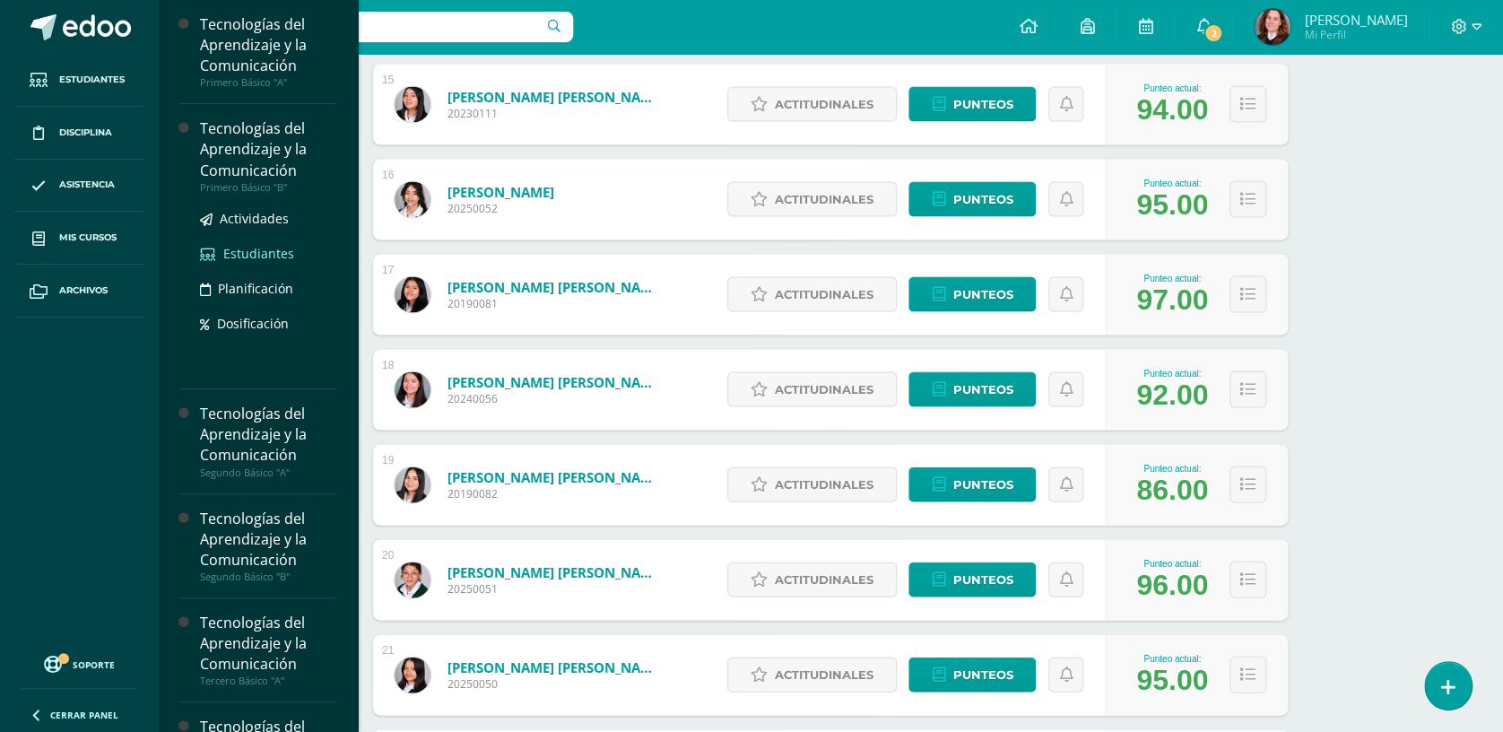
click at [254, 249] on span "Estudiantes" at bounding box center [258, 253] width 71 height 17
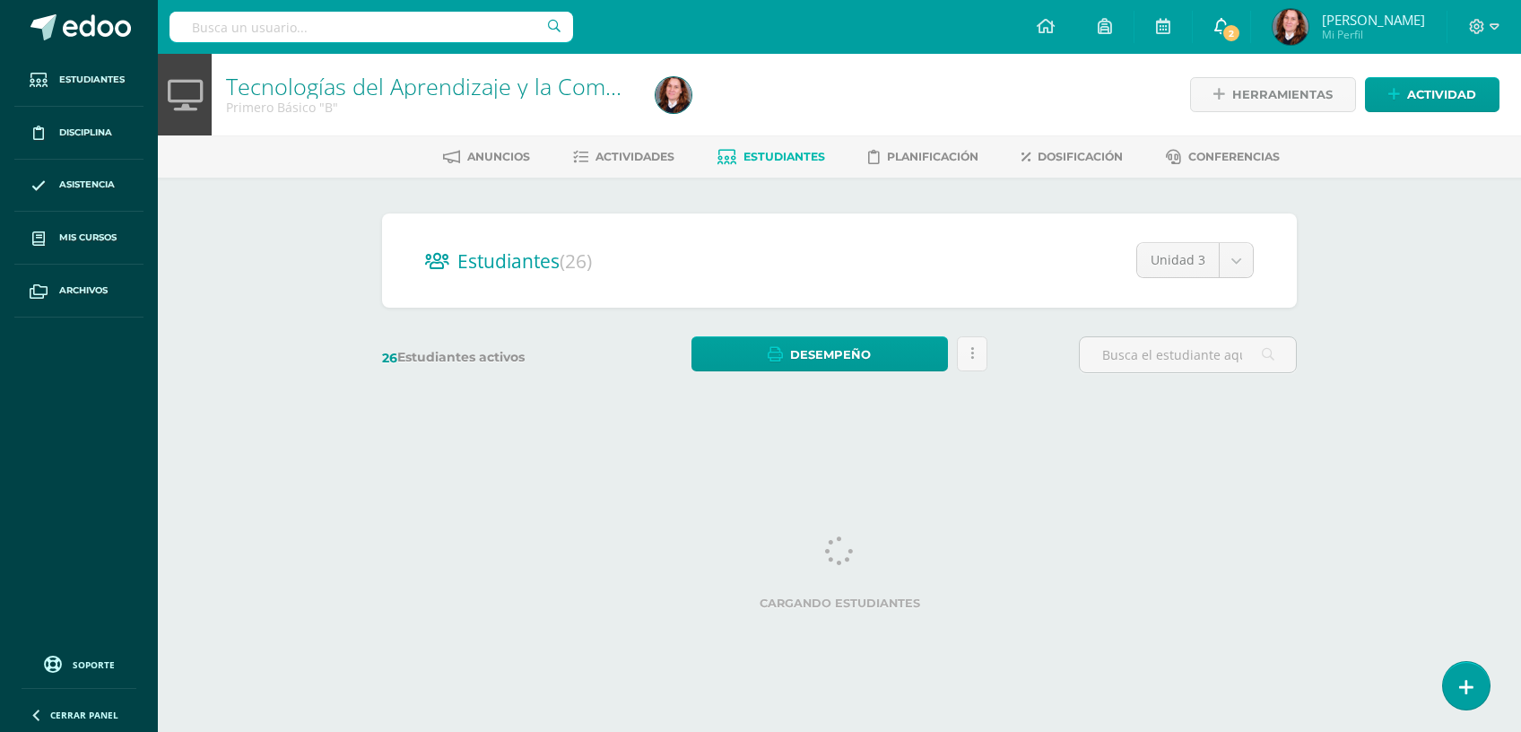
click at [1241, 31] on span "2" at bounding box center [1231, 33] width 20 height 20
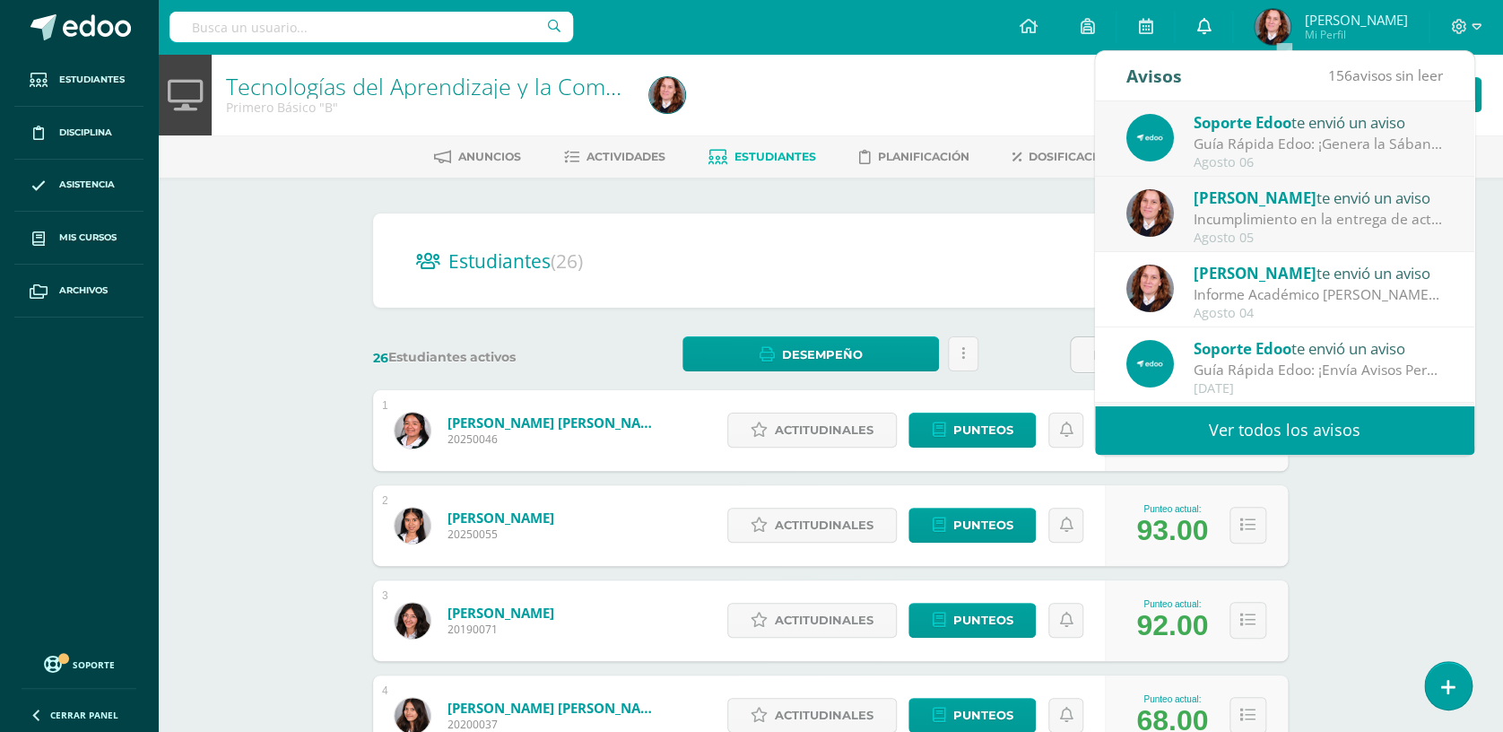
click at [1232, 31] on link "0" at bounding box center [1203, 27] width 57 height 54
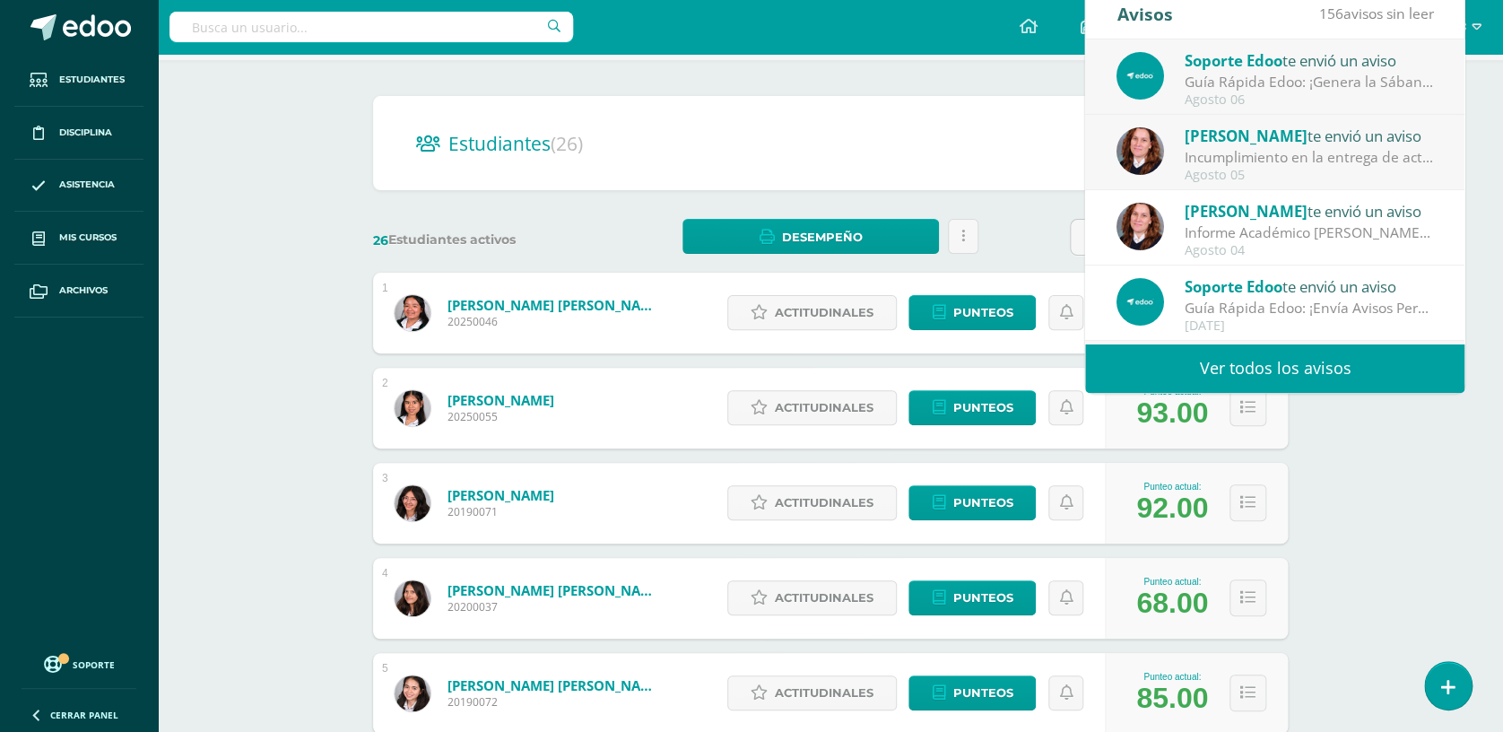
scroll to position [118, 0]
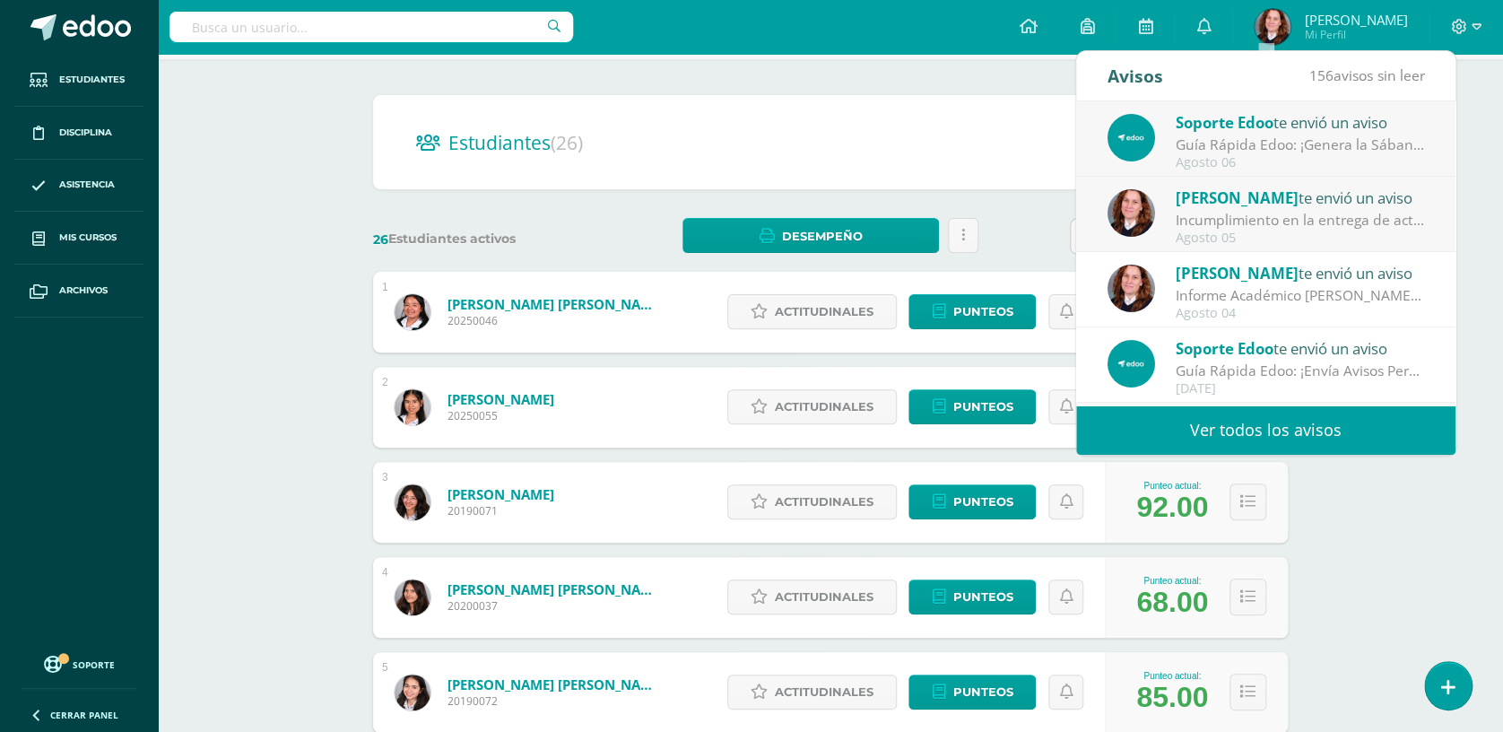
click at [1430, 543] on div "Tecnologías del Aprendizaje y la Comunicación Primero Básico "B" Herramientas D…" at bounding box center [830, 628] width 1345 height 1386
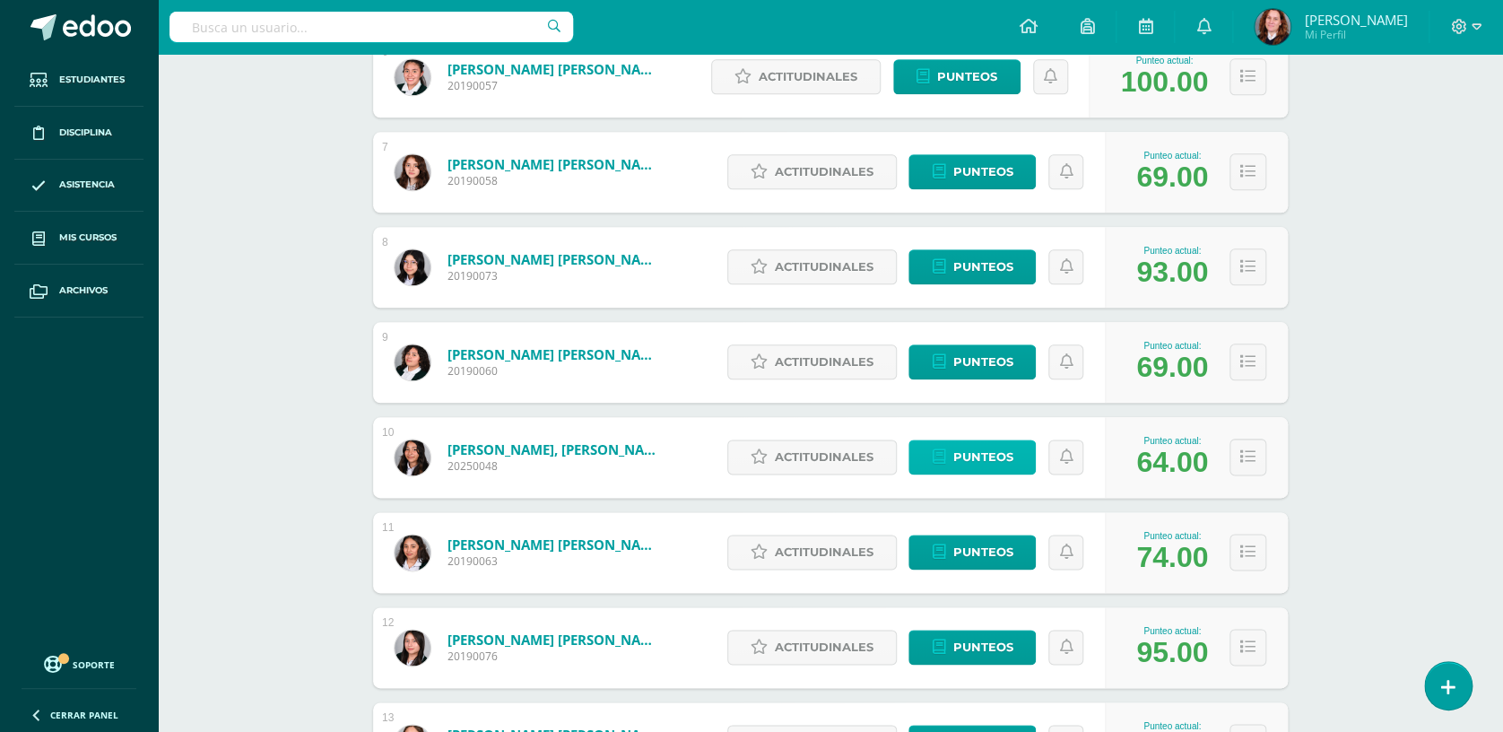
scroll to position [830, 0]
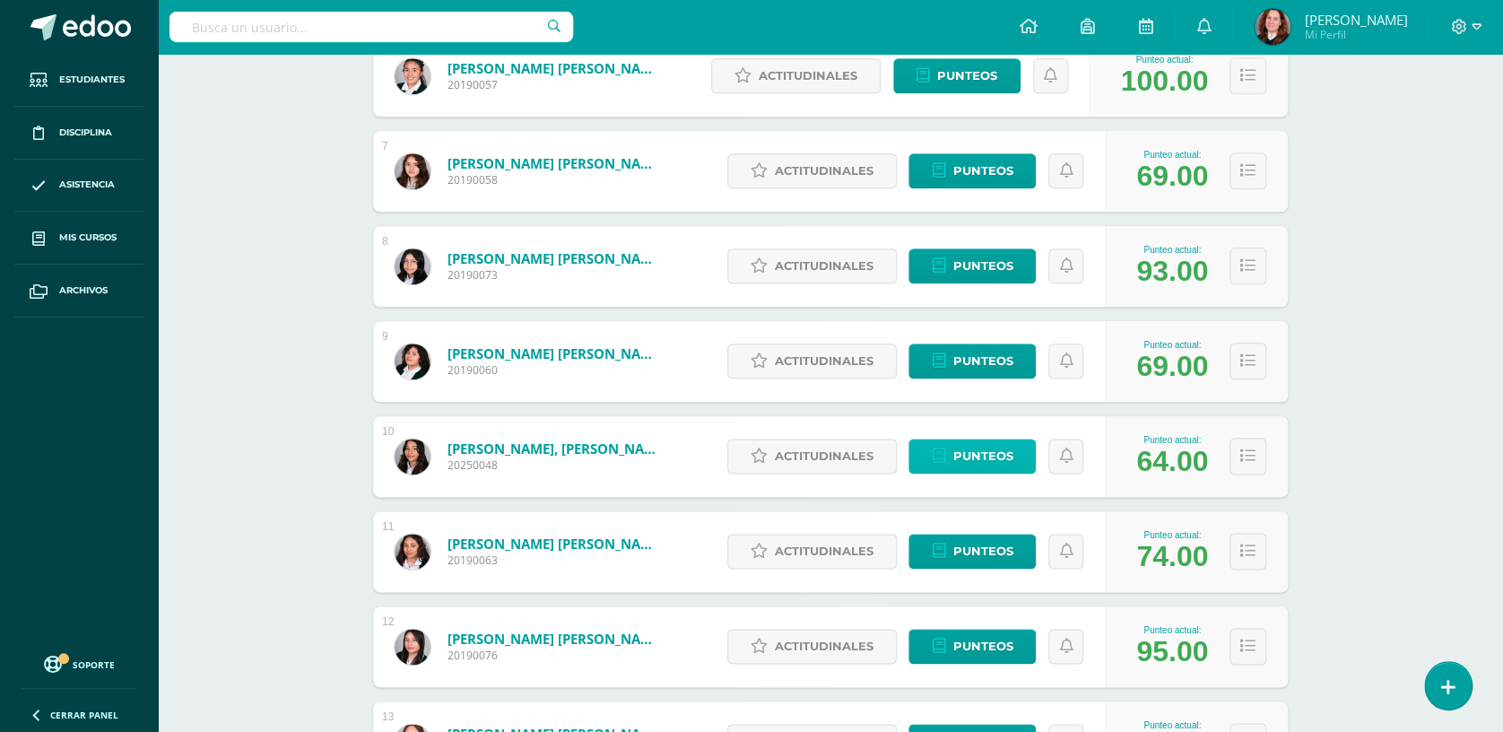
click at [983, 466] on span "Punteos" at bounding box center [982, 455] width 60 height 33
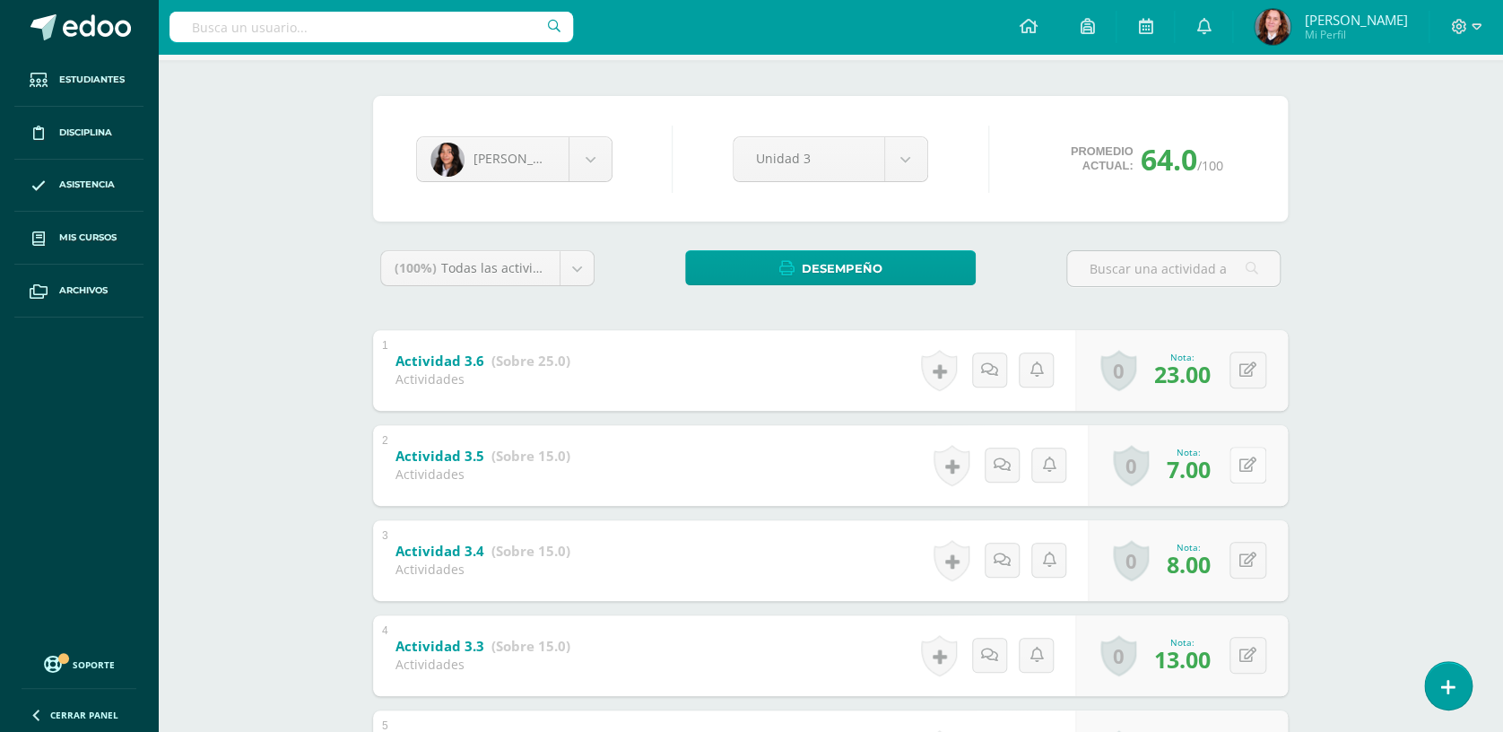
scroll to position [118, 0]
click at [1252, 461] on icon at bounding box center [1261, 463] width 18 height 15
type input "8"
click at [1211, 473] on icon at bounding box center [1212, 470] width 16 height 15
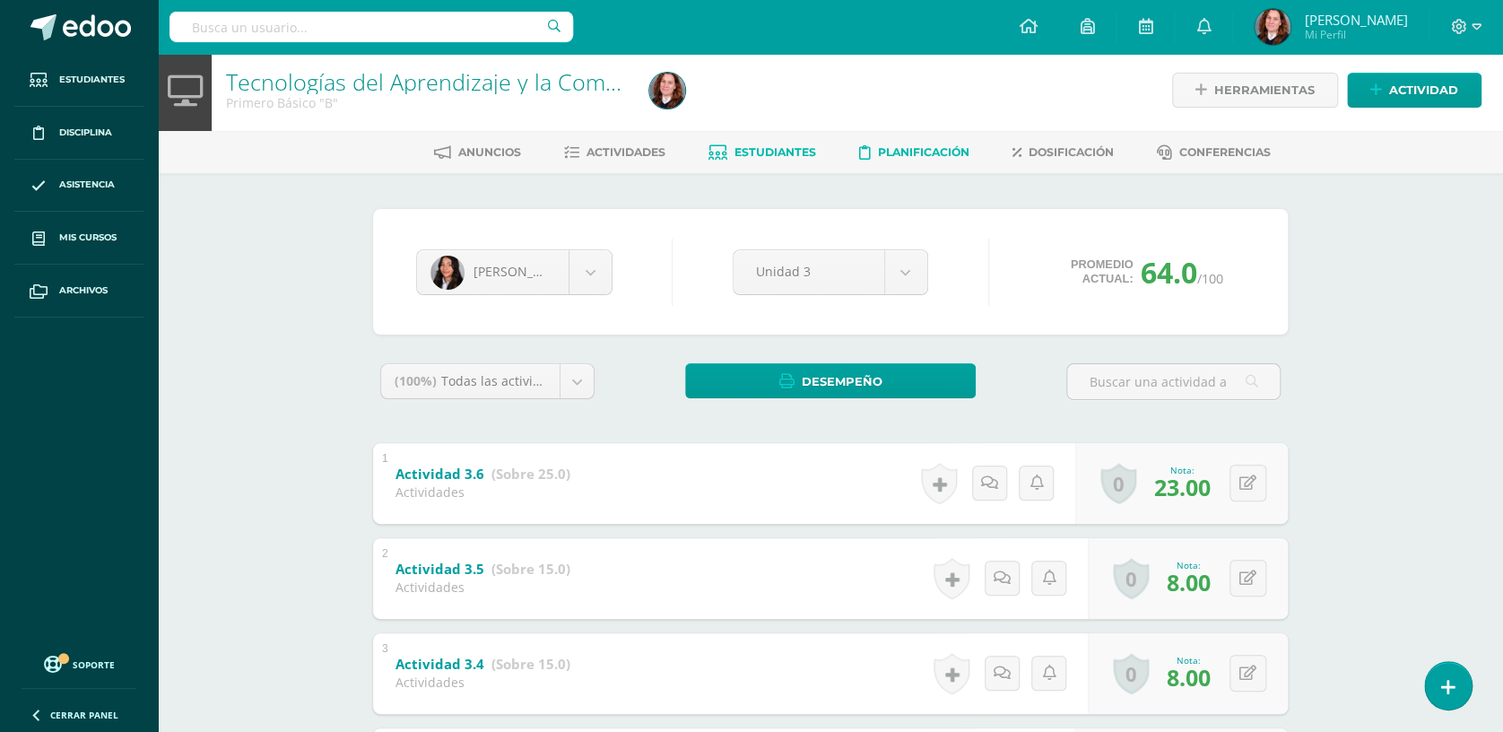
scroll to position [0, 0]
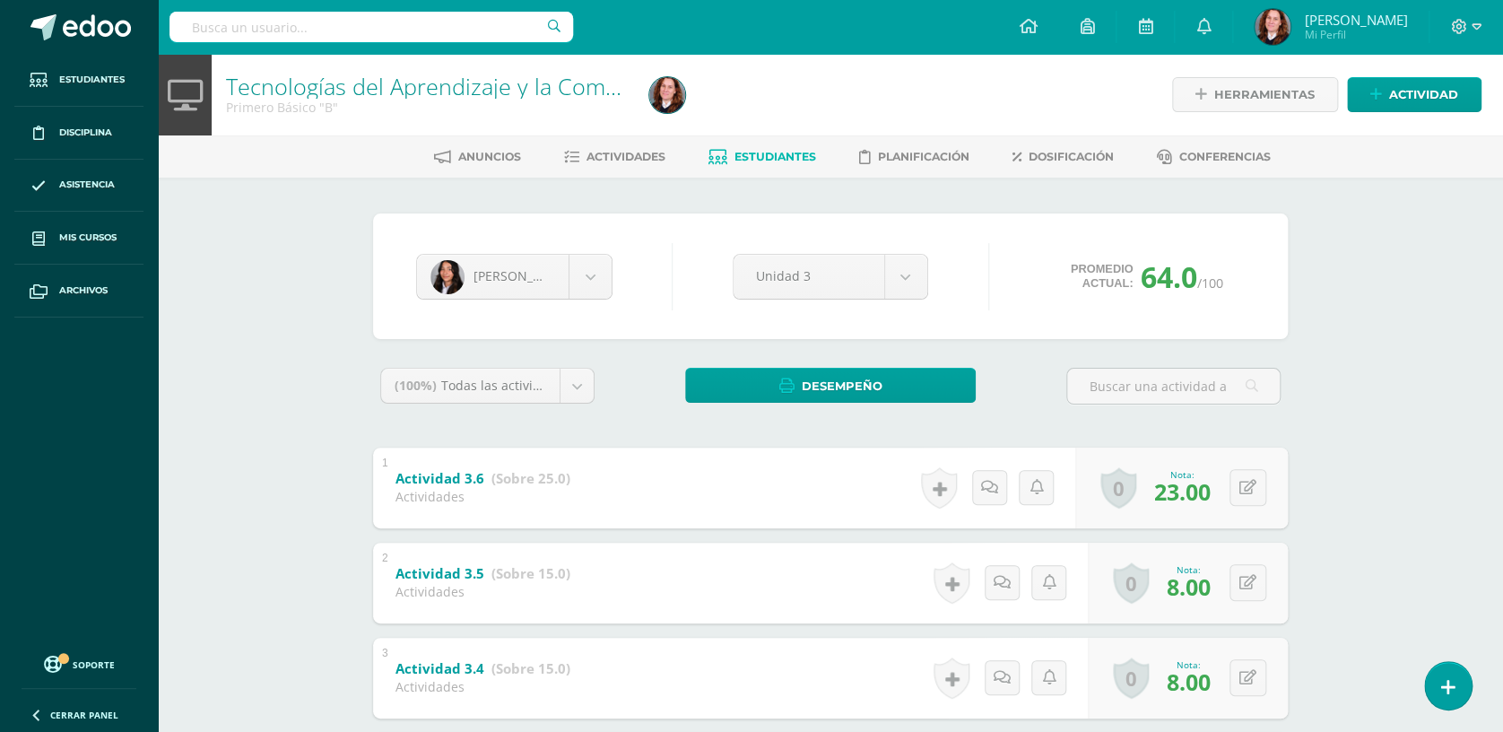
click at [793, 152] on span "Estudiantes" at bounding box center [775, 156] width 82 height 13
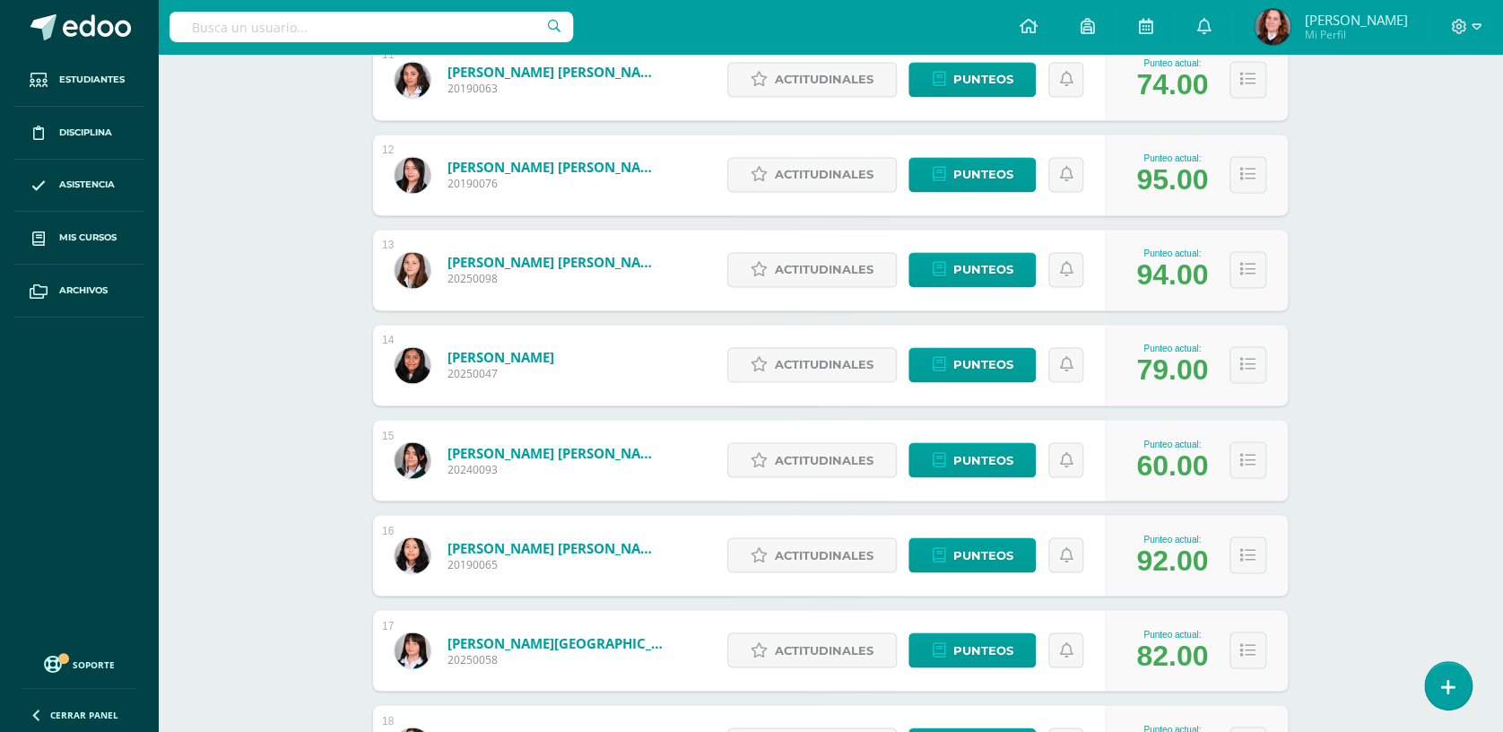
scroll to position [1304, 0]
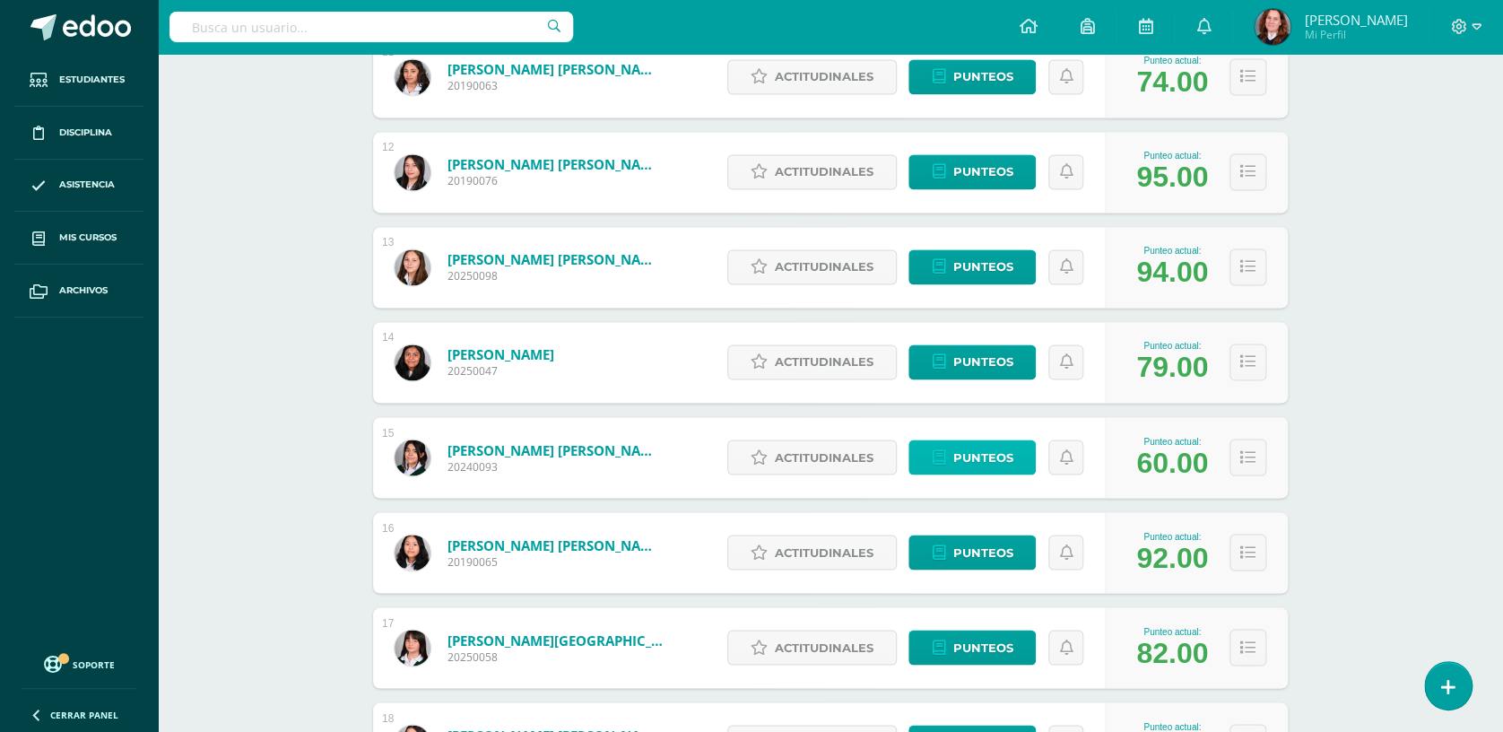
click at [1014, 459] on link "Punteos" at bounding box center [971, 456] width 127 height 35
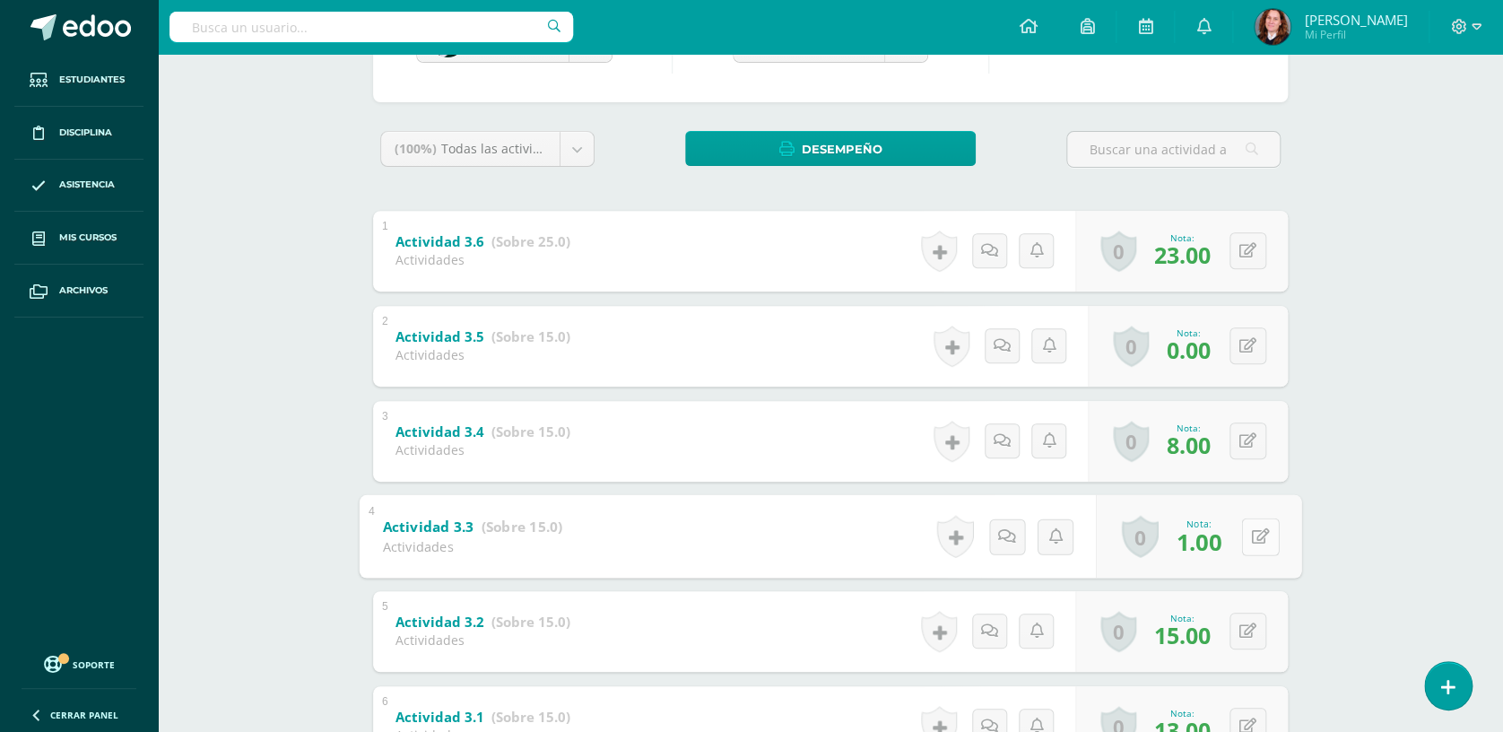
scroll to position [238, 0]
click at [1241, 535] on button at bounding box center [1260, 536] width 38 height 38
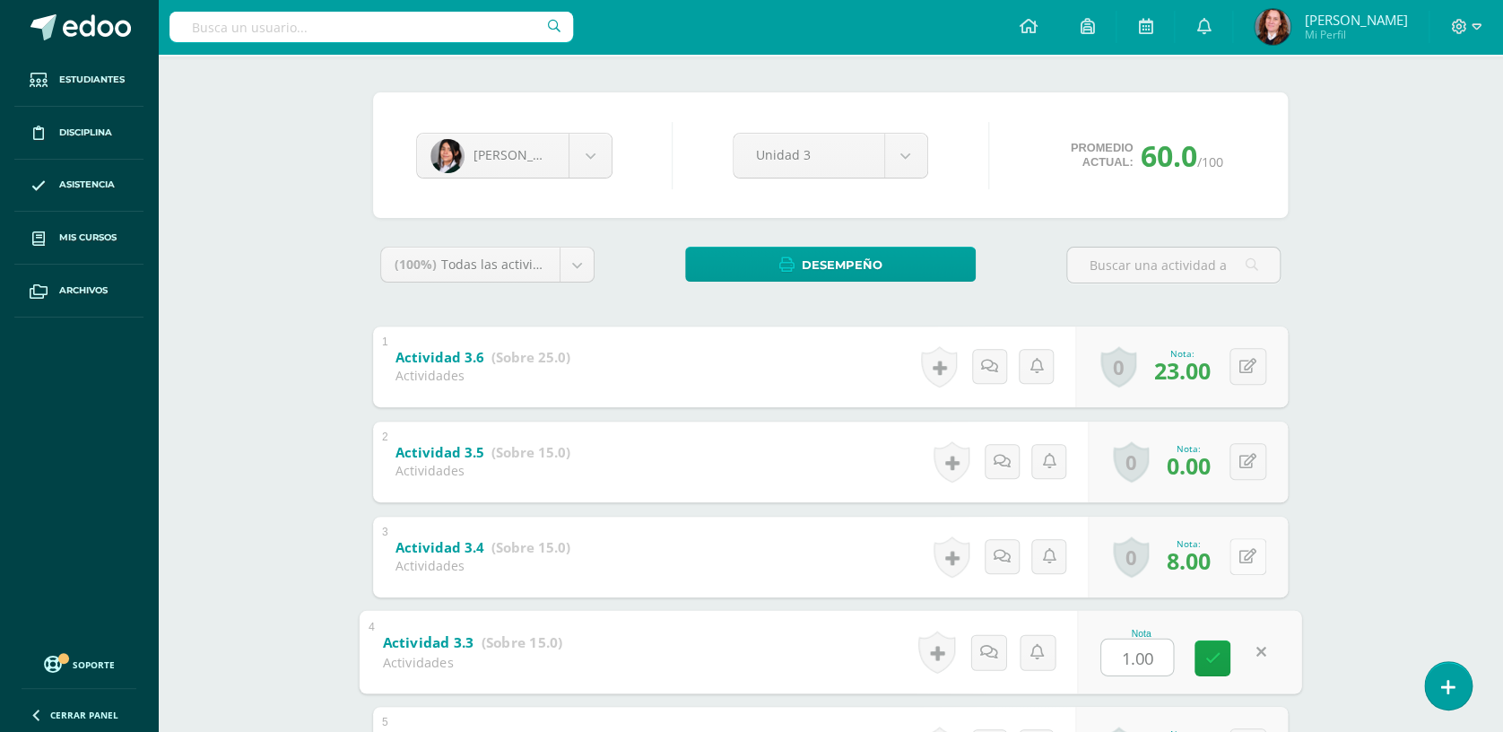
scroll to position [120, 0]
click at [1208, 645] on link at bounding box center [1212, 658] width 36 height 36
click at [1255, 631] on div "0 Logros Logros obtenidos Aún no hay logros agregados Nota: 10.00" at bounding box center [1181, 652] width 213 height 81
click at [1252, 651] on icon at bounding box center [1261, 652] width 18 height 15
type input "5"
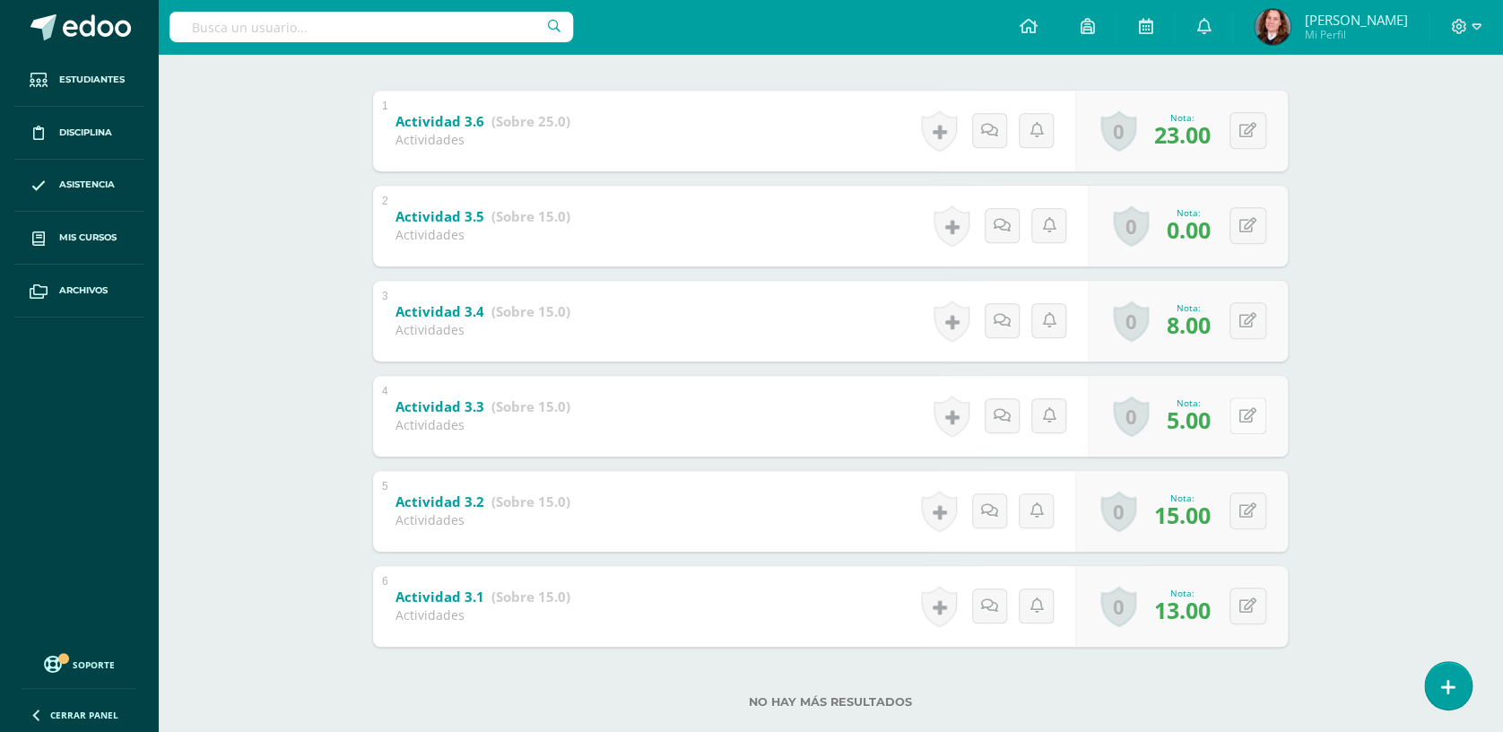
scroll to position [358, 0]
click at [1234, 410] on div "0 [GEOGRAPHIC_DATA] Logros obtenidos Aún no hay logros agregados Nota: 5.00" at bounding box center [1188, 415] width 200 height 81
click at [1249, 413] on button at bounding box center [1260, 415] width 38 height 38
type input "6"
click at [1215, 420] on div "Nota: 6.00" at bounding box center [1188, 414] width 58 height 39
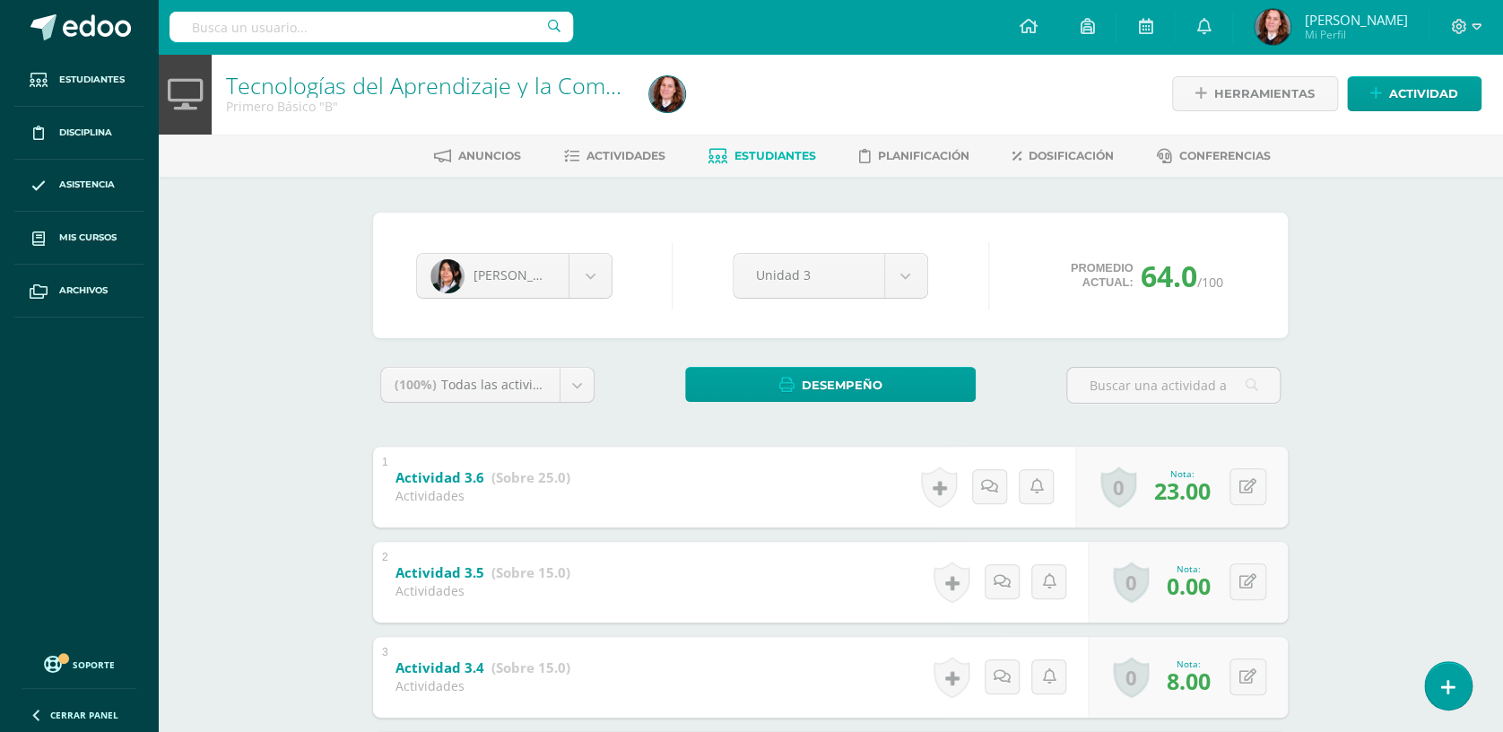
scroll to position [0, 0]
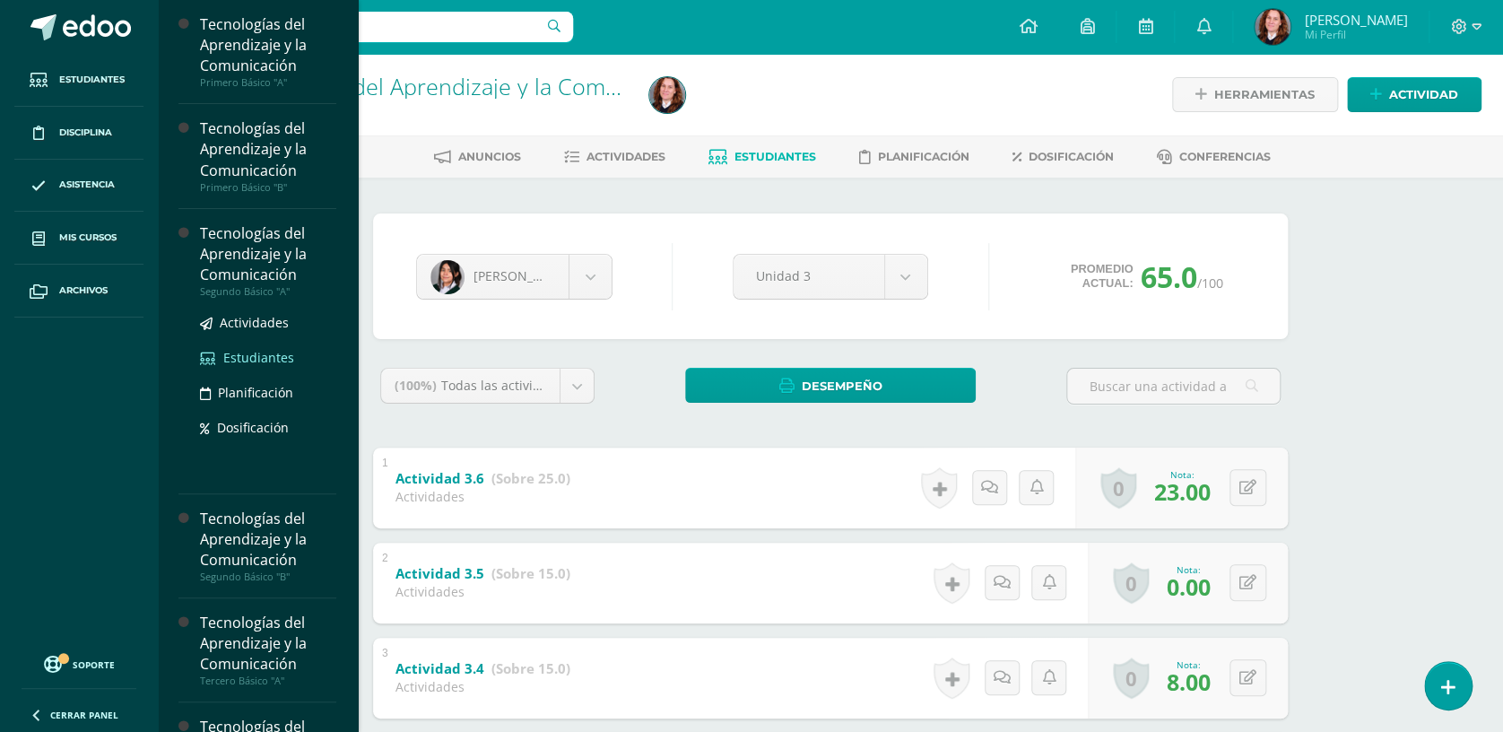
click at [250, 350] on span "Estudiantes" at bounding box center [258, 357] width 71 height 17
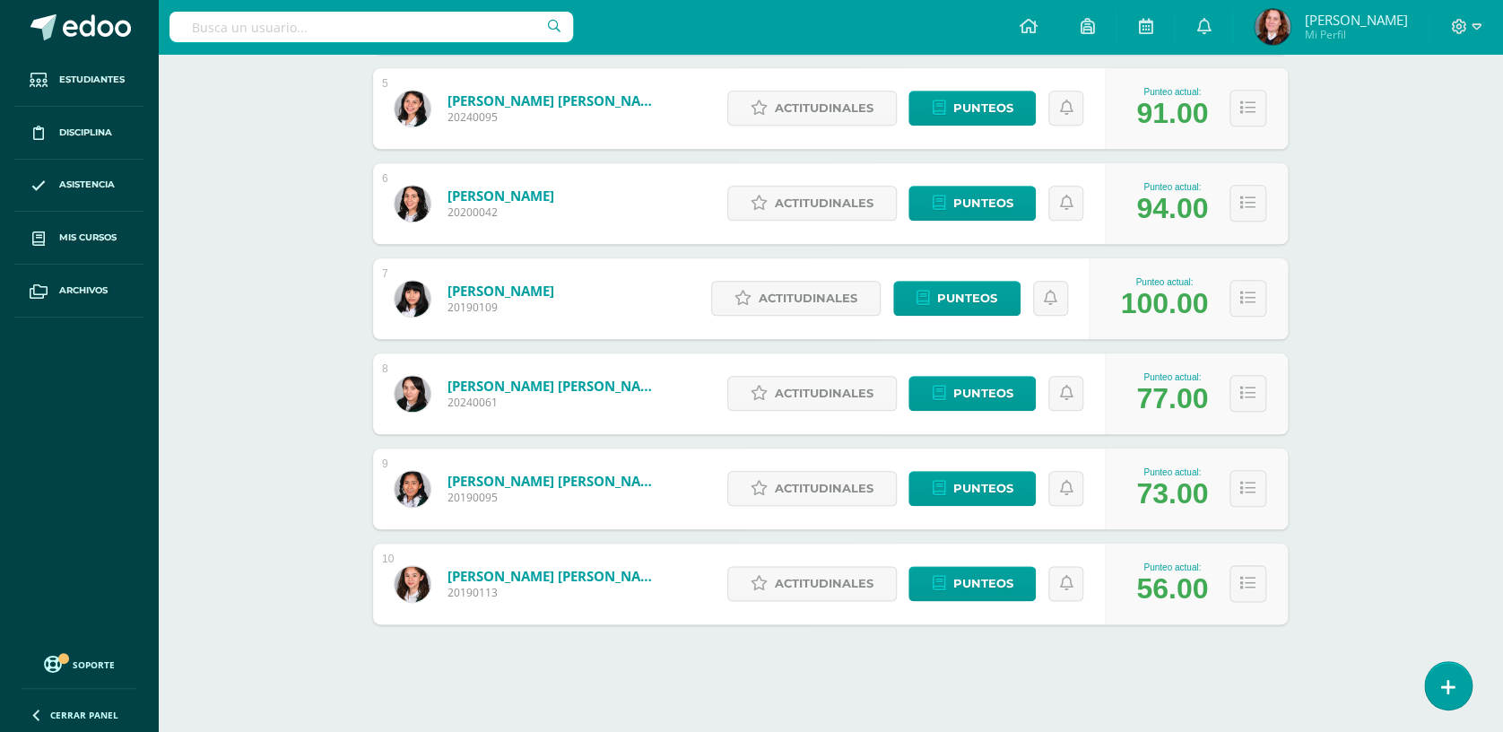
scroll to position [707, 0]
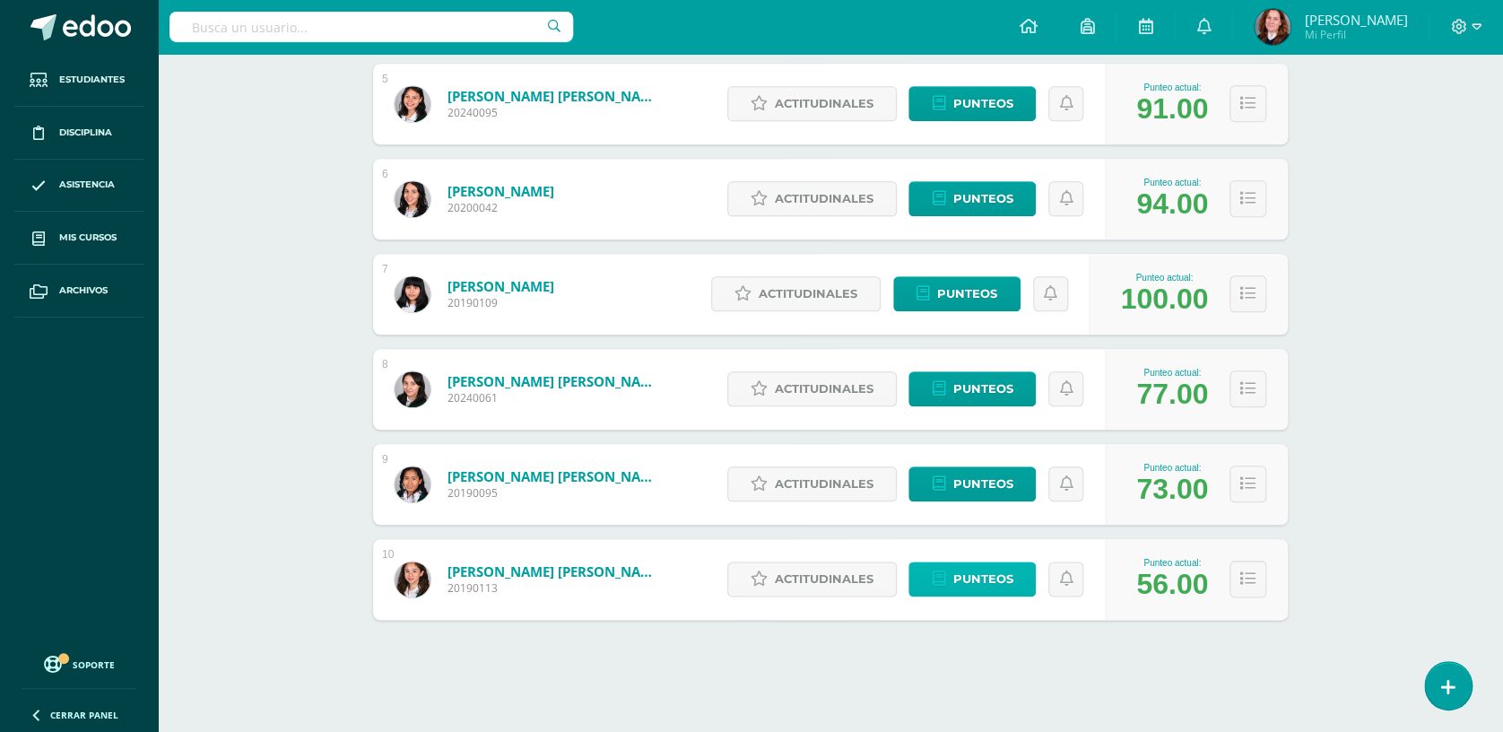
click at [1009, 585] on span "Punteos" at bounding box center [982, 578] width 60 height 33
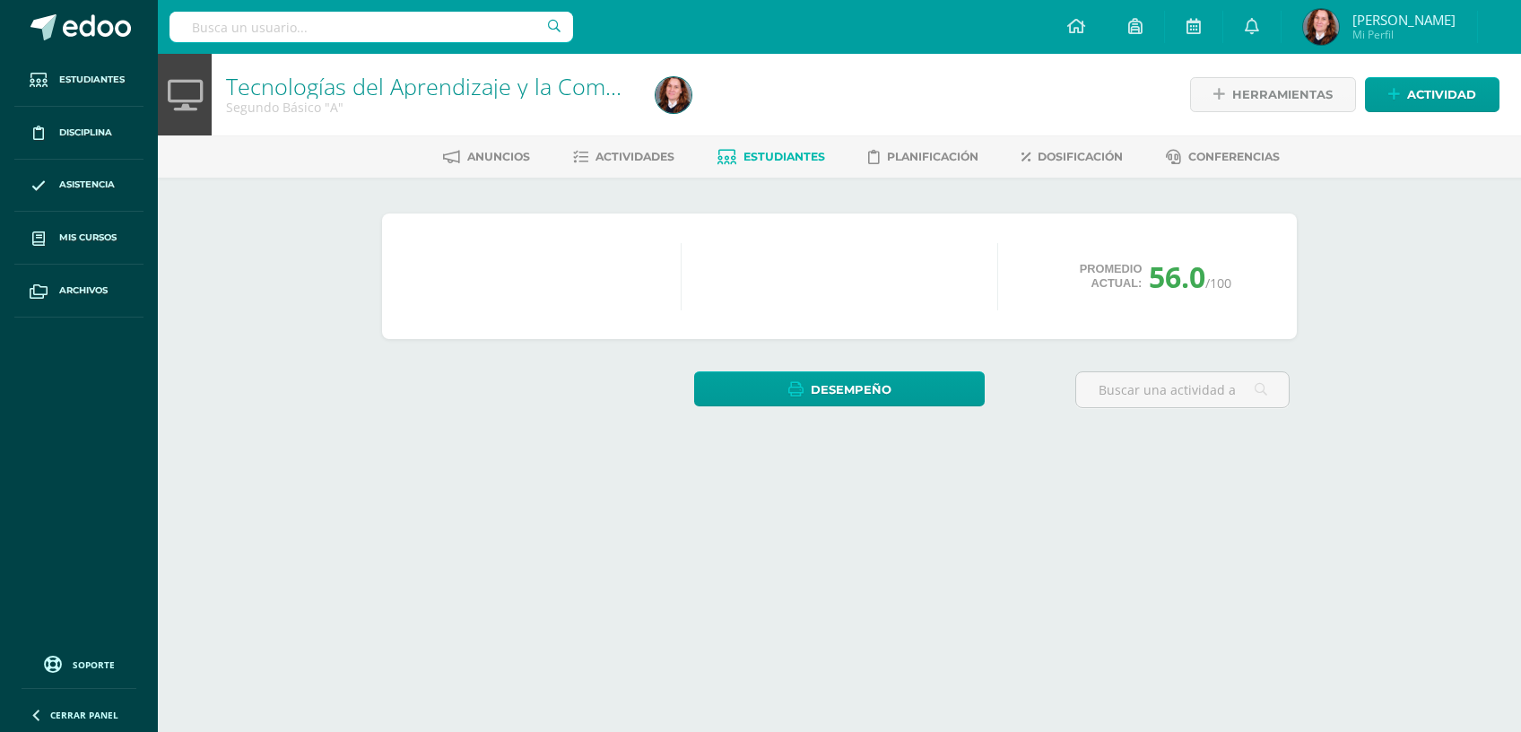
click at [962, 491] on html "Estudiantes Disciplina Asistencia Mis cursos Archivos Soporte Centro de ayuda Ú…" at bounding box center [760, 245] width 1521 height 491
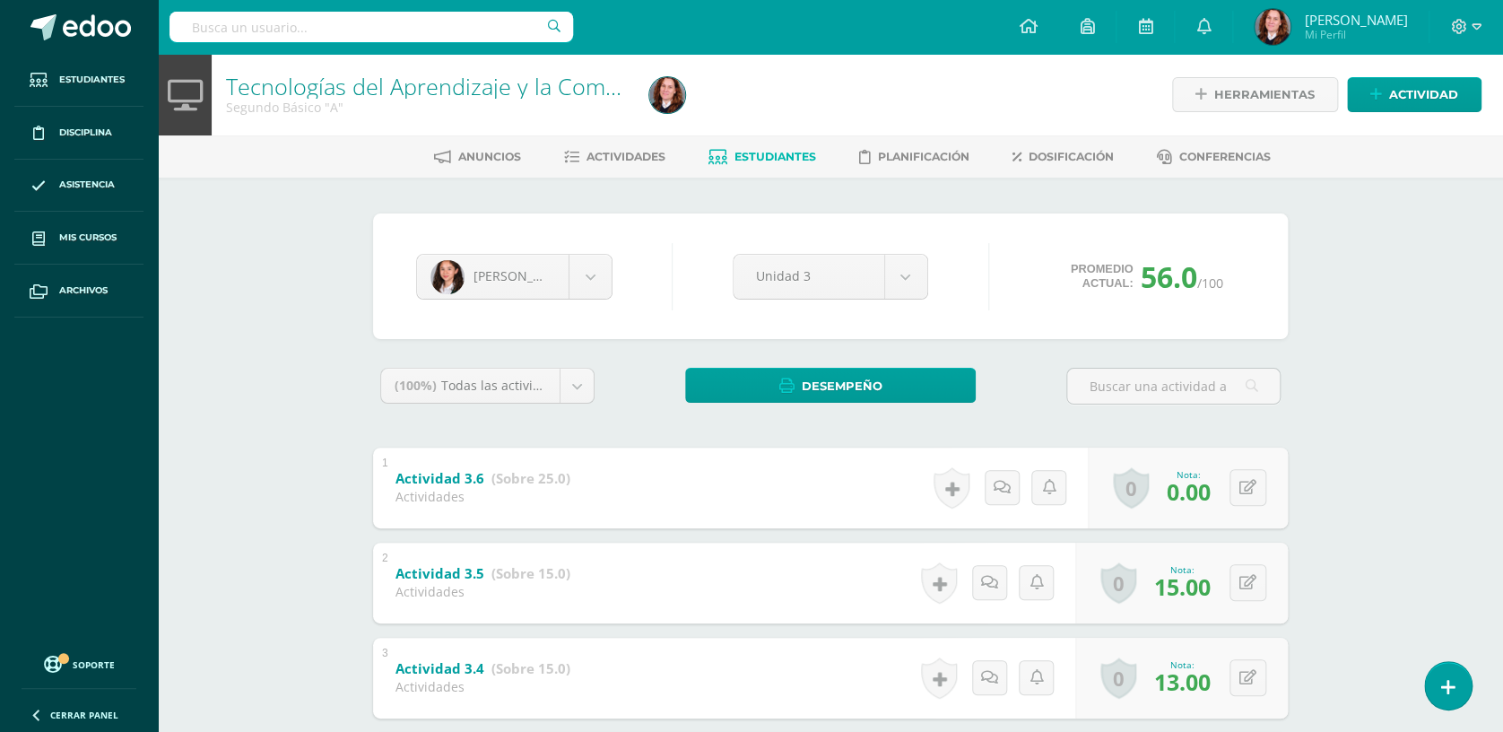
click at [1166, 496] on span "0.00" at bounding box center [1188, 491] width 44 height 30
click at [1246, 489] on button at bounding box center [1247, 487] width 37 height 37
type input "2"
type input "10"
click at [1205, 488] on icon at bounding box center [1212, 493] width 16 height 15
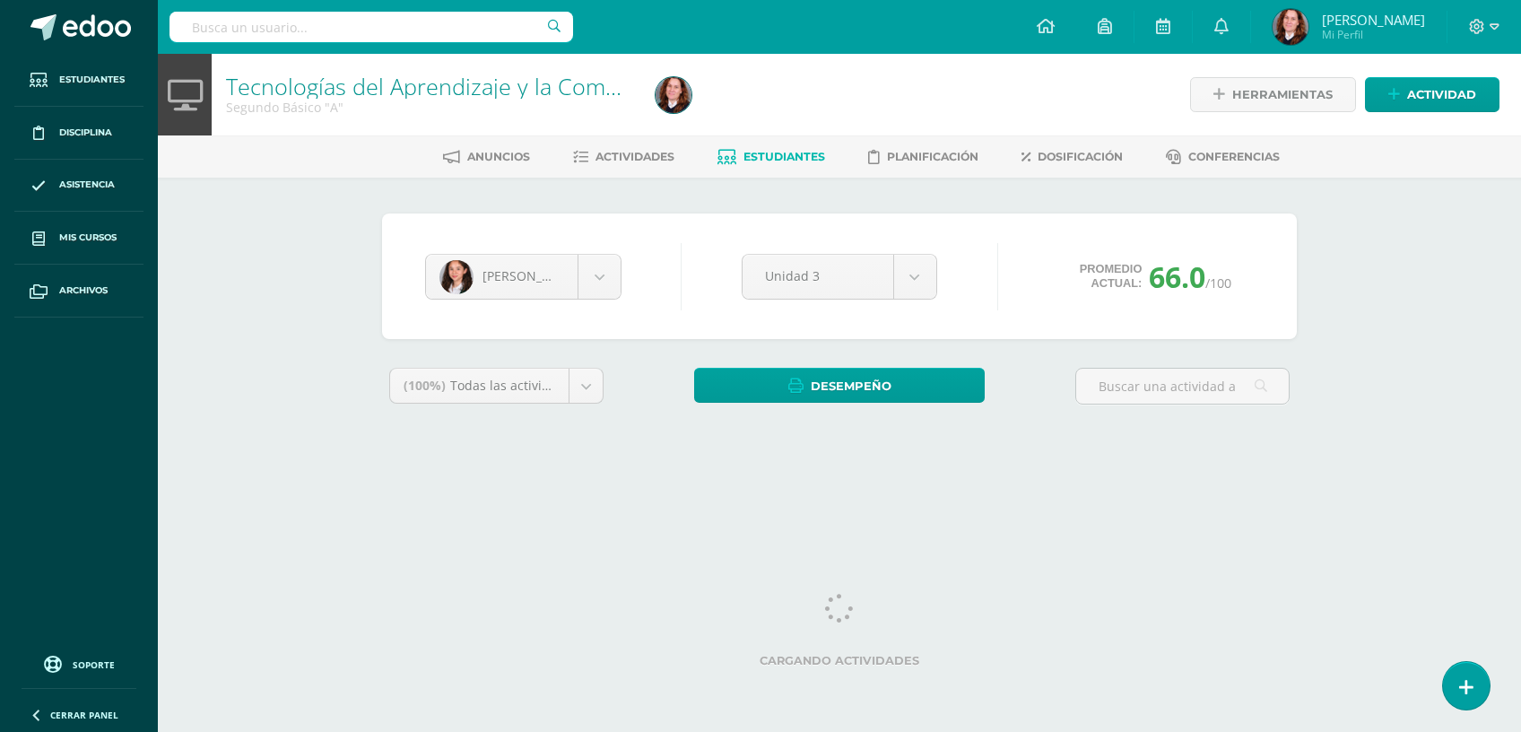
click at [595, 272] on body "Estudiantes Disciplina Asistencia Mis cursos Archivos Soporte Centro de ayuda Ú…" at bounding box center [760, 241] width 1521 height 483
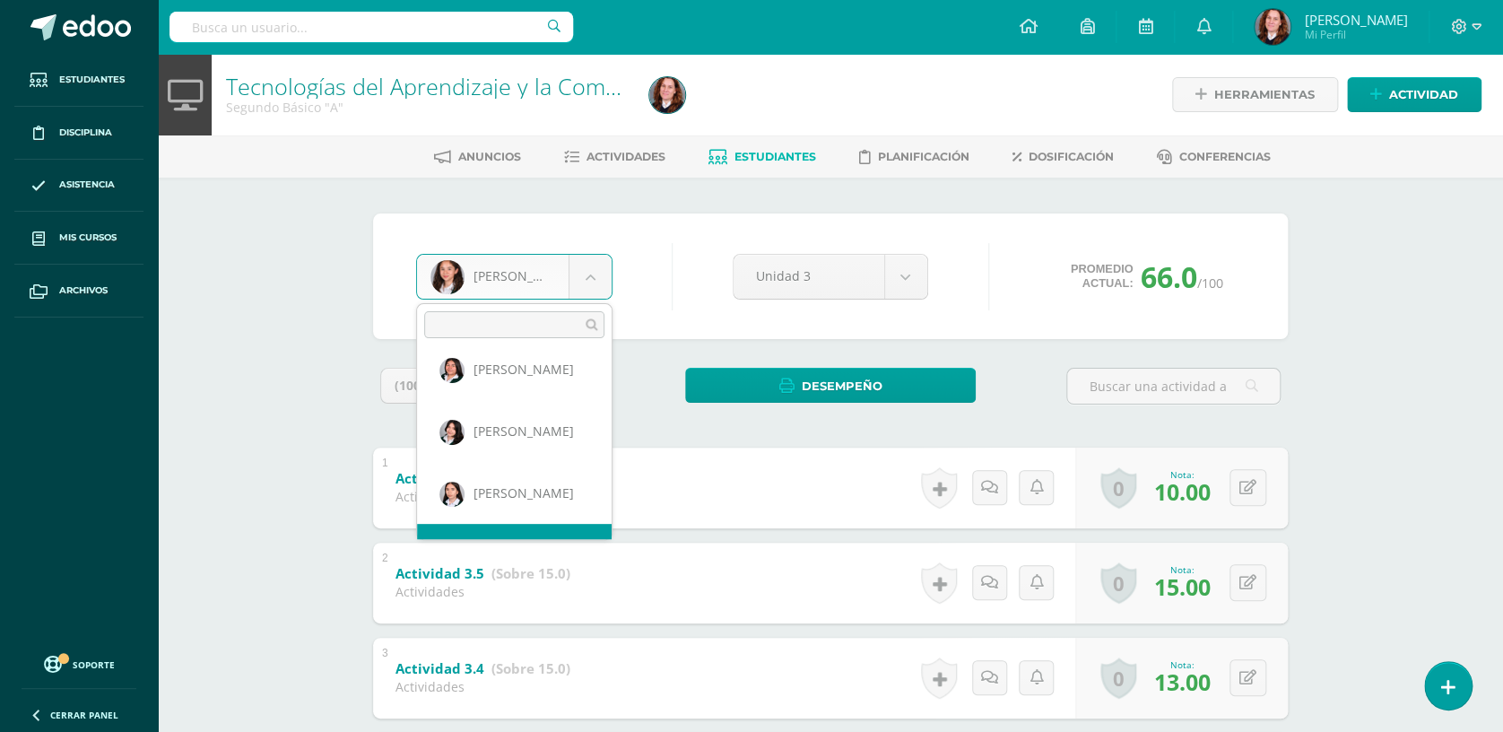
scroll to position [680, 0]
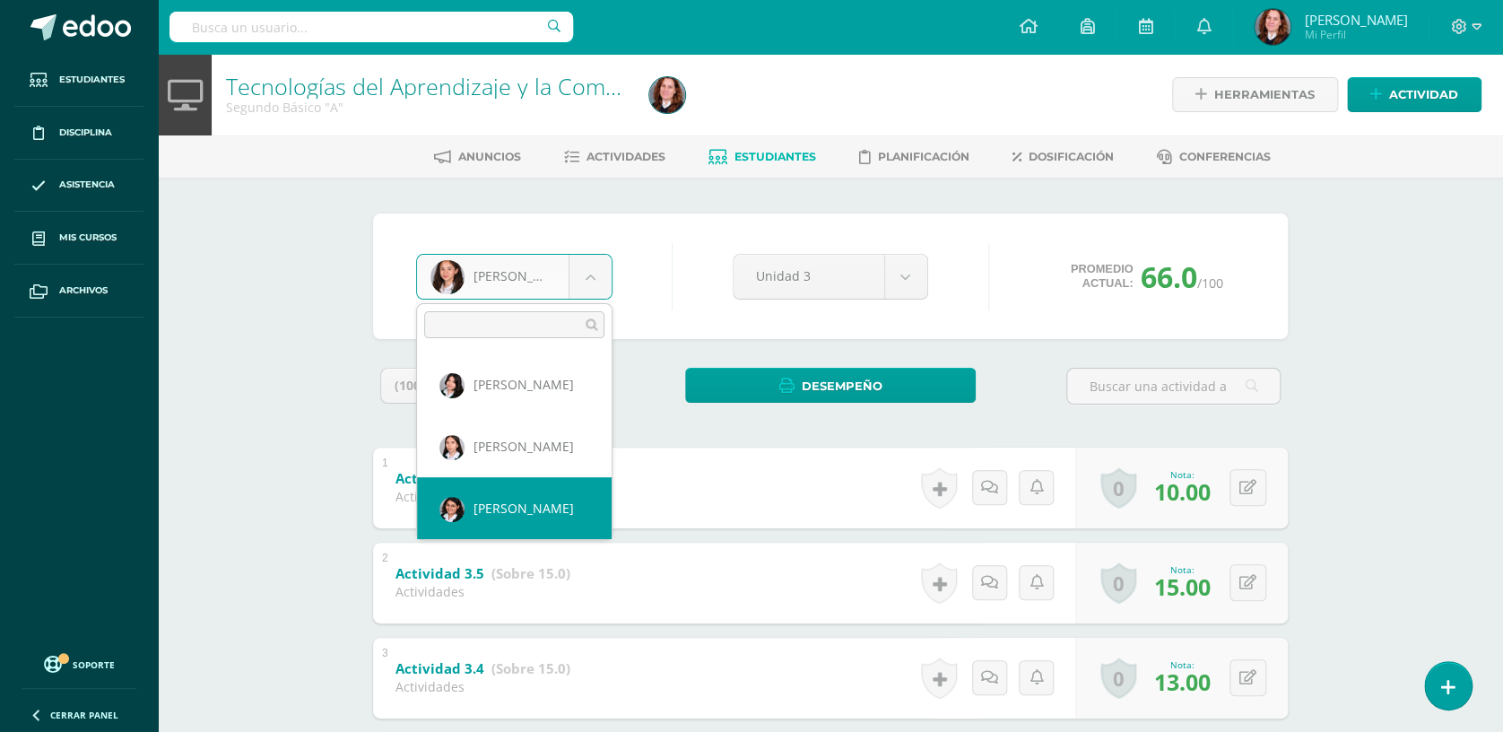
select select "750"
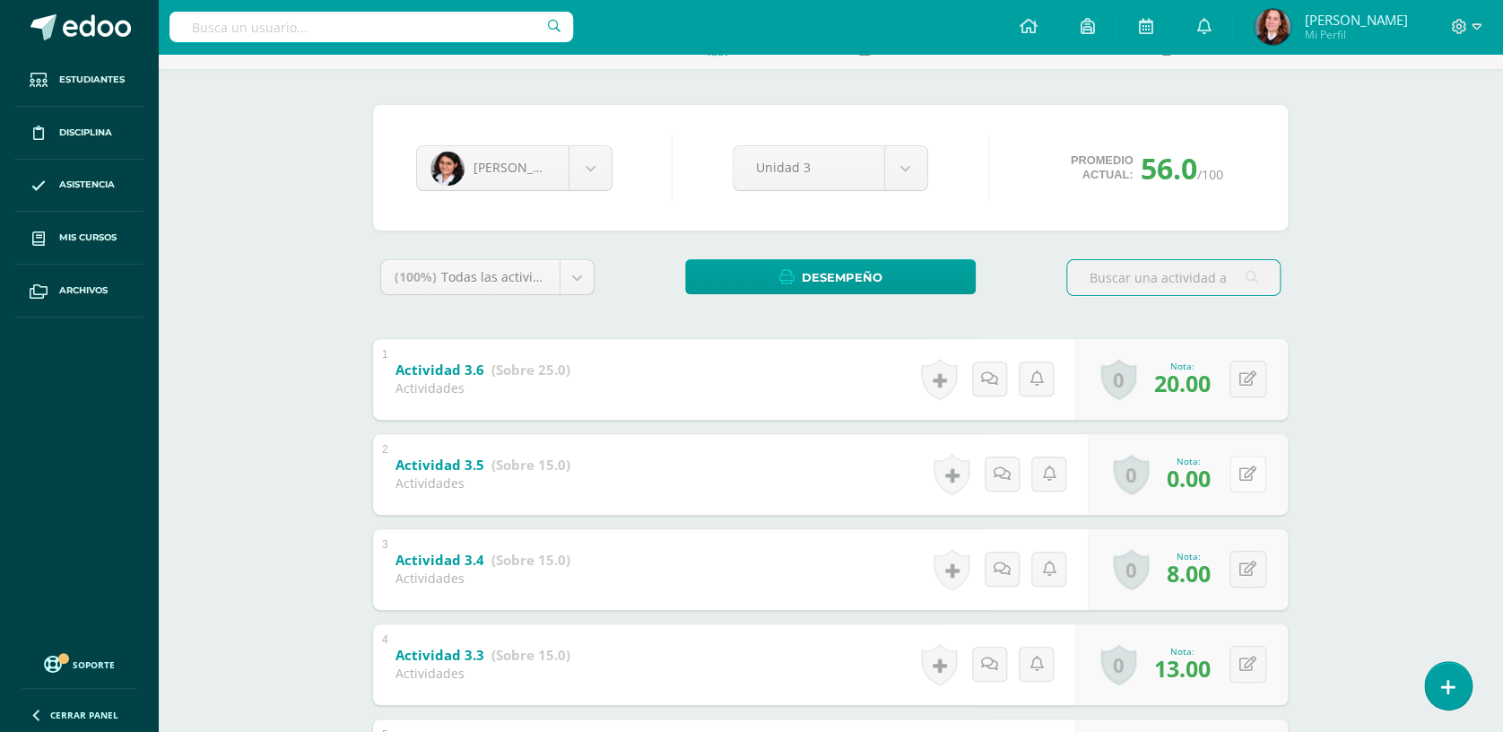
scroll to position [110, 0]
click at [1237, 469] on div "0 Logros Logros obtenidos Aún no hay logros agregados Nota: 0.00" at bounding box center [1188, 472] width 200 height 81
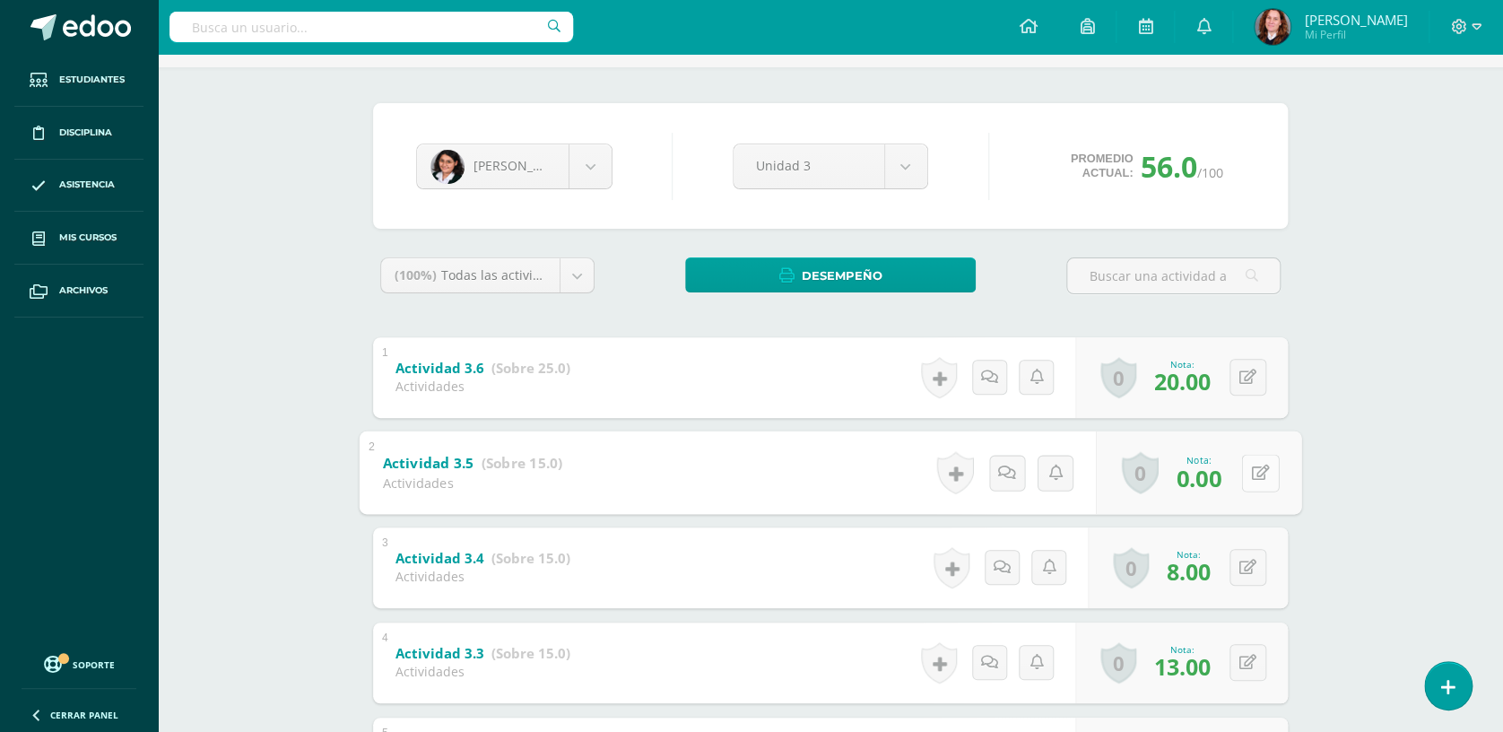
click at [1261, 465] on icon at bounding box center [1261, 472] width 18 height 15
type input "8"
click at [1213, 476] on icon at bounding box center [1212, 478] width 16 height 15
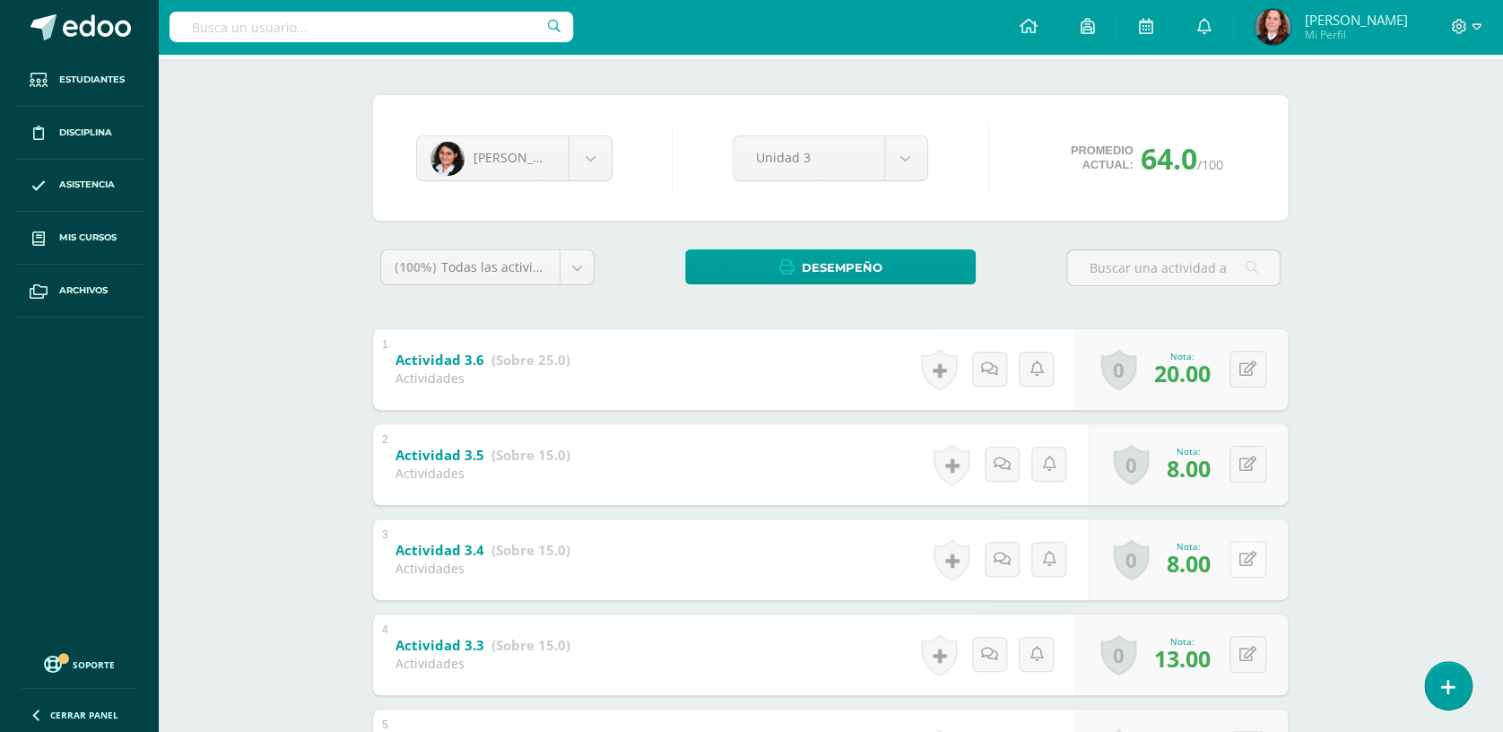
scroll to position [119, 0]
click at [1242, 554] on button at bounding box center [1247, 558] width 37 height 37
type input "9"
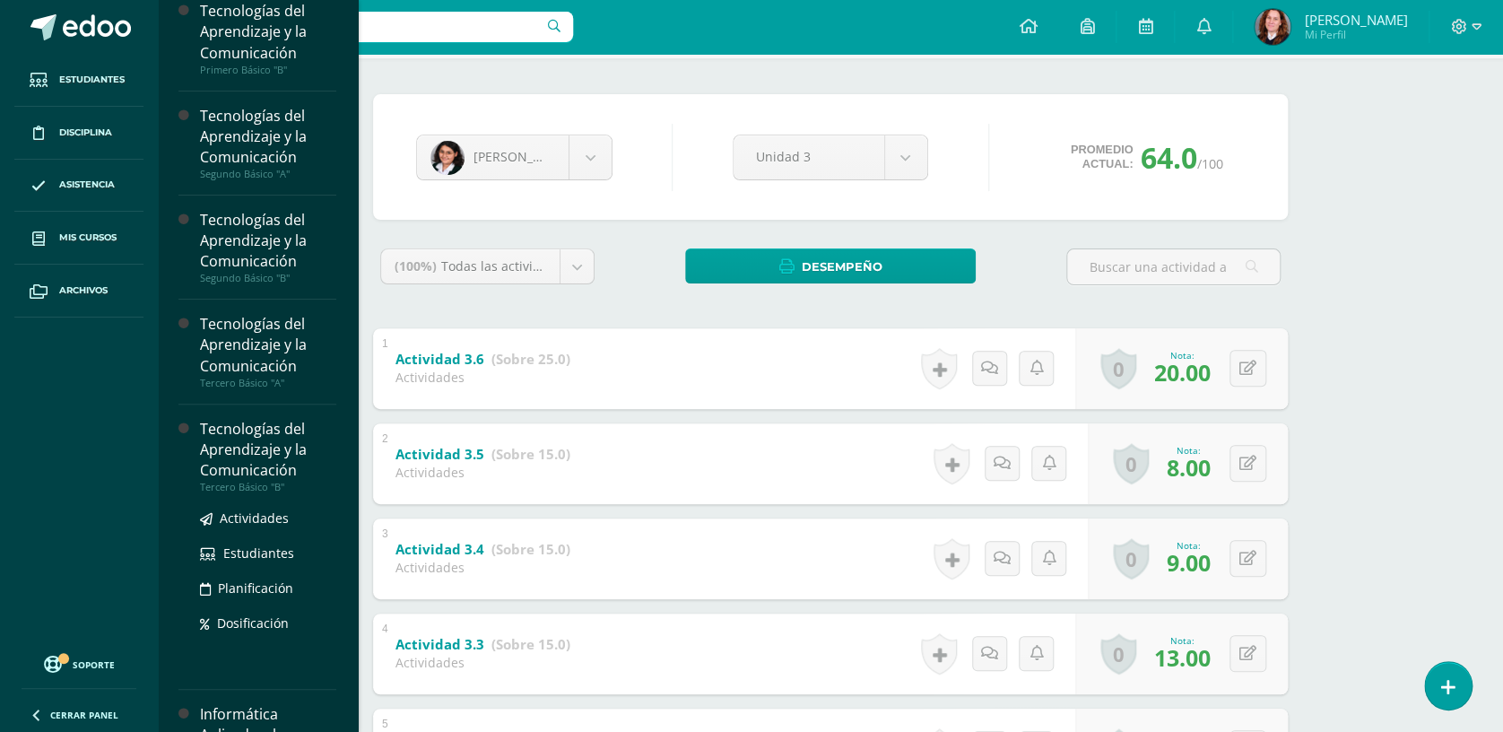
scroll to position [118, 0]
click at [260, 548] on span "Estudiantes" at bounding box center [258, 551] width 71 height 17
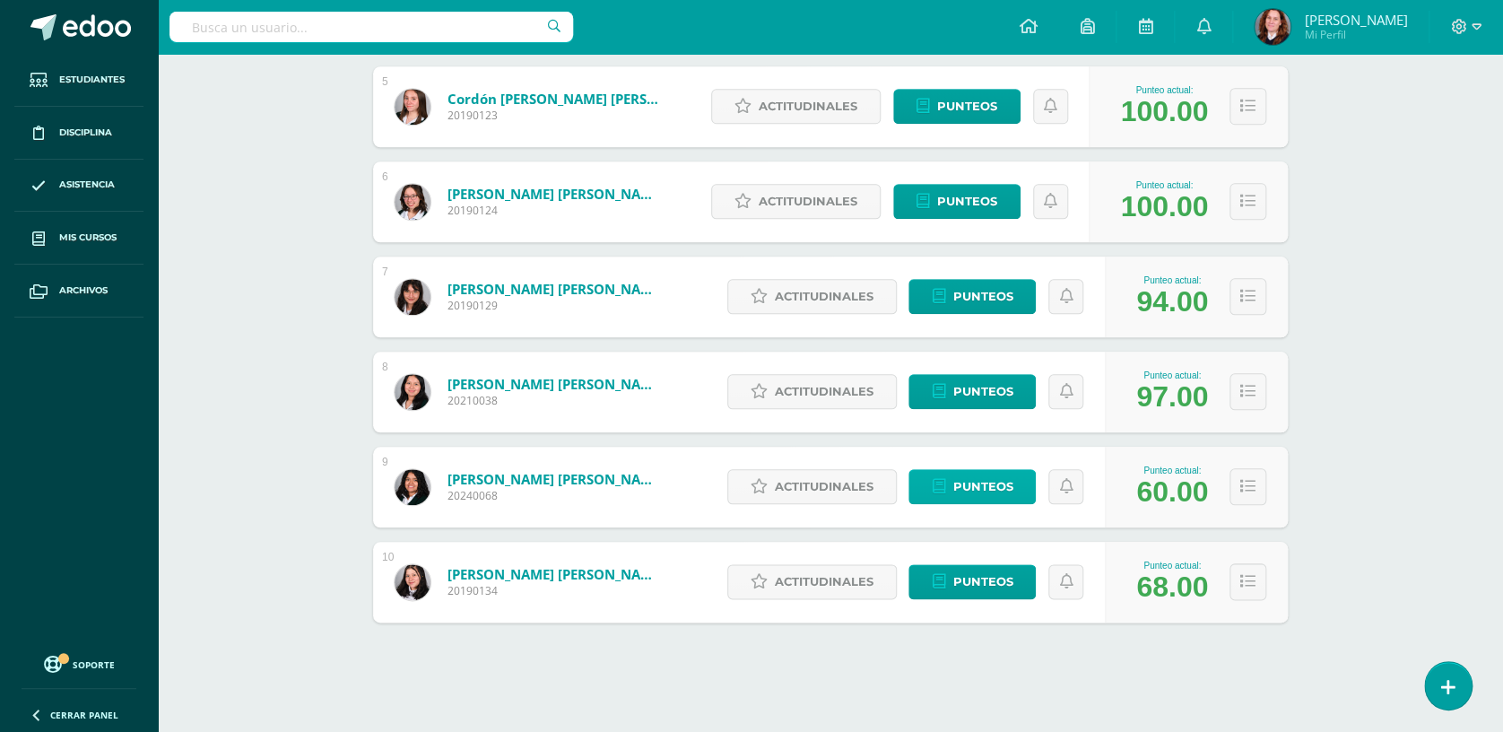
scroll to position [707, 0]
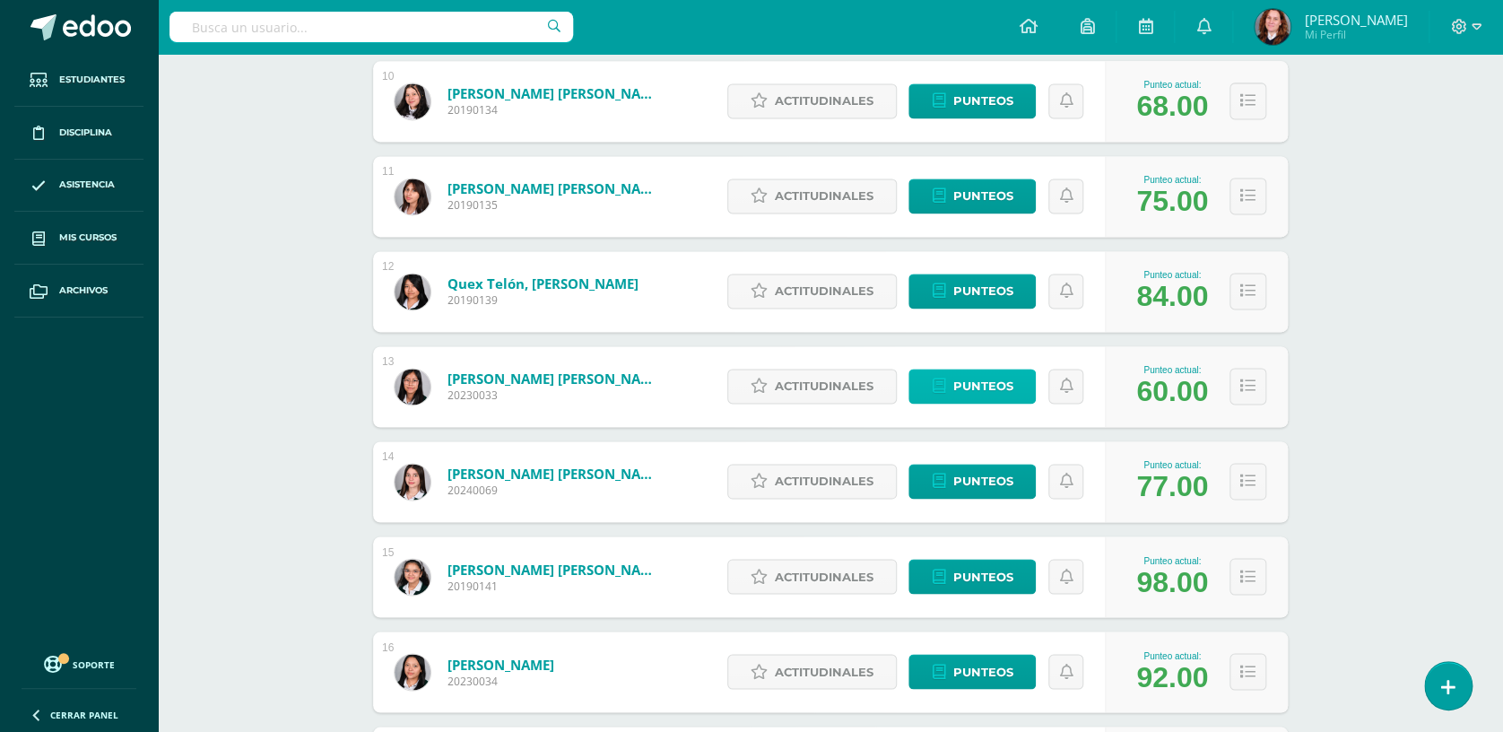
click at [1004, 383] on span "Punteos" at bounding box center [982, 385] width 60 height 33
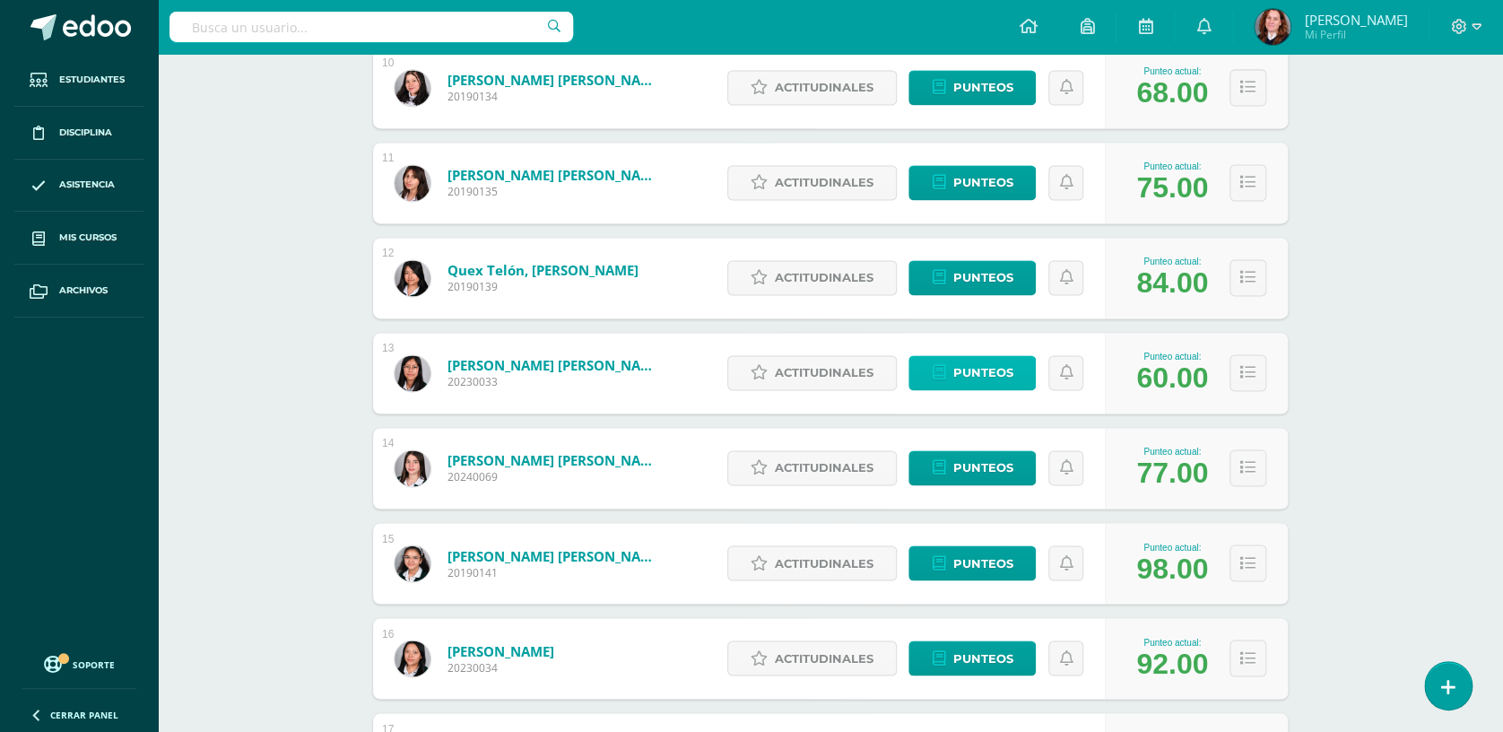
scroll to position [1199, 0]
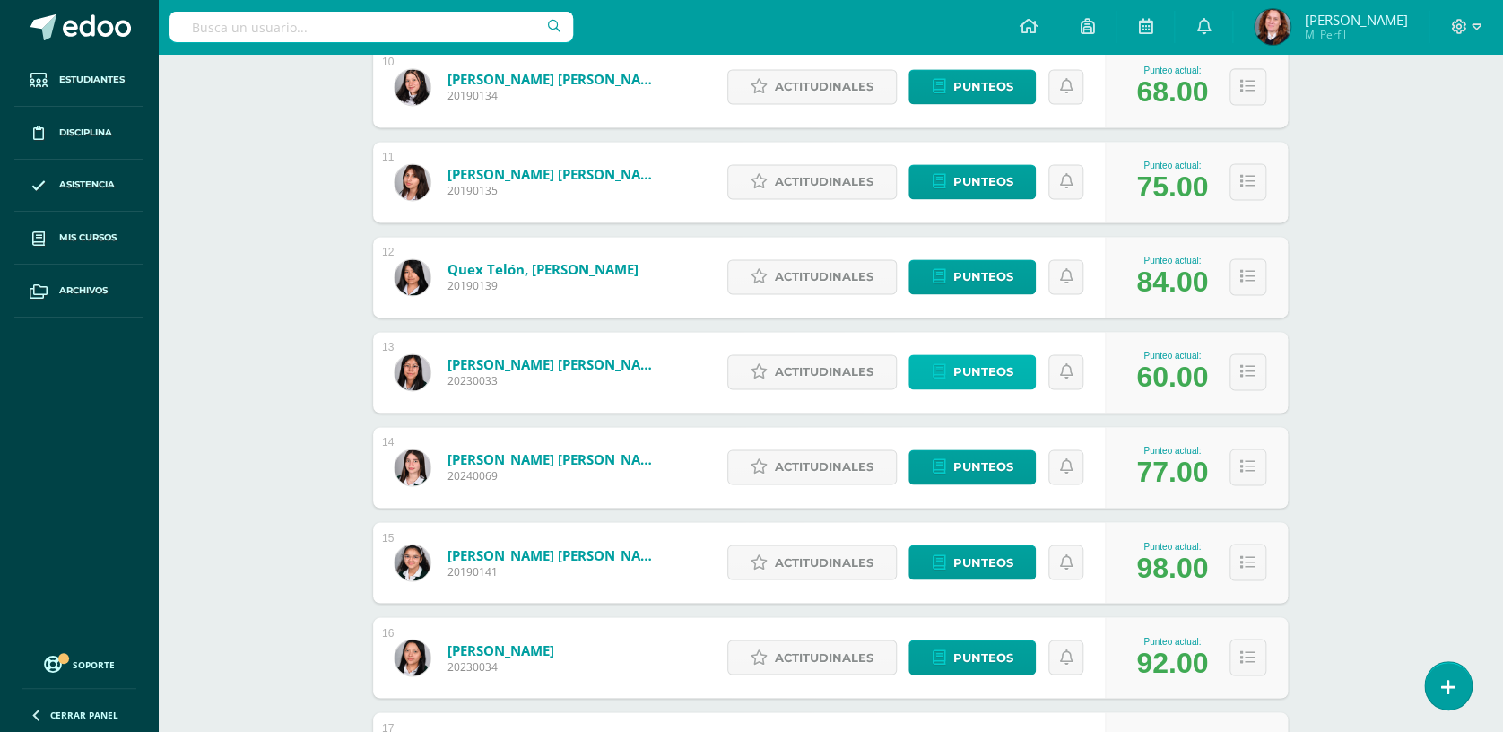
click at [1004, 373] on span "Punteos" at bounding box center [982, 371] width 60 height 33
click at [1004, 371] on span "Punteos" at bounding box center [982, 371] width 60 height 33
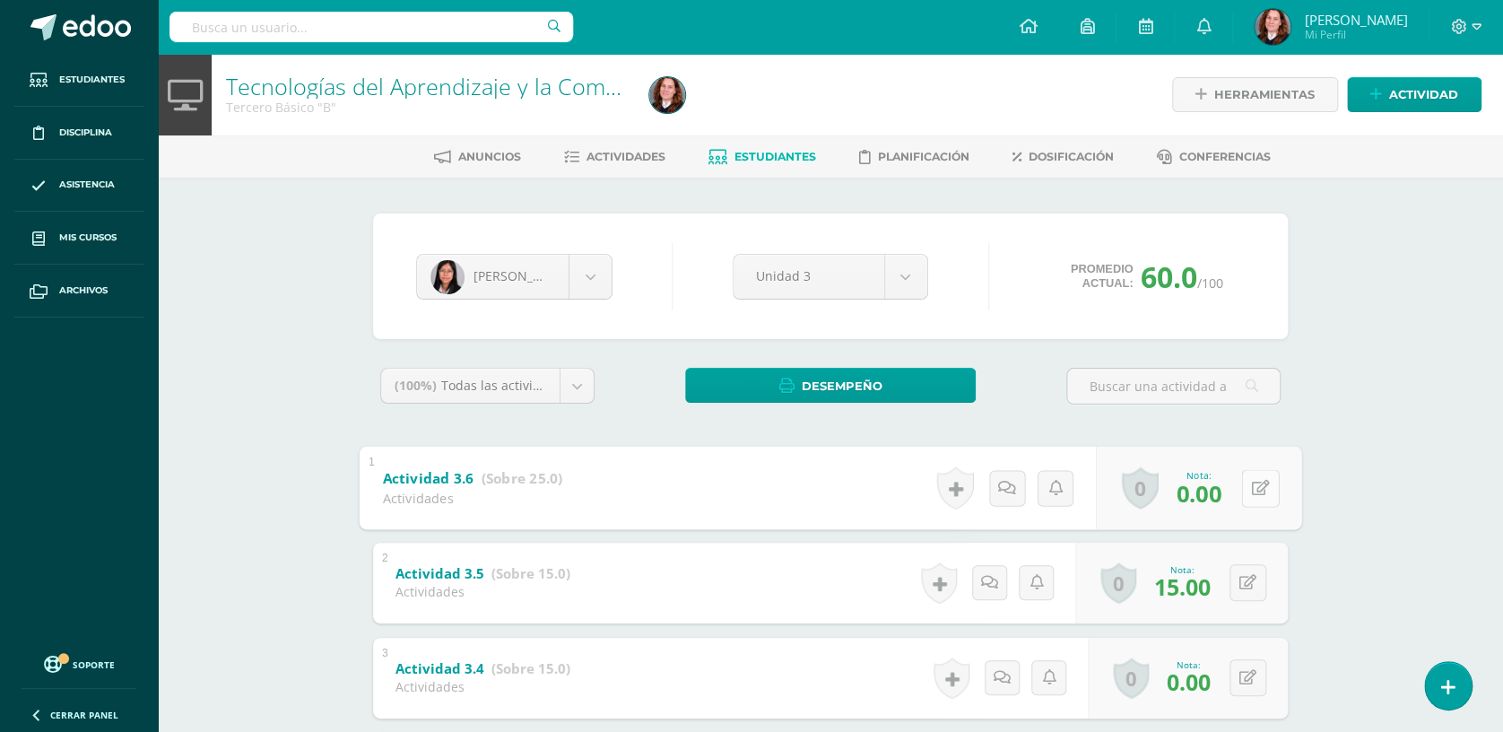
click at [1258, 476] on button at bounding box center [1260, 488] width 38 height 38
type input "5"
click at [1198, 492] on link at bounding box center [1212, 493] width 36 height 36
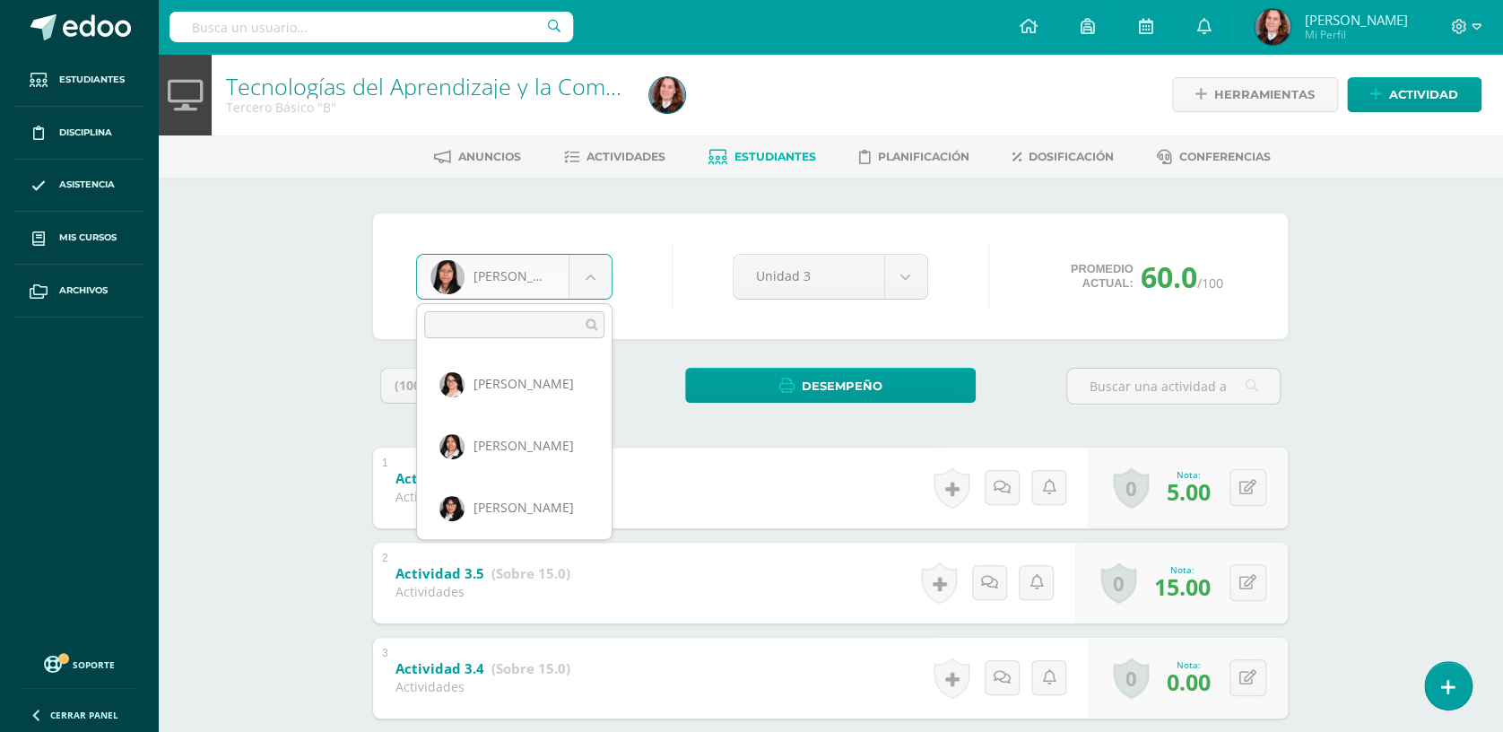
click at [580, 280] on body "Estudiantes Disciplina Asistencia Mis cursos Archivos Soporte Centro de ayuda Ú…" at bounding box center [751, 561] width 1503 height 1123
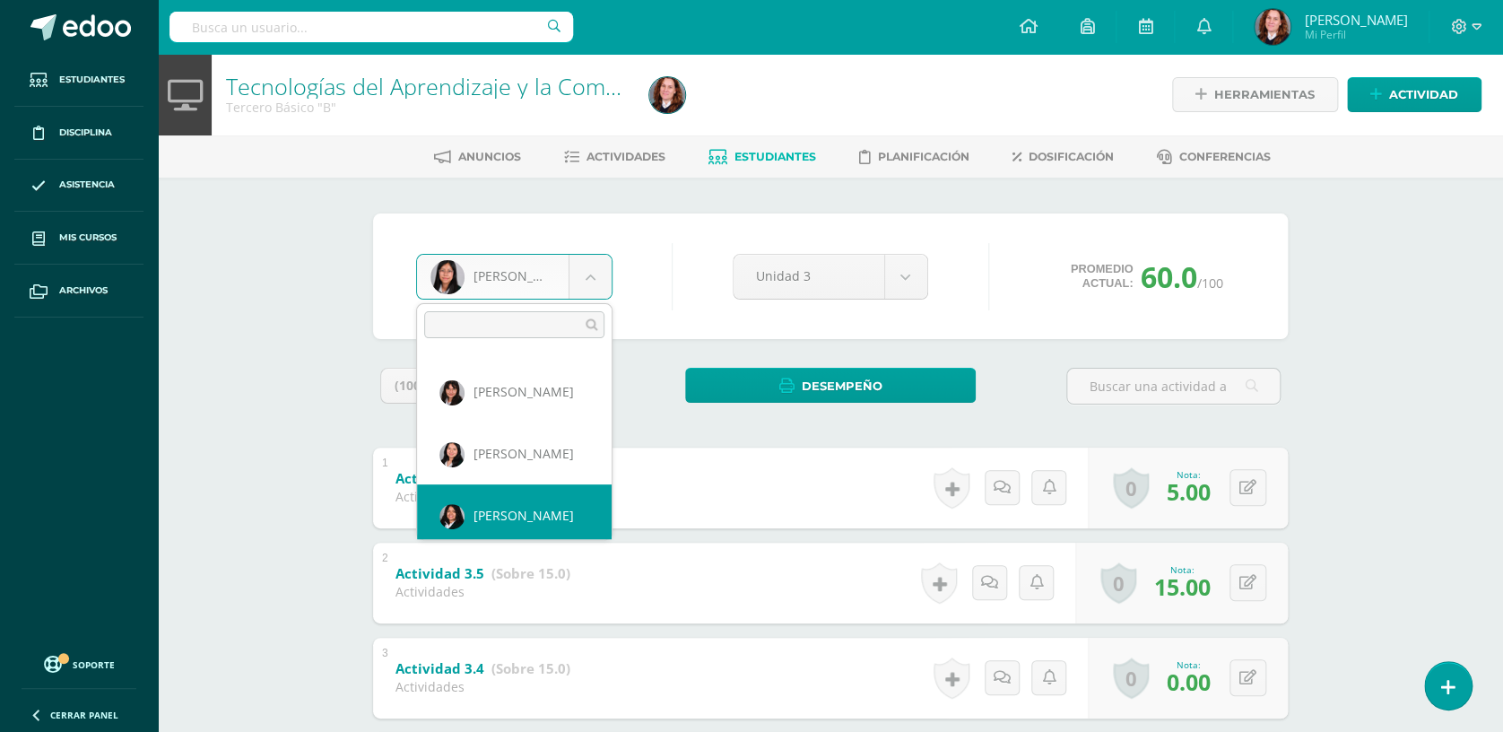
scroll to position [361, 0]
select select "829"
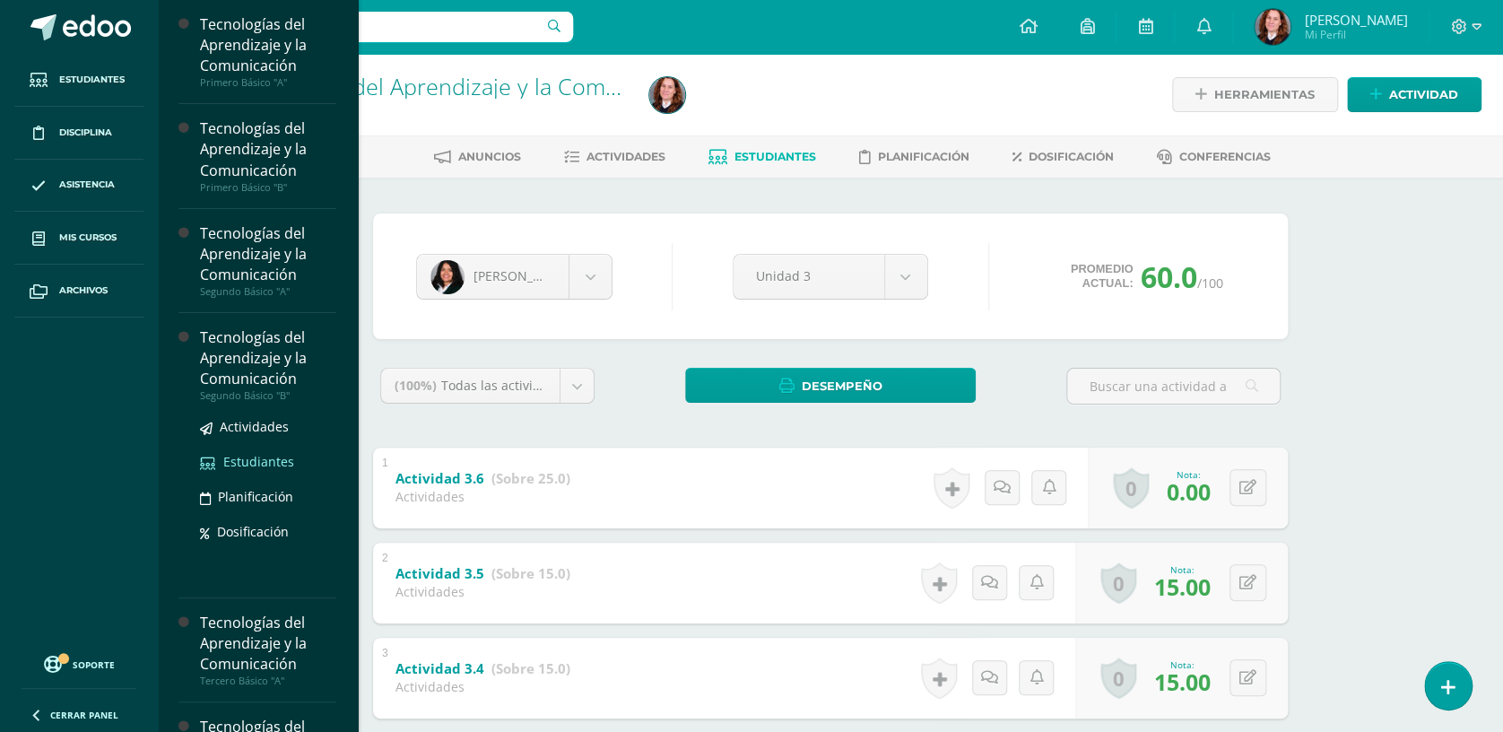
click at [269, 453] on span "Estudiantes" at bounding box center [258, 461] width 71 height 17
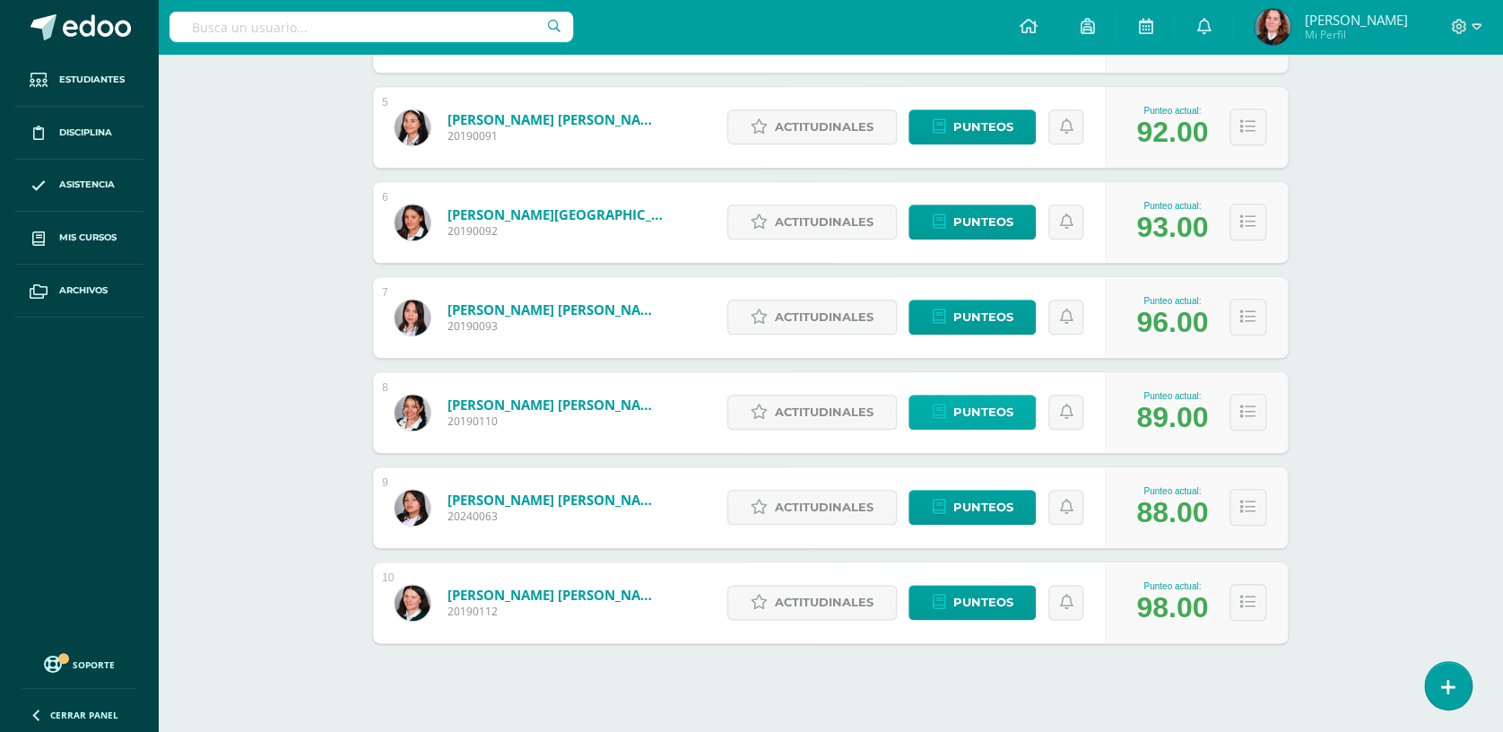
scroll to position [707, 0]
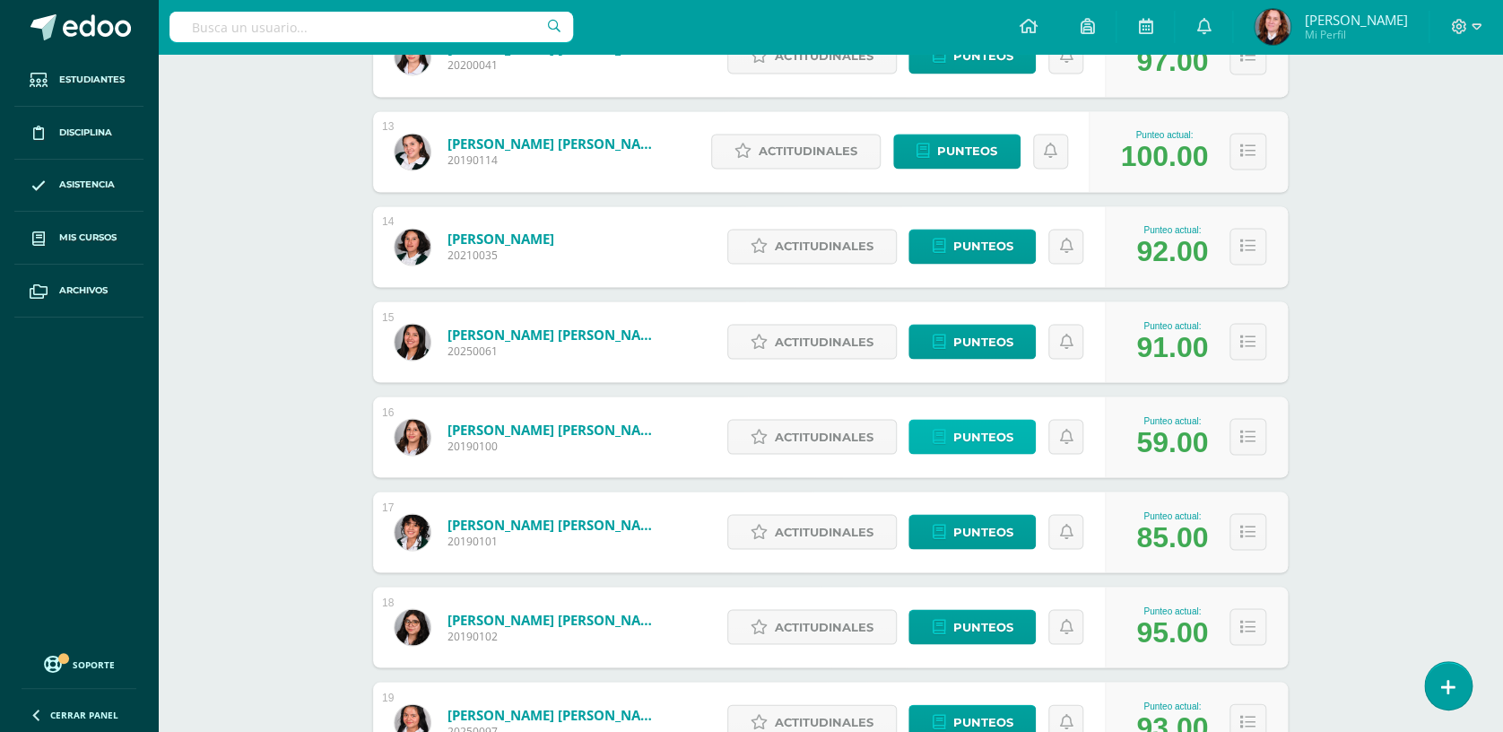
click at [980, 441] on span "Punteos" at bounding box center [982, 436] width 60 height 33
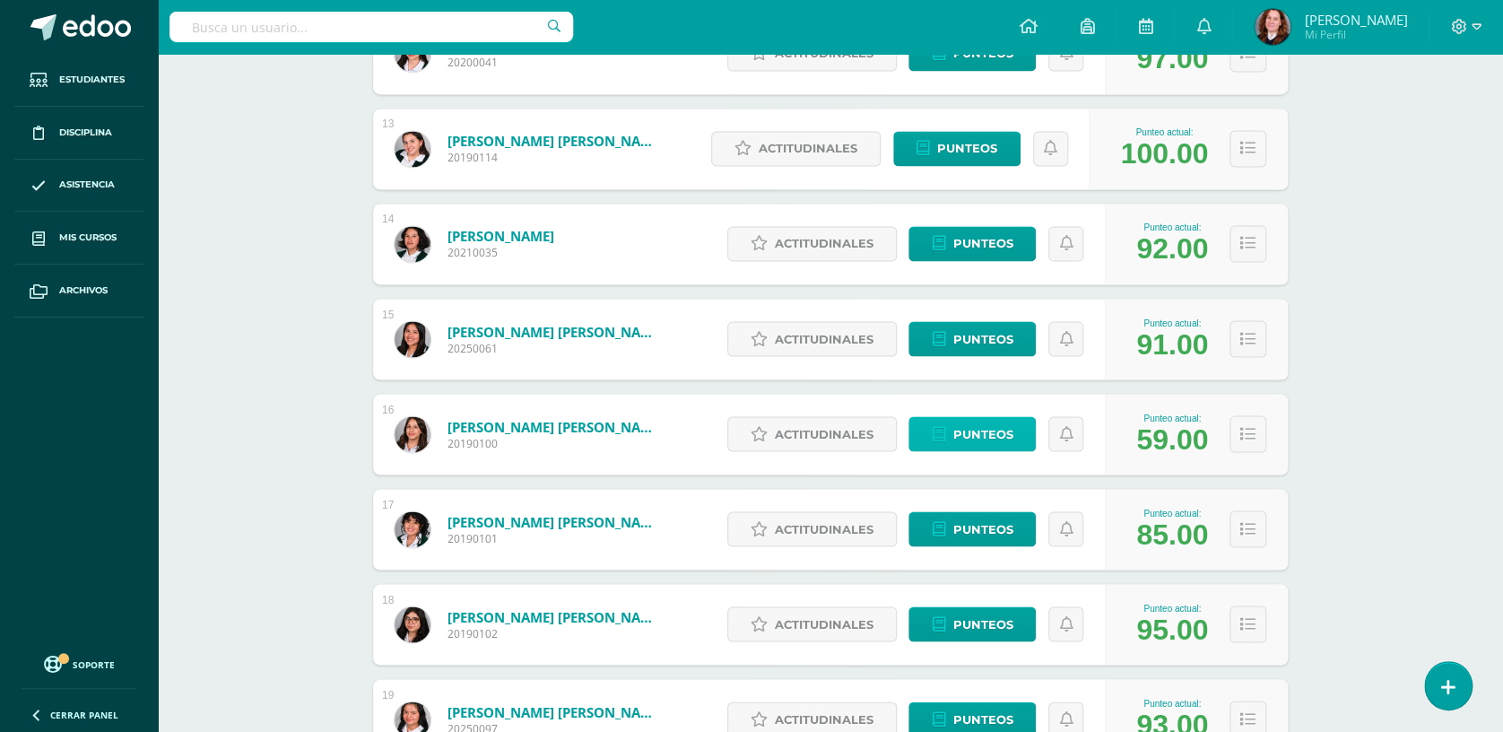
scroll to position [1423, 0]
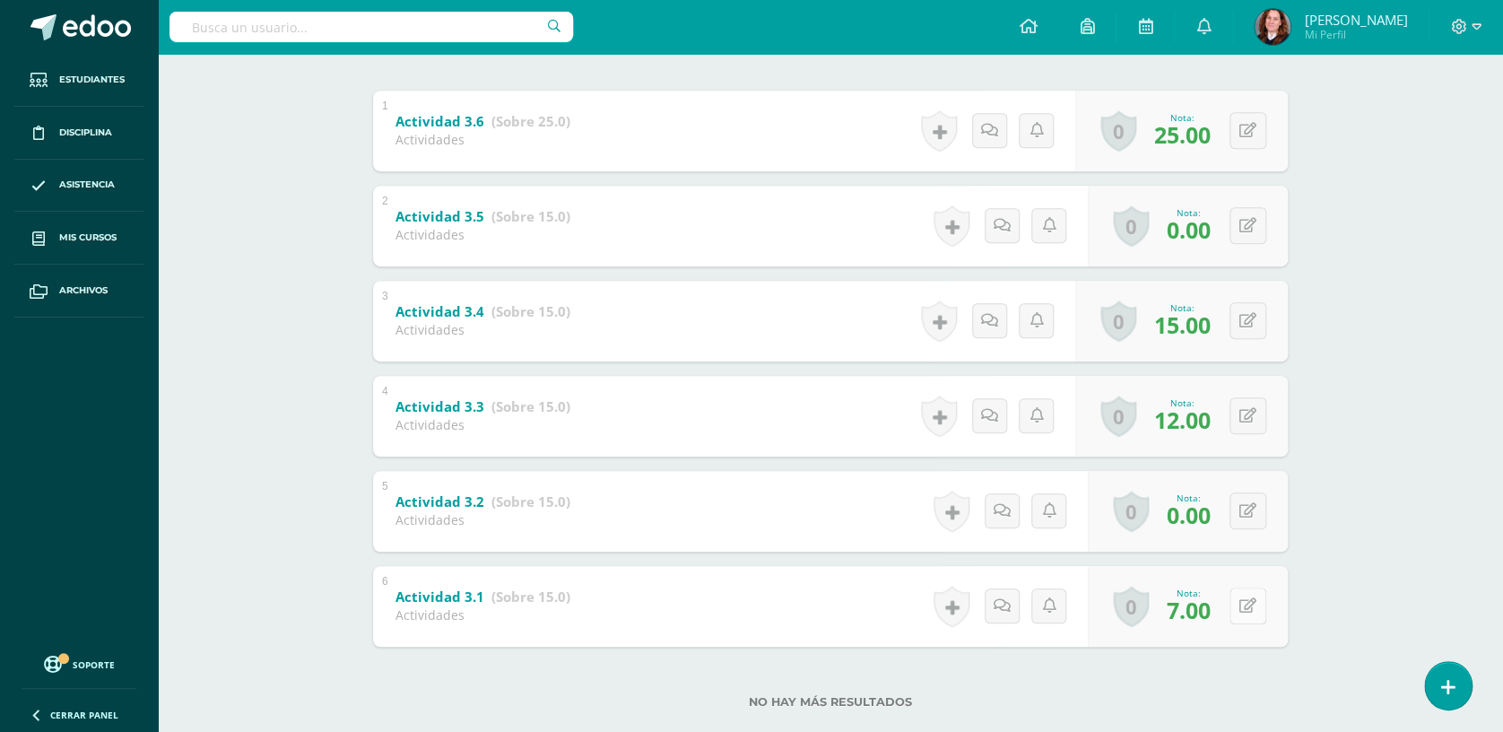
scroll to position [358, 0]
click at [1244, 507] on icon at bounding box center [1247, 509] width 17 height 15
type input "7"
click at [1208, 509] on icon at bounding box center [1212, 515] width 16 height 15
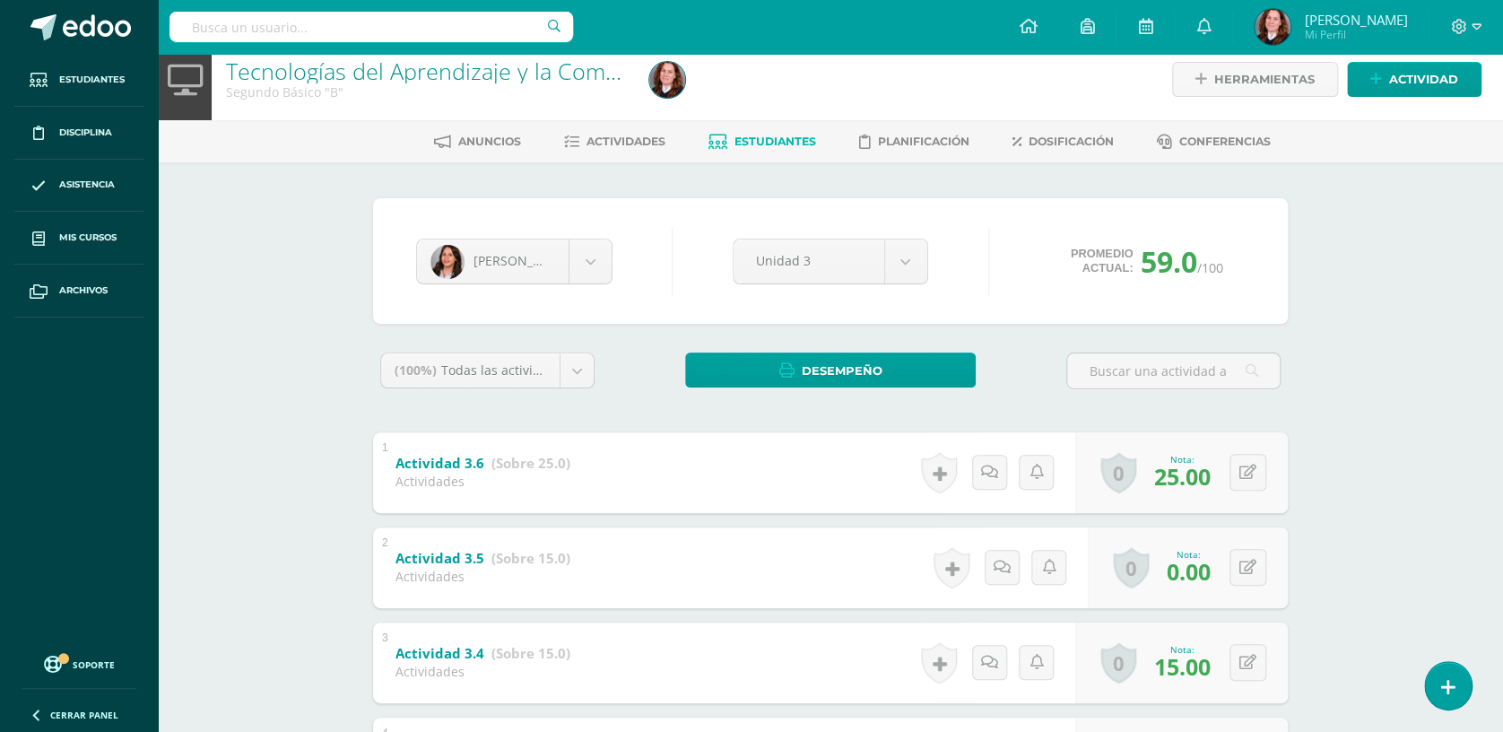
scroll to position [0, 0]
